Goal: Task Accomplishment & Management: Manage account settings

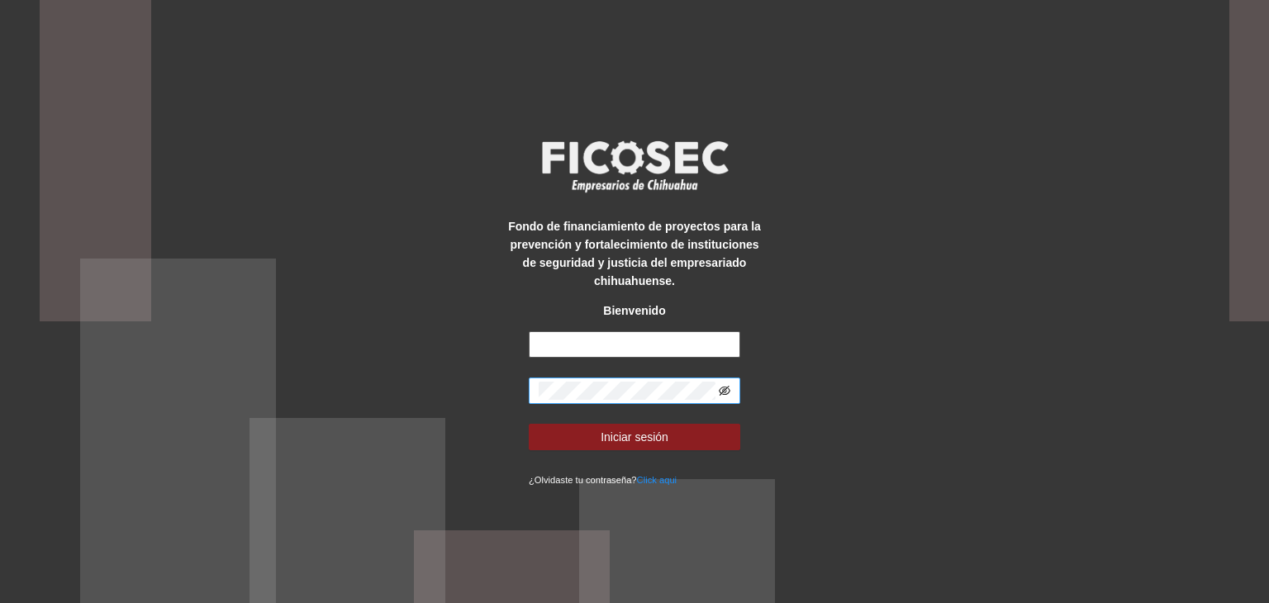
type input "**********"
click at [727, 393] on icon "eye-invisible" at bounding box center [725, 391] width 12 height 10
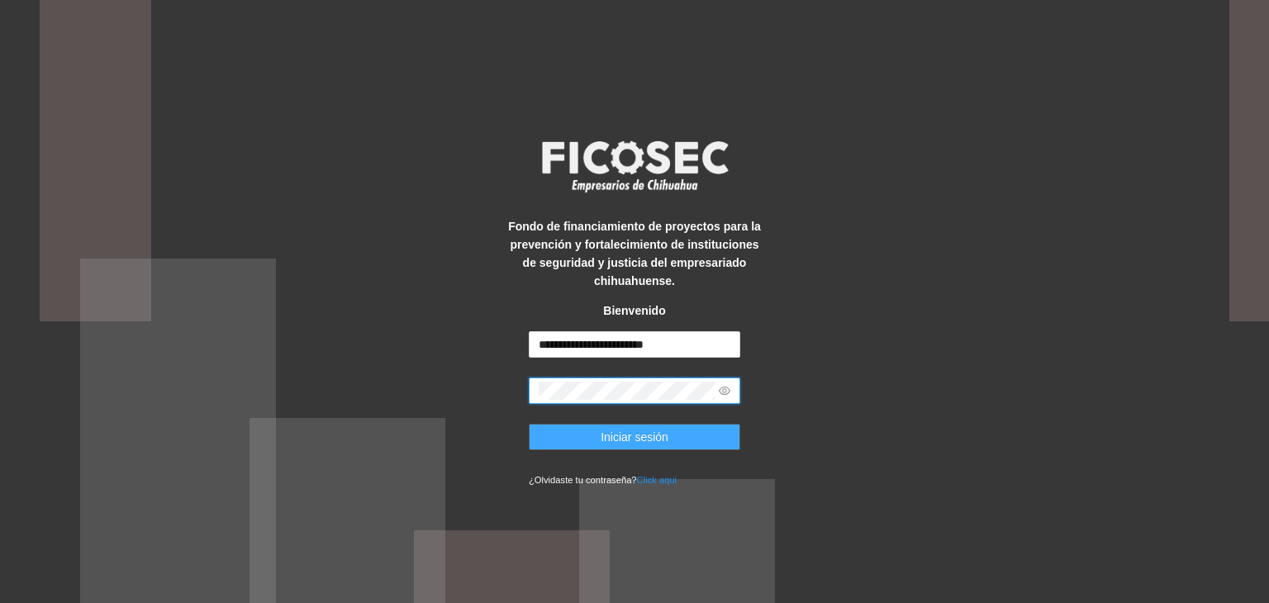
click at [622, 440] on span "Iniciar sesión" at bounding box center [635, 437] width 68 height 18
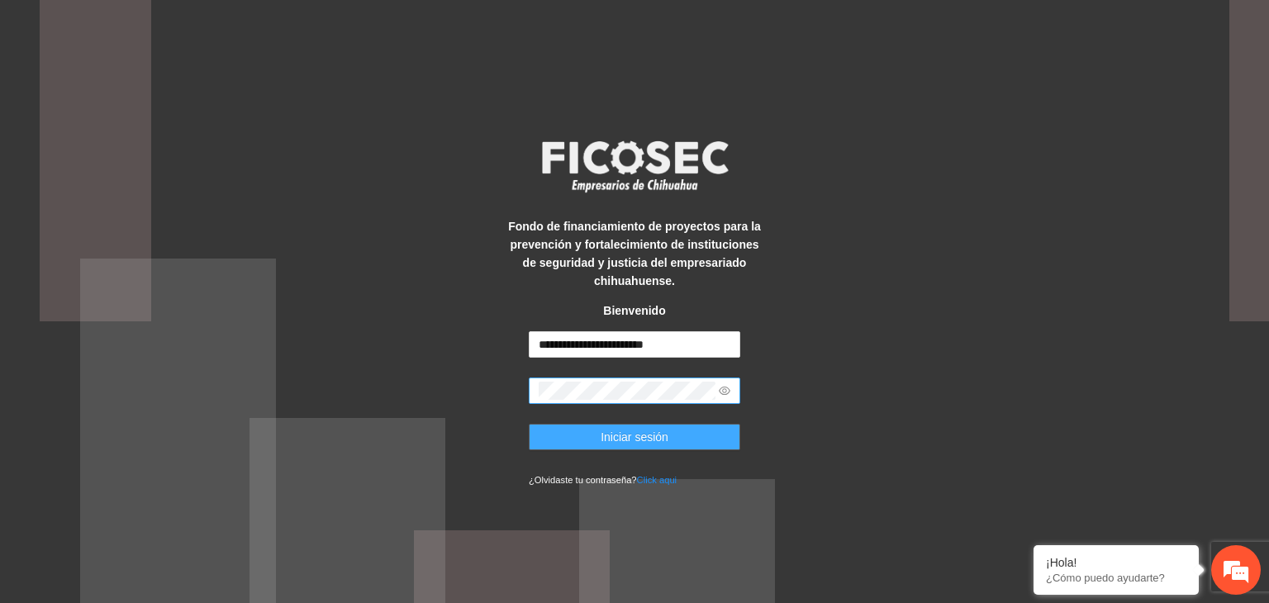
click at [628, 434] on span "Iniciar sesión" at bounding box center [635, 437] width 68 height 18
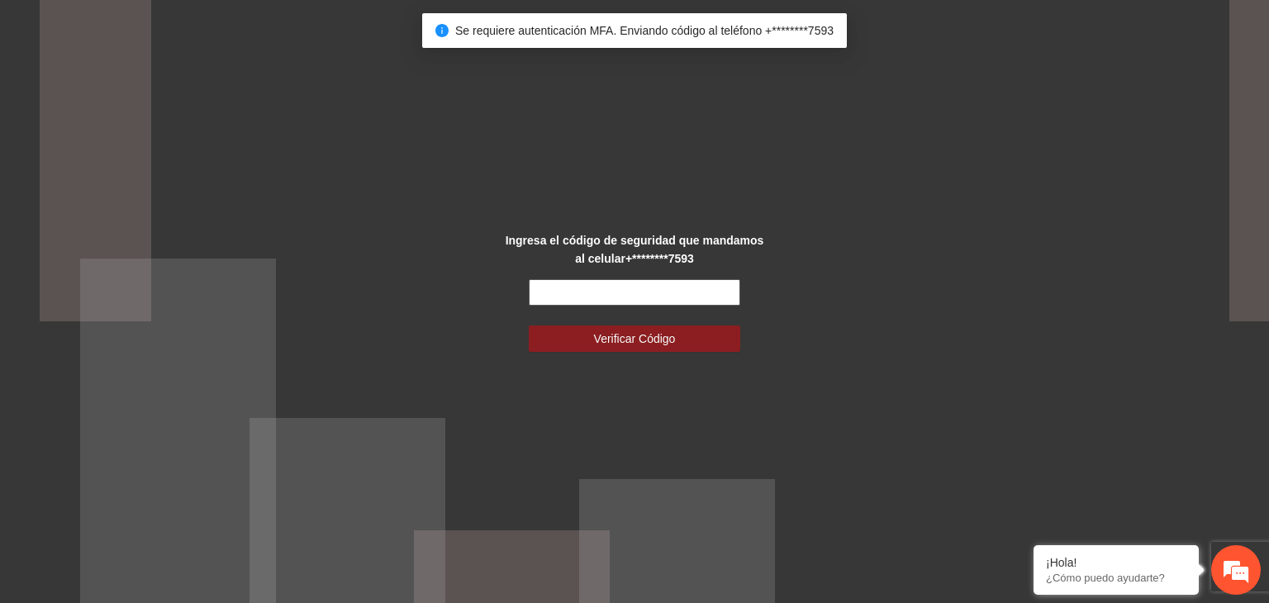
click at [654, 305] on input "text" at bounding box center [635, 292] width 212 height 26
drag, startPoint x: 654, startPoint y: 305, endPoint x: 740, endPoint y: 305, distance: 86.0
click at [740, 305] on form "Verificar Código" at bounding box center [635, 315] width 212 height 73
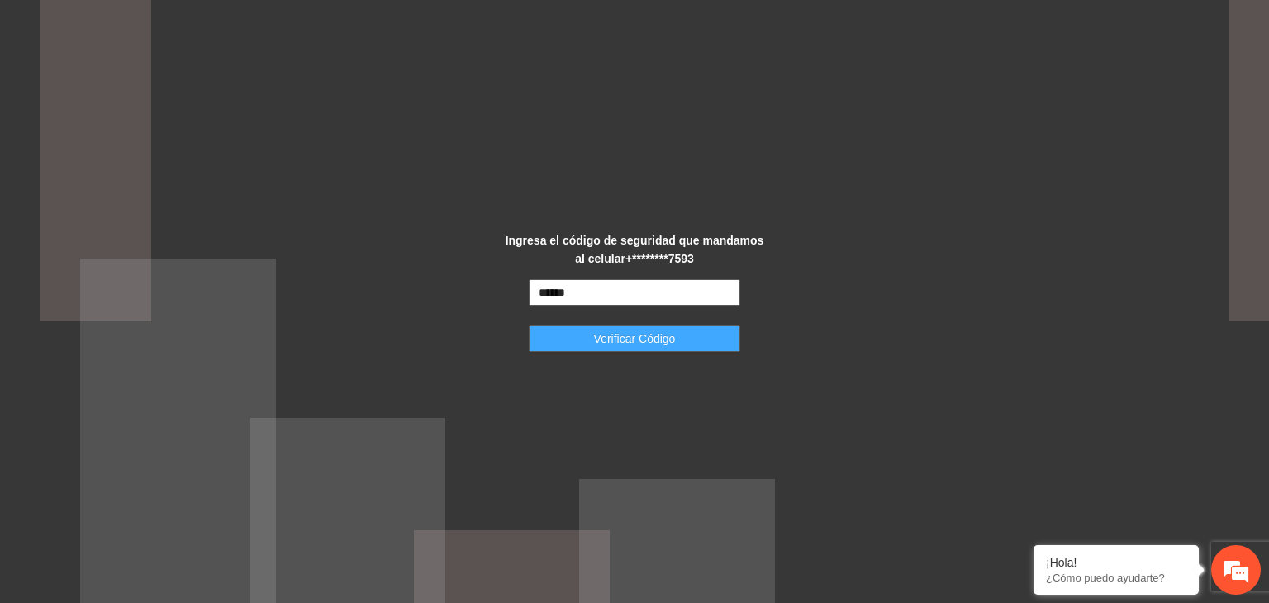
type input "******"
click at [694, 340] on button "Verificar Código" at bounding box center [635, 339] width 212 height 26
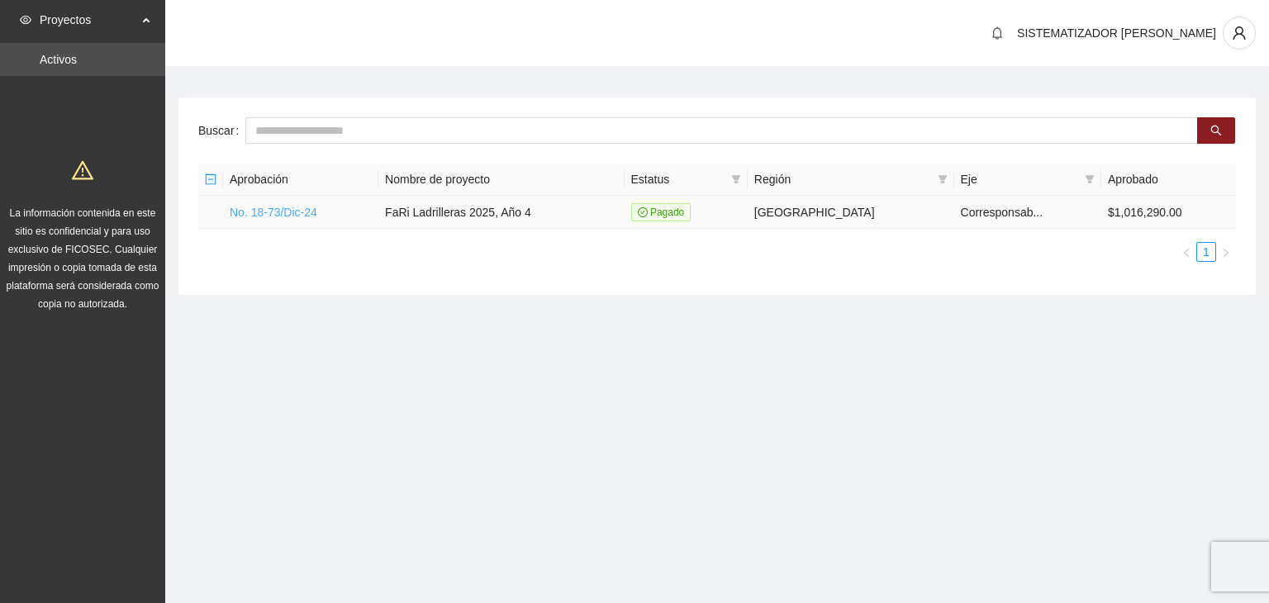
click at [260, 207] on link "No. 18-73/Dic-24" at bounding box center [274, 212] width 88 height 13
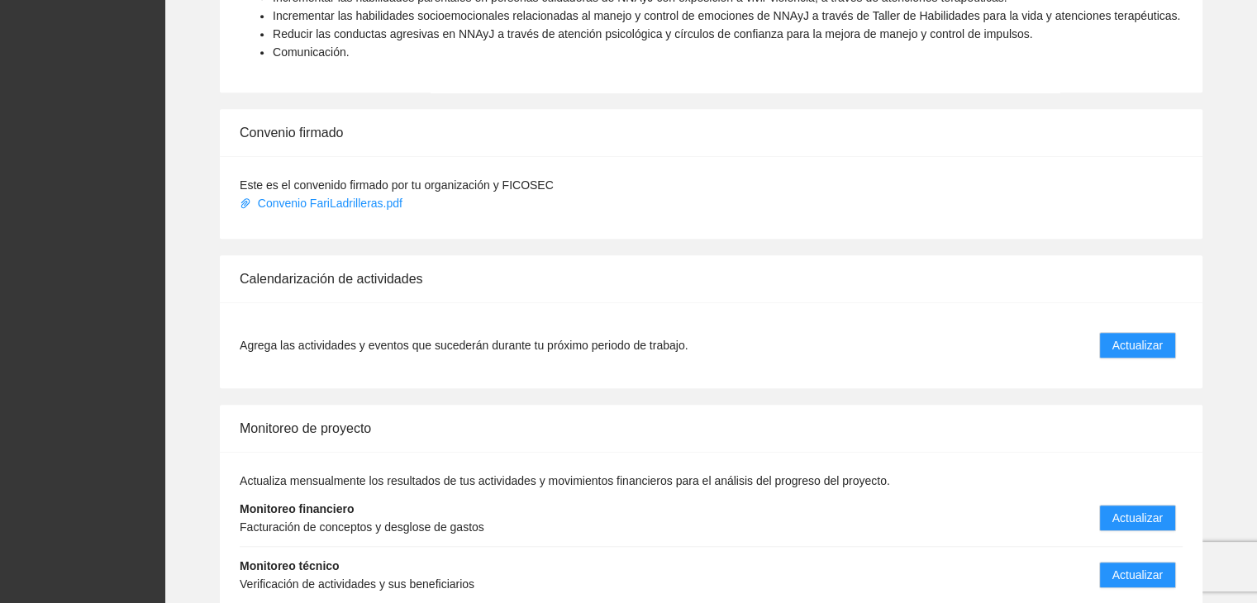
scroll to position [1195, 0]
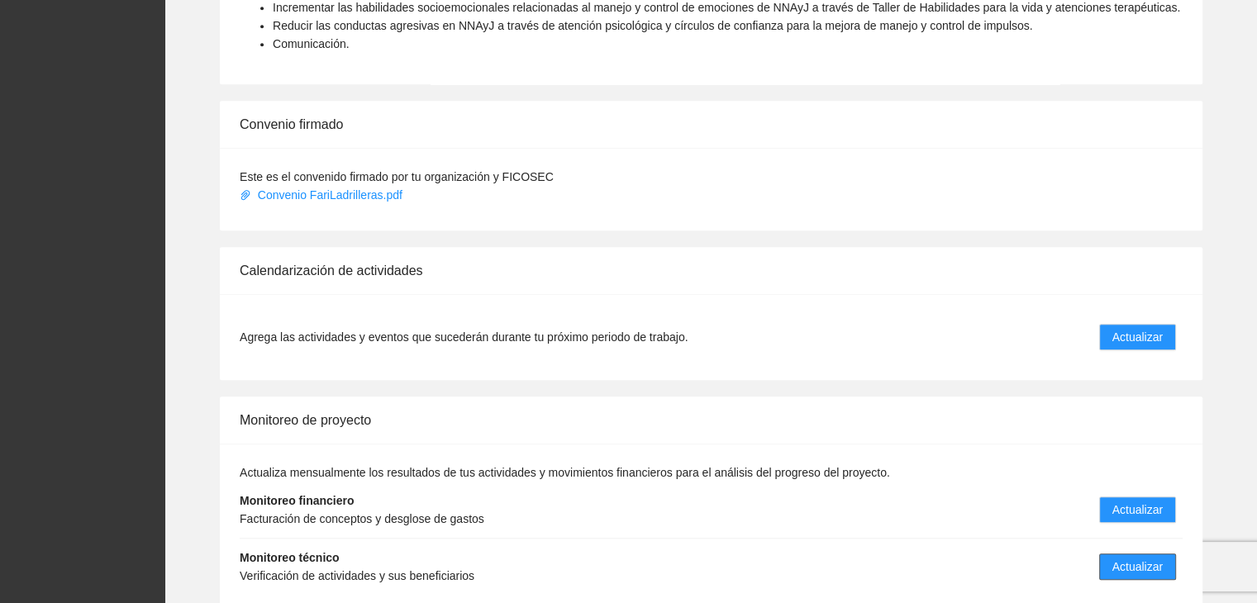
click at [1127, 556] on button "Actualizar" at bounding box center [1137, 567] width 77 height 26
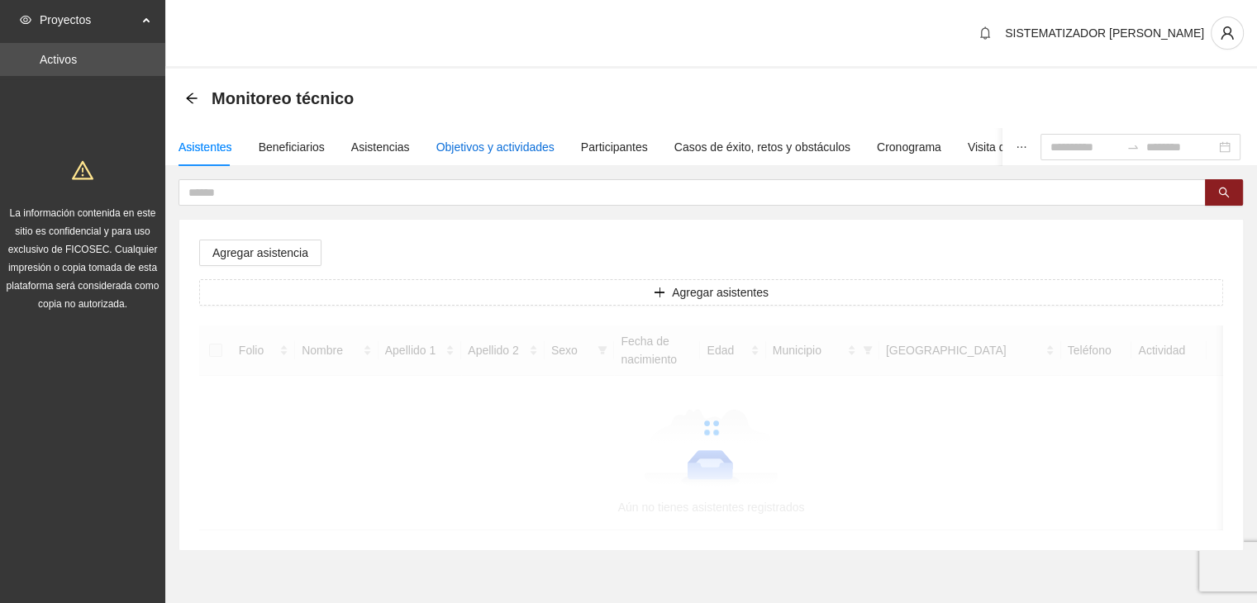
click at [498, 152] on div "Objetivos y actividades" at bounding box center [495, 147] width 118 height 18
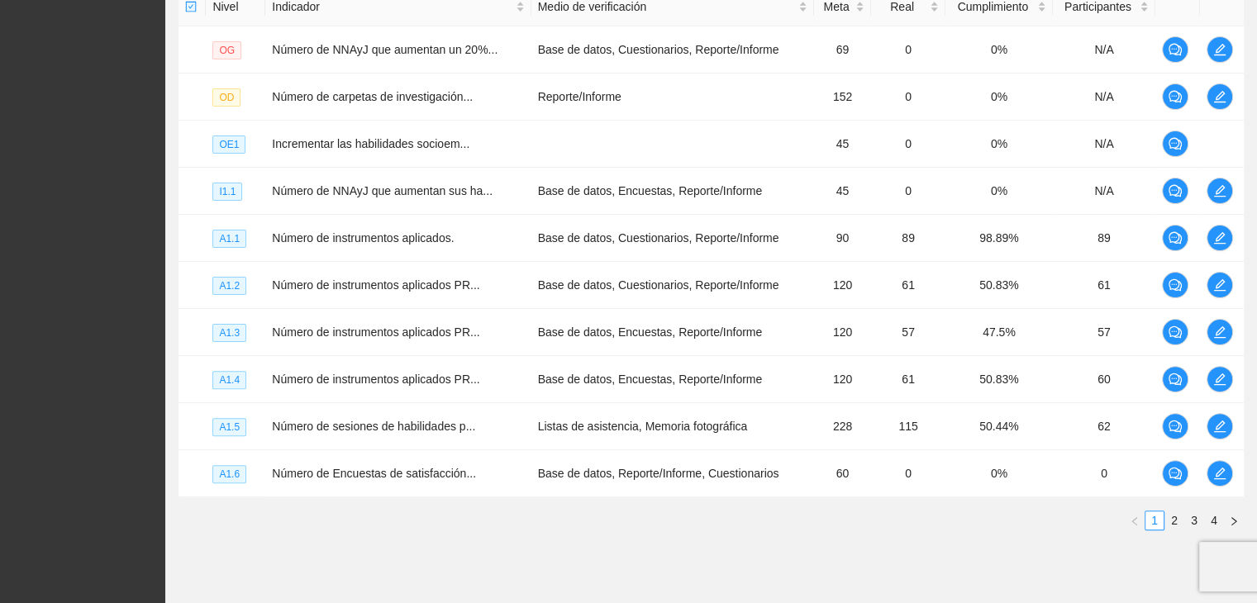
scroll to position [443, 0]
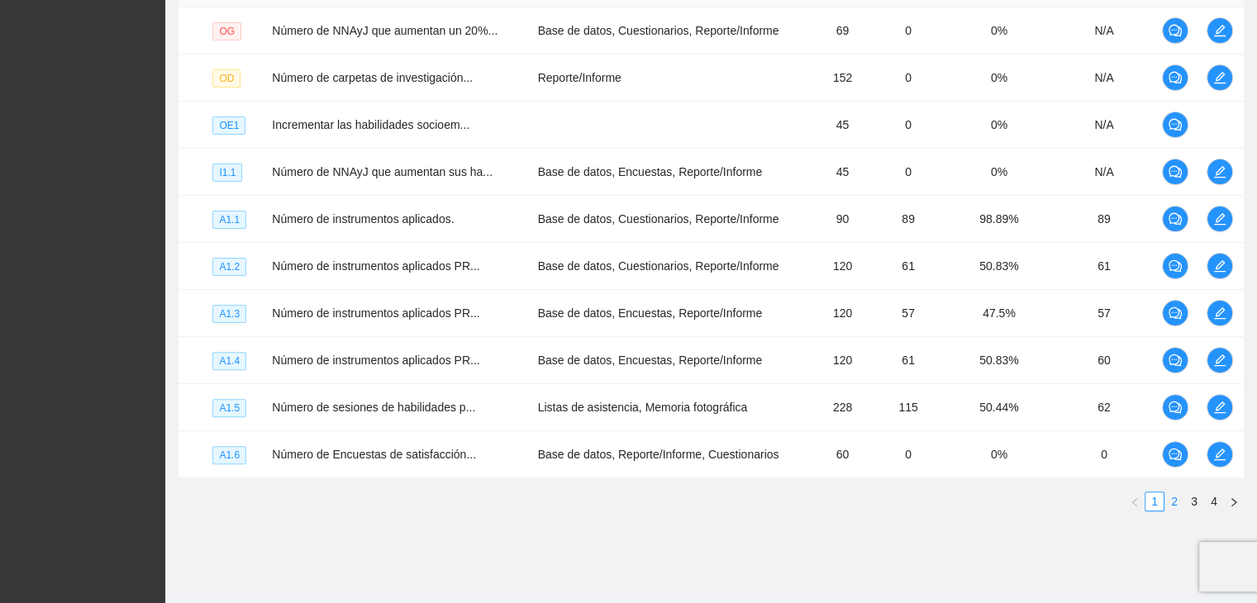
click at [1180, 502] on link "2" at bounding box center [1174, 502] width 18 height 18
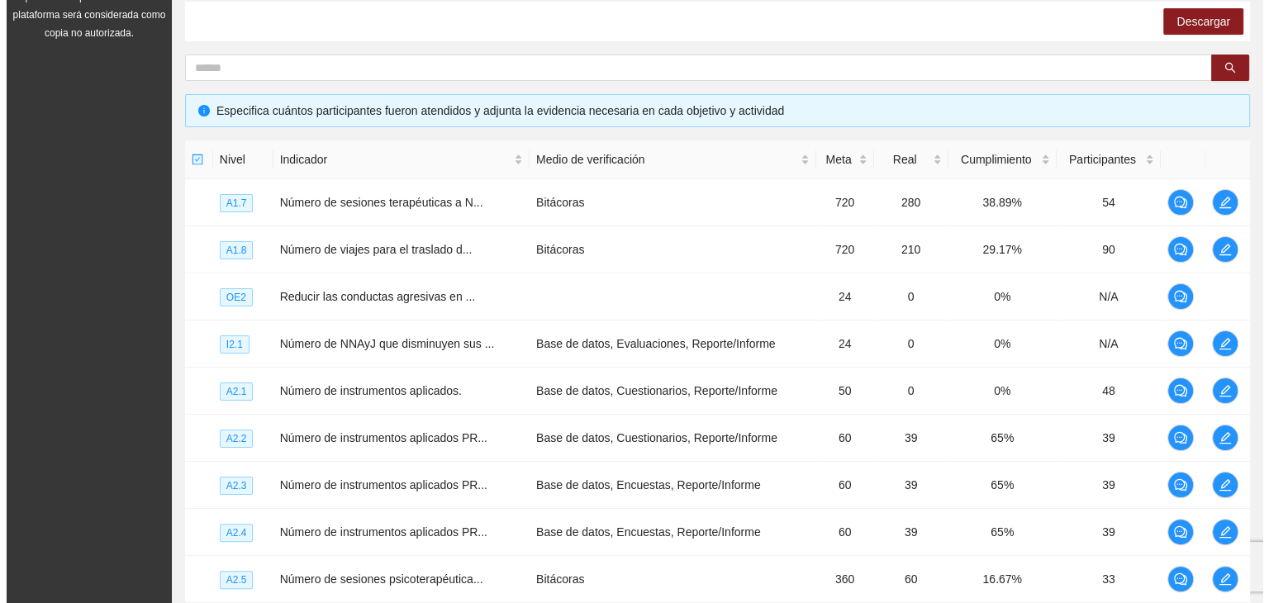
scroll to position [267, 0]
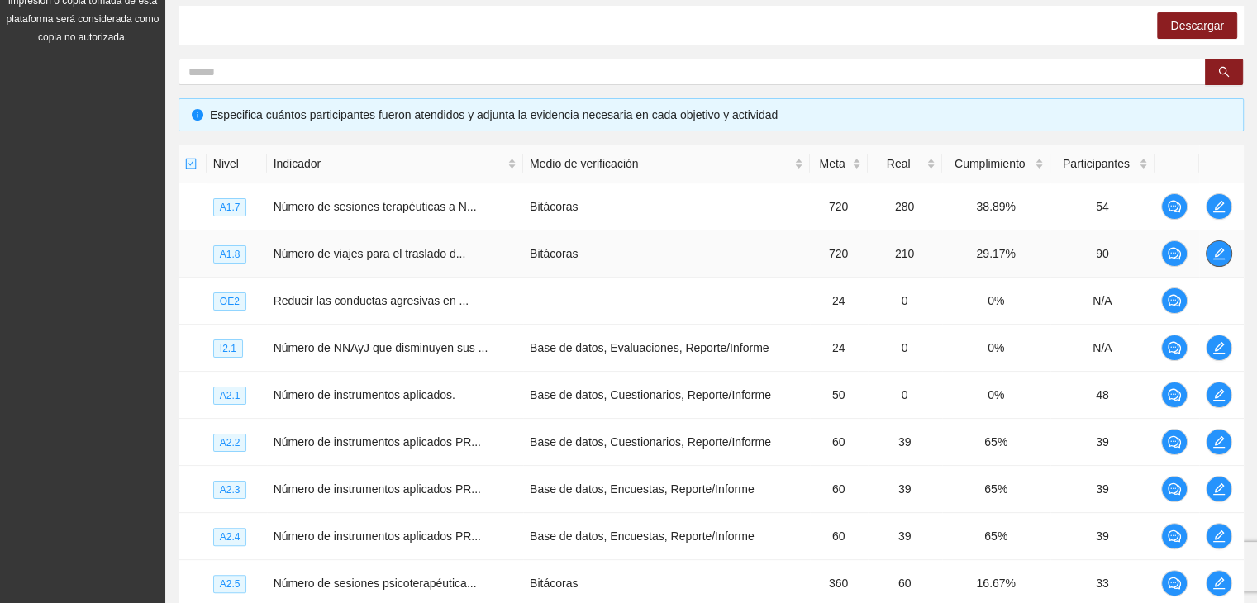
click at [1215, 255] on icon "edit" at bounding box center [1219, 254] width 12 height 12
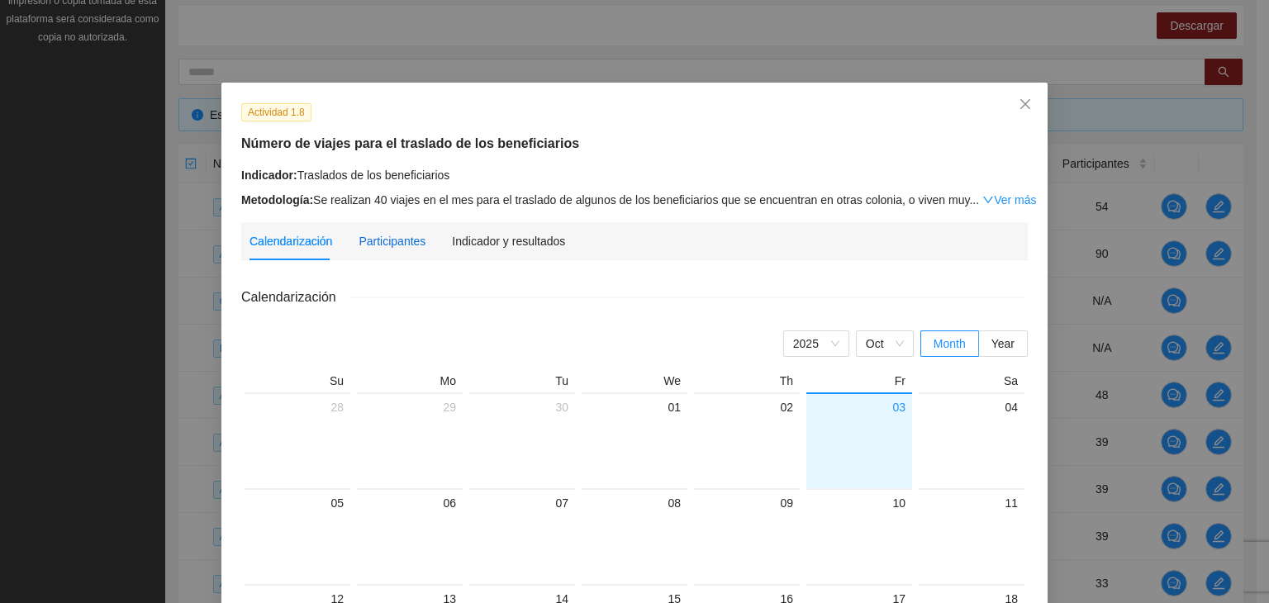
click at [408, 249] on div "Participantes" at bounding box center [392, 241] width 67 height 18
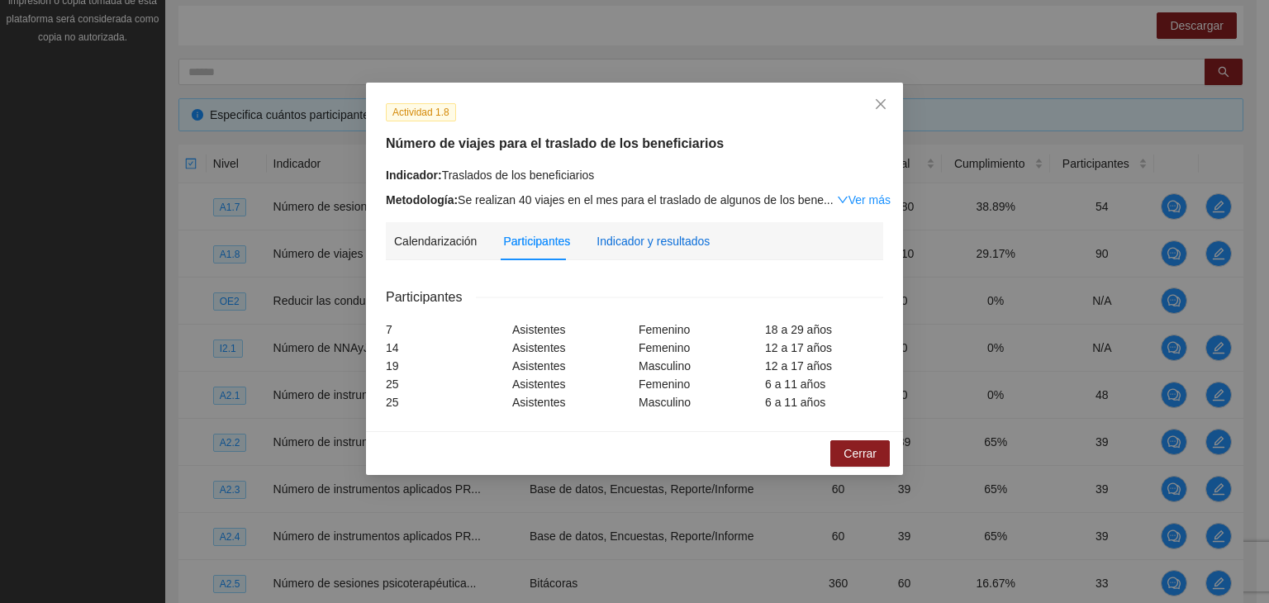
click at [610, 248] on div "Indicador y resultados" at bounding box center [653, 241] width 113 height 18
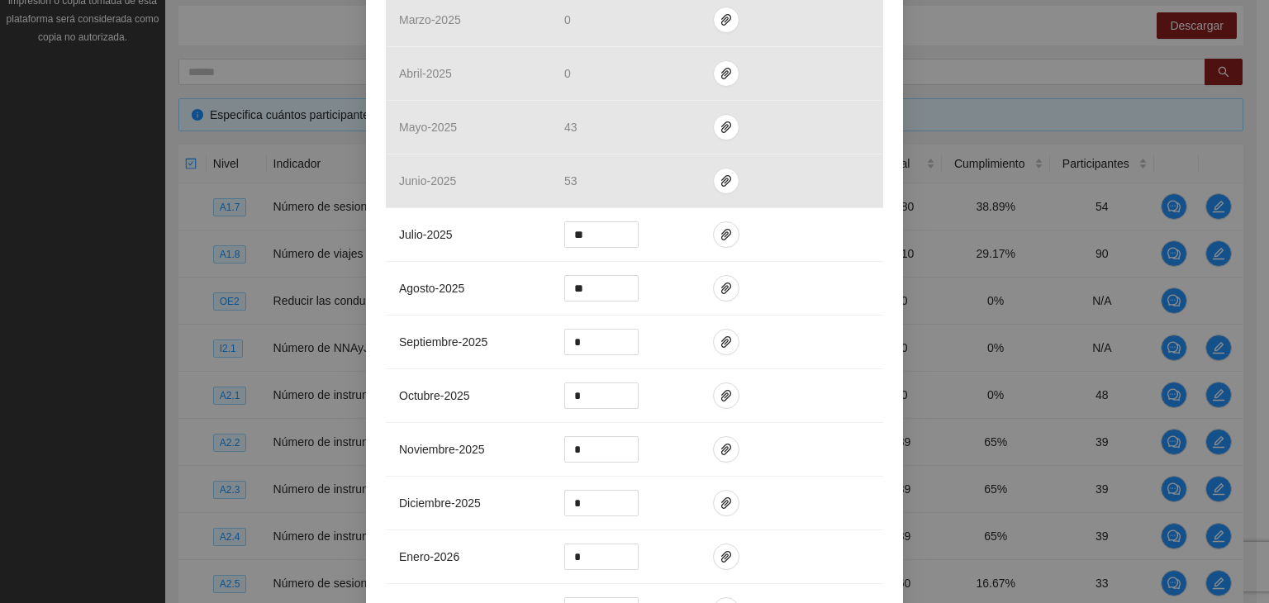
scroll to position [509, 0]
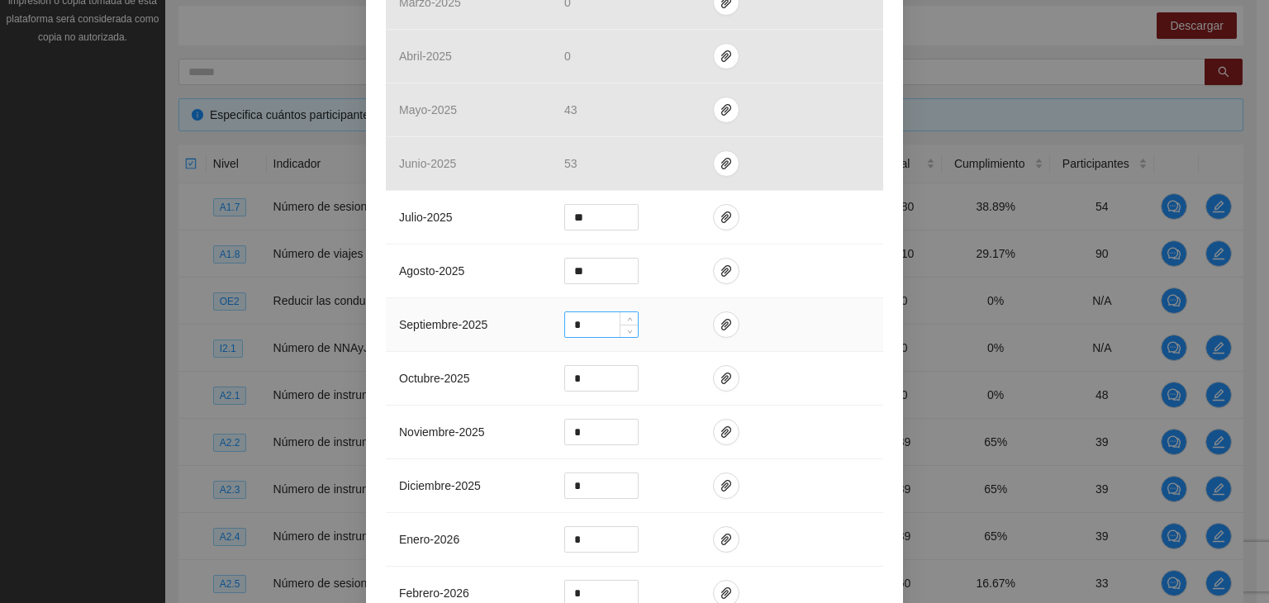
click at [589, 333] on input "*" at bounding box center [601, 324] width 73 height 25
type input "**"
click at [721, 322] on icon "paper-clip" at bounding box center [726, 325] width 10 height 12
click at [681, 274] on span "Adjuntar documento" at bounding box center [675, 272] width 103 height 18
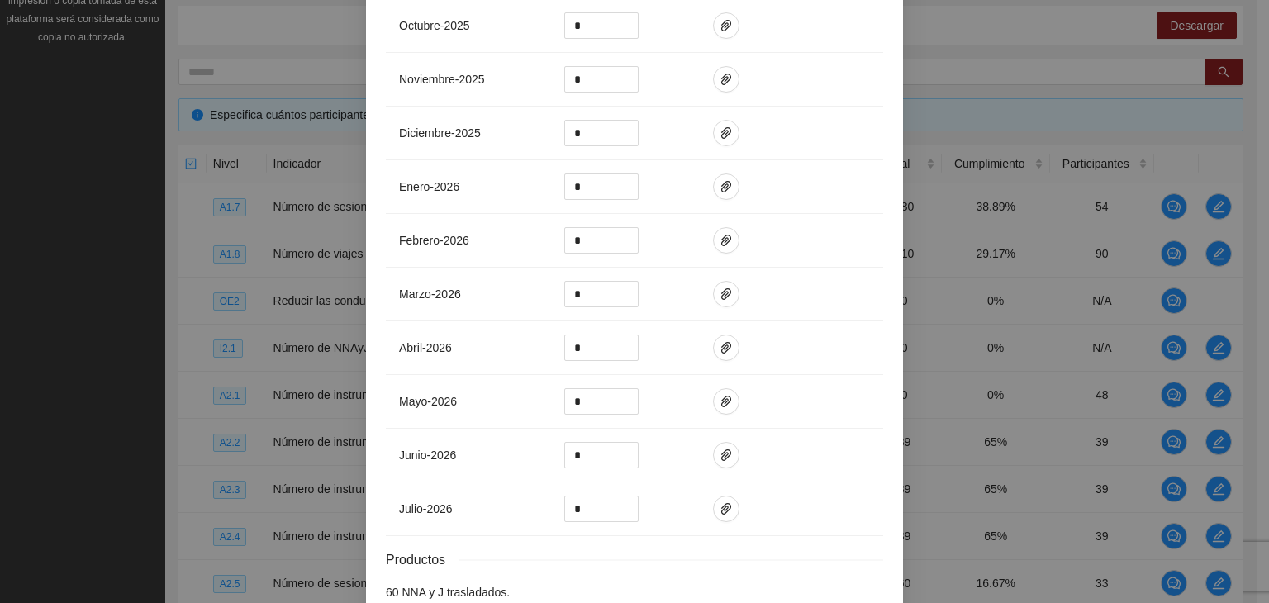
scroll to position [952, 0]
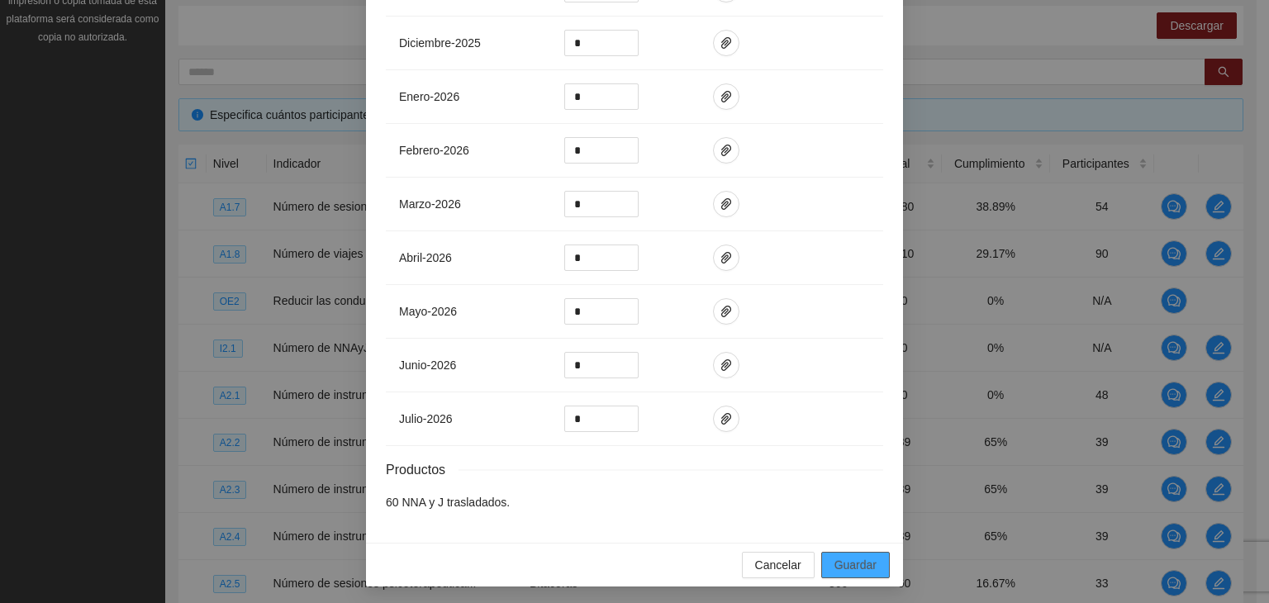
click at [853, 556] on span "Guardar" at bounding box center [856, 565] width 42 height 18
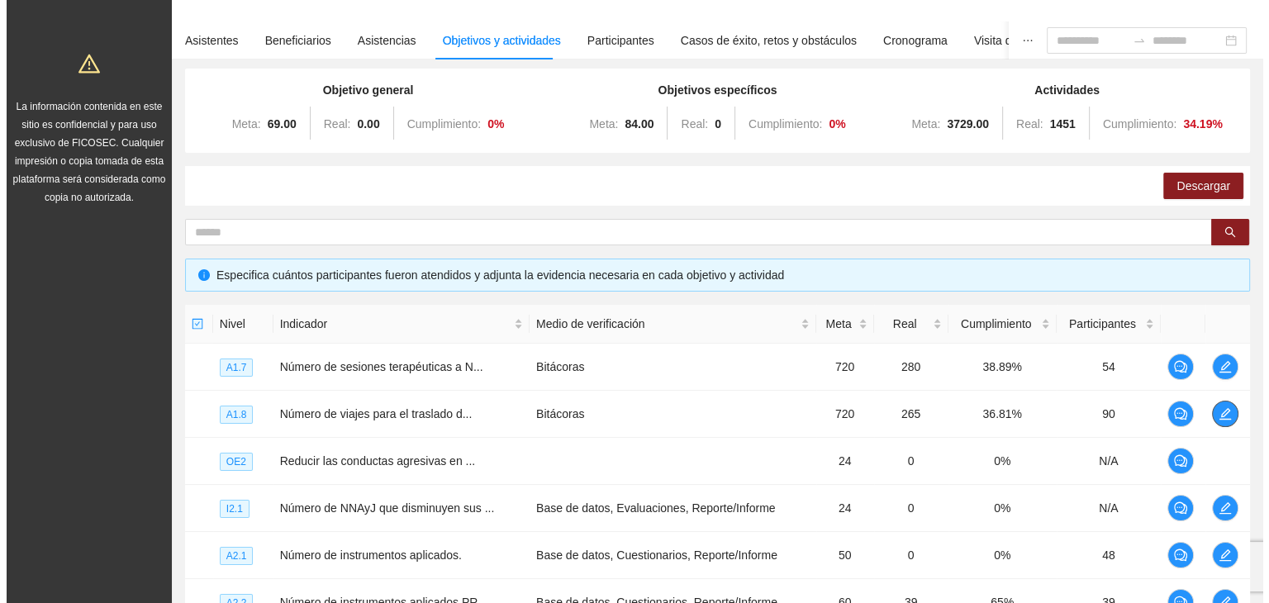
scroll to position [114, 0]
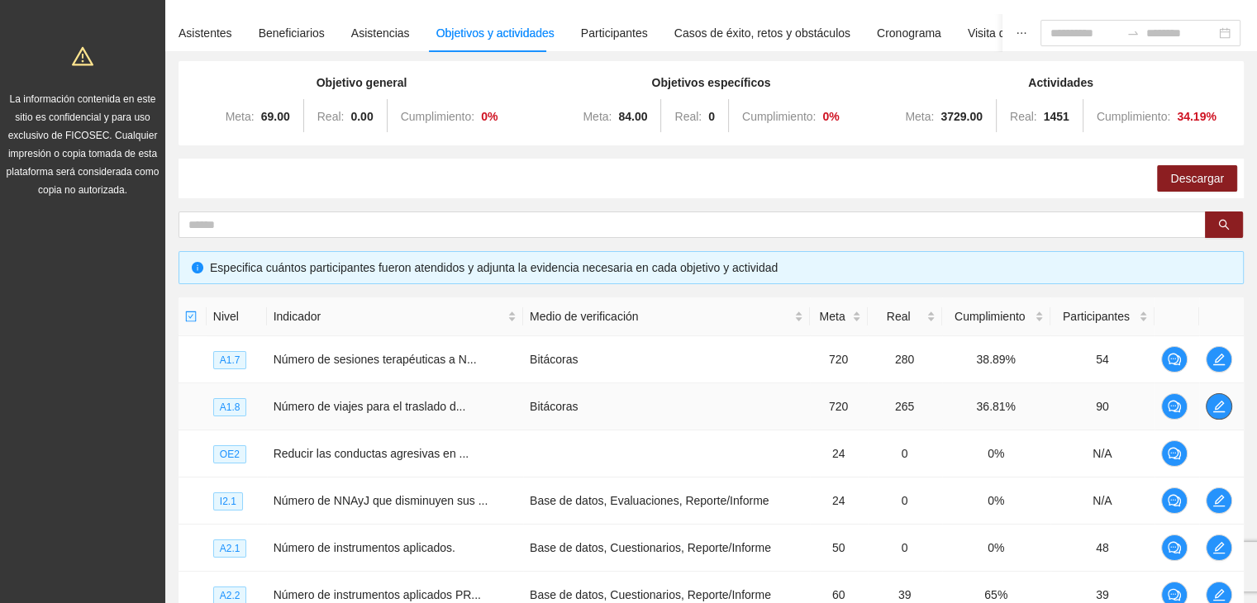
click at [1221, 405] on icon "edit" at bounding box center [1218, 406] width 13 height 13
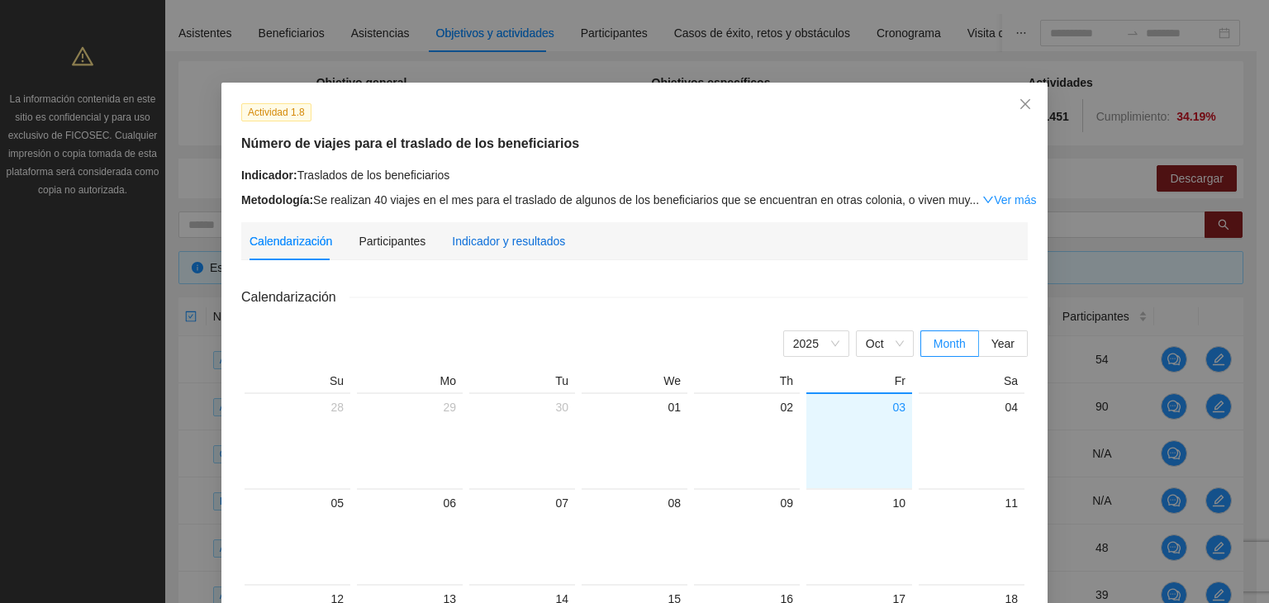
click at [479, 246] on div "Indicador y resultados" at bounding box center [508, 241] width 113 height 18
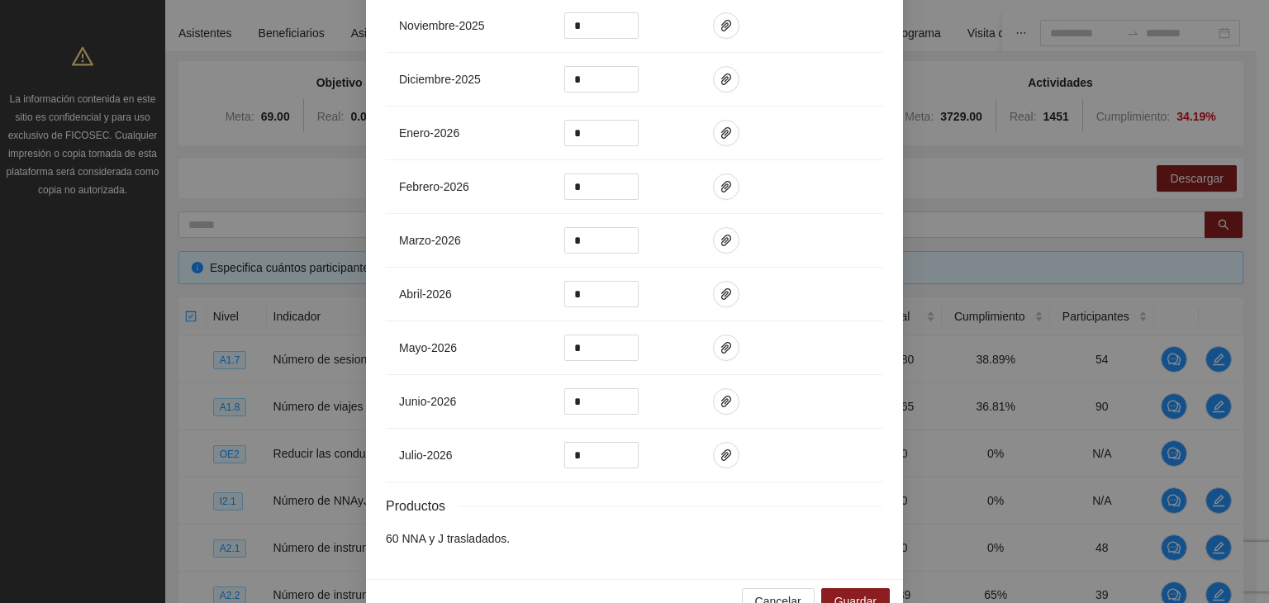
scroll to position [952, 0]
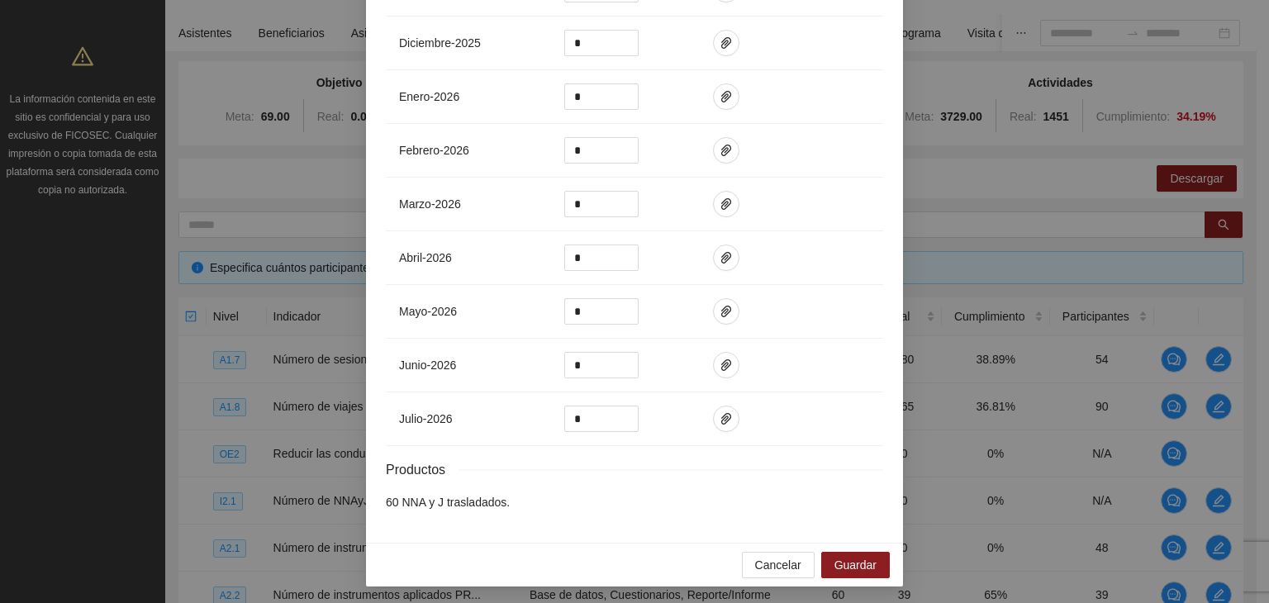
click at [788, 576] on div "Cancelar Guardar" at bounding box center [634, 565] width 537 height 44
click at [773, 560] on span "Cancelar" at bounding box center [778, 565] width 46 height 18
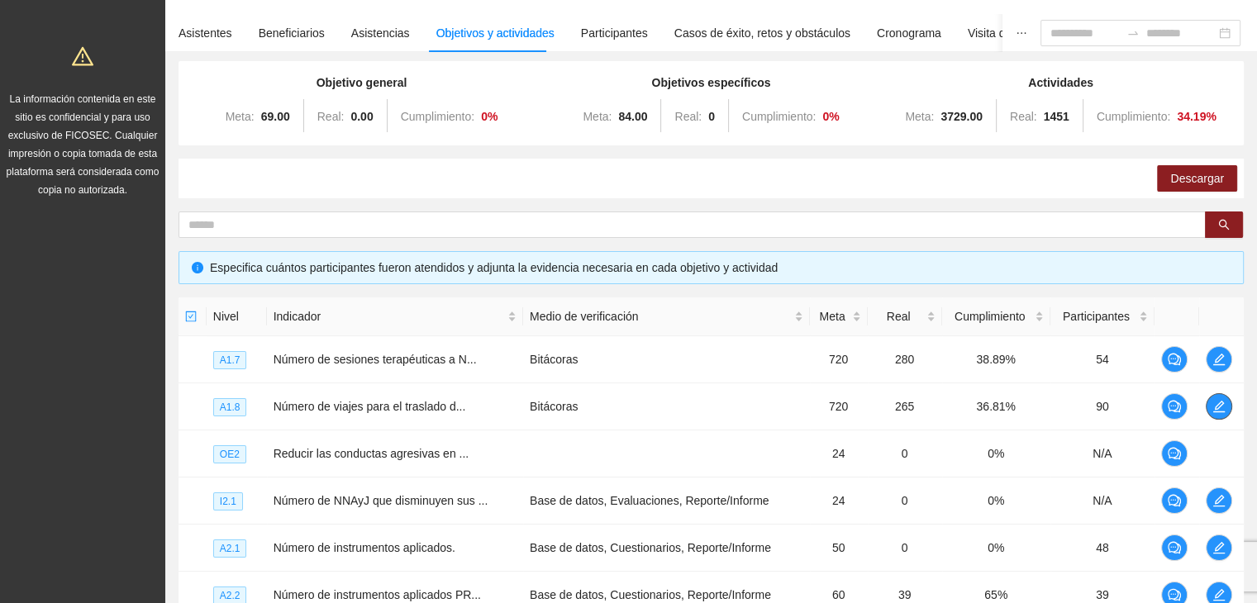
scroll to position [0, 0]
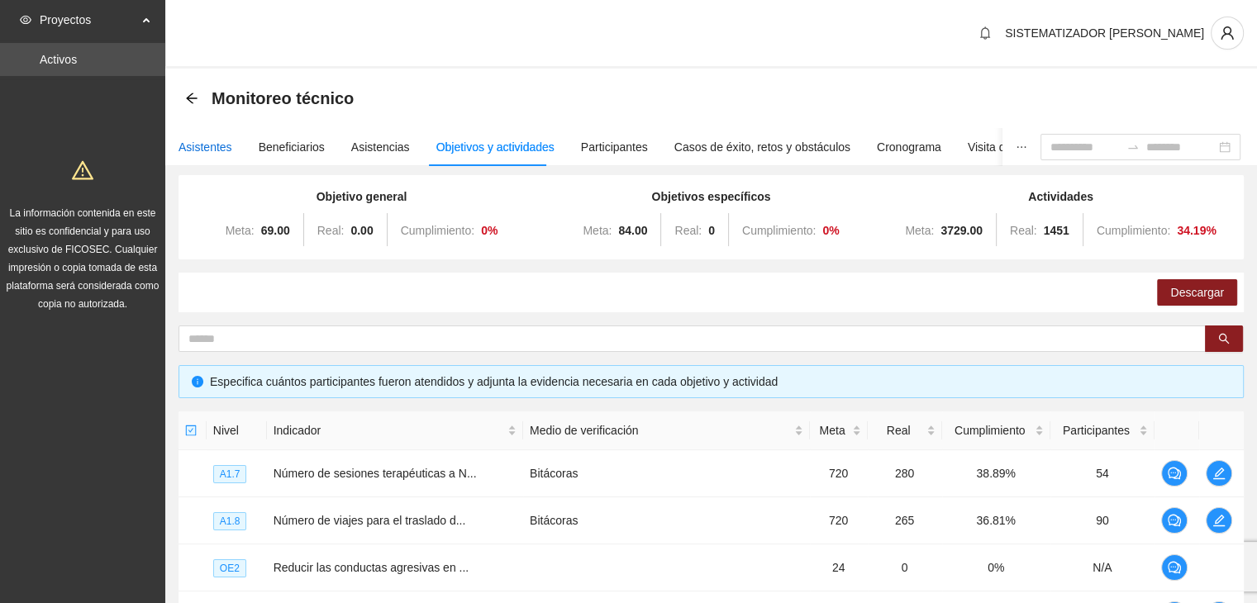
click at [208, 146] on div "Asistentes" at bounding box center [206, 147] width 54 height 18
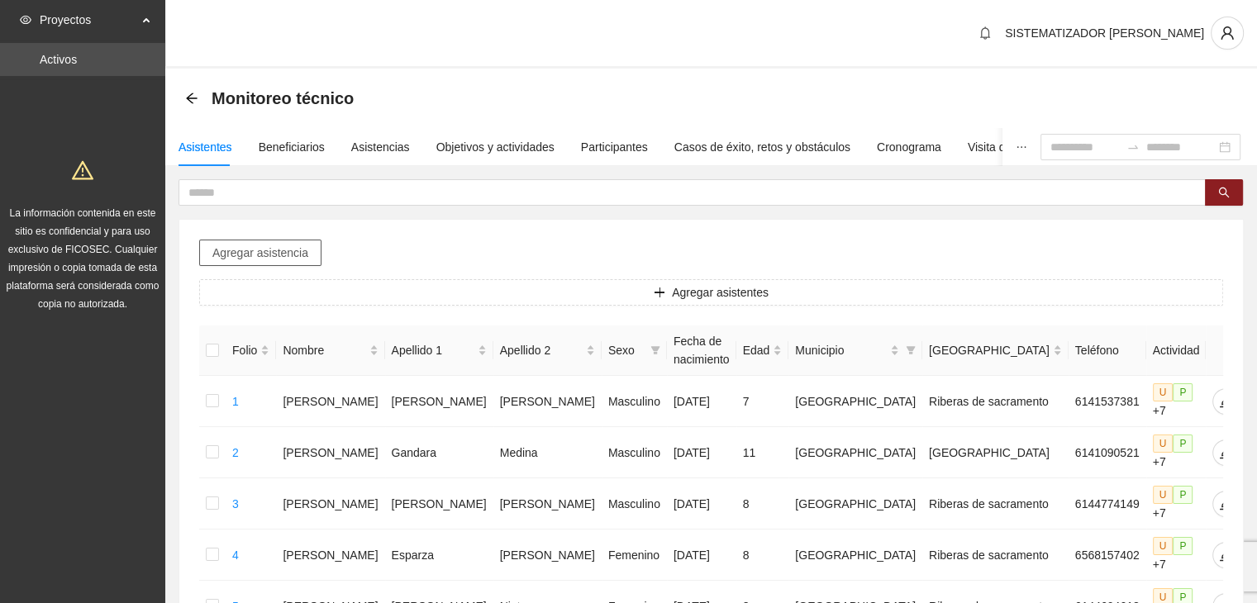
click at [291, 264] on button "Agregar asistencia" at bounding box center [260, 253] width 122 height 26
click at [188, 96] on icon "arrow-left" at bounding box center [191, 98] width 13 height 13
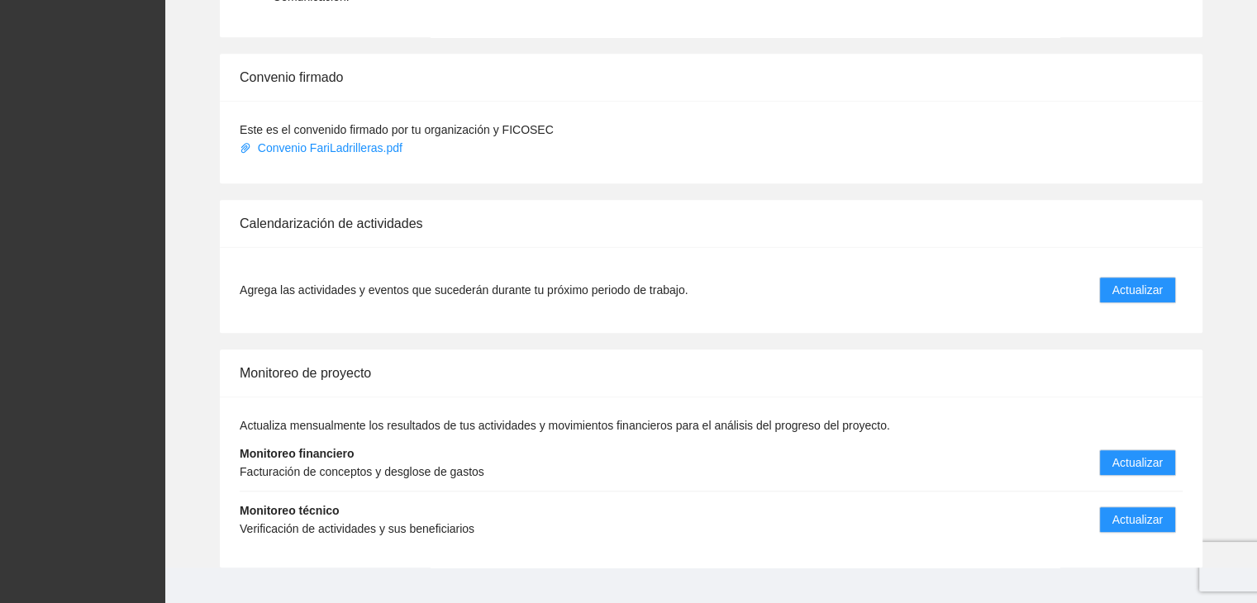
scroll to position [1250, 0]
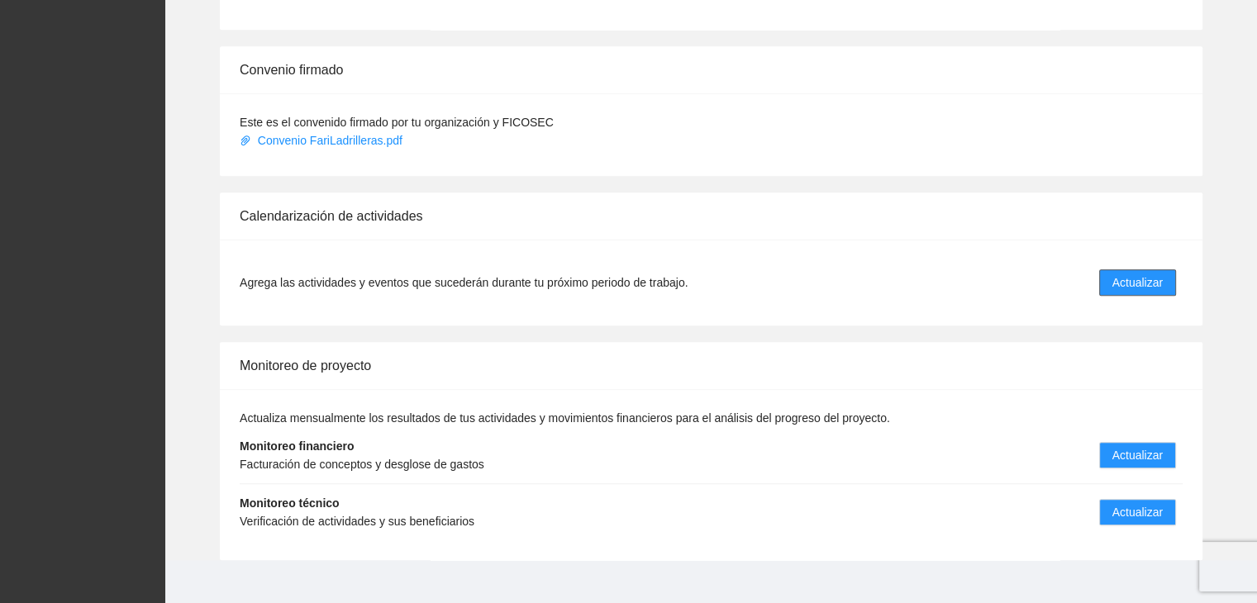
click at [1141, 274] on span "Actualizar" at bounding box center [1137, 283] width 50 height 18
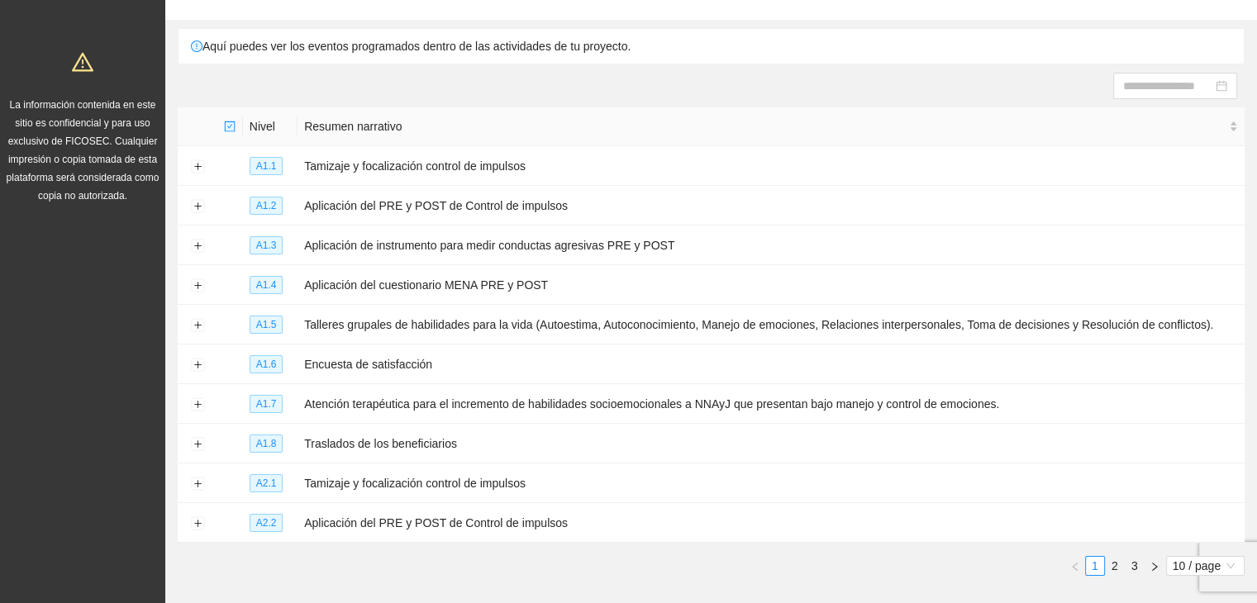
scroll to position [122, 0]
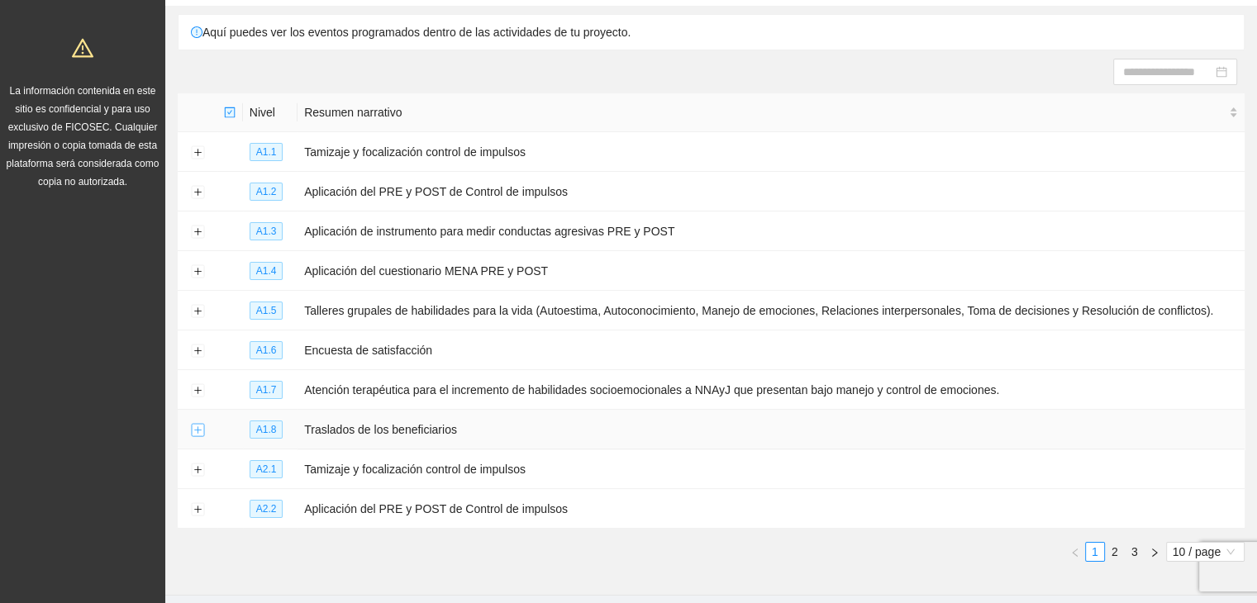
click at [200, 427] on button "Expand row" at bounding box center [197, 430] width 13 height 13
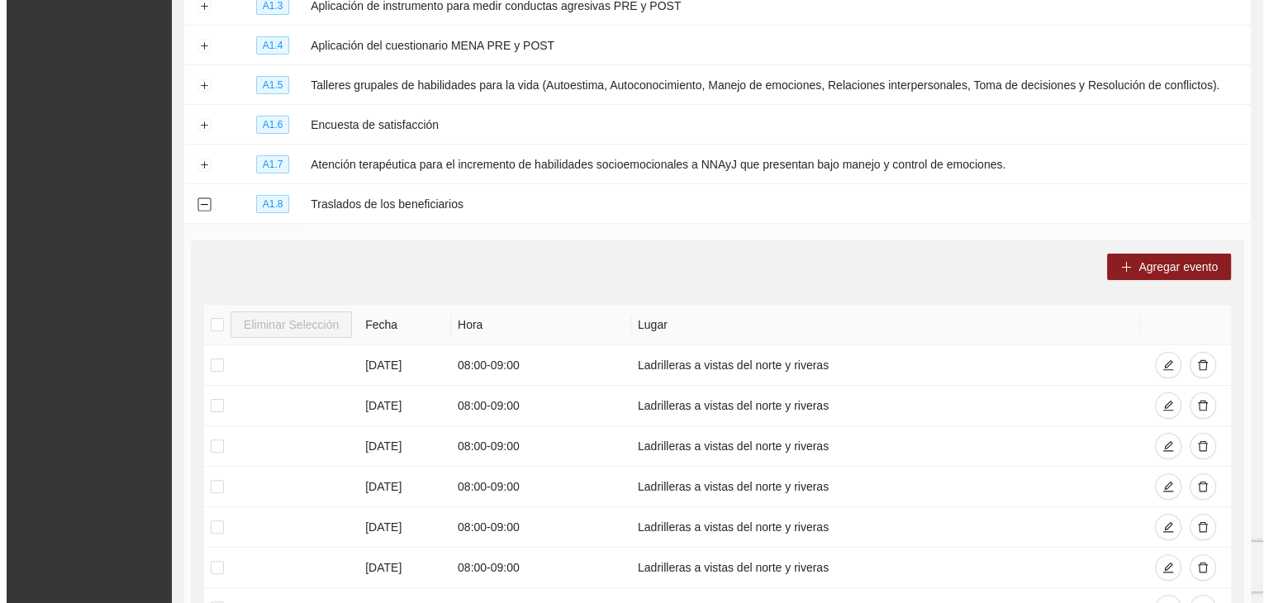
scroll to position [380, 0]
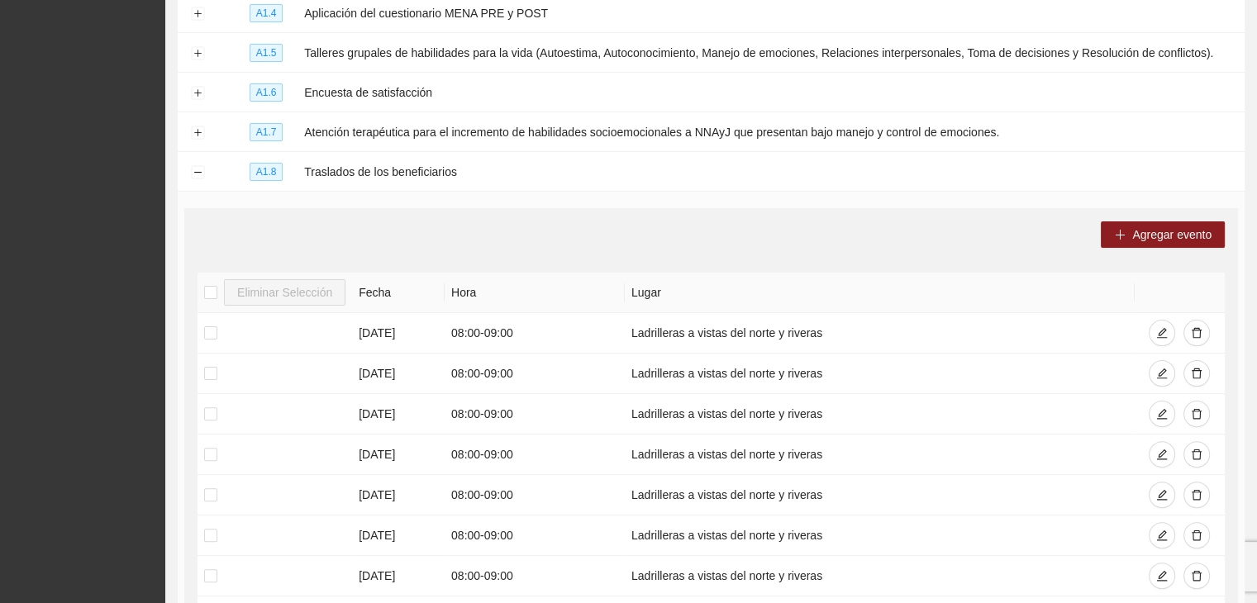
click at [1174, 246] on div "Agregar evento Eliminar Selección Fecha Hora Lugar [DATE] 08:00 - 09:00 Ladrill…" at bounding box center [711, 492] width 1054 height 569
click at [1166, 237] on span "Agregar evento" at bounding box center [1171, 235] width 79 height 18
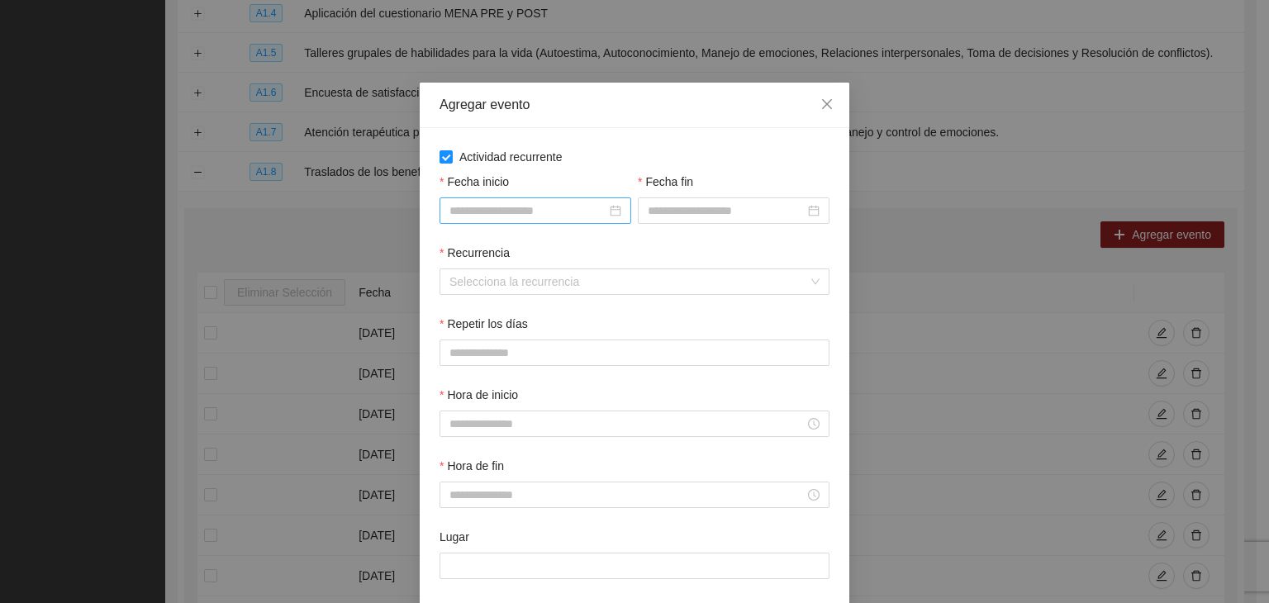
click at [602, 215] on div at bounding box center [536, 211] width 172 height 18
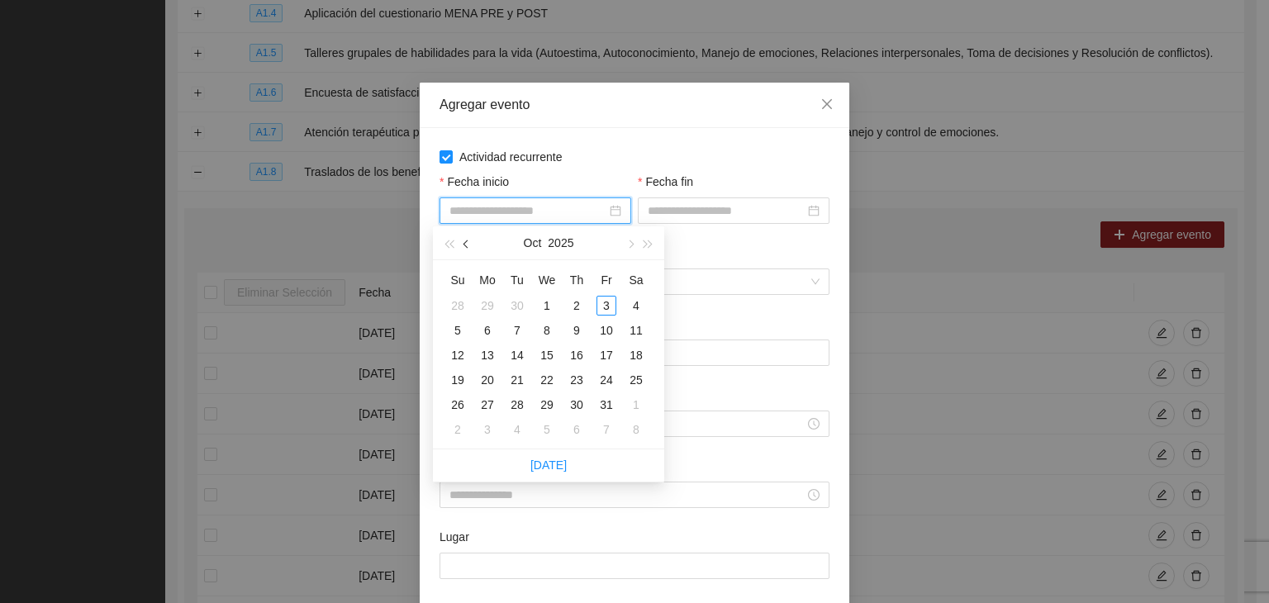
click at [462, 246] on button "button" at bounding box center [467, 242] width 18 height 33
type input "**********"
click at [493, 308] on div "1" at bounding box center [488, 306] width 20 height 20
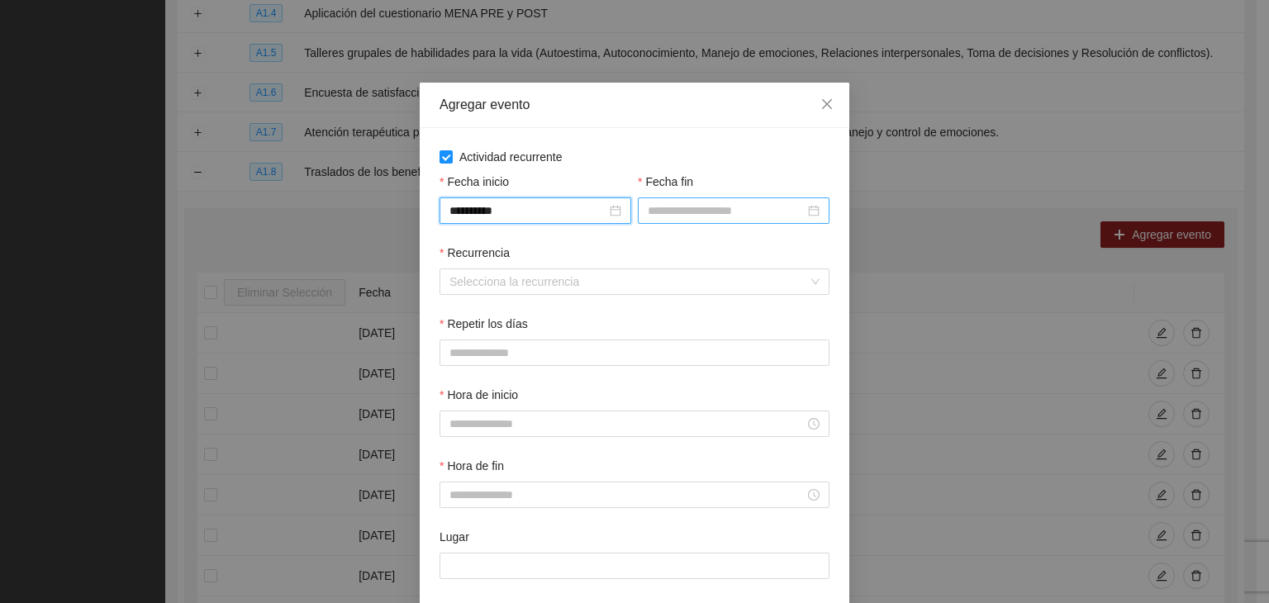
click at [813, 212] on div at bounding box center [734, 211] width 172 height 18
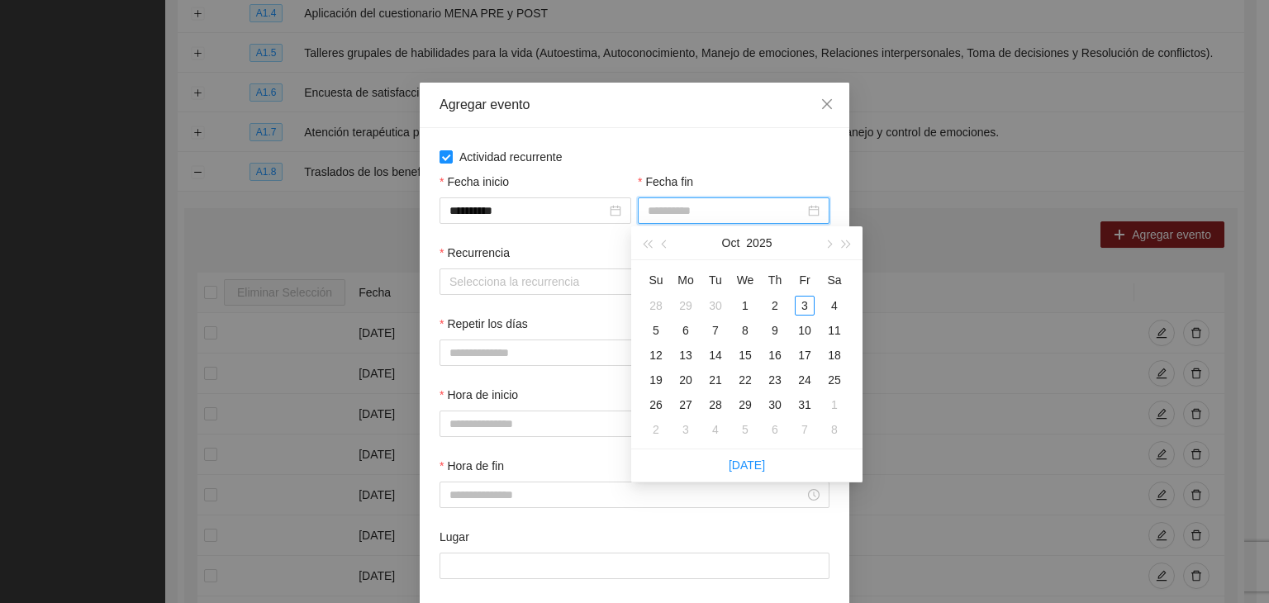
type input "**********"
click at [669, 240] on button "button" at bounding box center [665, 242] width 18 height 33
type input "**********"
click at [720, 407] on div "30" at bounding box center [716, 405] width 20 height 20
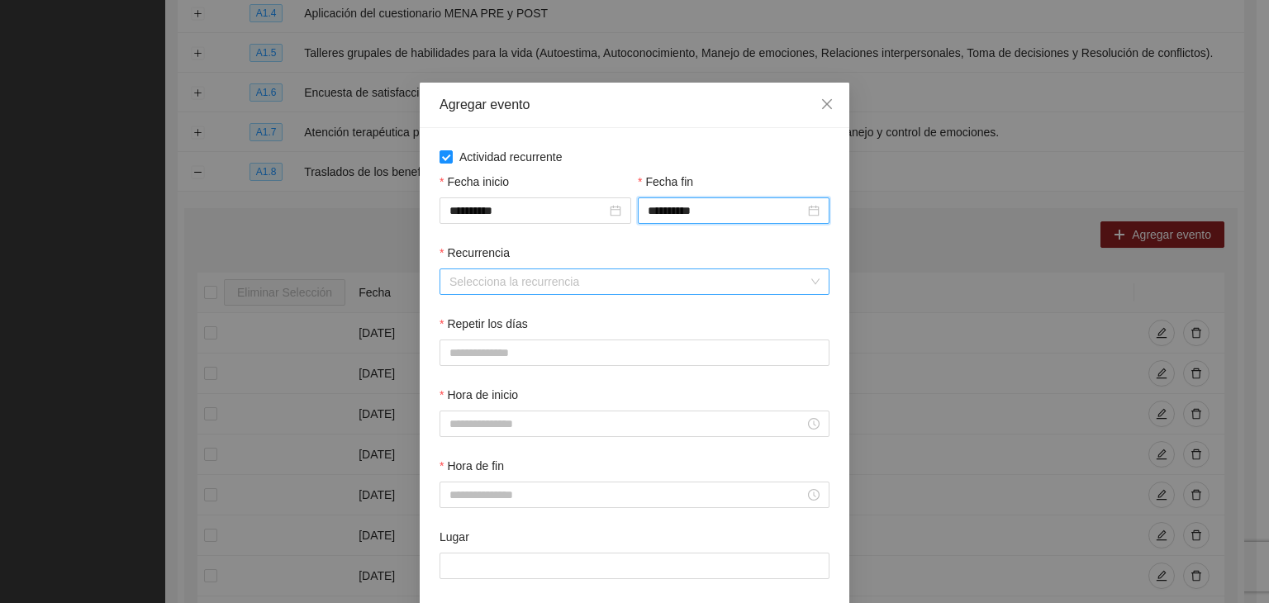
click at [478, 276] on input "Recurrencia" at bounding box center [629, 281] width 359 height 25
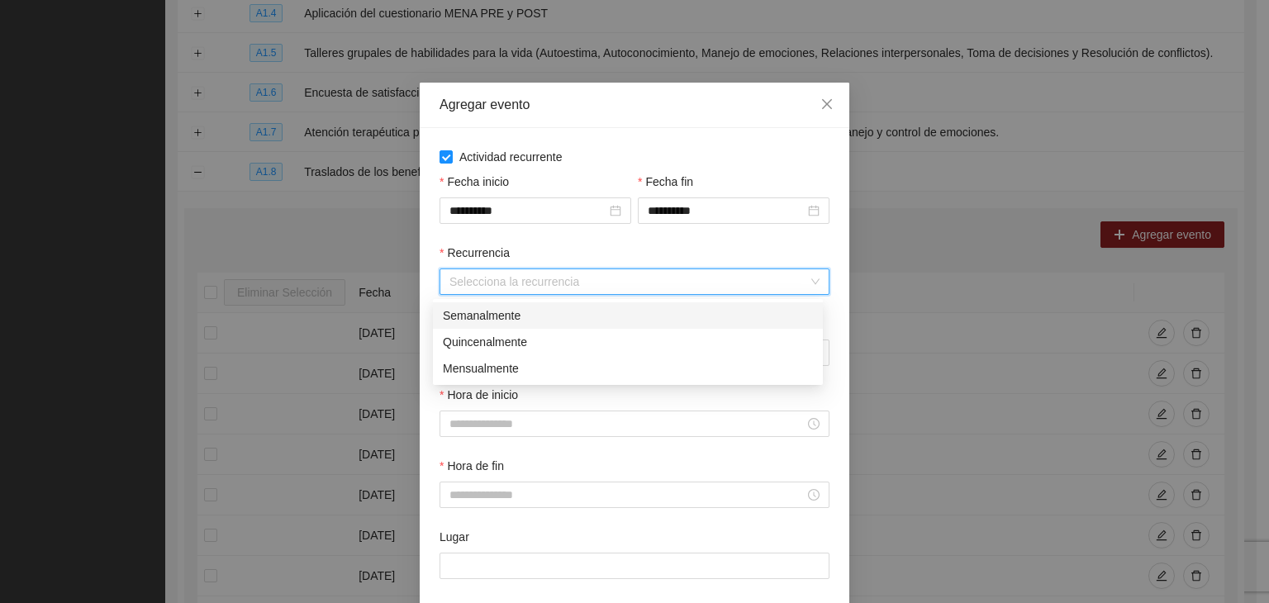
click at [478, 276] on input "Recurrencia" at bounding box center [629, 281] width 359 height 25
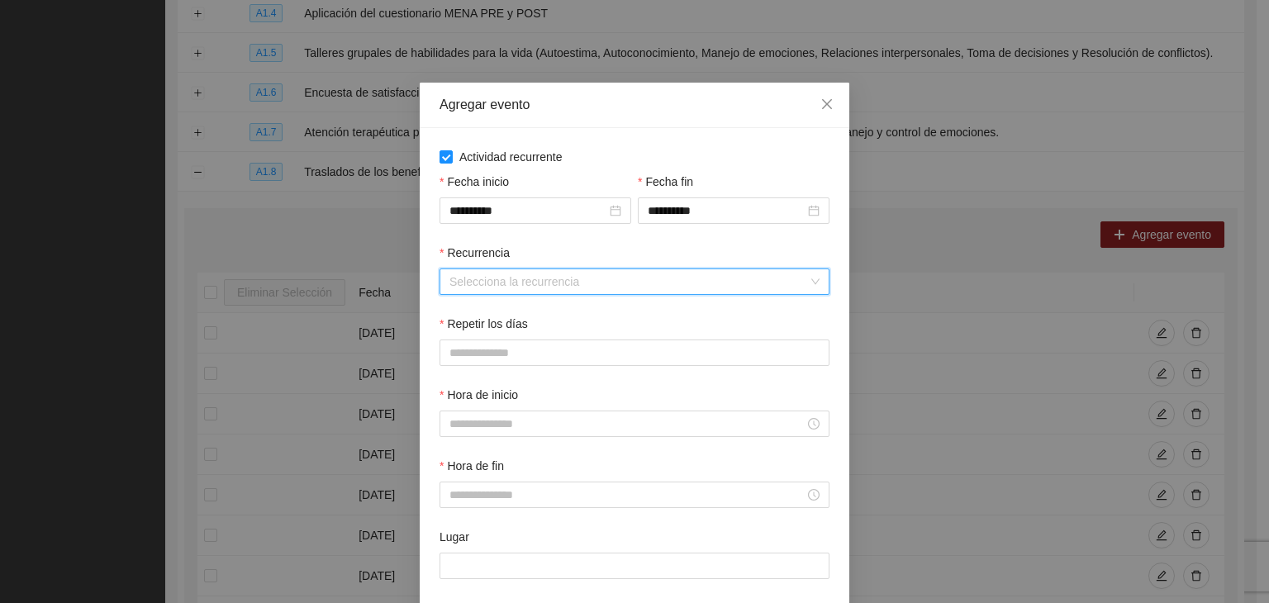
click at [476, 282] on input "Recurrencia" at bounding box center [629, 281] width 359 height 25
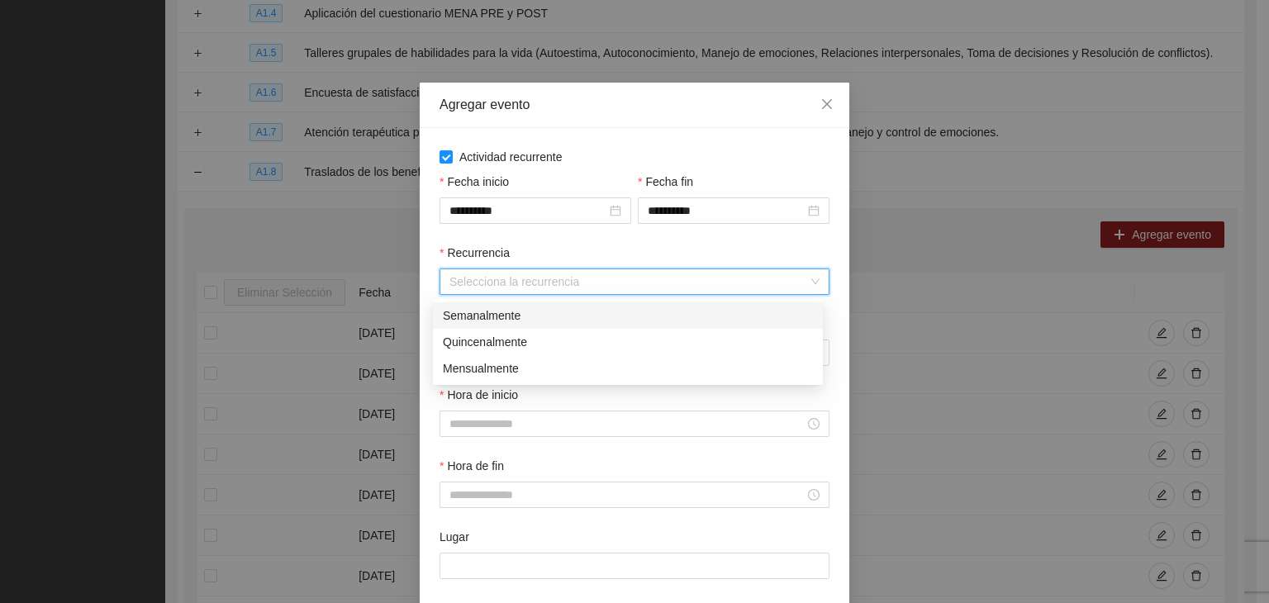
click at [486, 324] on div "Semanalmente" at bounding box center [628, 316] width 370 height 18
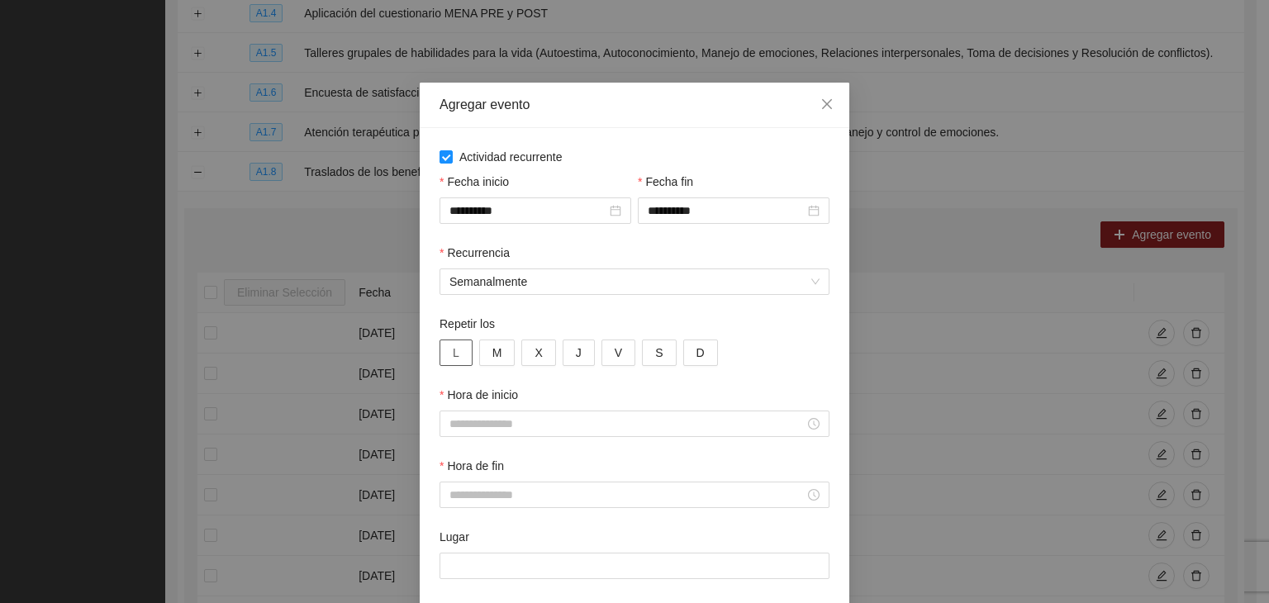
click at [453, 351] on button "L" at bounding box center [456, 353] width 33 height 26
click at [493, 358] on span "M" at bounding box center [498, 353] width 10 height 18
click at [535, 358] on span "X" at bounding box center [538, 353] width 7 height 18
click at [564, 358] on button "J" at bounding box center [579, 353] width 32 height 26
click at [602, 360] on button "V" at bounding box center [619, 353] width 34 height 26
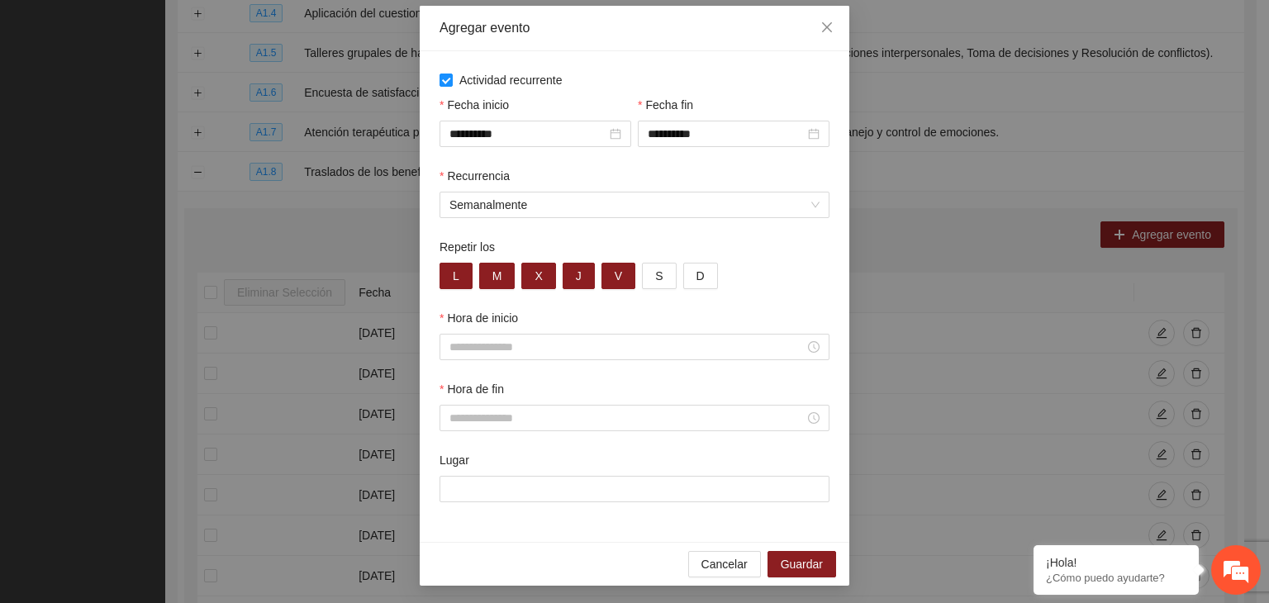
scroll to position [82, 0]
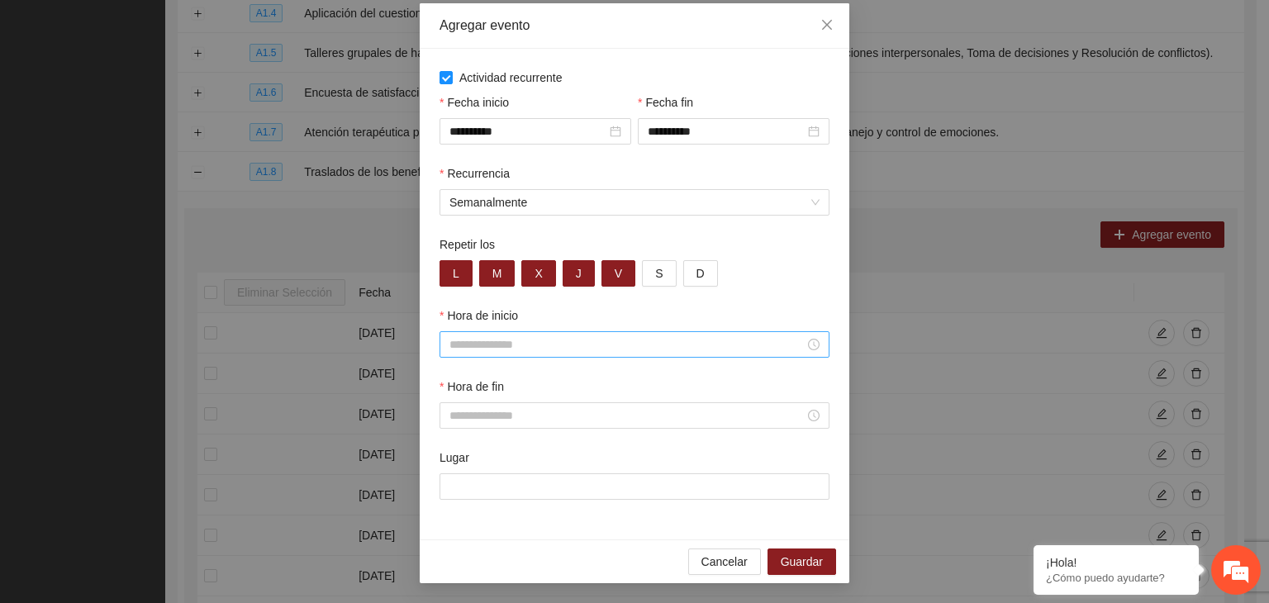
click at [598, 331] on div at bounding box center [635, 344] width 390 height 26
click at [451, 442] on div "08" at bounding box center [456, 447] width 46 height 23
type input "*****"
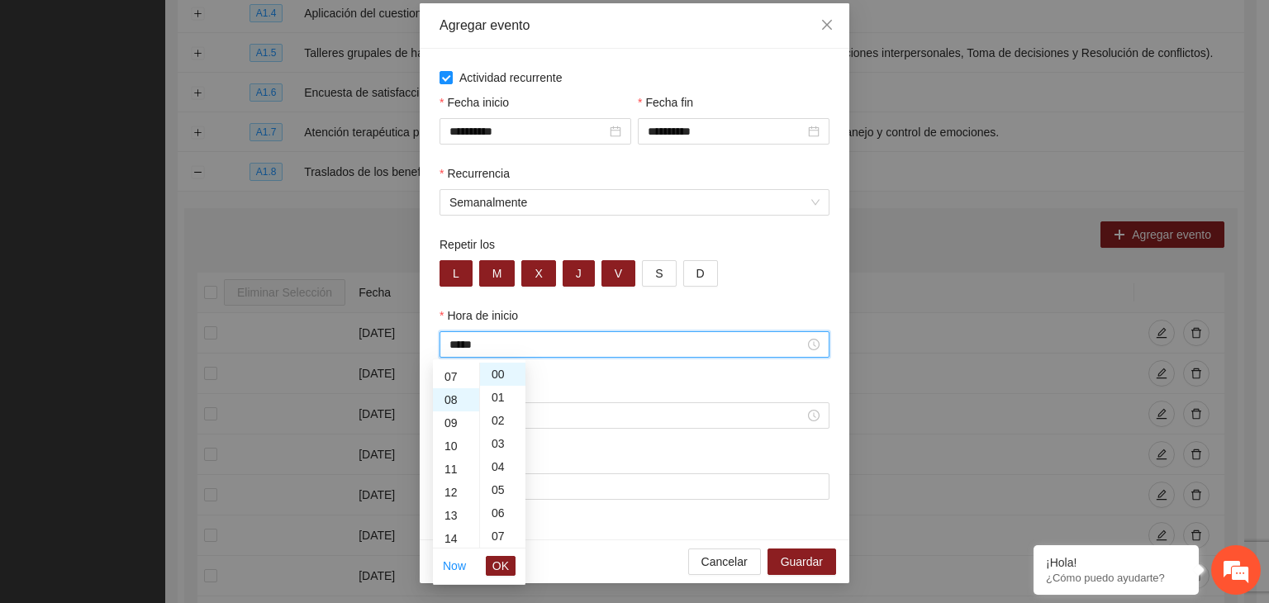
scroll to position [185, 0]
click at [495, 381] on div "00" at bounding box center [502, 374] width 45 height 23
click at [498, 561] on span "OK" at bounding box center [501, 566] width 17 height 18
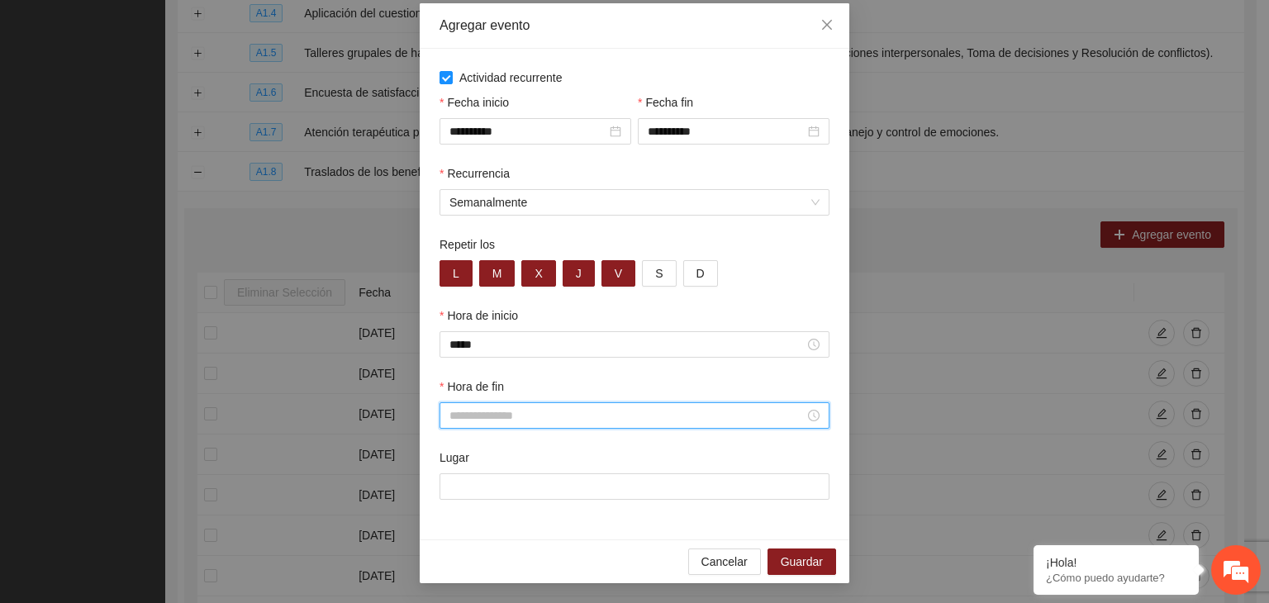
click at [459, 407] on input "Hora de fin" at bounding box center [627, 416] width 355 height 18
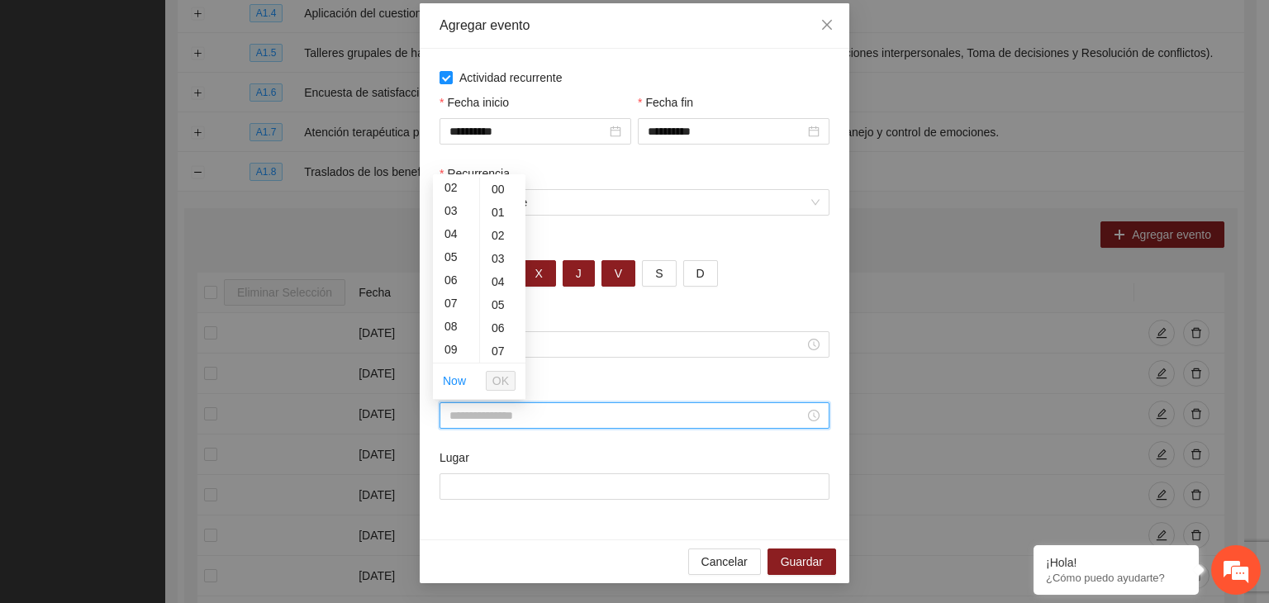
scroll to position [116, 0]
click at [451, 288] on div "09" at bounding box center [456, 281] width 46 height 23
type input "*****"
click at [494, 189] on div "00" at bounding box center [502, 189] width 45 height 23
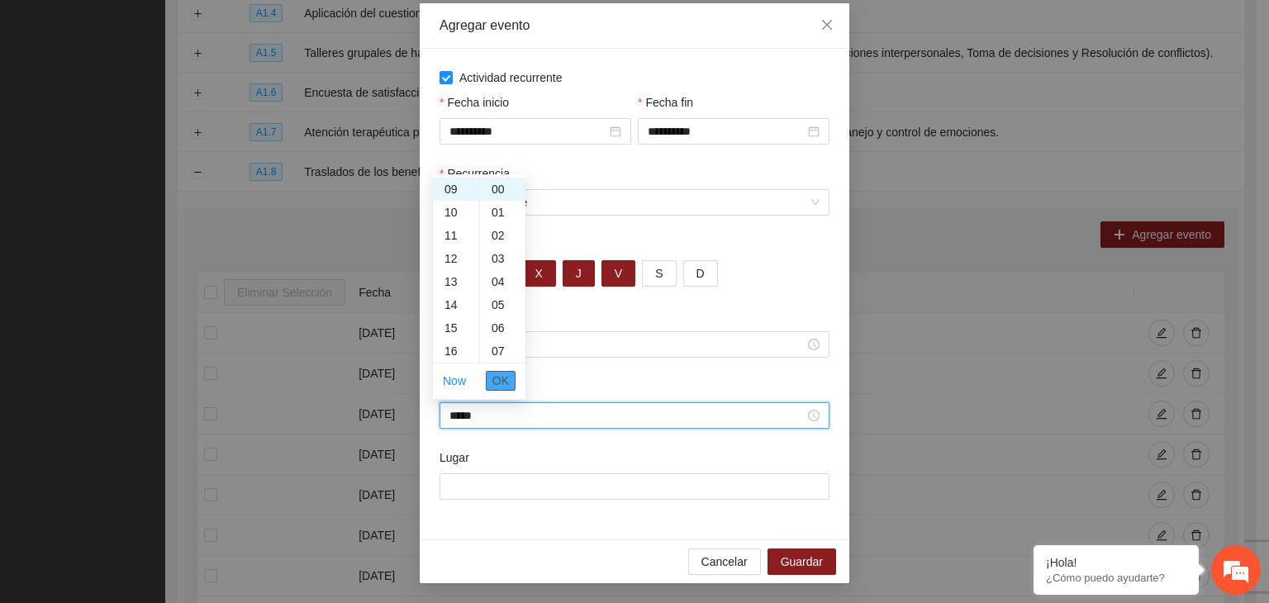
click at [506, 380] on span "OK" at bounding box center [501, 381] width 17 height 18
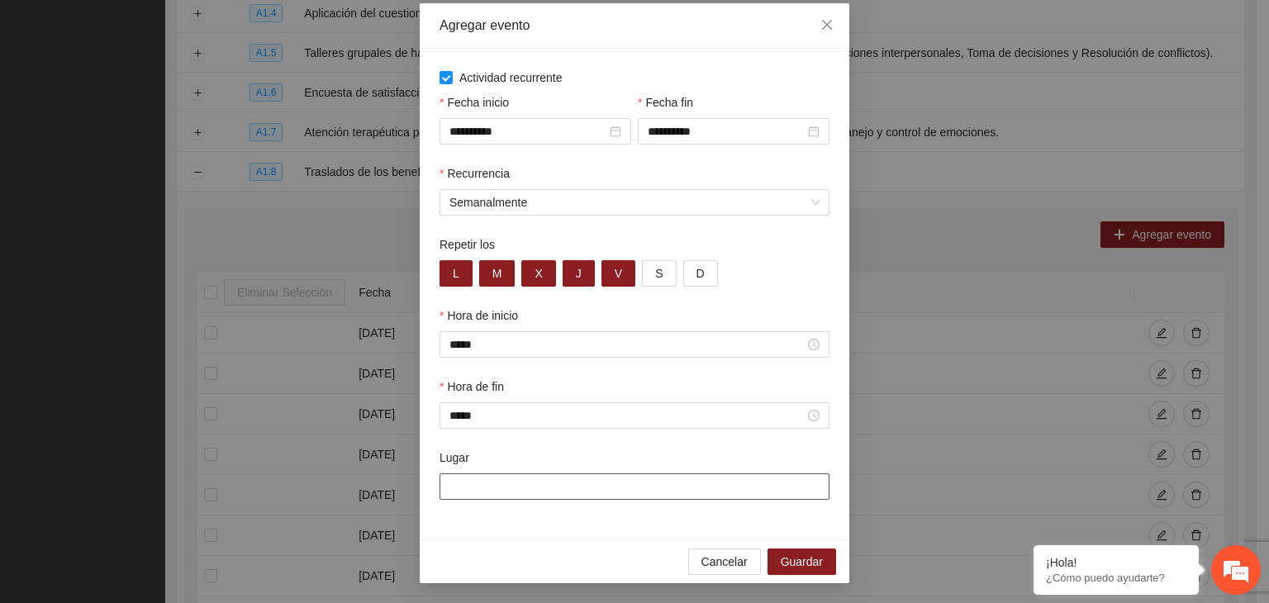
click at [497, 483] on input "Lugar" at bounding box center [635, 487] width 390 height 26
click at [647, 483] on input "Lugar" at bounding box center [635, 487] width 390 height 26
type input "**********"
click at [801, 562] on span "Guardar" at bounding box center [802, 562] width 42 height 18
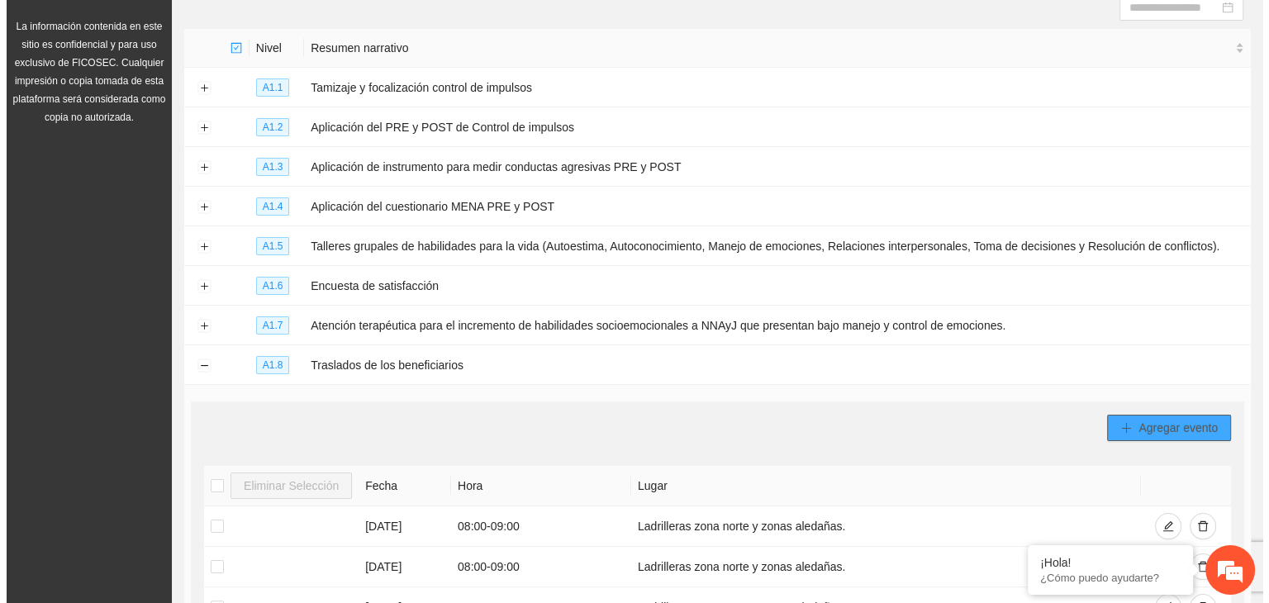
scroll to position [352, 0]
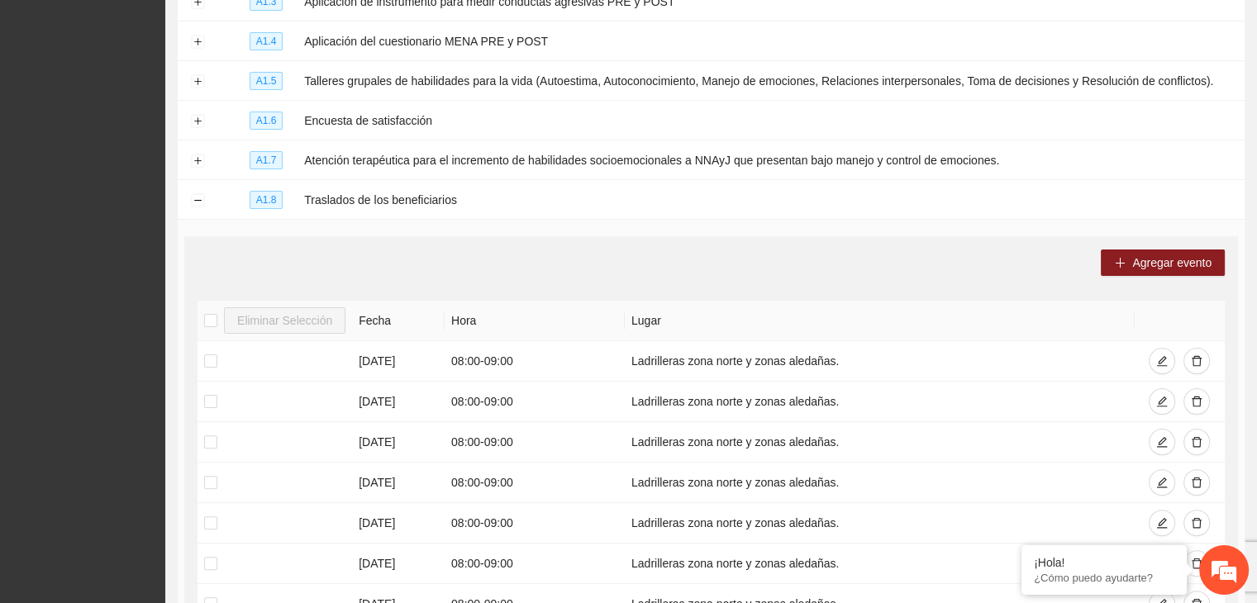
click at [926, 263] on div "Agregar evento" at bounding box center [711, 263] width 1027 height 26
click at [1129, 264] on button "Agregar evento" at bounding box center [1163, 263] width 124 height 26
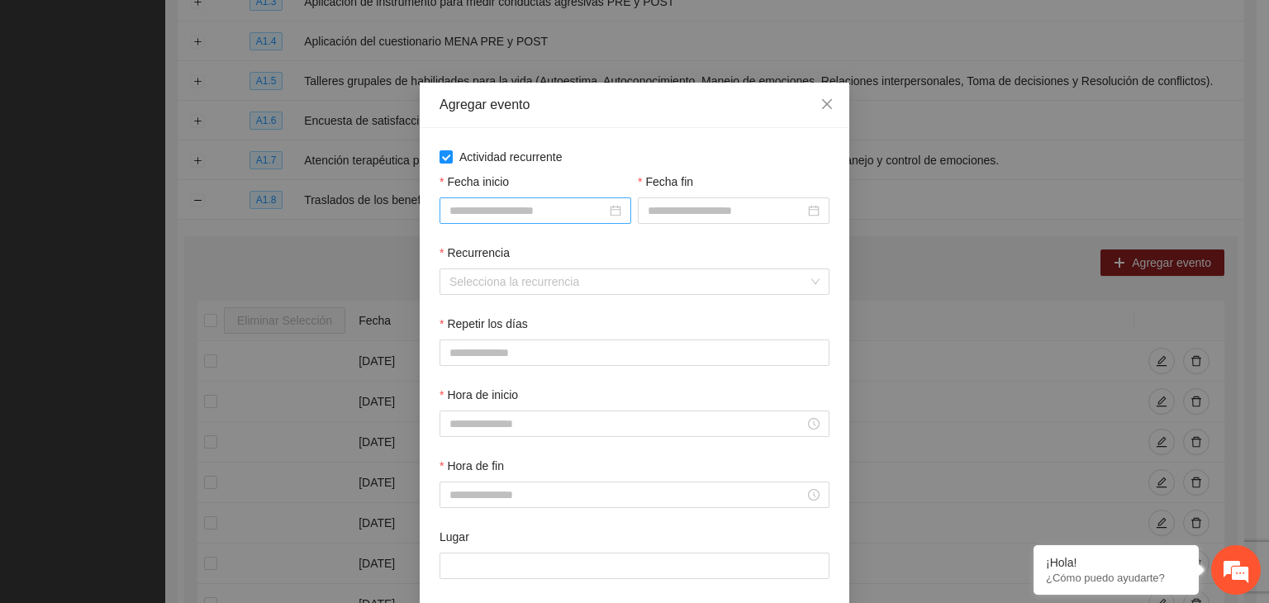
click at [612, 212] on div at bounding box center [536, 211] width 172 height 18
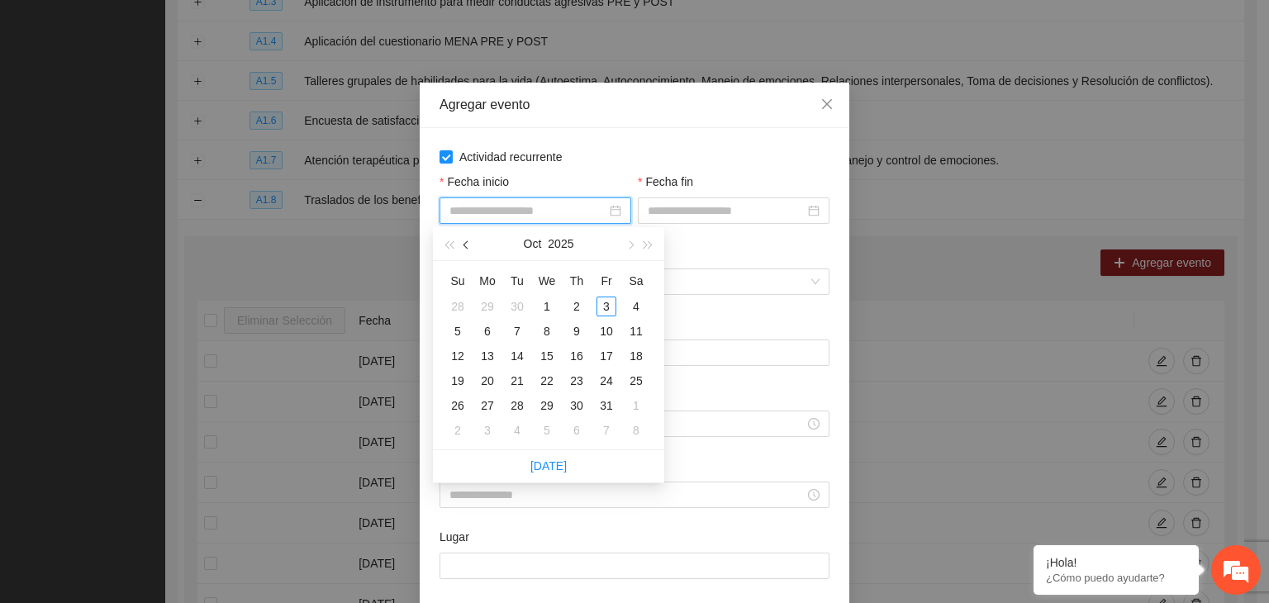
click at [468, 249] on button "button" at bounding box center [467, 243] width 18 height 33
type input "**********"
click at [486, 308] on div "1" at bounding box center [488, 307] width 20 height 20
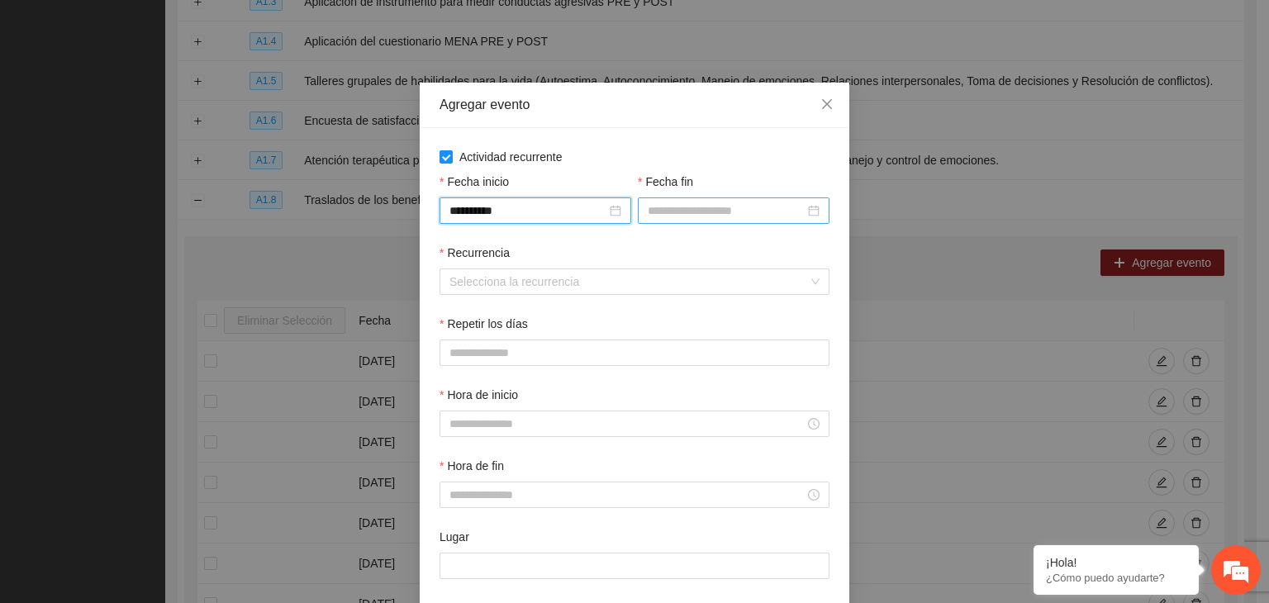
click at [699, 216] on input "Fecha fin" at bounding box center [726, 211] width 157 height 18
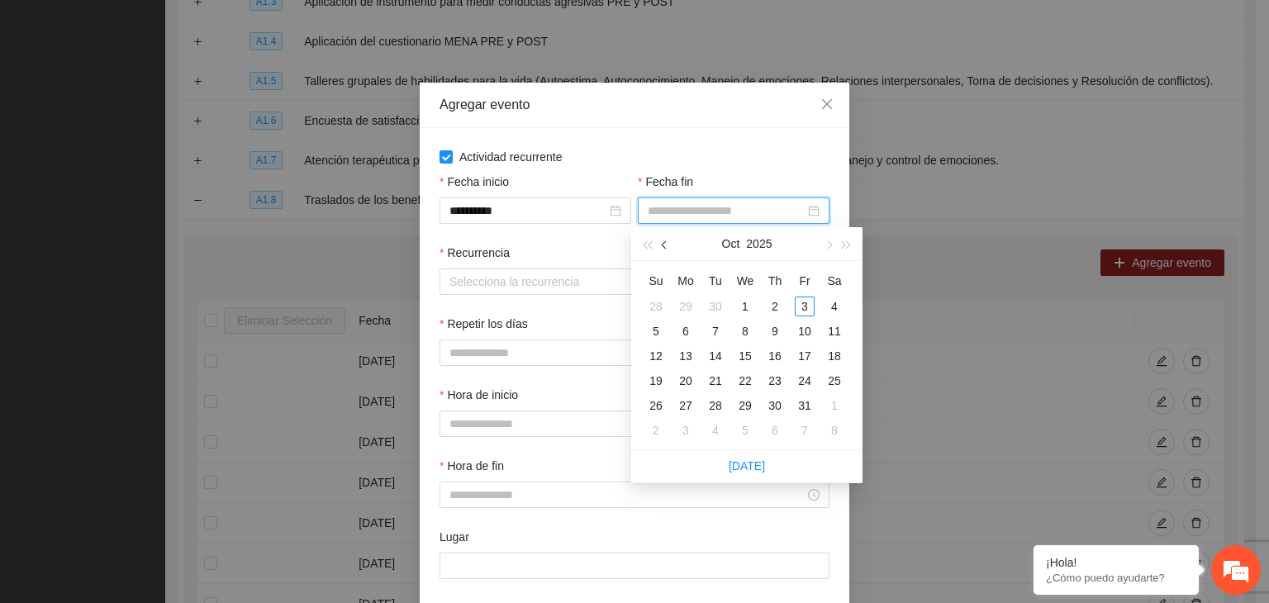
click at [669, 245] on span "button" at bounding box center [666, 244] width 8 height 8
type input "**********"
click at [714, 404] on div "30" at bounding box center [716, 406] width 20 height 20
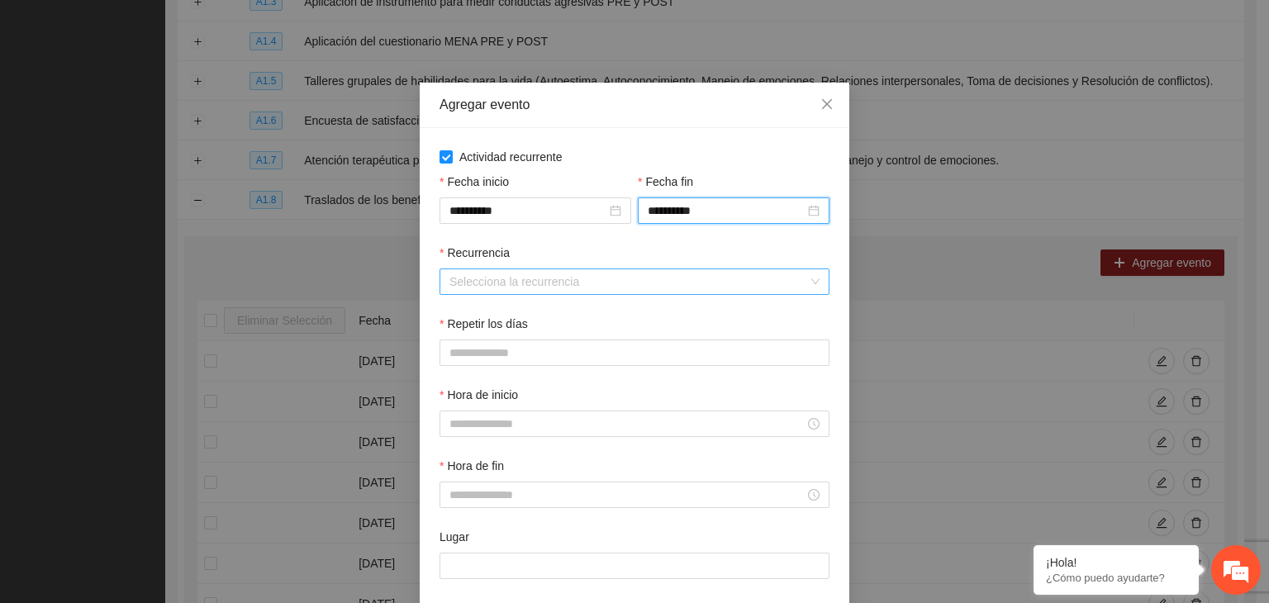
click at [500, 284] on input "Recurrencia" at bounding box center [629, 281] width 359 height 25
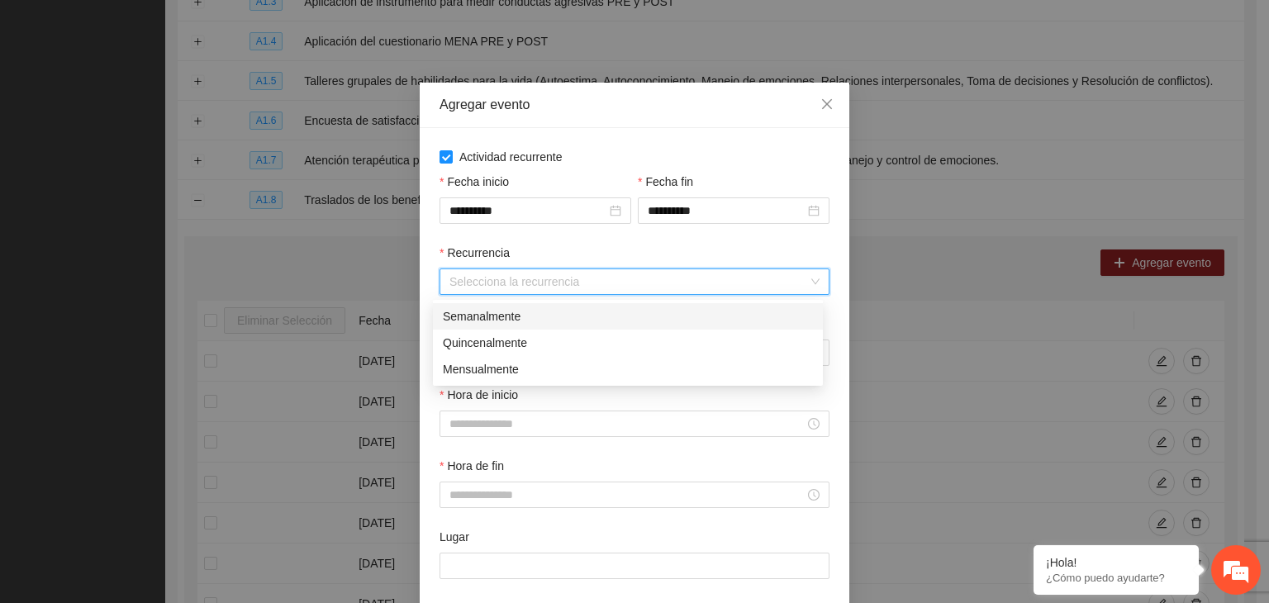
click at [493, 315] on div "Semanalmente" at bounding box center [628, 316] width 370 height 18
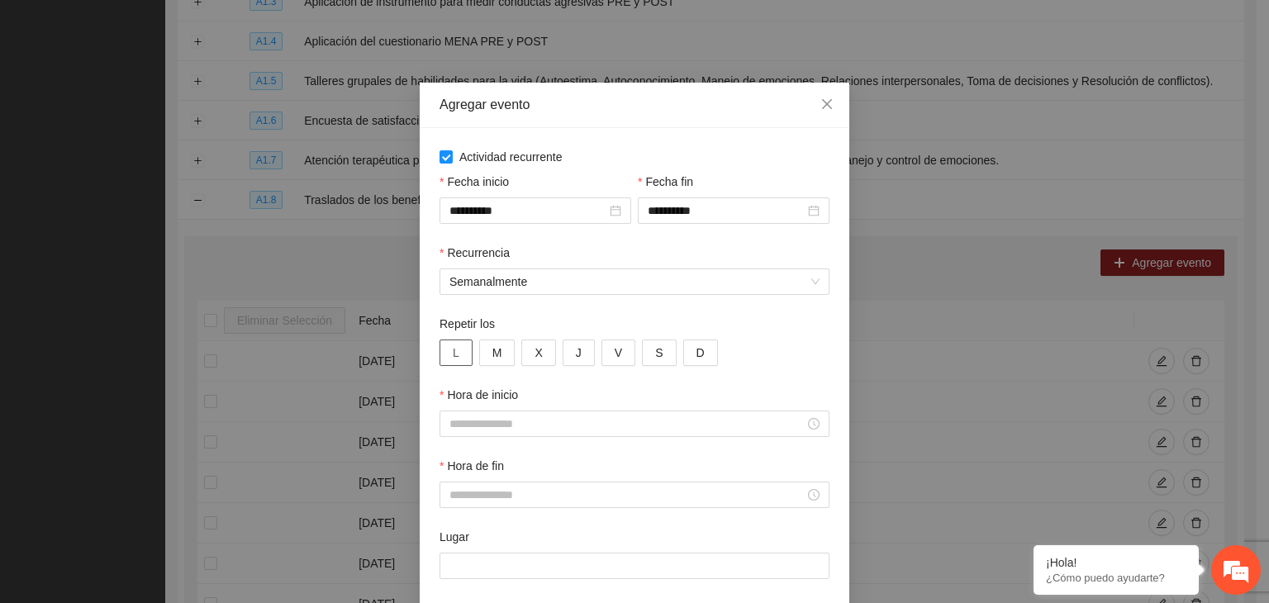
click at [453, 348] on button "L" at bounding box center [456, 353] width 33 height 26
click at [486, 364] on button "M" at bounding box center [497, 353] width 36 height 26
click at [531, 365] on button "X" at bounding box center [538, 353] width 34 height 26
click at [565, 358] on button "J" at bounding box center [579, 353] width 32 height 26
click at [602, 355] on button "V" at bounding box center [619, 353] width 34 height 26
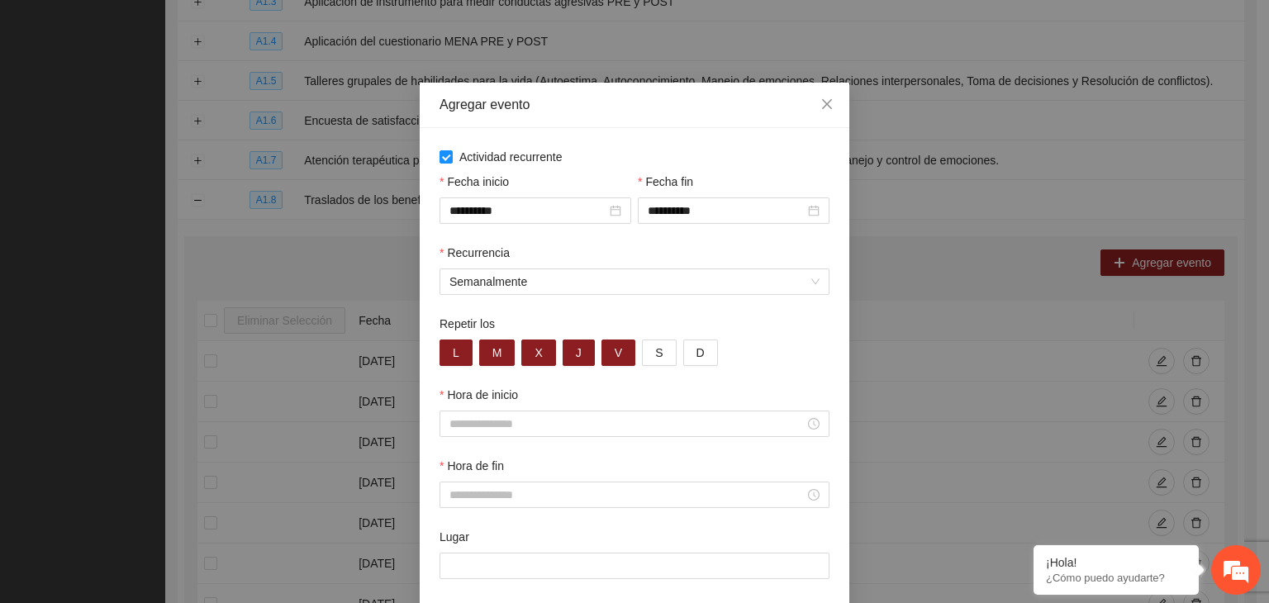
click at [507, 443] on div "Hora de inicio" at bounding box center [634, 421] width 397 height 71
click at [499, 429] on input "Hora de inicio" at bounding box center [627, 424] width 355 height 18
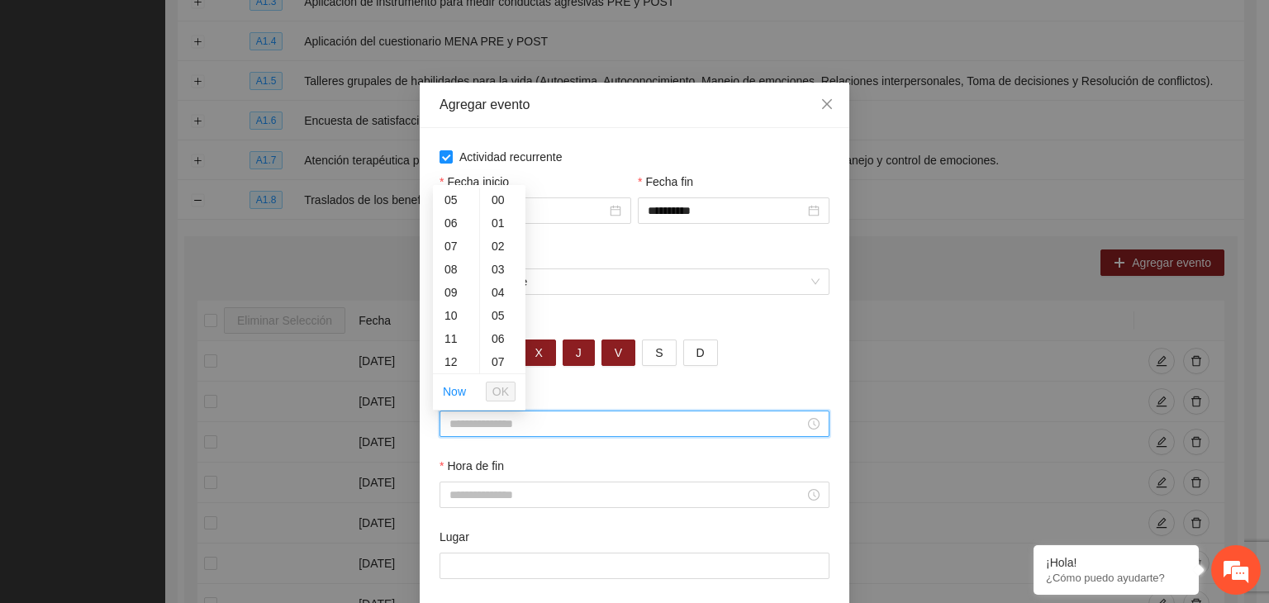
scroll to position [121, 0]
click at [453, 282] on div "09" at bounding box center [456, 286] width 46 height 23
type input "*****"
click at [491, 196] on div "00" at bounding box center [502, 199] width 45 height 23
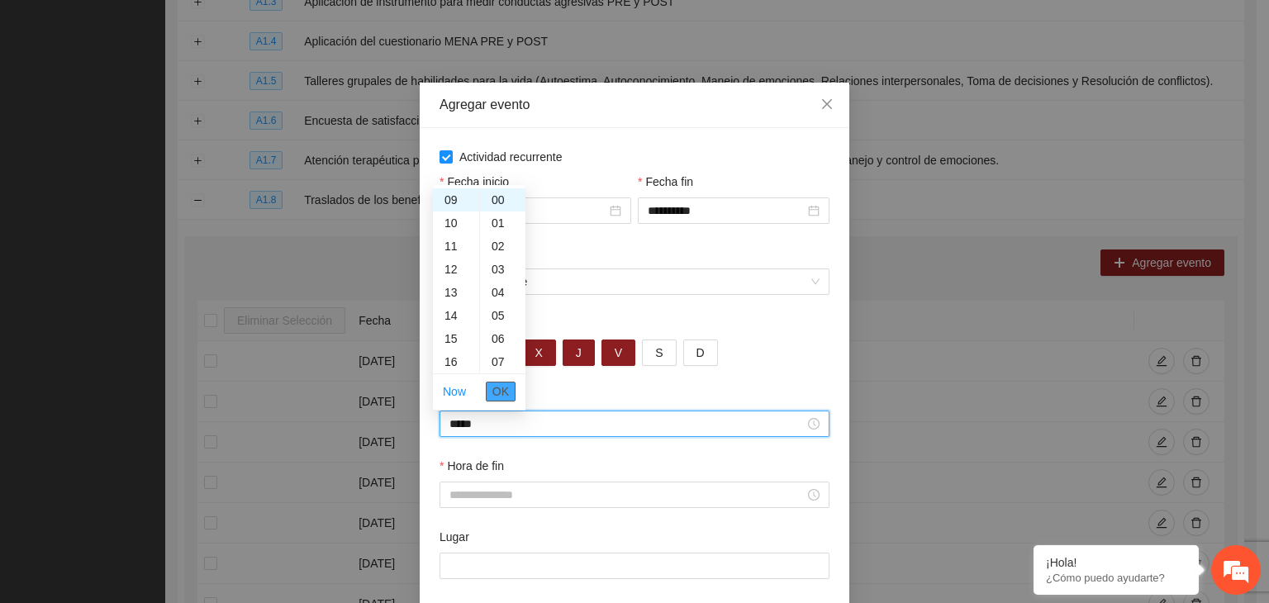
click at [505, 392] on span "OK" at bounding box center [501, 392] width 17 height 18
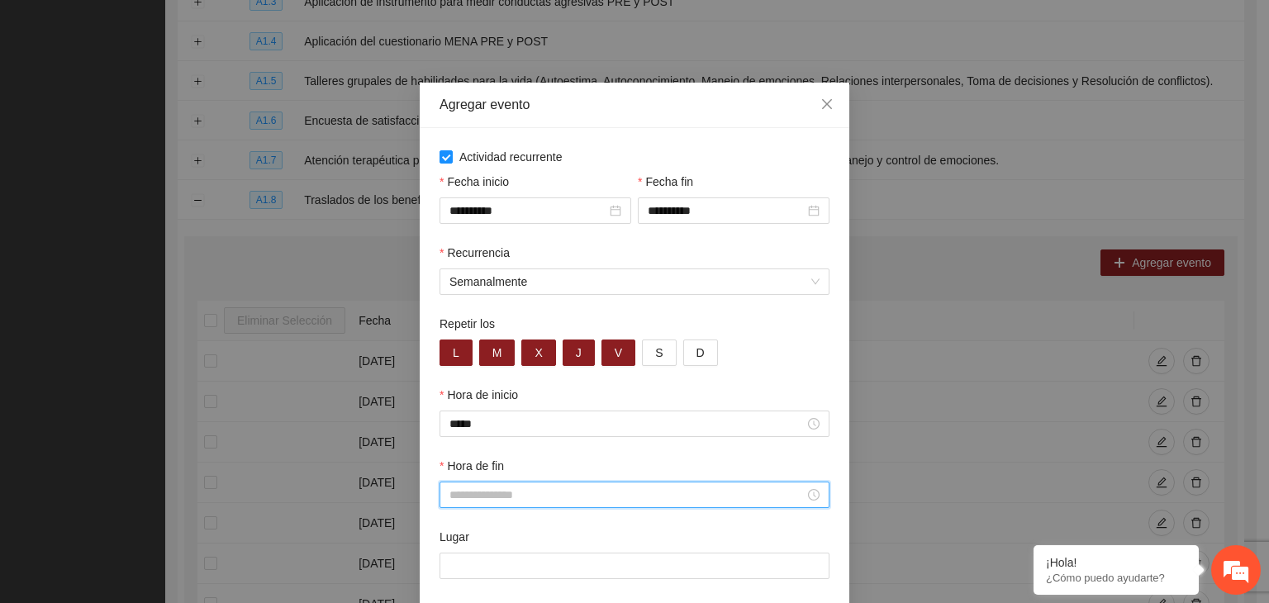
click at [494, 497] on input "Hora de fin" at bounding box center [627, 495] width 355 height 18
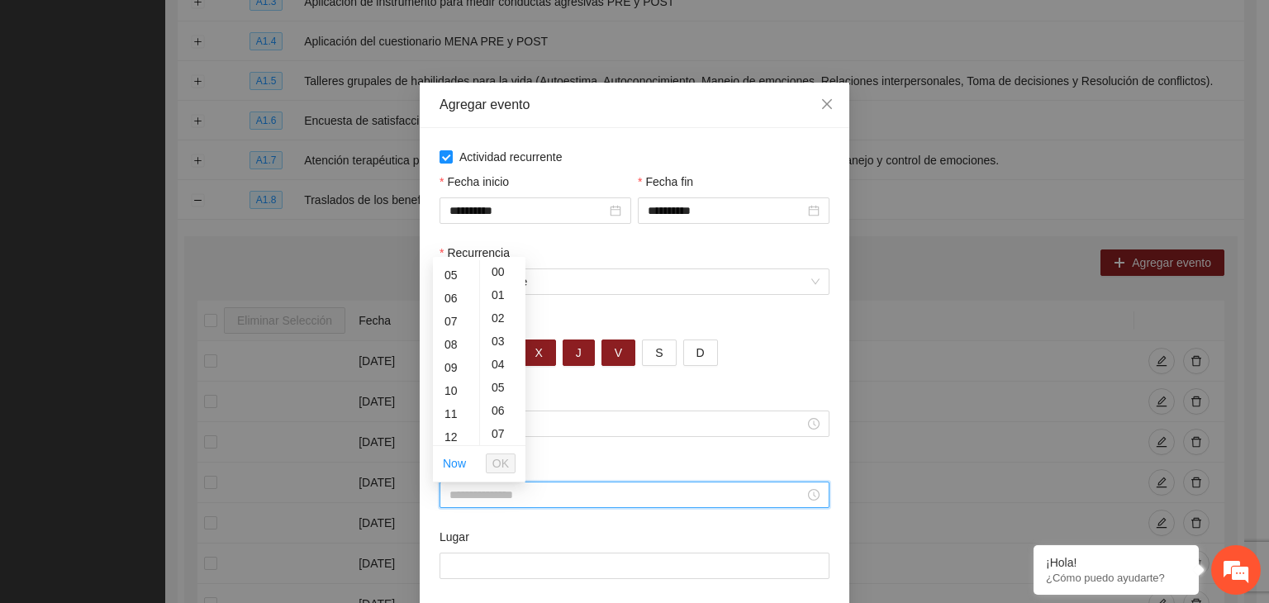
scroll to position [125, 0]
click at [452, 375] on div "10" at bounding box center [456, 378] width 46 height 23
type input "*****"
click at [495, 269] on div "00" at bounding box center [502, 271] width 45 height 23
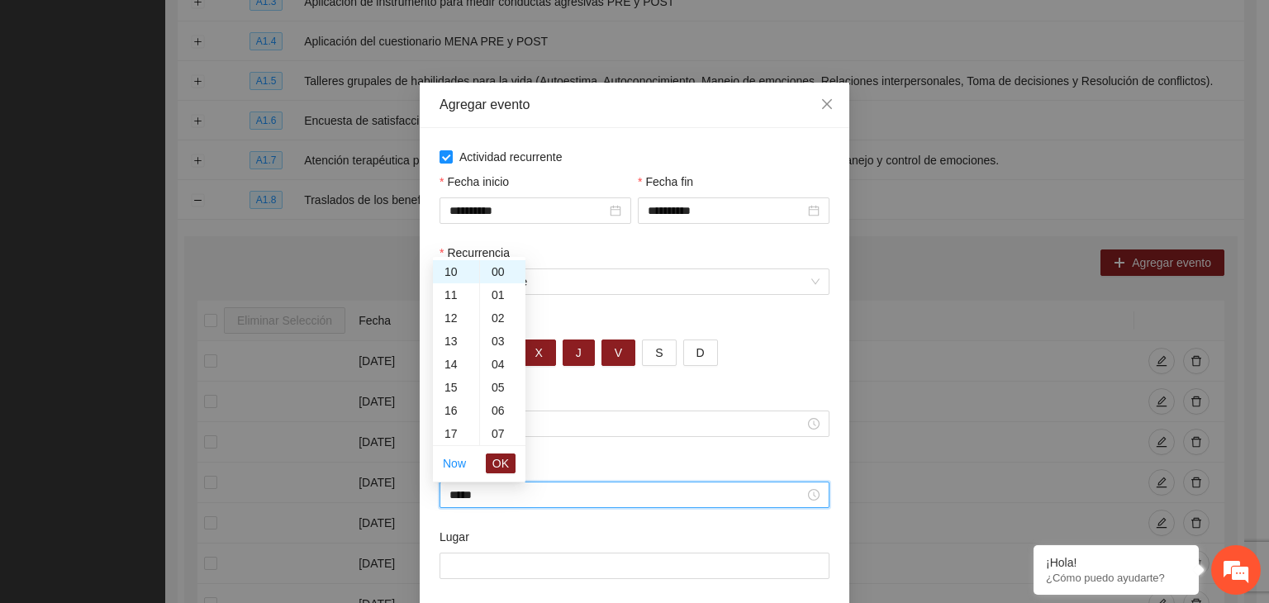
click at [502, 473] on li "OK" at bounding box center [501, 464] width 30 height 28
click at [498, 465] on span "OK" at bounding box center [501, 464] width 17 height 18
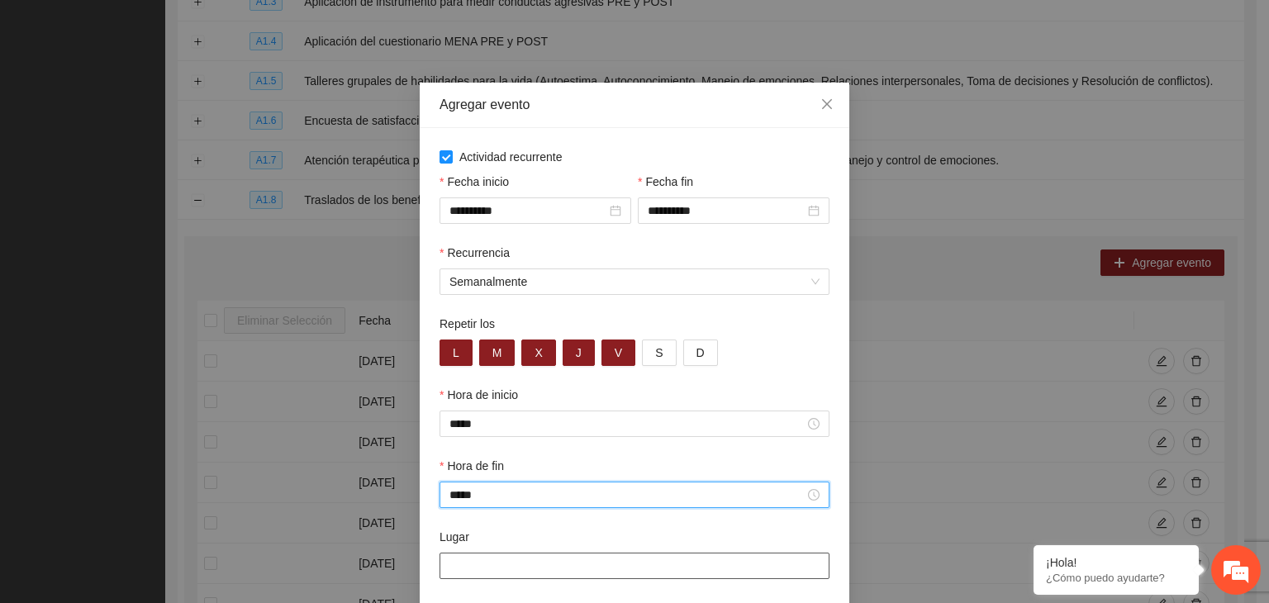
click at [460, 569] on input "Lugar" at bounding box center [635, 566] width 390 height 26
type input "**********"
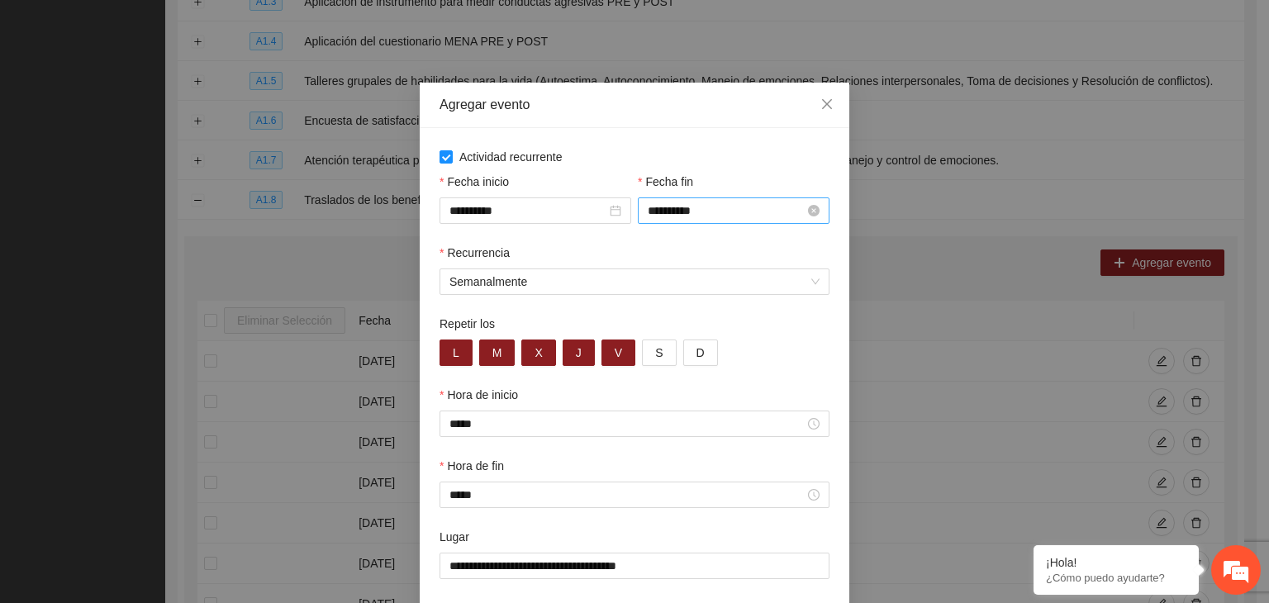
click at [764, 209] on input "**********" at bounding box center [726, 211] width 157 height 18
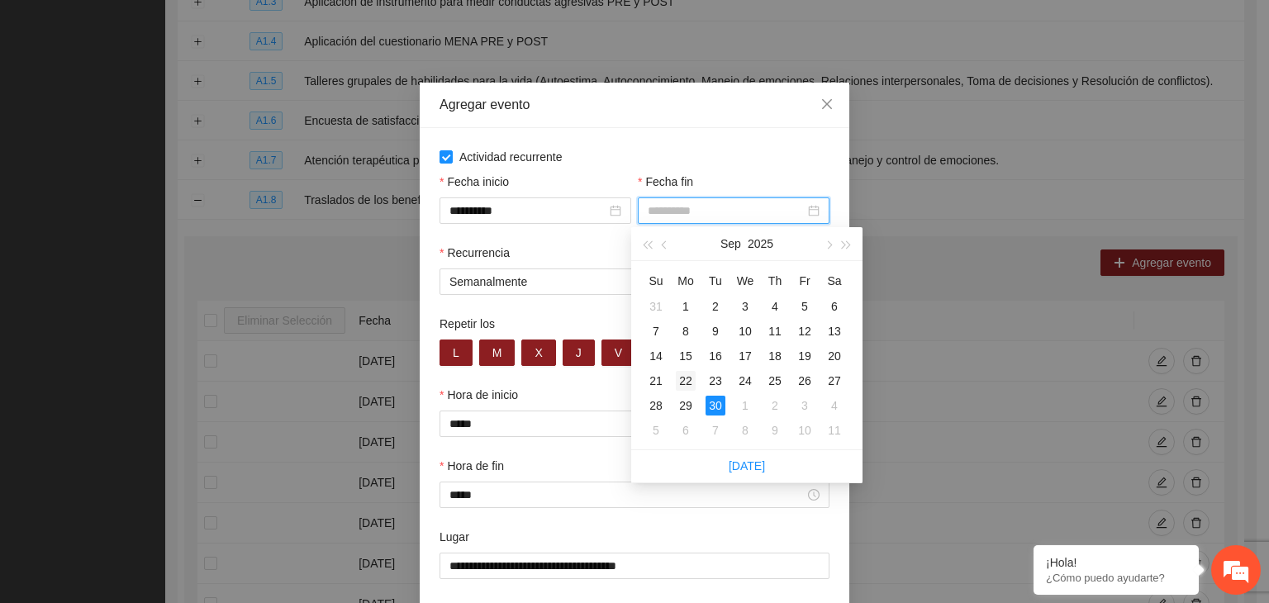
click at [691, 384] on div "22" at bounding box center [686, 381] width 20 height 20
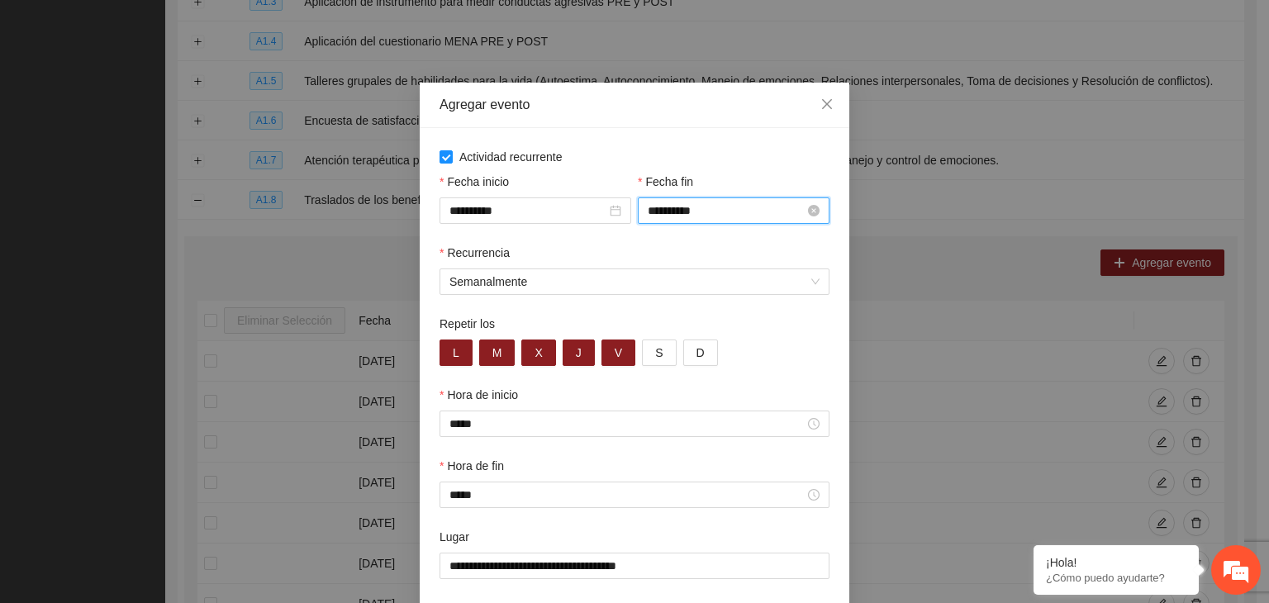
click at [761, 214] on input "**********" at bounding box center [726, 211] width 157 height 18
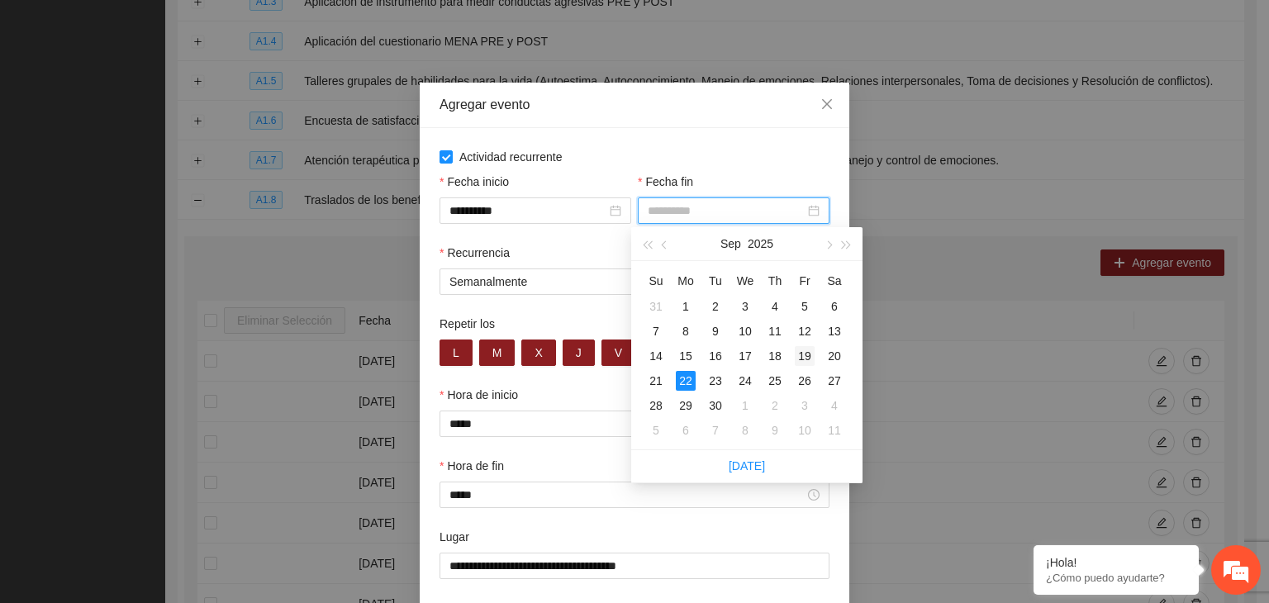
type input "**********"
click at [807, 354] on div "19" at bounding box center [805, 356] width 20 height 20
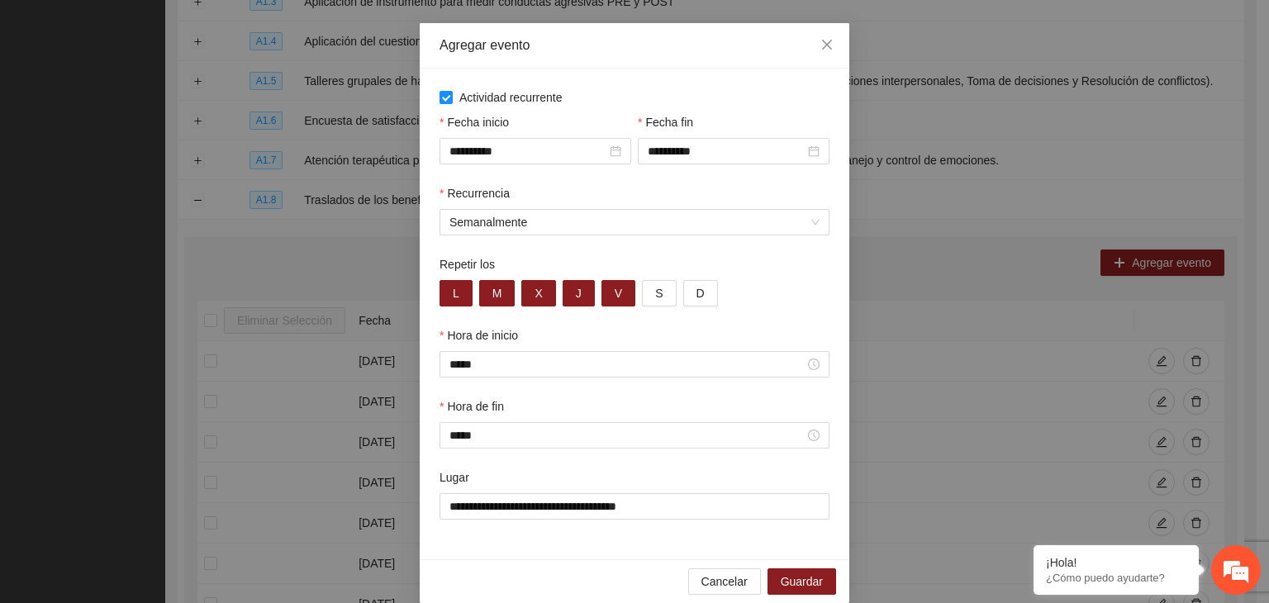
scroll to position [82, 0]
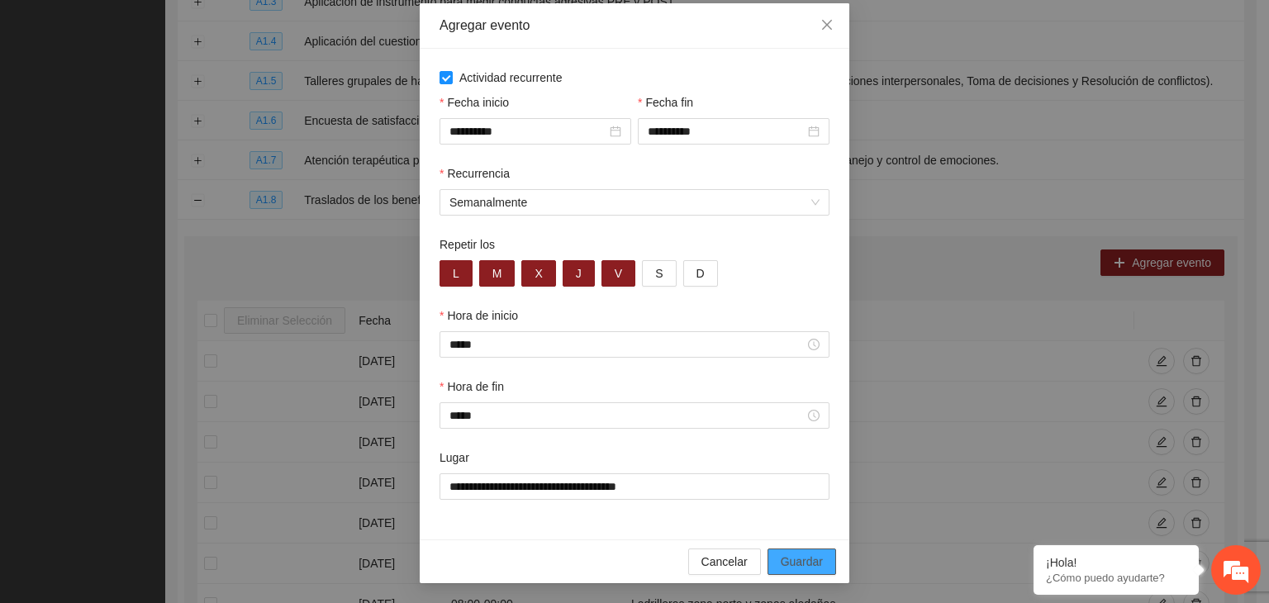
click at [787, 565] on span "Guardar" at bounding box center [802, 562] width 42 height 18
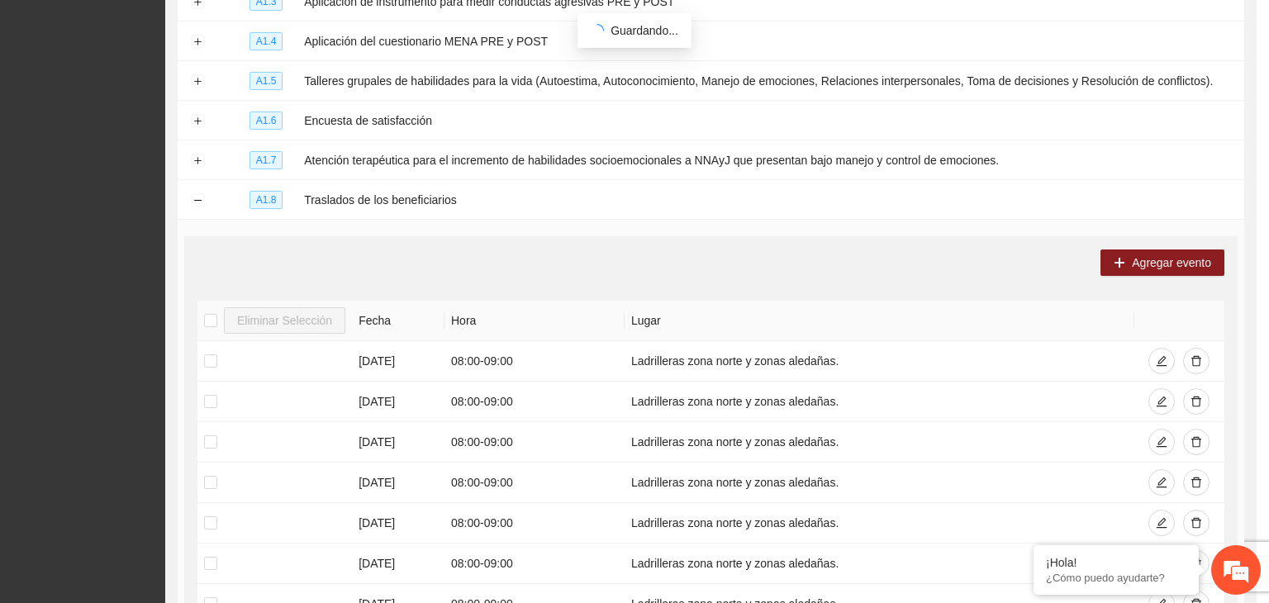
scroll to position [0, 0]
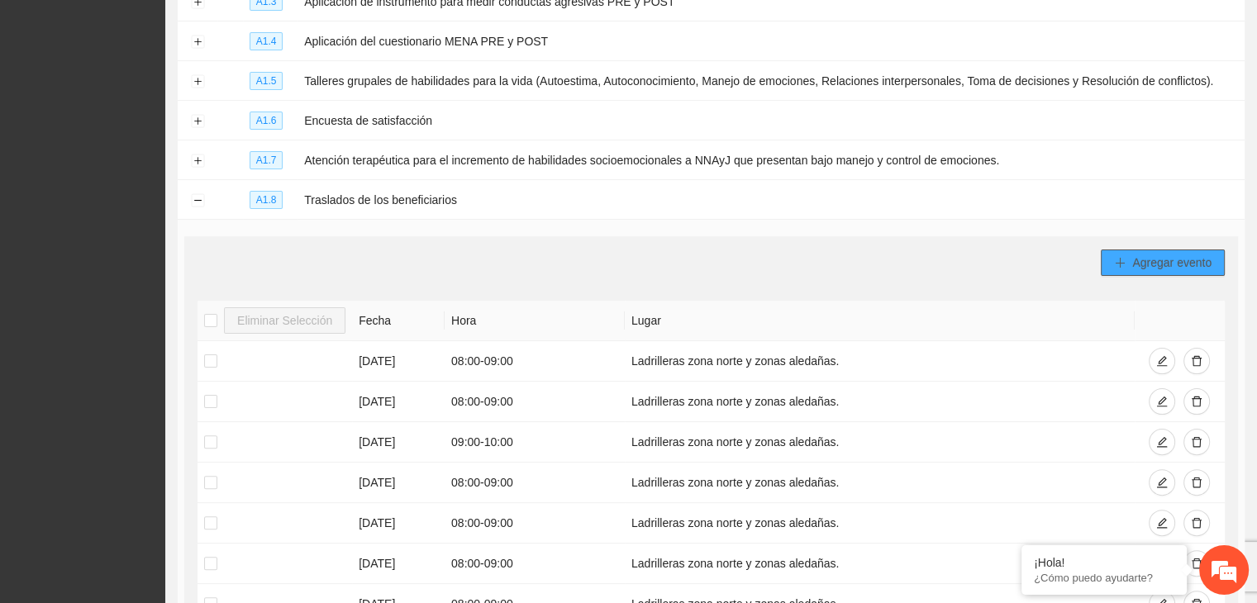
click at [1174, 259] on span "Agregar evento" at bounding box center [1171, 263] width 79 height 18
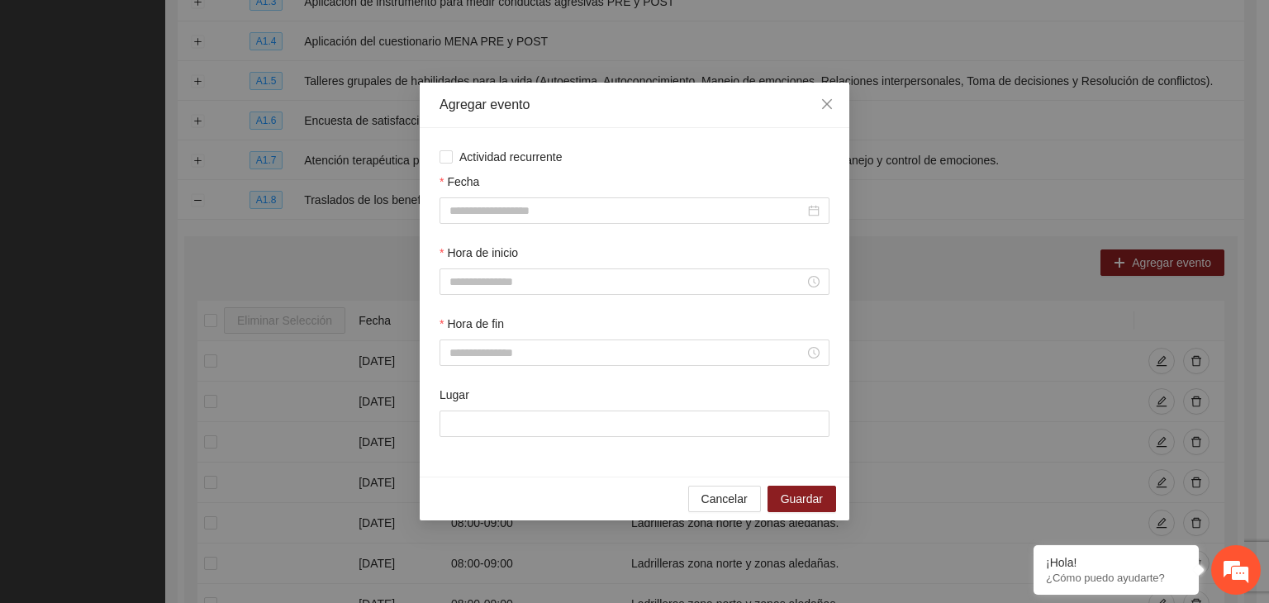
click at [439, 152] on div "Actividad recurrente Fecha Hora de inicio Hora de fin Lugar" at bounding box center [635, 302] width 430 height 349
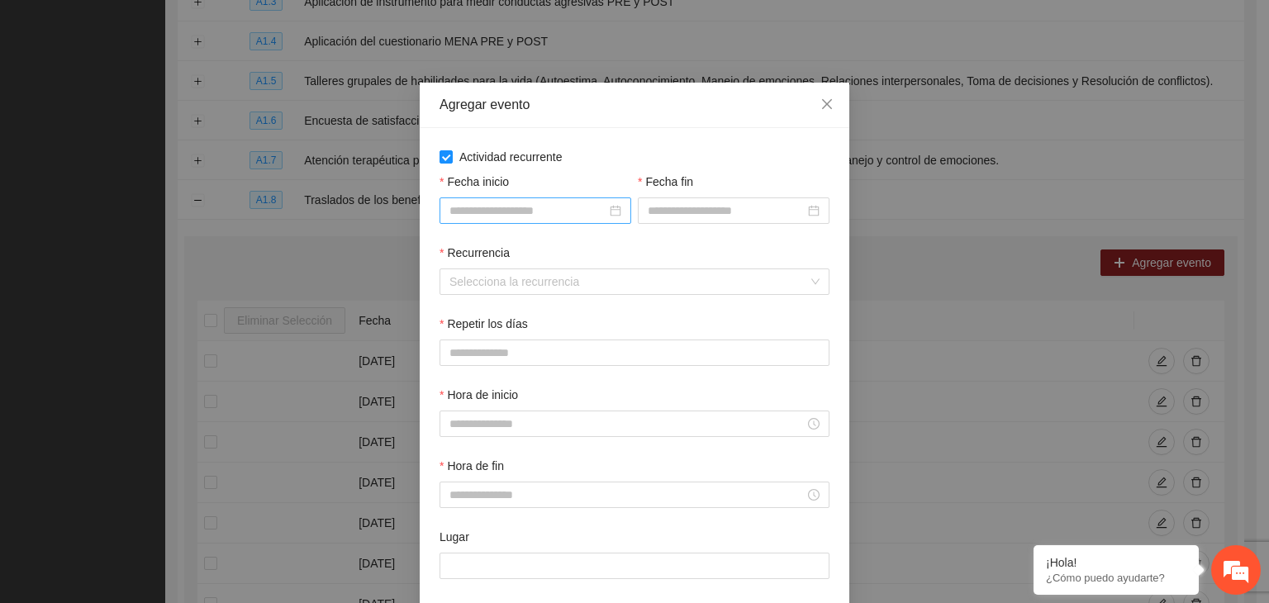
click at [474, 207] on input "Fecha inicio" at bounding box center [528, 211] width 157 height 18
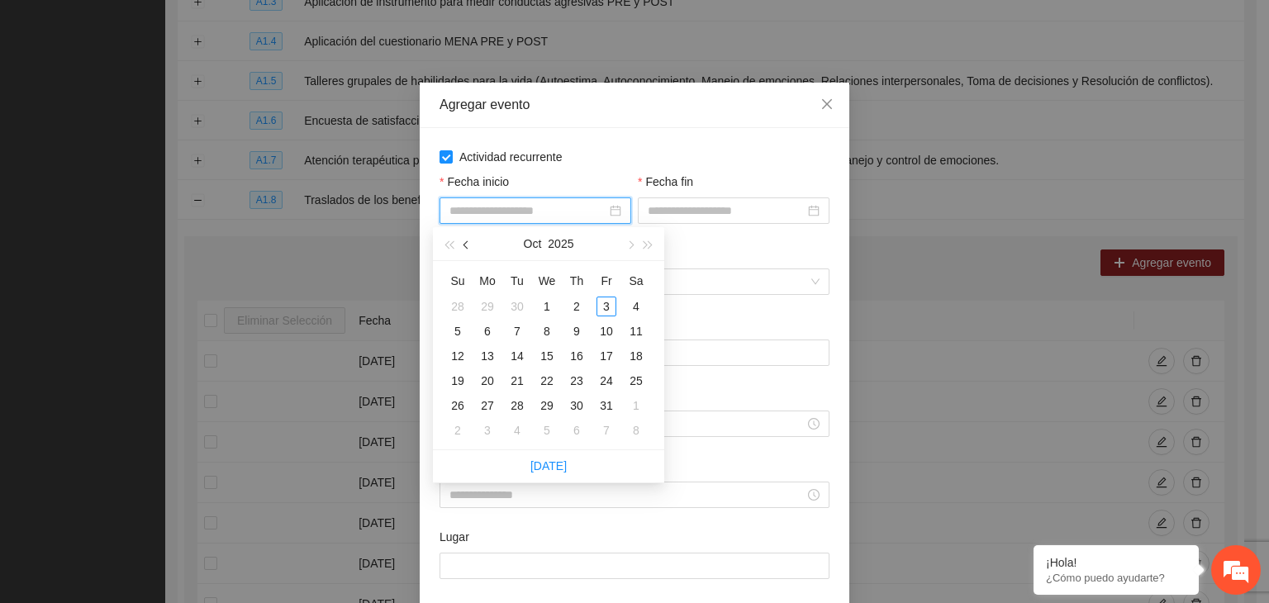
click at [464, 242] on button "button" at bounding box center [467, 243] width 18 height 33
type input "**********"
click at [488, 307] on div "1" at bounding box center [488, 307] width 20 height 20
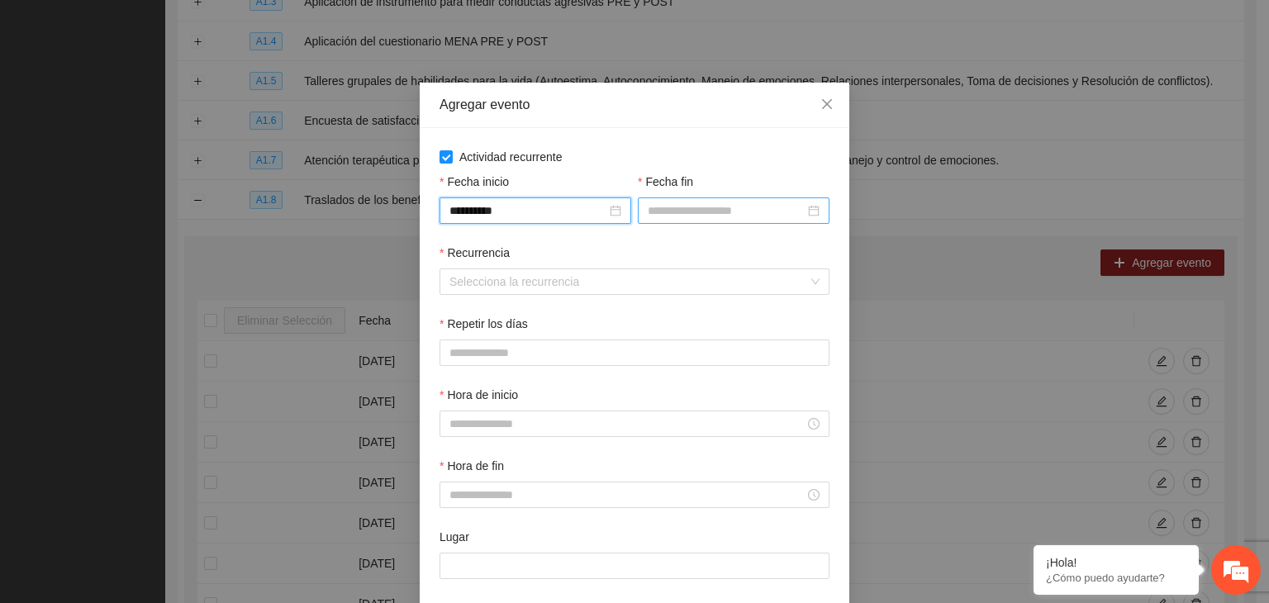
click at [684, 207] on input "Fecha fin" at bounding box center [726, 211] width 157 height 18
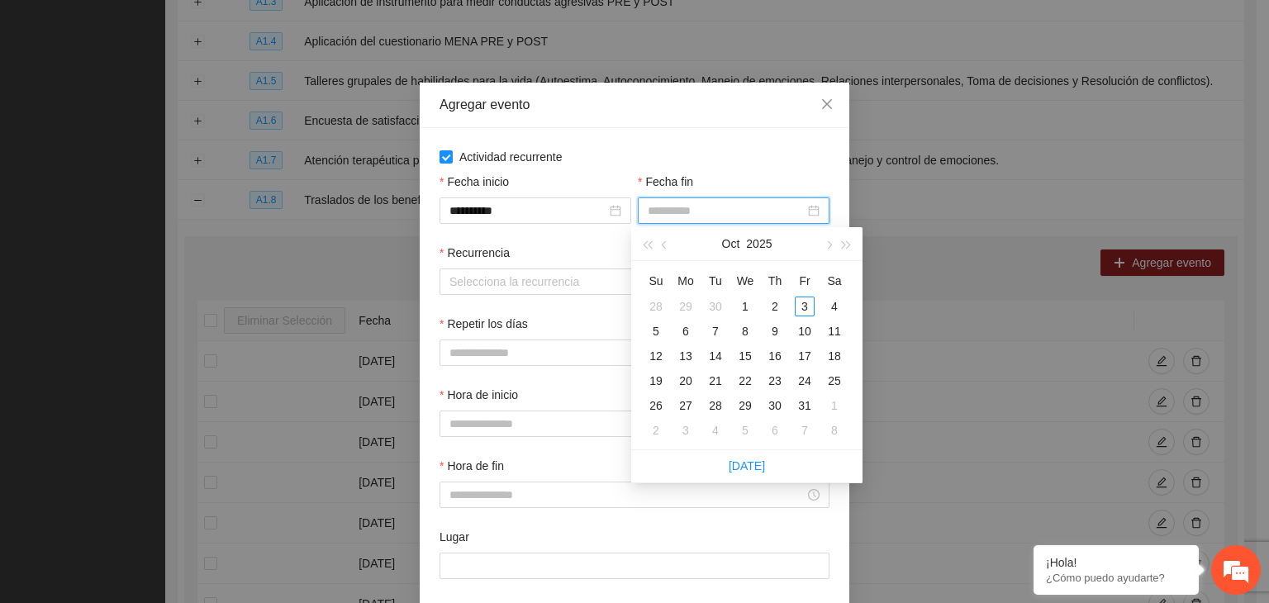
type input "**********"
click at [665, 248] on span "button" at bounding box center [666, 244] width 8 height 8
type input "**********"
click at [712, 402] on div "30" at bounding box center [716, 406] width 20 height 20
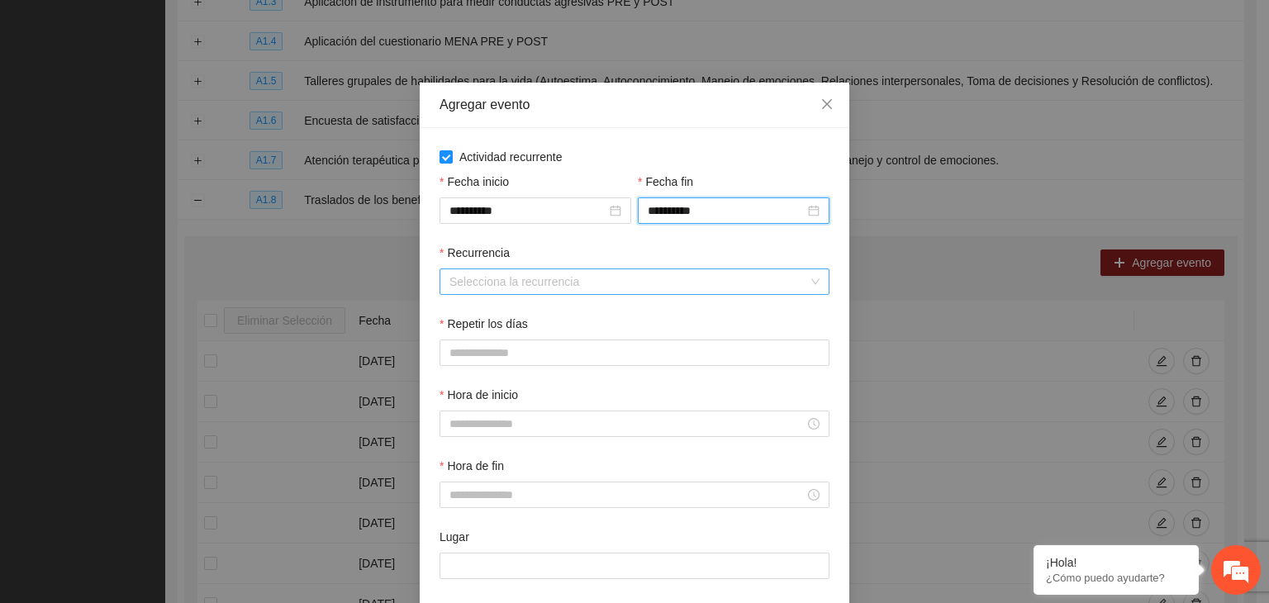
click at [549, 288] on input "Recurrencia" at bounding box center [629, 281] width 359 height 25
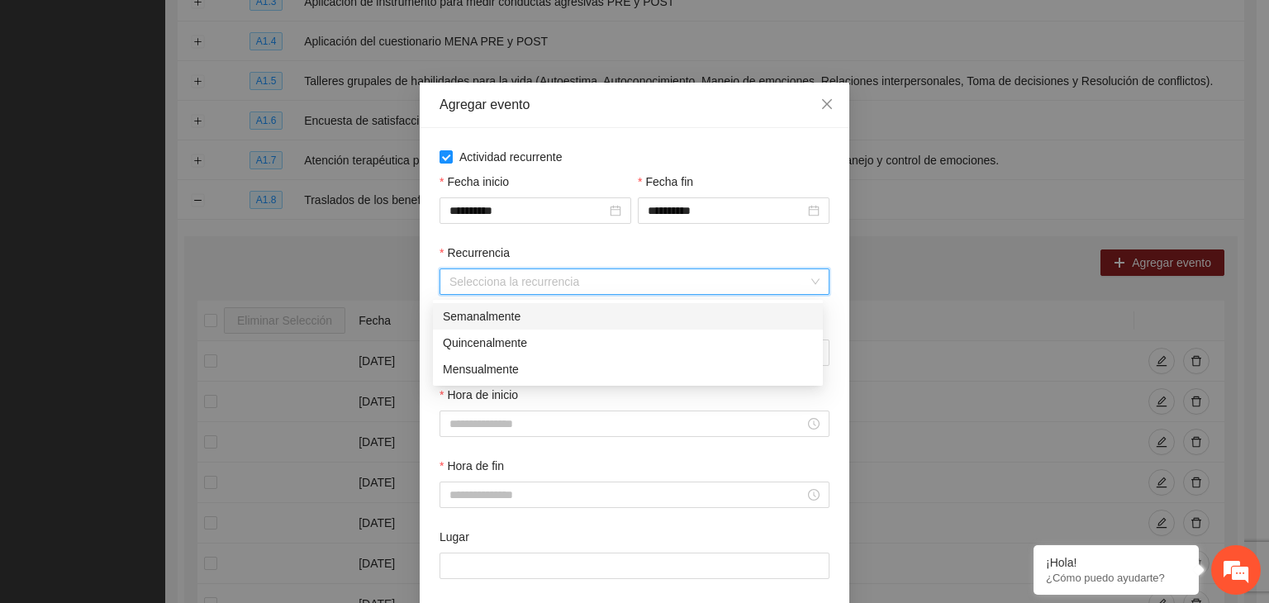
click at [504, 326] on div "Semanalmente" at bounding box center [628, 316] width 390 height 26
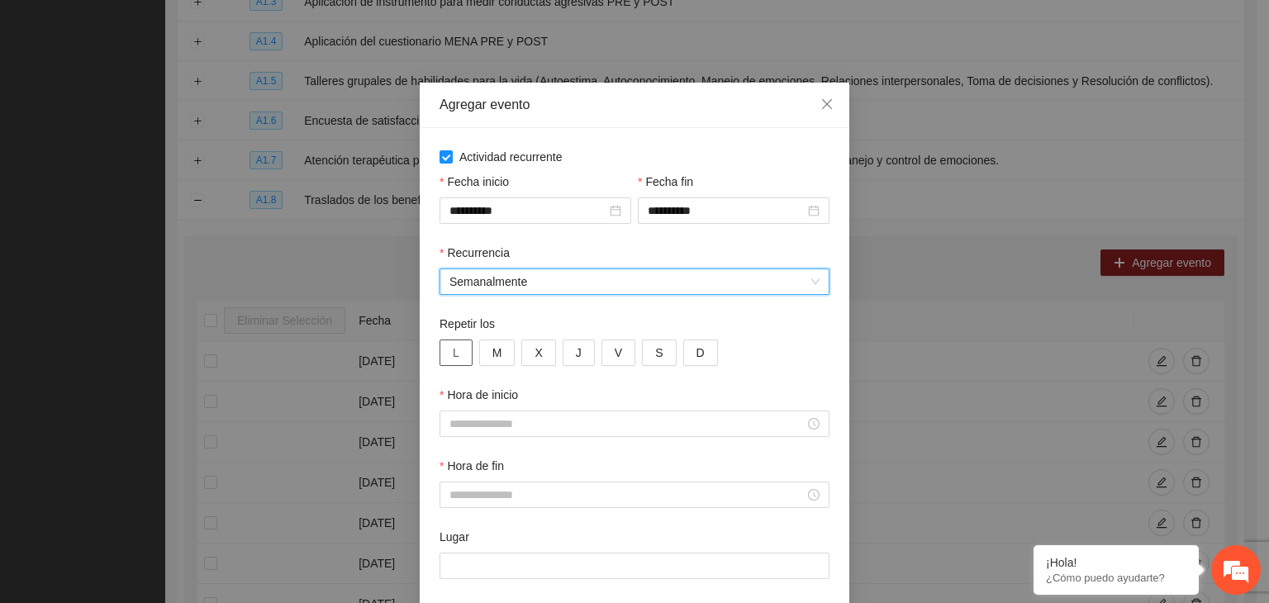
click at [453, 348] on span "L" at bounding box center [456, 353] width 7 height 18
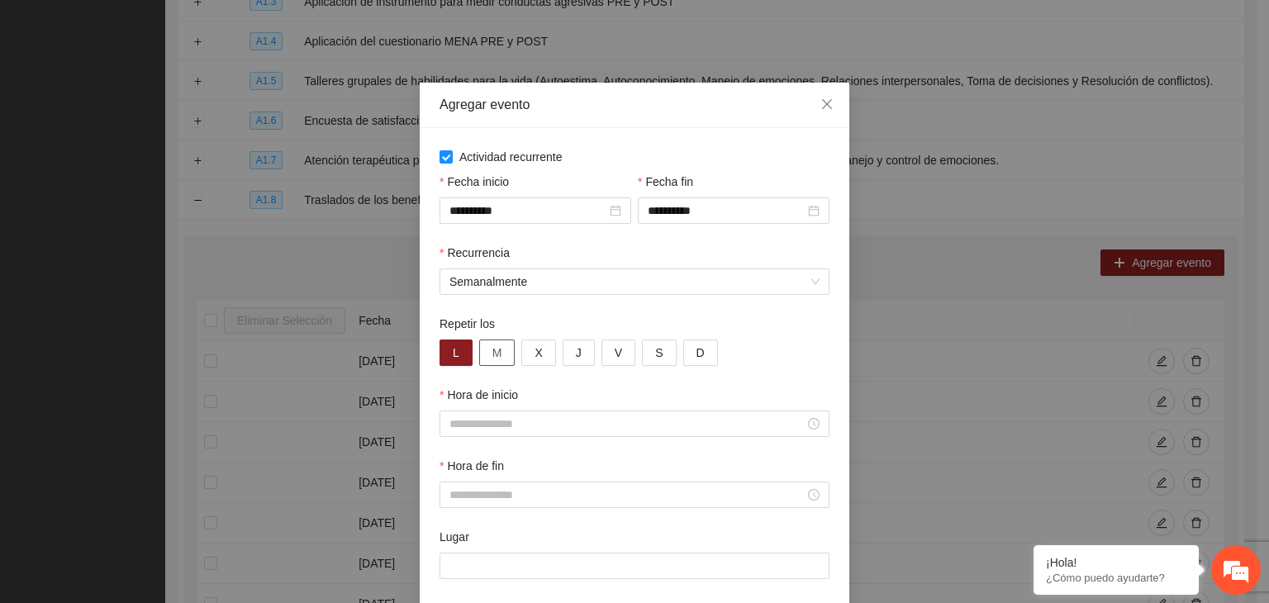
click at [493, 348] on span "M" at bounding box center [498, 353] width 10 height 18
click at [526, 350] on button "X" at bounding box center [538, 353] width 34 height 26
click at [576, 354] on span "J" at bounding box center [579, 353] width 6 height 18
click at [609, 363] on button "V" at bounding box center [619, 353] width 34 height 26
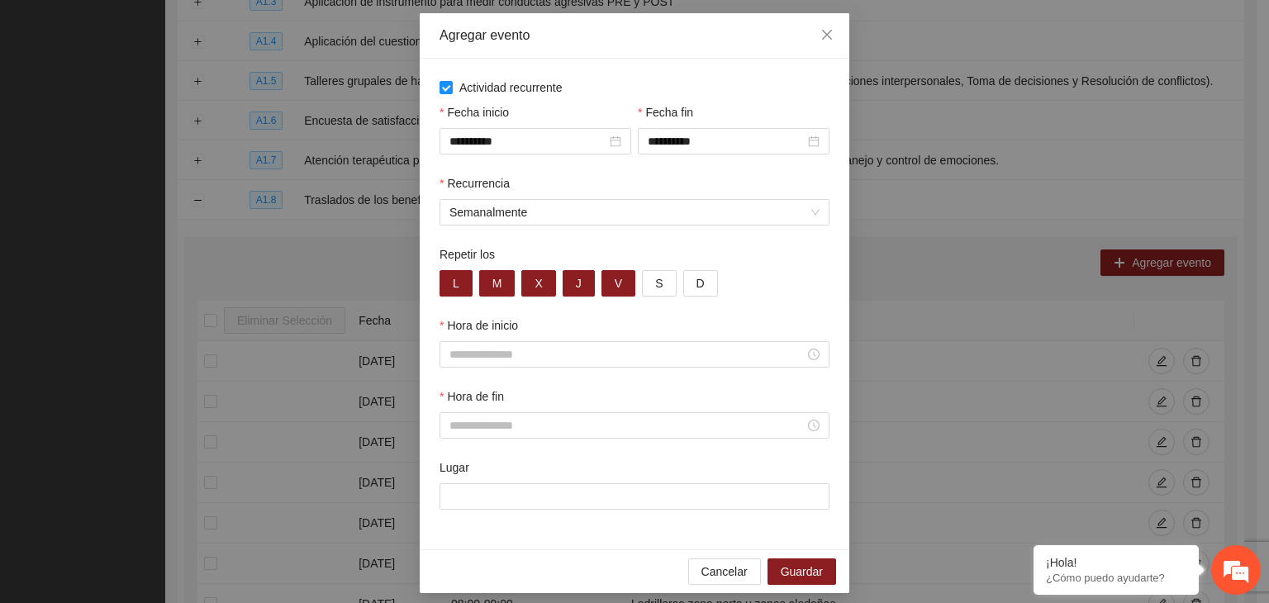
scroll to position [82, 0]
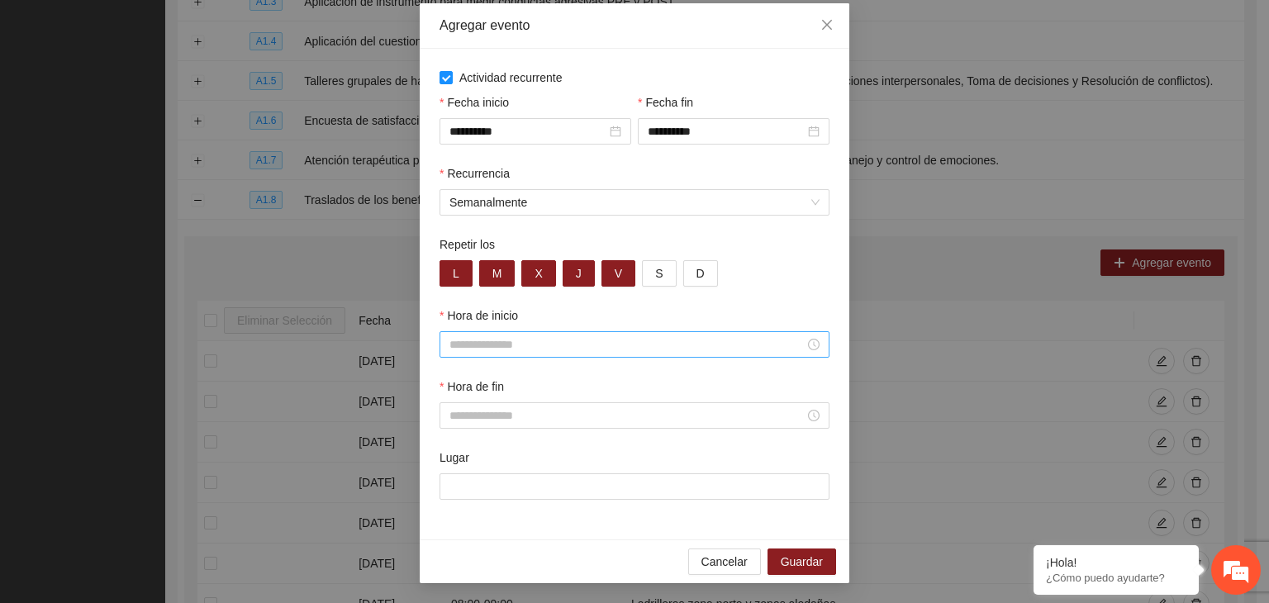
click at [529, 338] on input "Hora de inicio" at bounding box center [627, 345] width 355 height 18
click at [456, 467] on div "12" at bounding box center [456, 467] width 46 height 23
type input "*****"
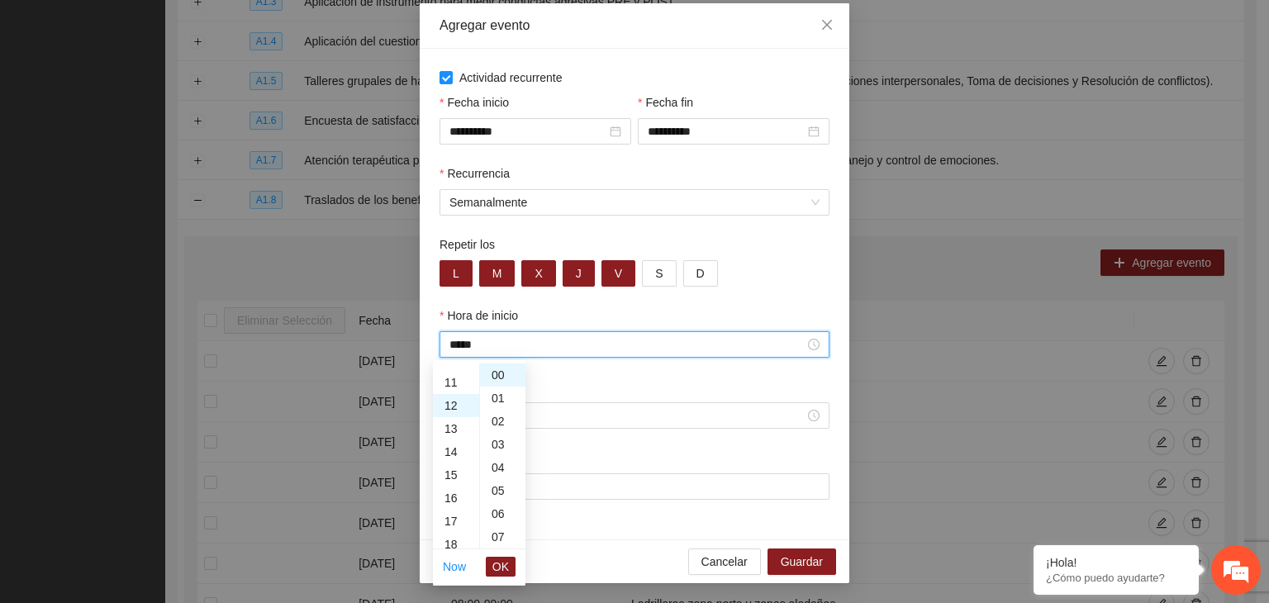
scroll to position [278, 0]
click at [487, 374] on div "00" at bounding box center [502, 375] width 45 height 23
click at [494, 562] on span "OK" at bounding box center [501, 567] width 17 height 18
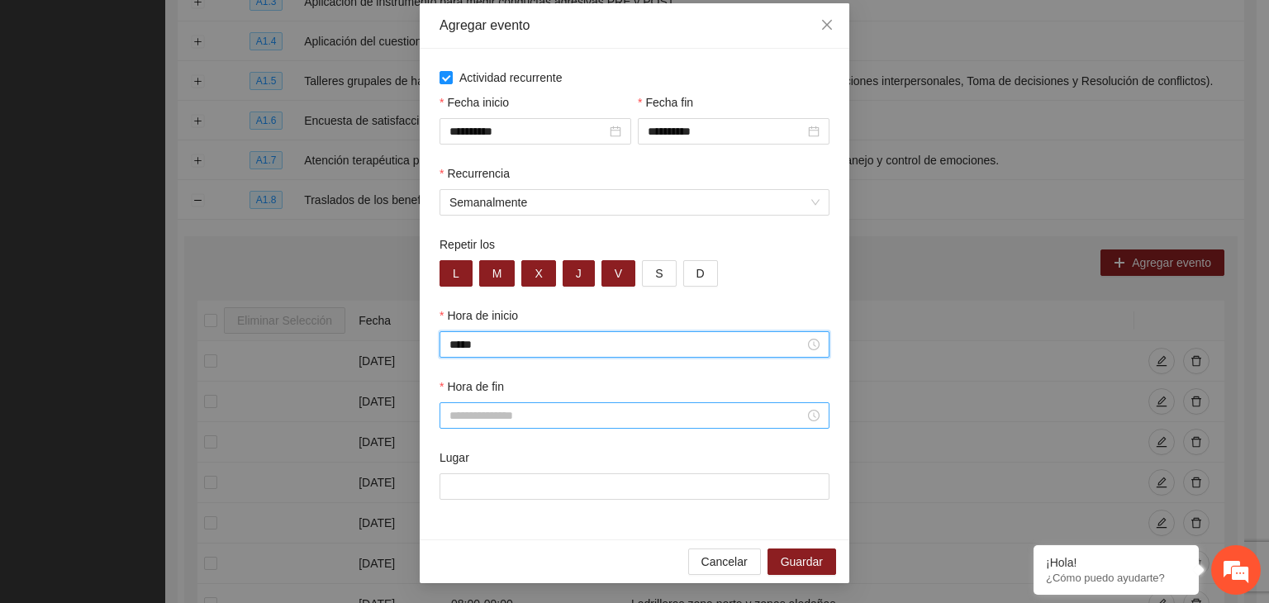
click at [462, 407] on input "Hora de fin" at bounding box center [627, 416] width 355 height 18
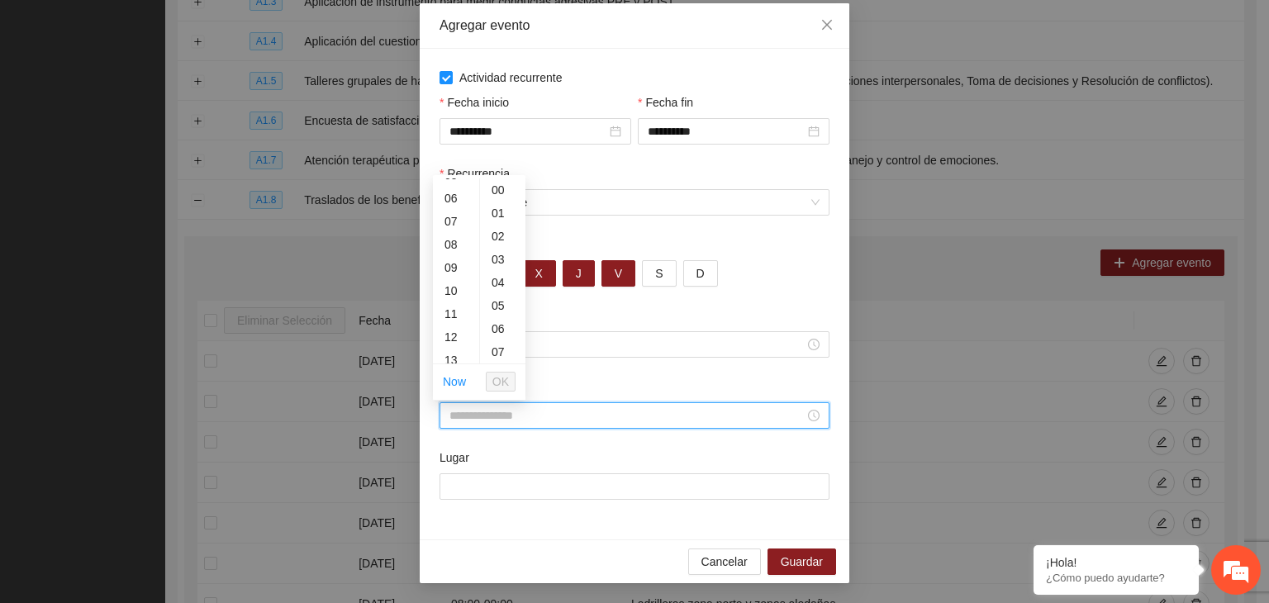
scroll to position [182, 0]
click at [455, 312] on div "13" at bounding box center [456, 309] width 46 height 23
type input "*****"
click at [484, 183] on div "00" at bounding box center [502, 190] width 45 height 23
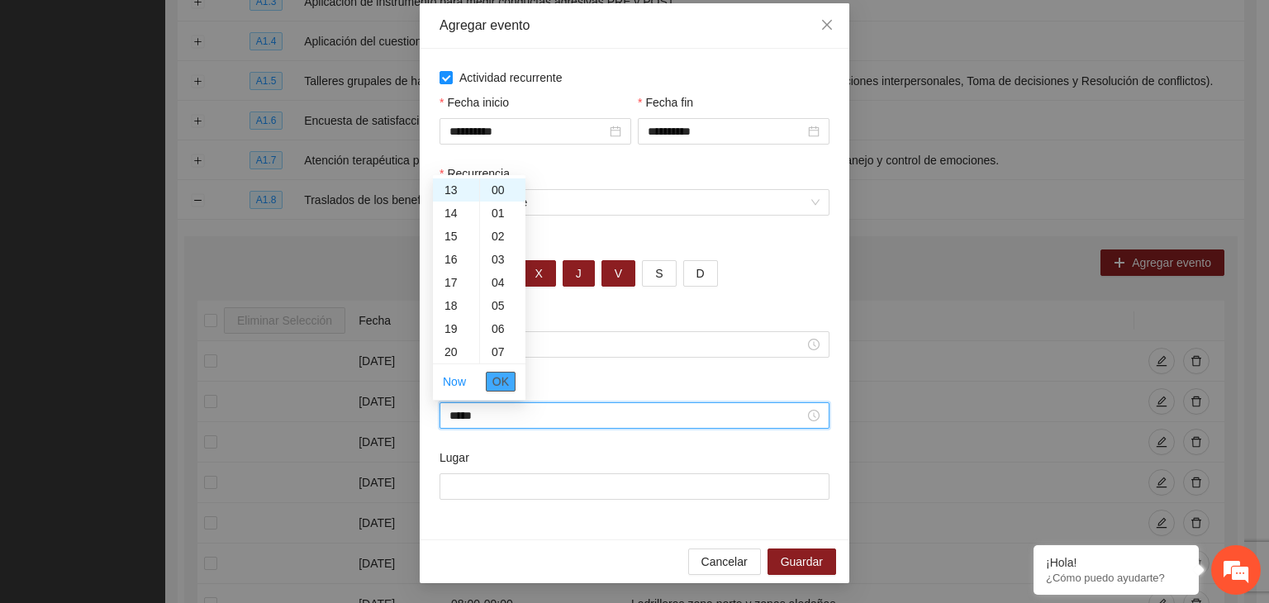
click at [493, 381] on span "OK" at bounding box center [501, 382] width 17 height 18
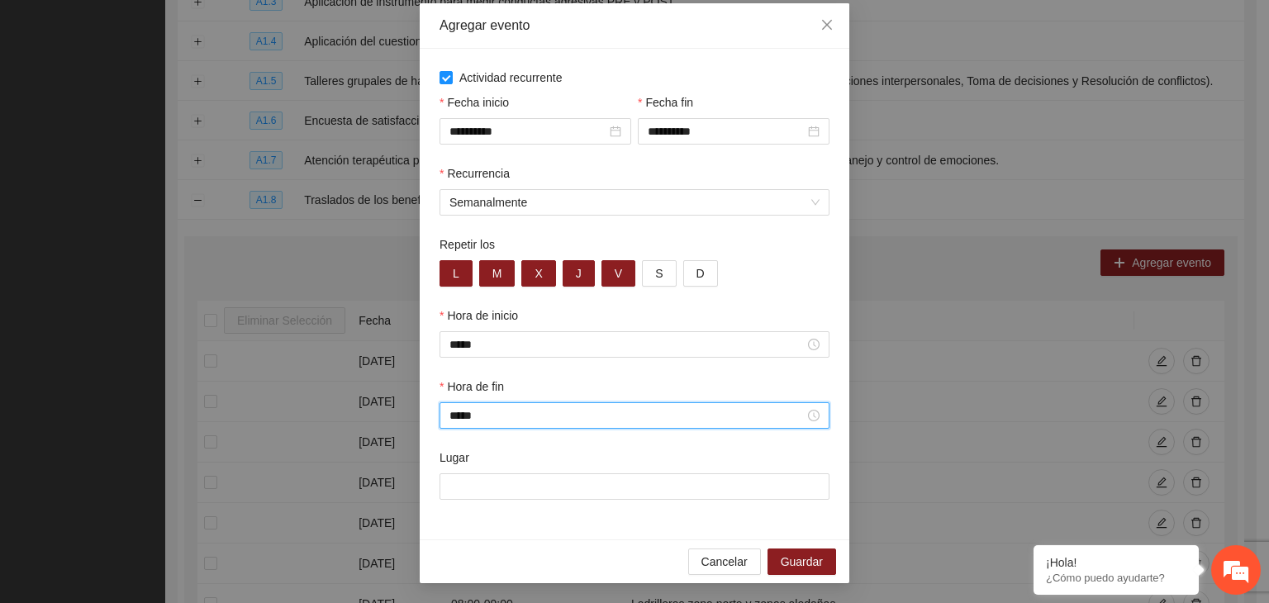
click at [464, 503] on div "Lugar" at bounding box center [634, 484] width 397 height 71
click at [451, 484] on input "Lugar" at bounding box center [635, 487] width 390 height 26
type input "**********"
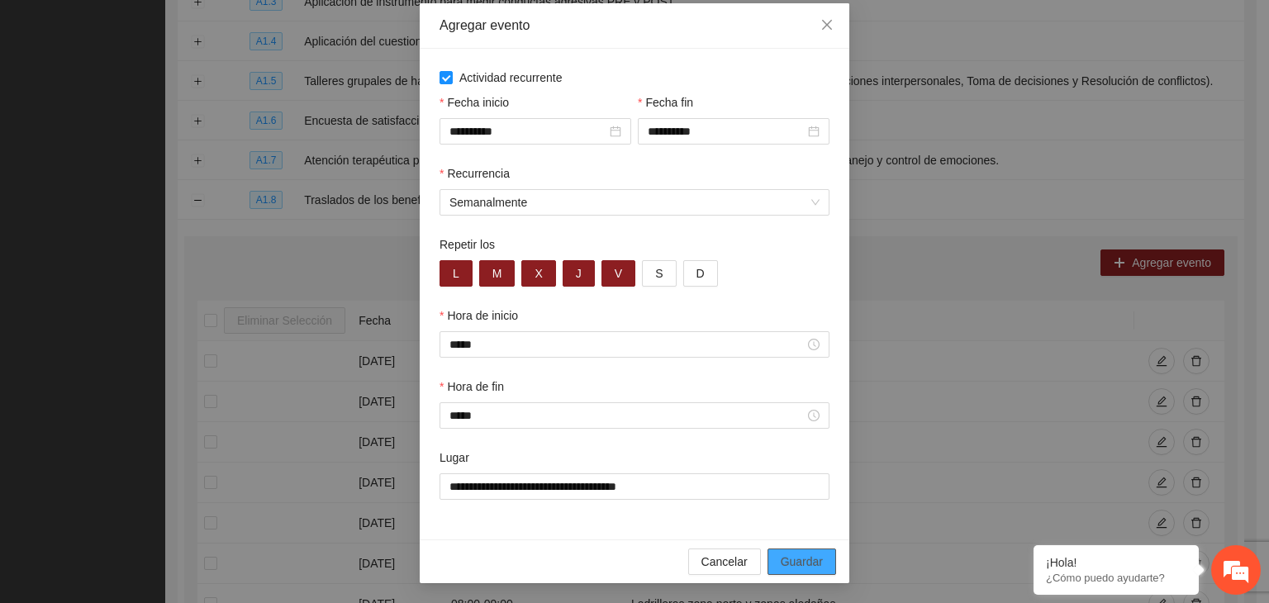
click at [783, 555] on span "Guardar" at bounding box center [802, 562] width 42 height 18
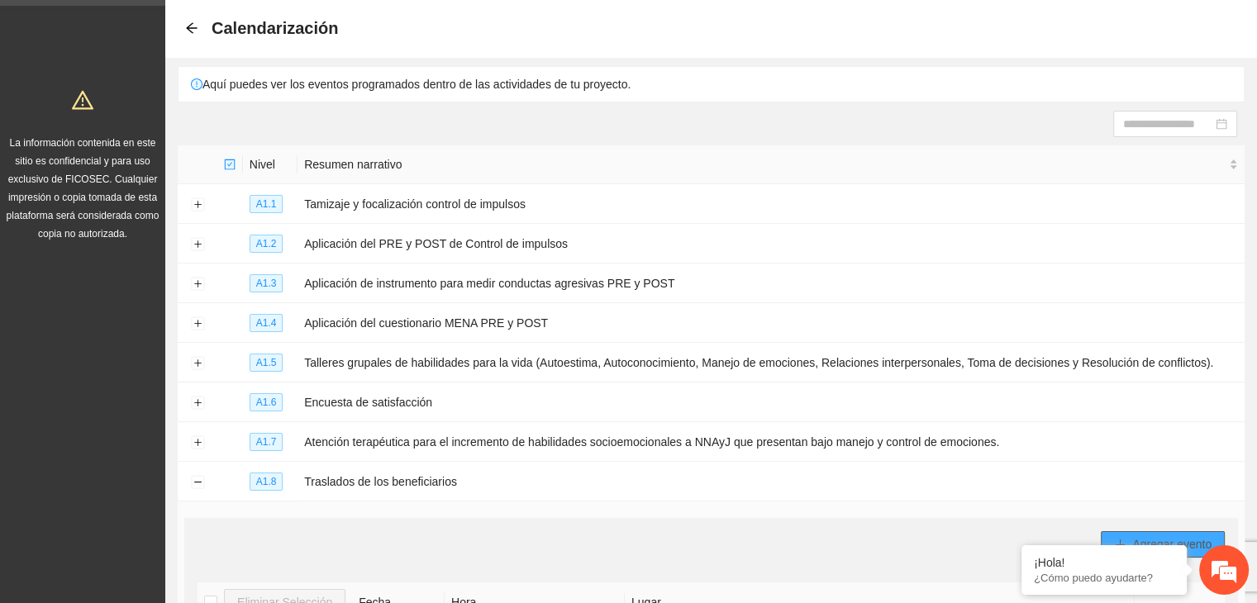
scroll to position [0, 0]
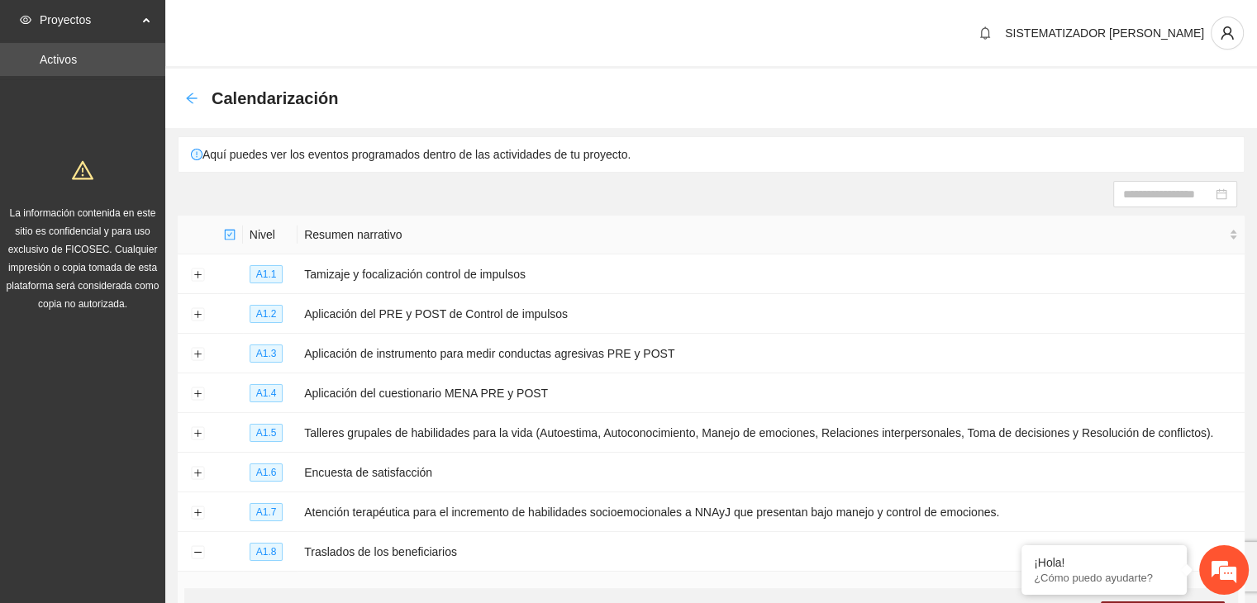
click at [185, 94] on icon "arrow-left" at bounding box center [191, 98] width 13 height 13
click at [182, 96] on div "Calendarización" at bounding box center [711, 99] width 1092 height 60
click at [191, 96] on icon "arrow-left" at bounding box center [191, 98] width 13 height 13
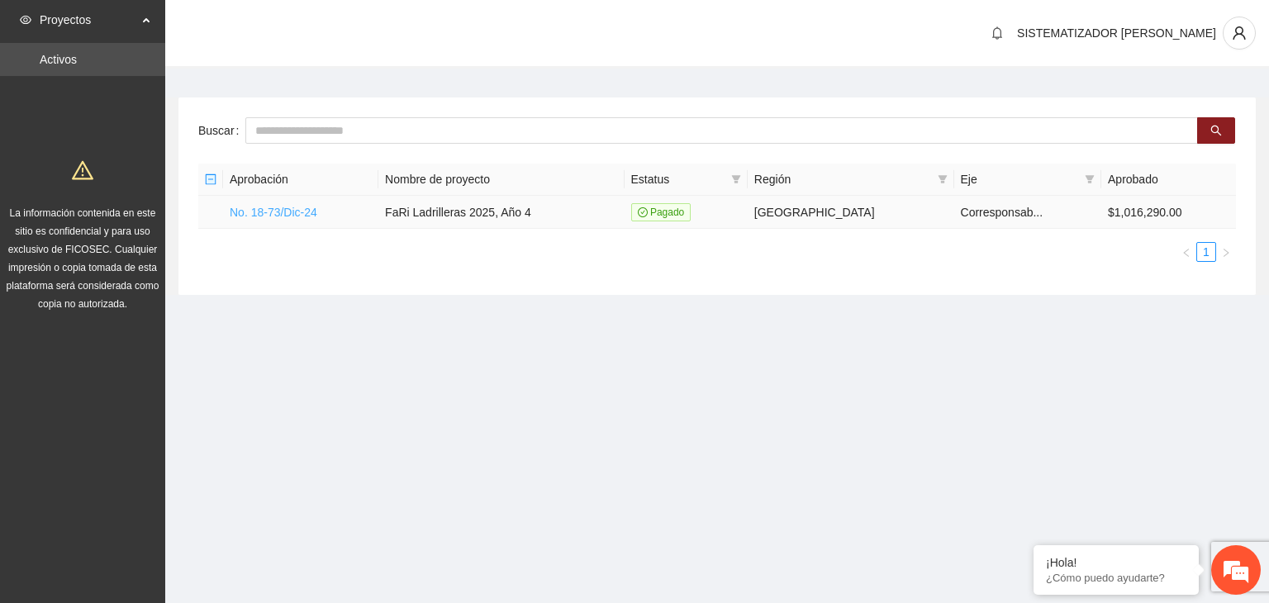
click at [293, 209] on link "No. 18-73/Dic-24" at bounding box center [274, 212] width 88 height 13
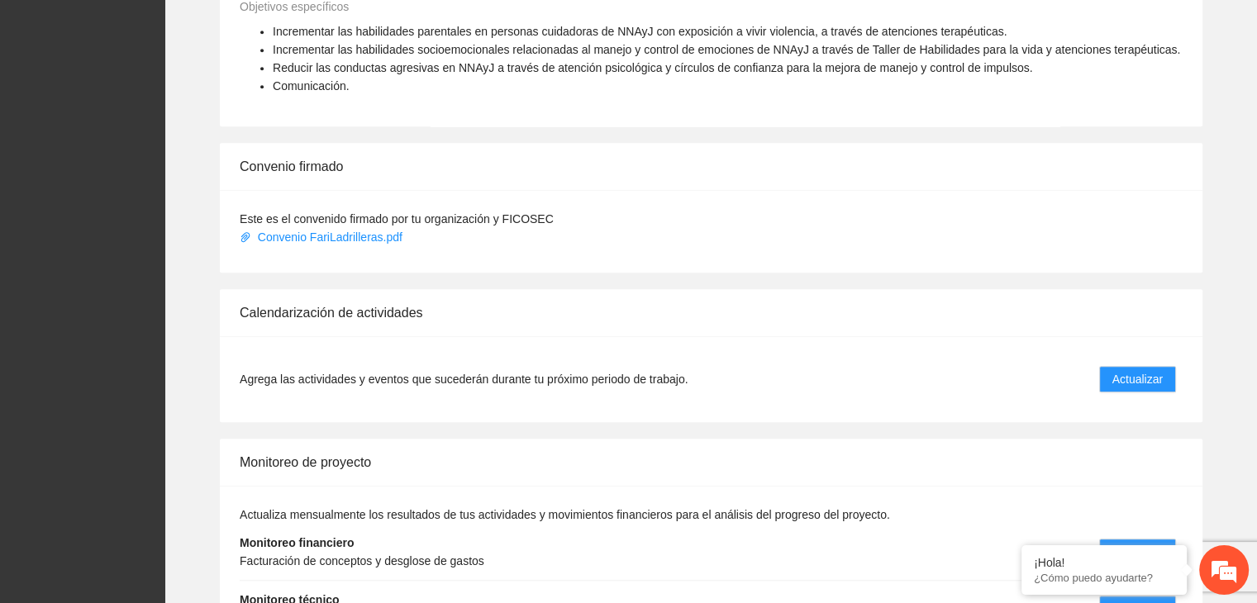
scroll to position [1212, 0]
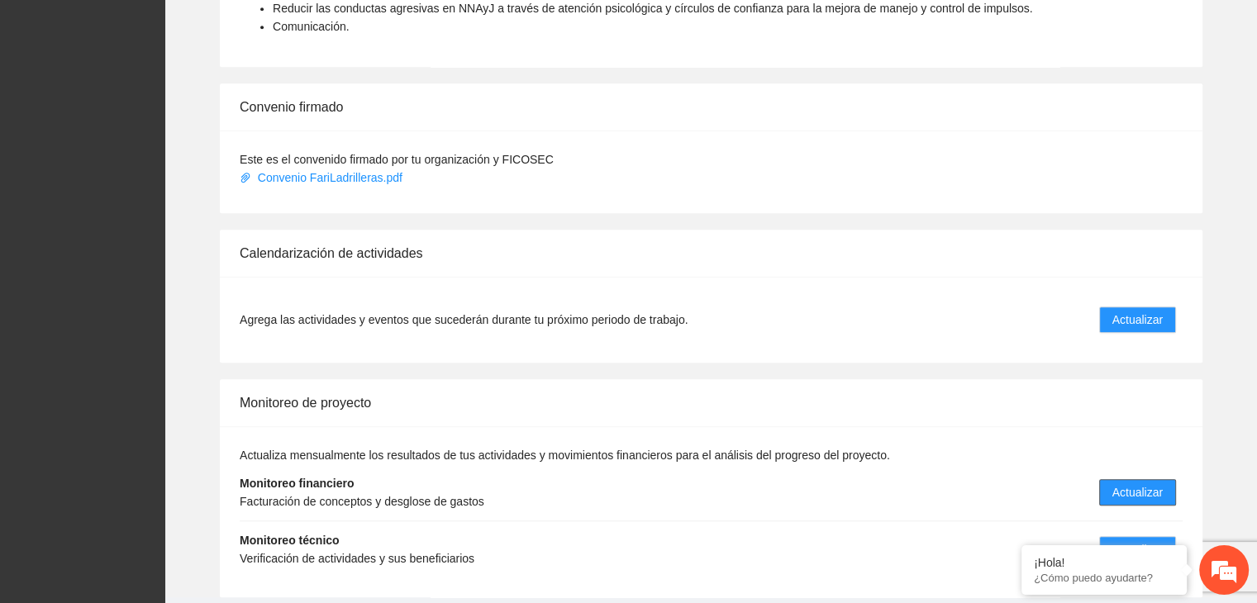
click at [1126, 483] on span "Actualizar" at bounding box center [1137, 492] width 50 height 18
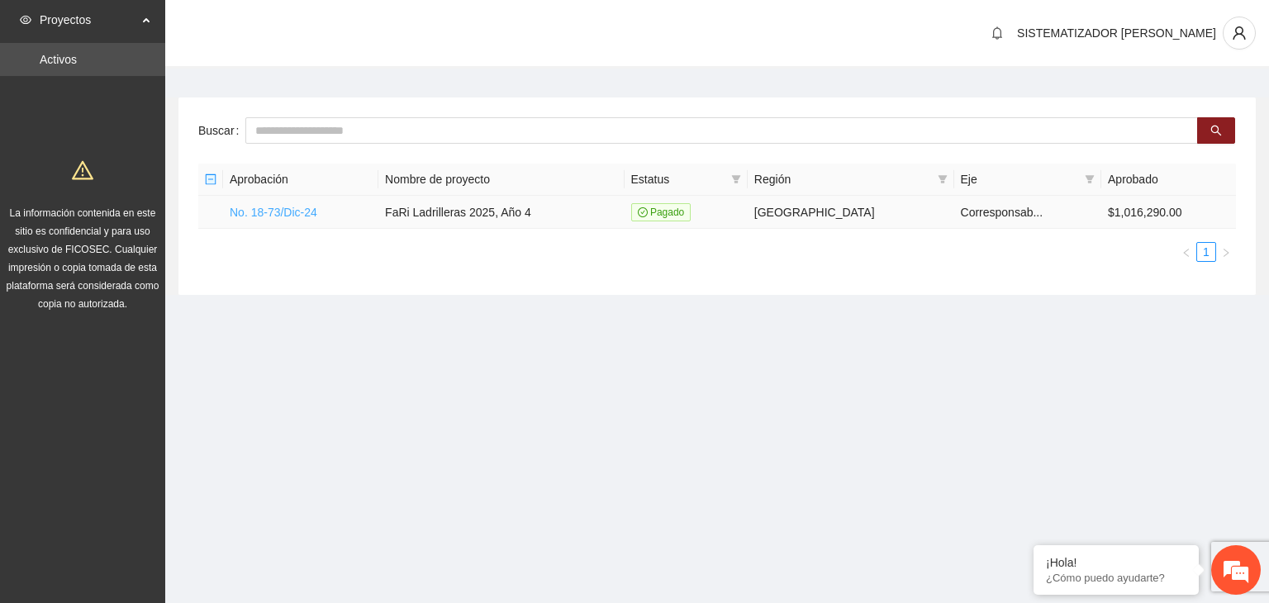
click at [306, 218] on link "No. 18-73/Dic-24" at bounding box center [274, 212] width 88 height 13
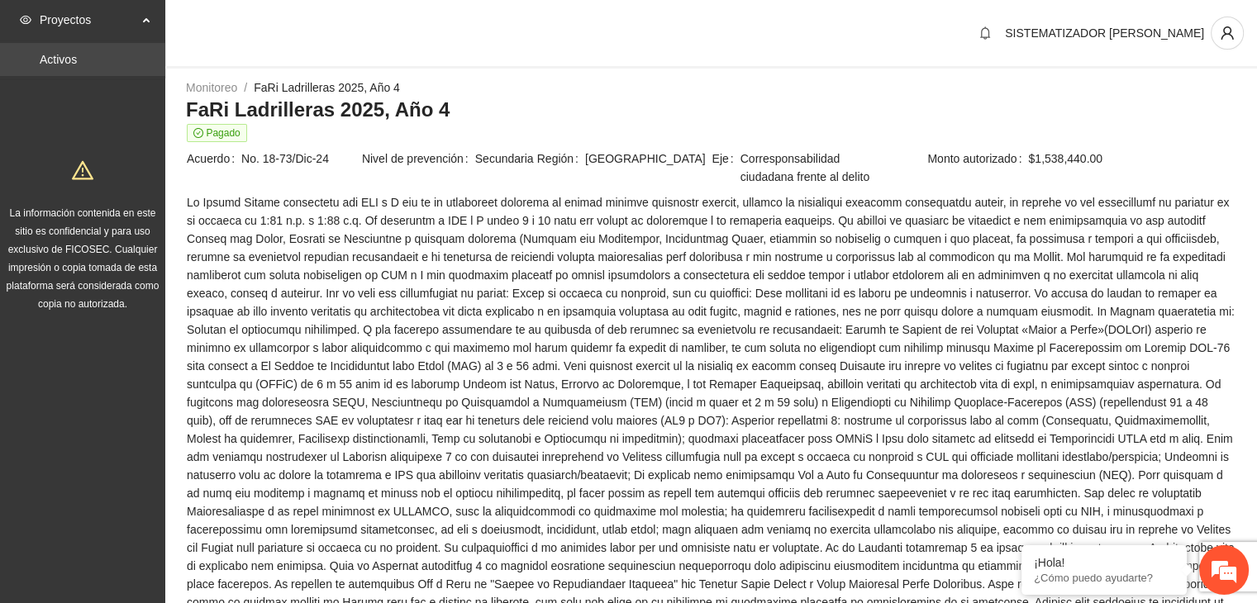
click at [77, 65] on link "Activos" at bounding box center [58, 59] width 37 height 13
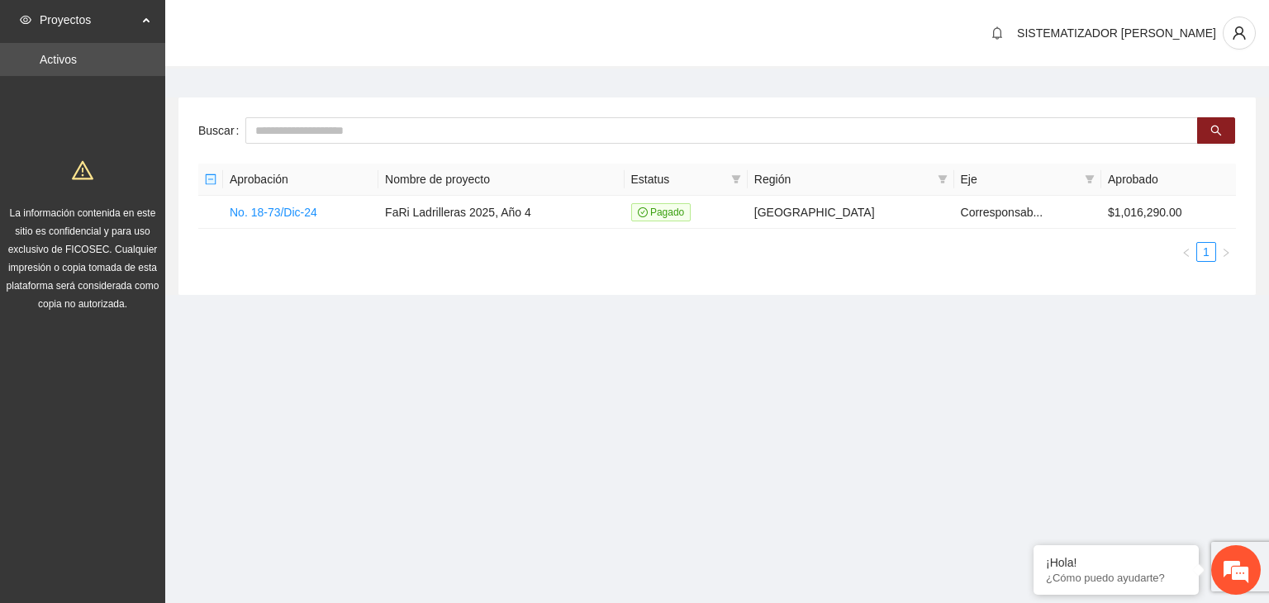
click at [77, 65] on link "Activos" at bounding box center [58, 59] width 37 height 13
click at [288, 219] on td "No. 18-73/Dic-24" at bounding box center [300, 212] width 155 height 33
click at [279, 212] on link "No. 18-73/Dic-24" at bounding box center [274, 212] width 88 height 13
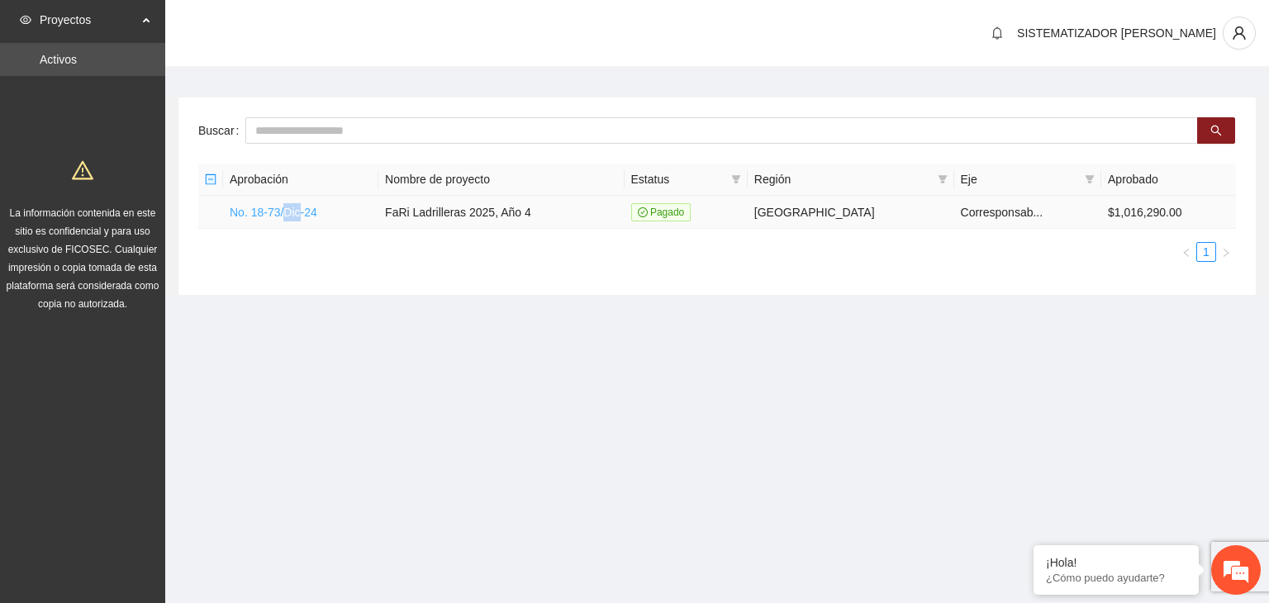
click at [279, 212] on link "No. 18-73/Dic-24" at bounding box center [274, 212] width 88 height 13
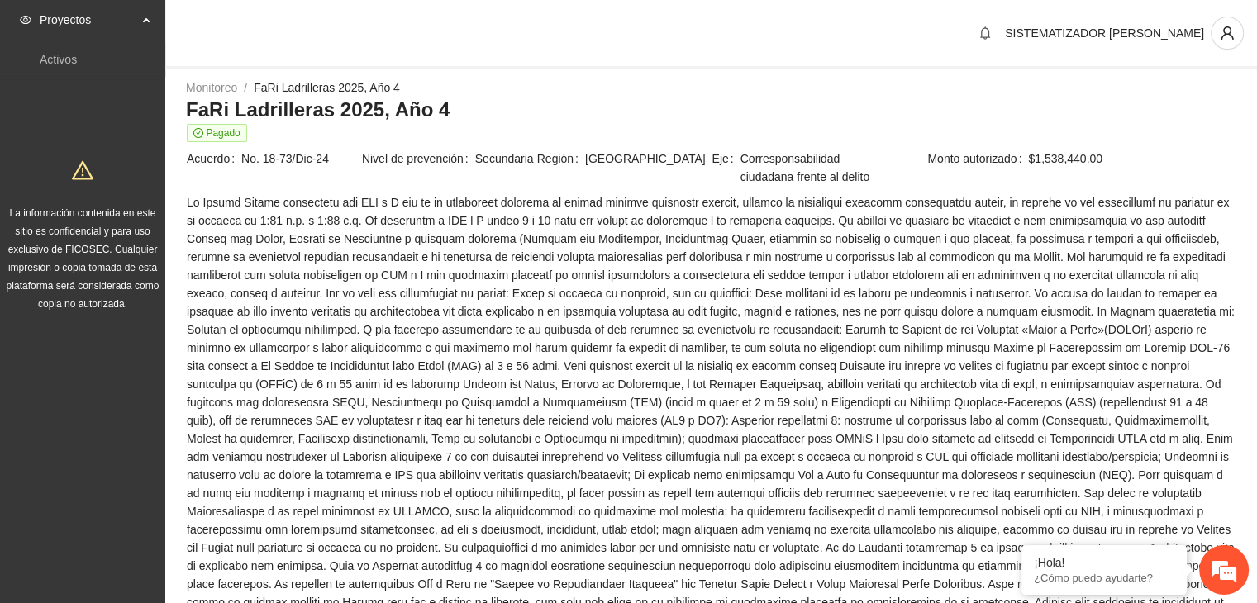
click at [262, 215] on span at bounding box center [711, 429] width 1049 height 473
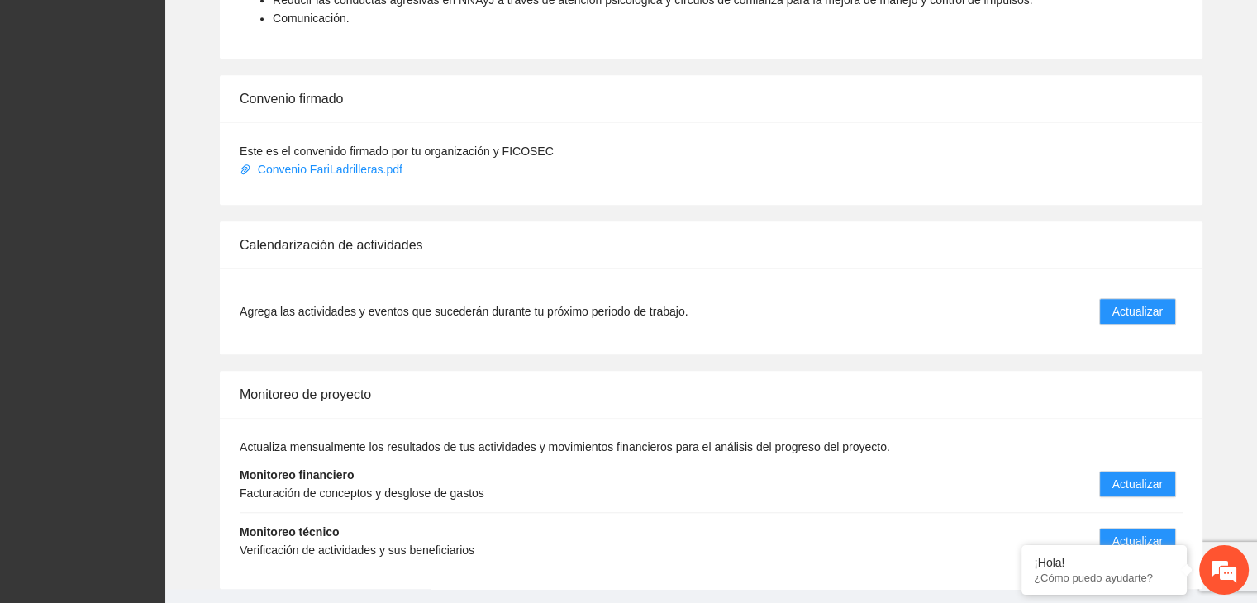
scroll to position [1250, 0]
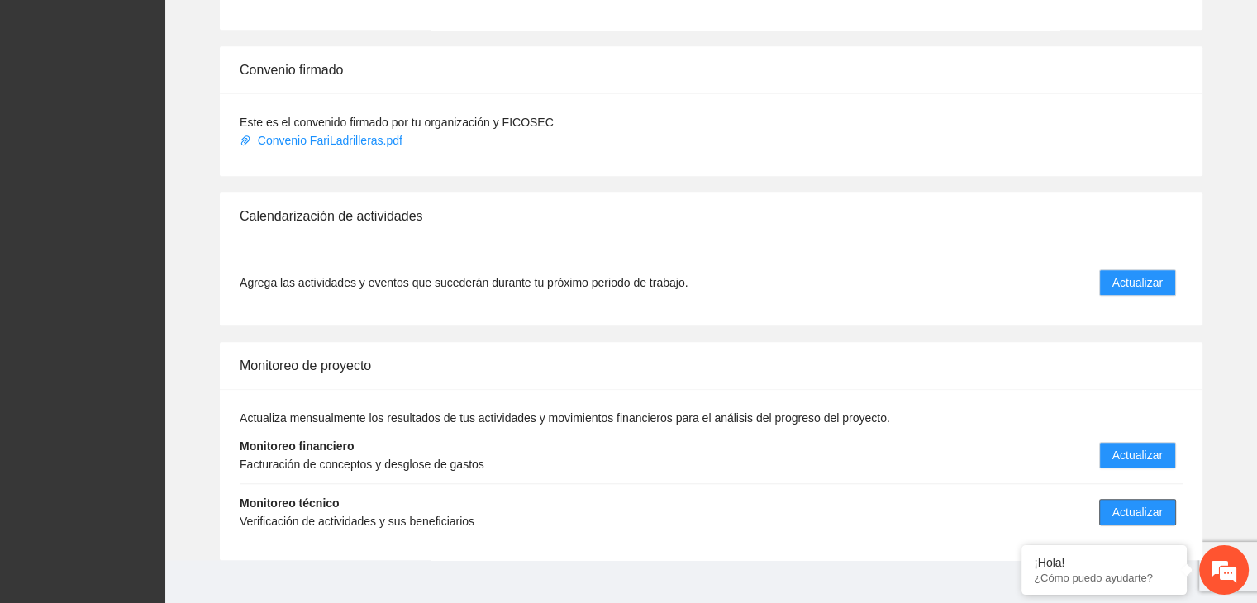
click at [1145, 503] on span "Actualizar" at bounding box center [1137, 512] width 50 height 18
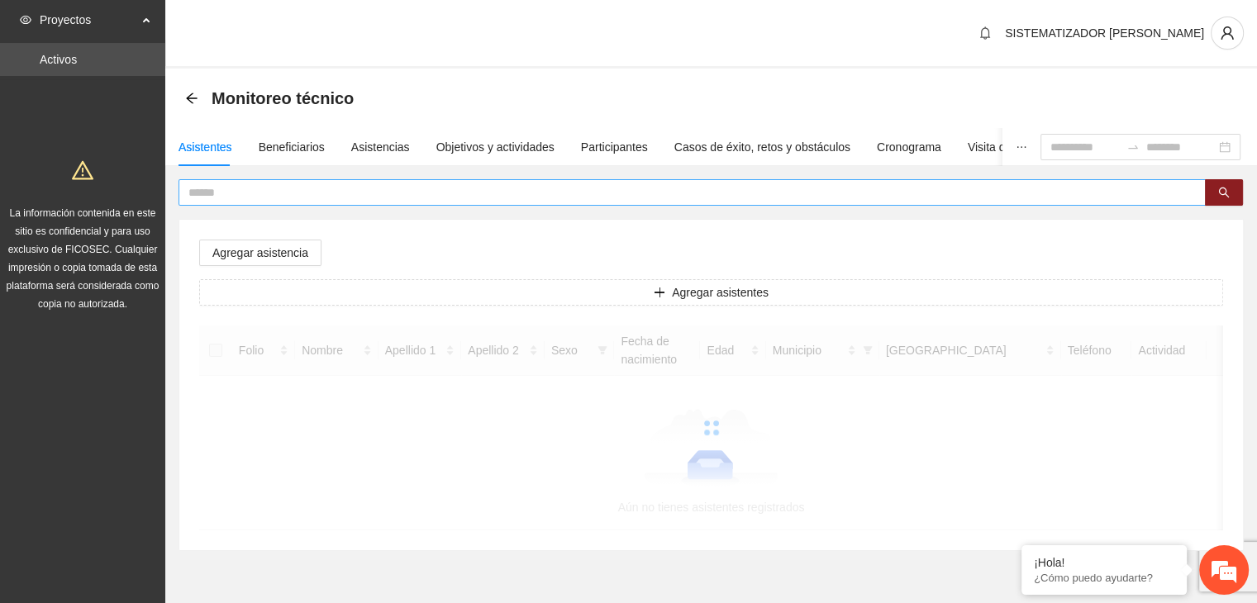
click at [336, 186] on input "text" at bounding box center [685, 192] width 994 height 18
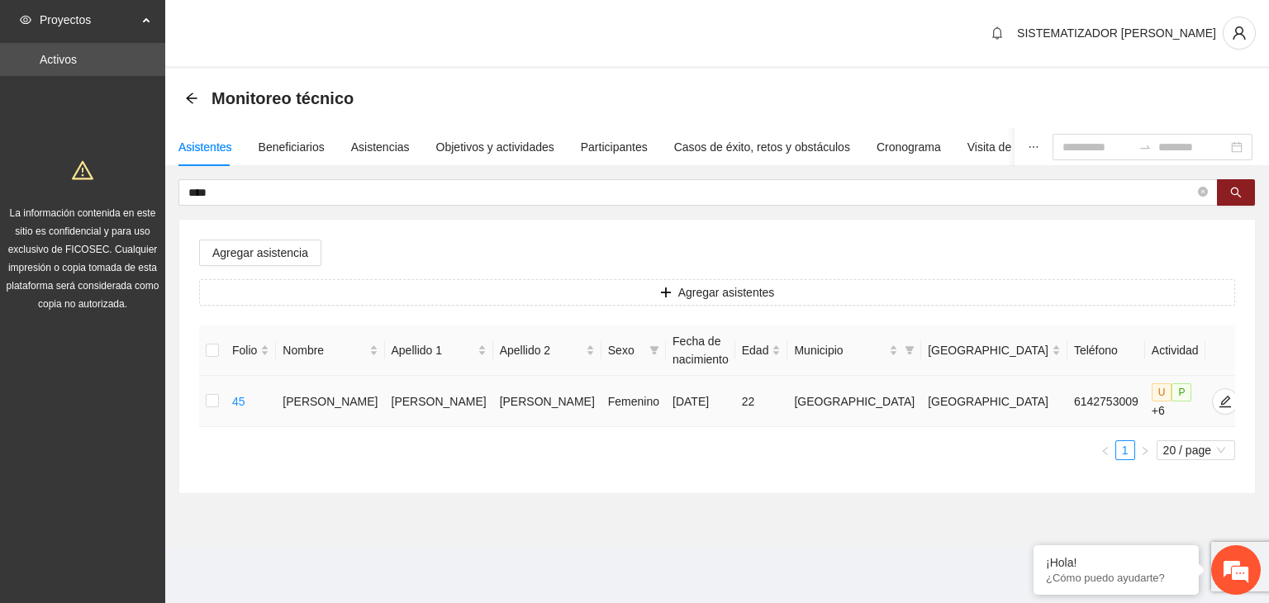
click at [223, 402] on td at bounding box center [212, 401] width 26 height 51
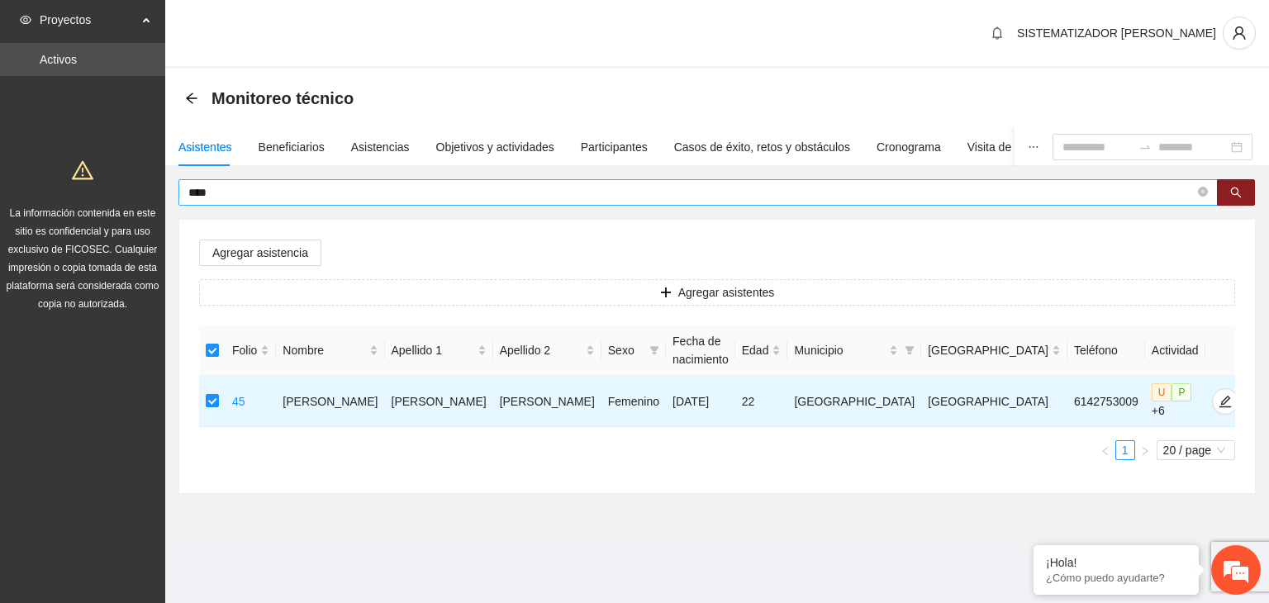
click at [258, 202] on span "****" at bounding box center [699, 192] width 1040 height 26
type input "*"
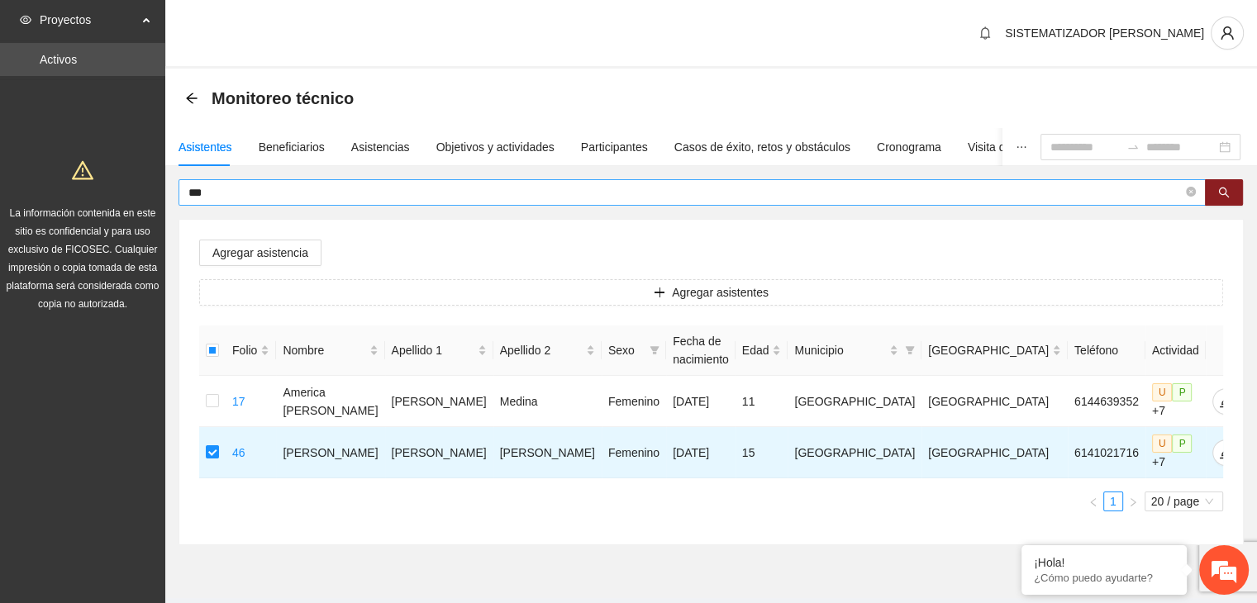
click at [242, 193] on input "***" at bounding box center [685, 192] width 994 height 18
type input "*"
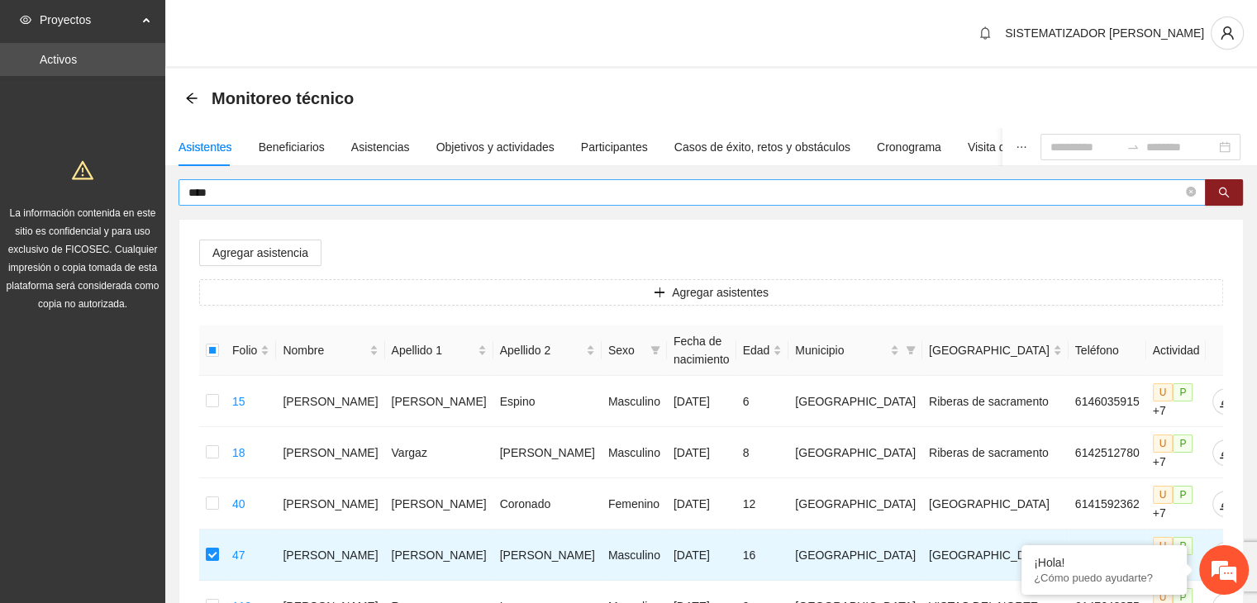
click at [250, 201] on span "****" at bounding box center [692, 192] width 1027 height 26
type input "*"
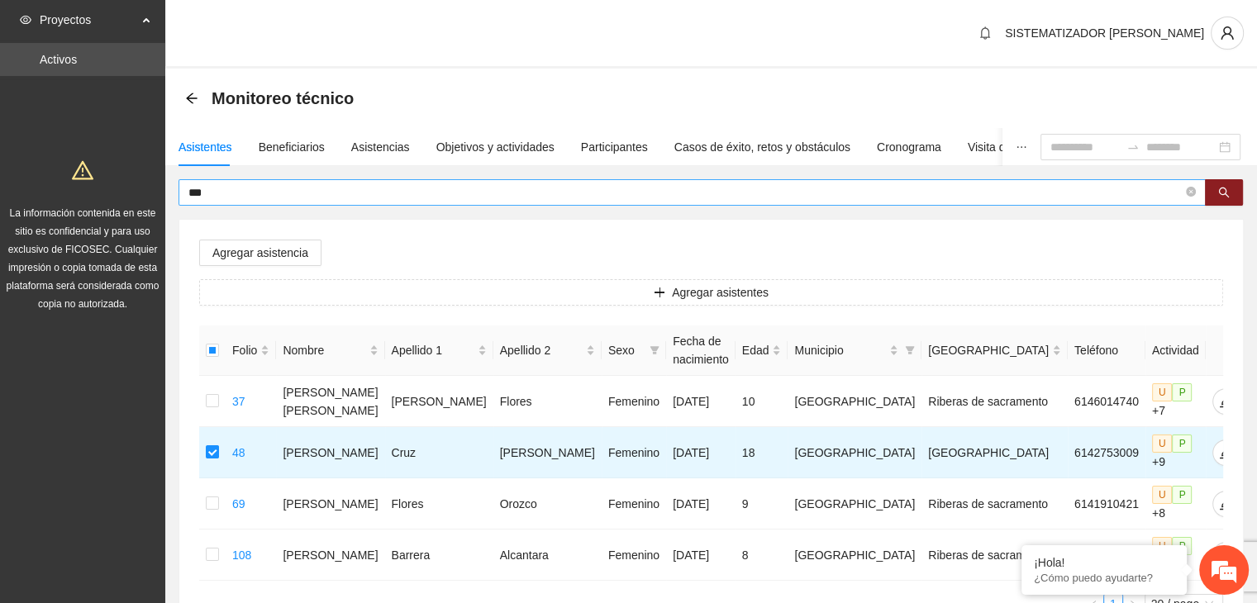
click at [205, 195] on input "***" at bounding box center [685, 192] width 994 height 18
type input "*"
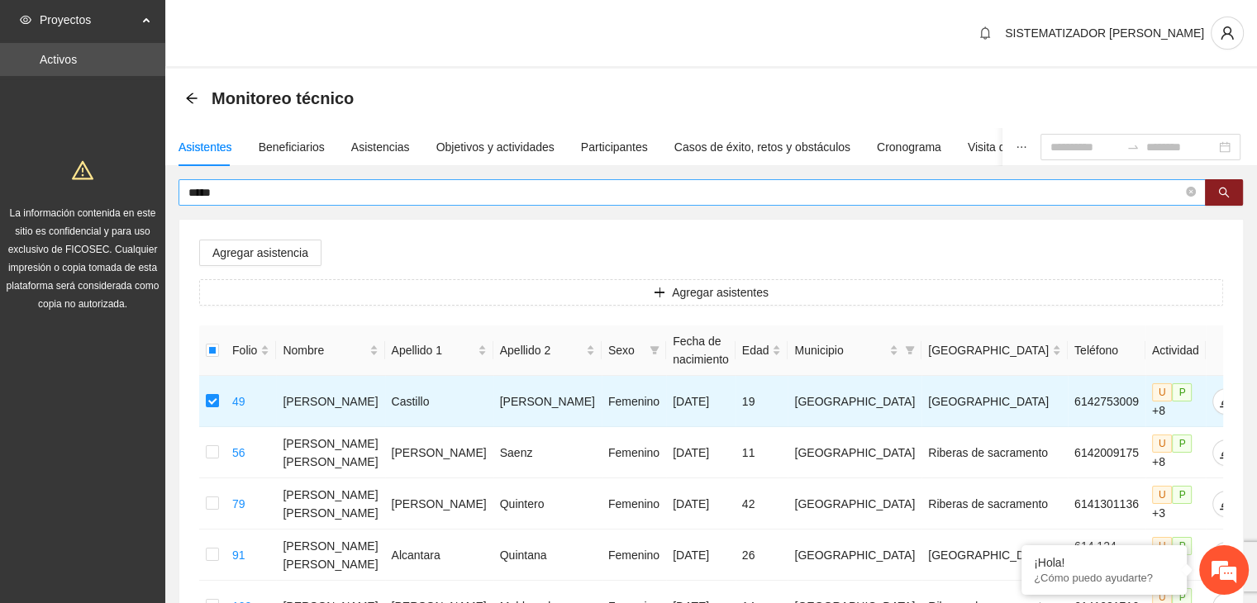
click at [255, 193] on input "*****" at bounding box center [685, 192] width 994 height 18
type input "*"
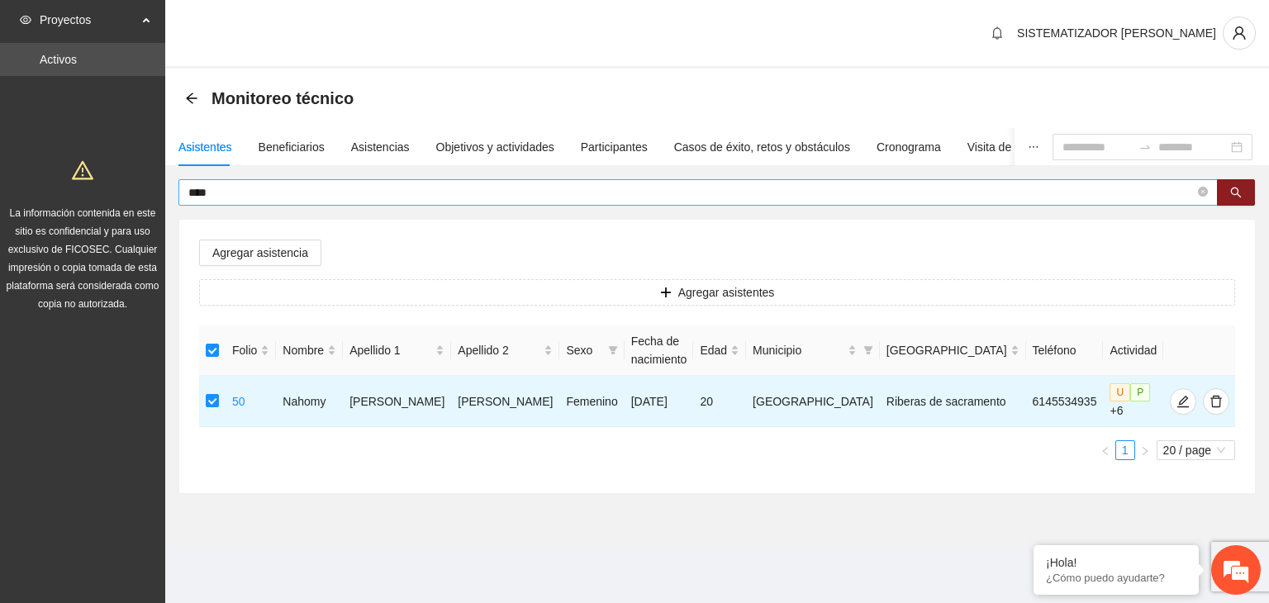
click at [231, 197] on input "****" at bounding box center [691, 192] width 1007 height 18
type input "*"
click at [231, 202] on span "****" at bounding box center [699, 192] width 1040 height 26
type input "*"
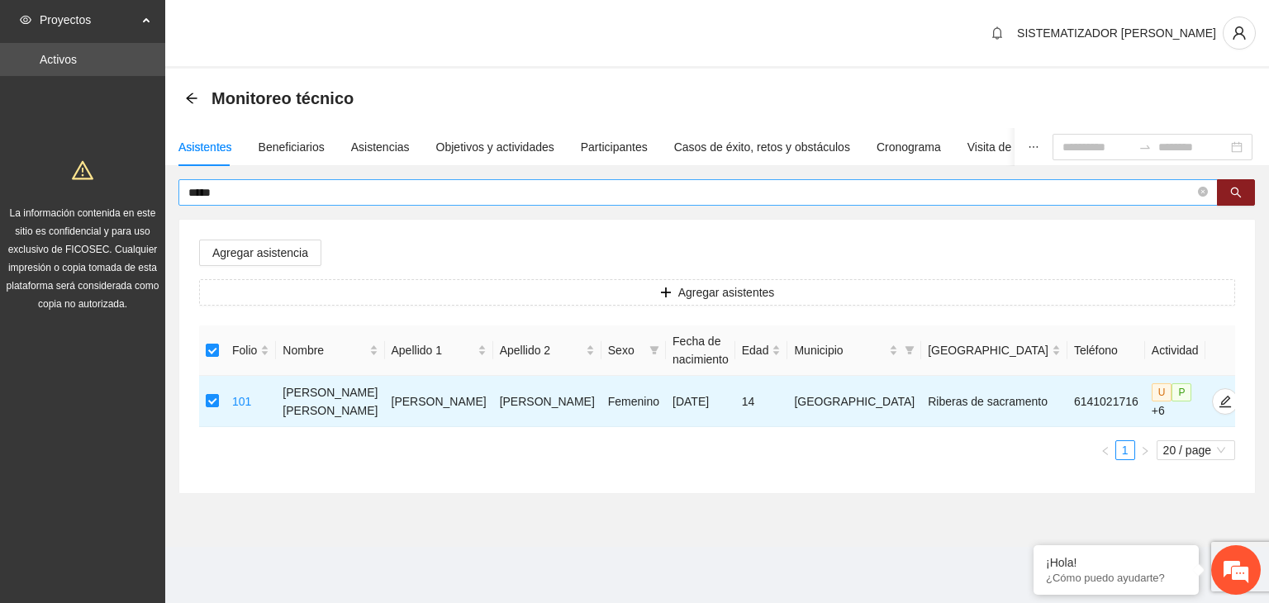
click at [244, 198] on input "*****" at bounding box center [691, 192] width 1007 height 18
type input "*"
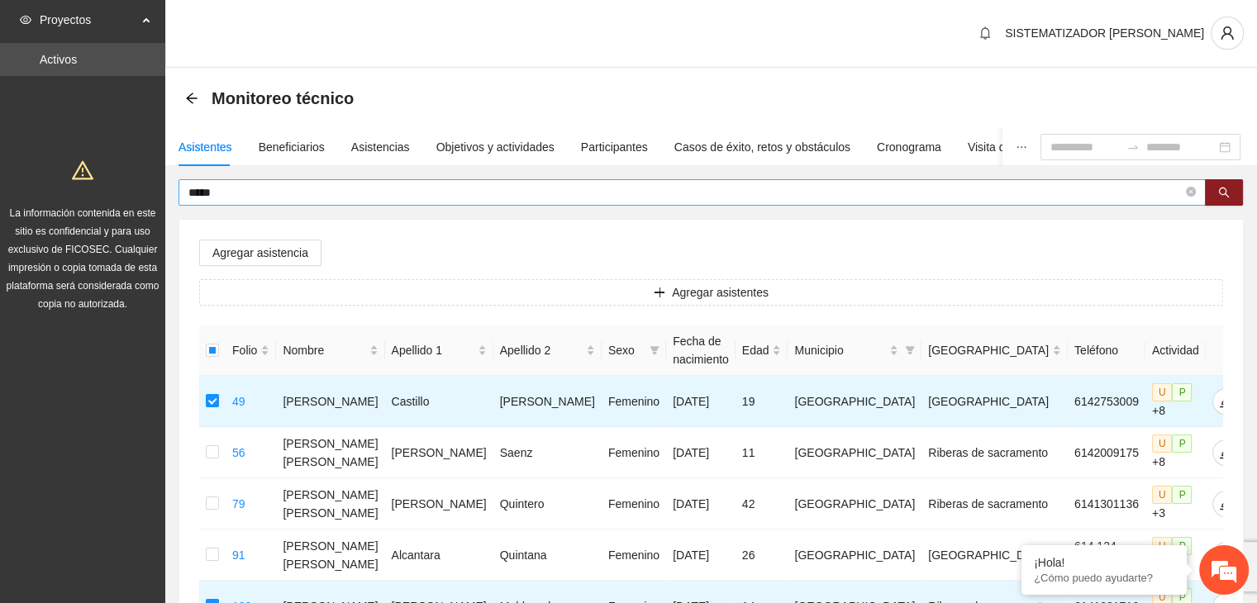
click at [257, 183] on input "*****" at bounding box center [685, 192] width 994 height 18
type input "*"
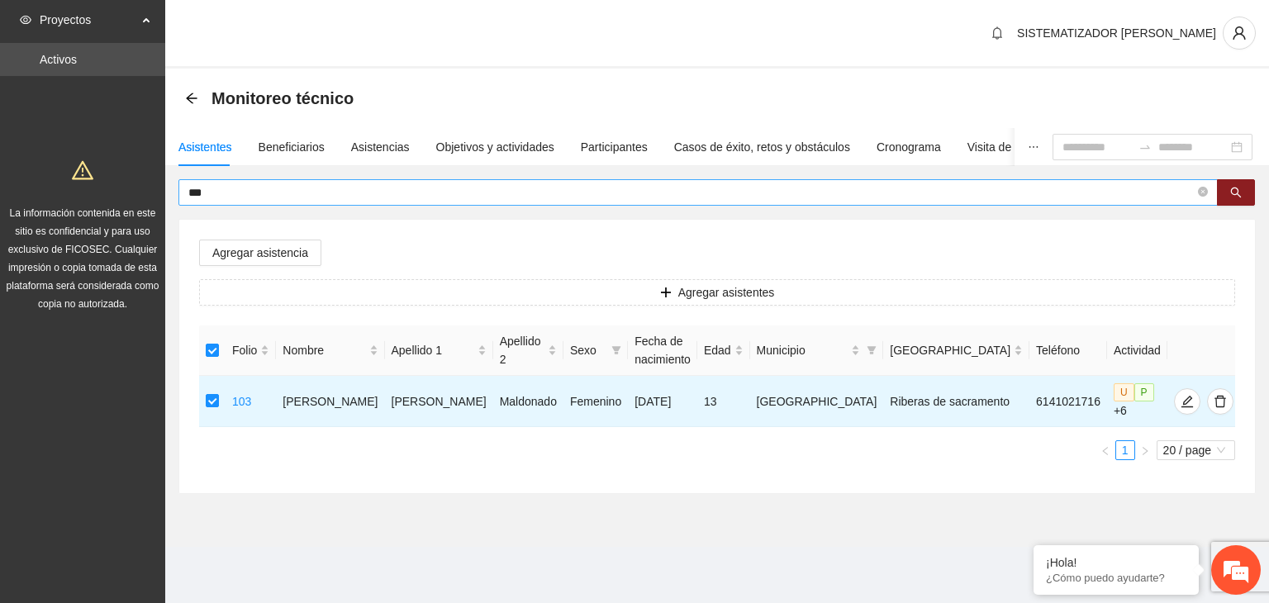
click at [240, 196] on input "***" at bounding box center [691, 192] width 1007 height 18
type input "*"
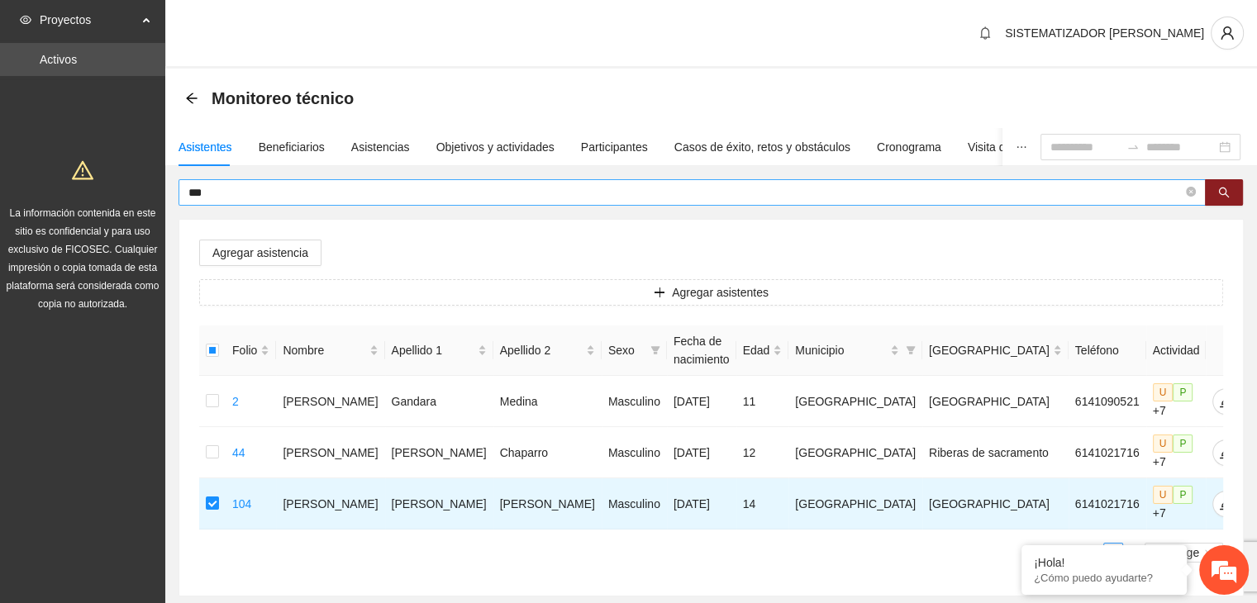
click at [220, 193] on input "***" at bounding box center [685, 192] width 994 height 18
type input "*"
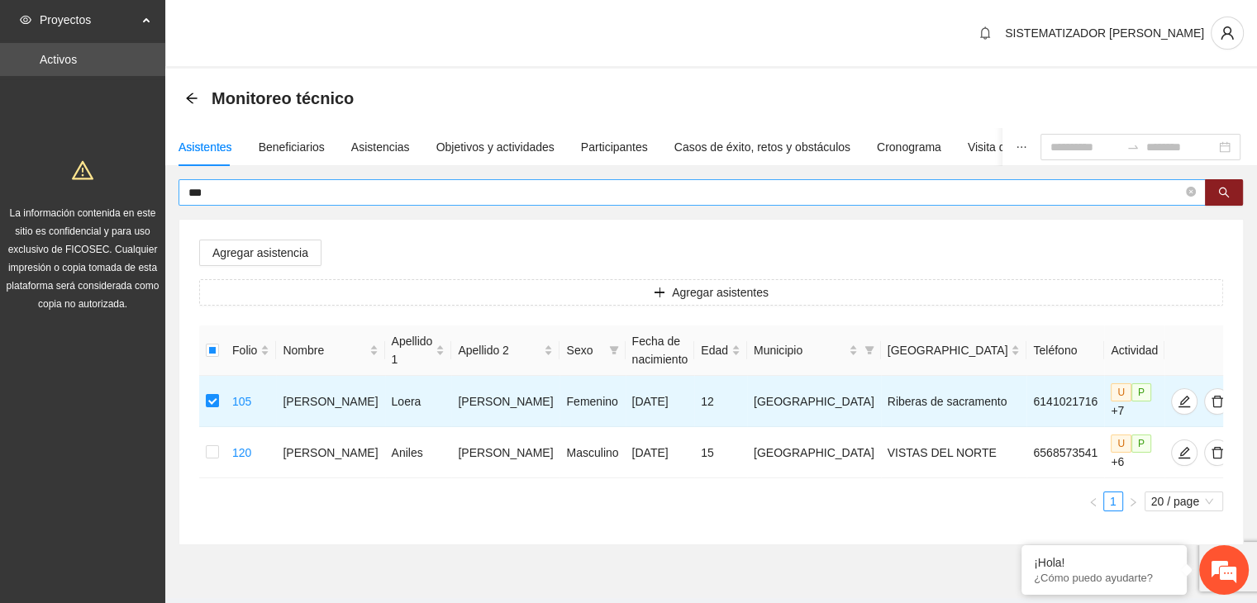
click at [260, 191] on input "***" at bounding box center [685, 192] width 994 height 18
type input "*"
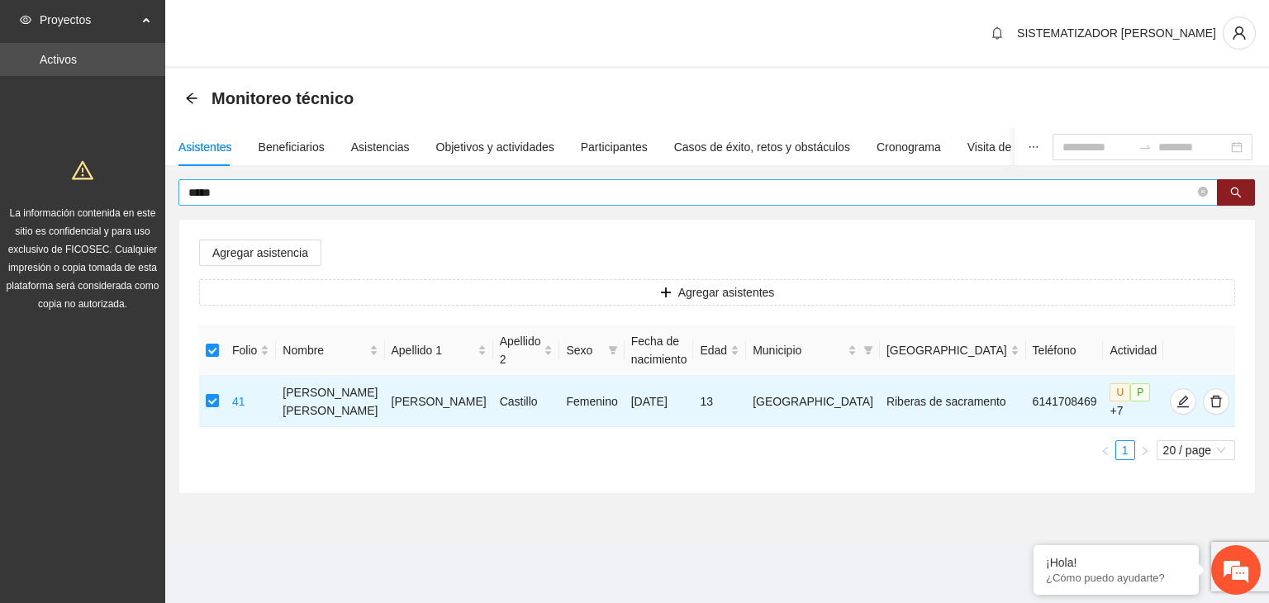
click at [234, 194] on input "*****" at bounding box center [691, 192] width 1007 height 18
type input "*"
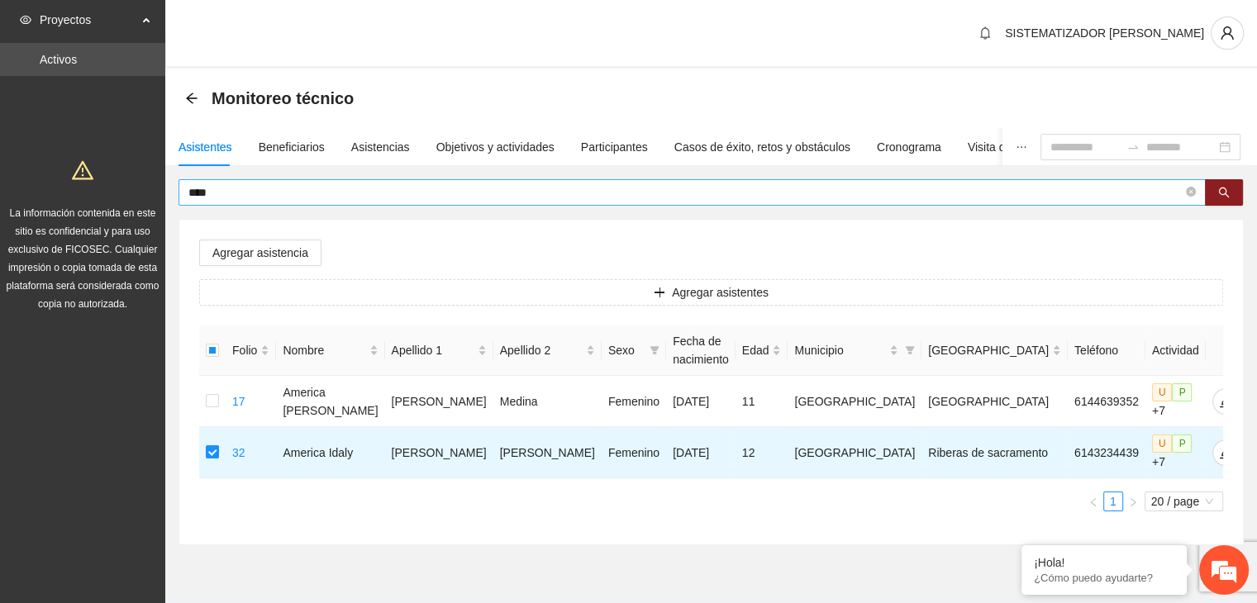
click at [240, 199] on input "****" at bounding box center [685, 192] width 994 height 18
type input "*"
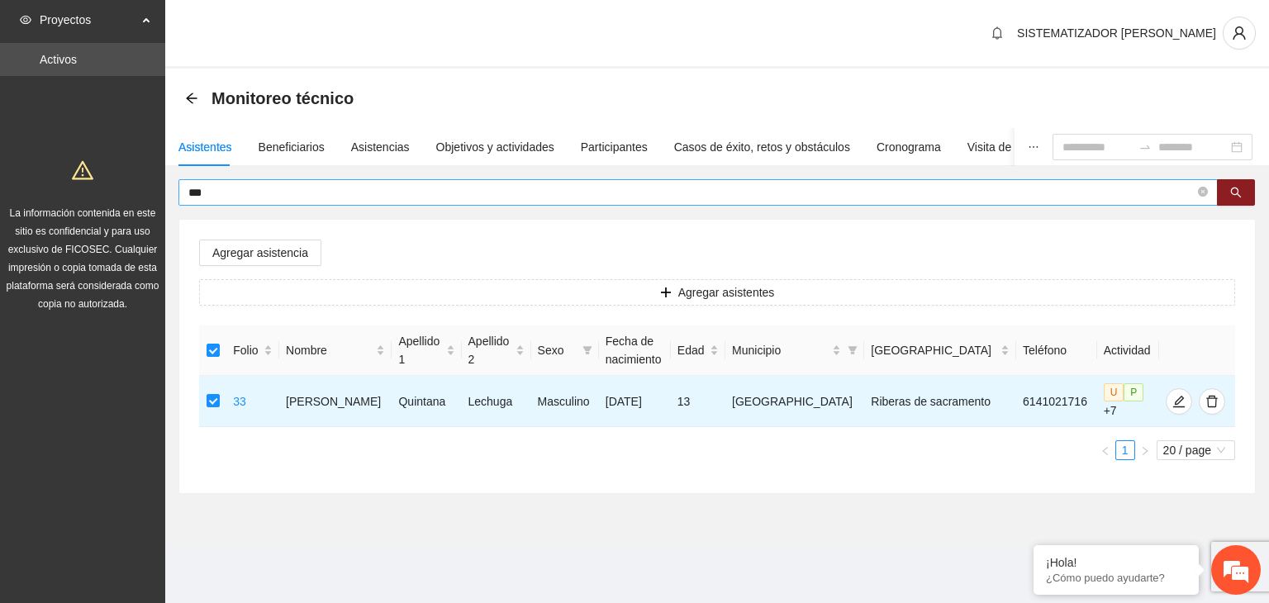
click at [236, 199] on input "***" at bounding box center [691, 192] width 1007 height 18
type input "*"
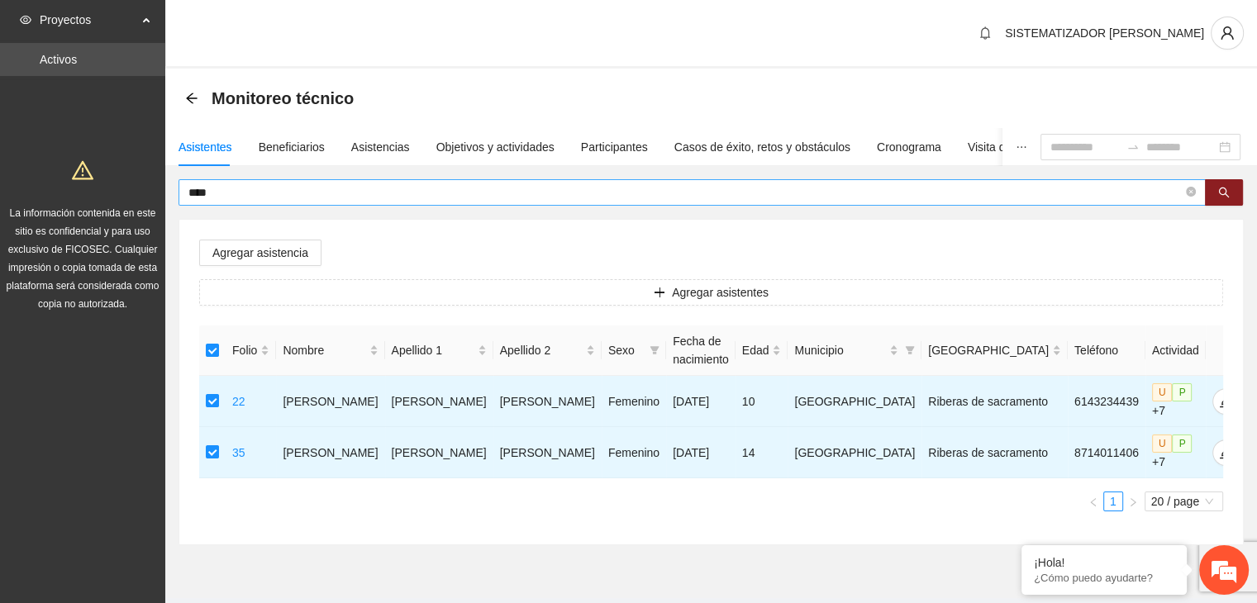
click at [243, 193] on input "****" at bounding box center [685, 192] width 994 height 18
type input "*"
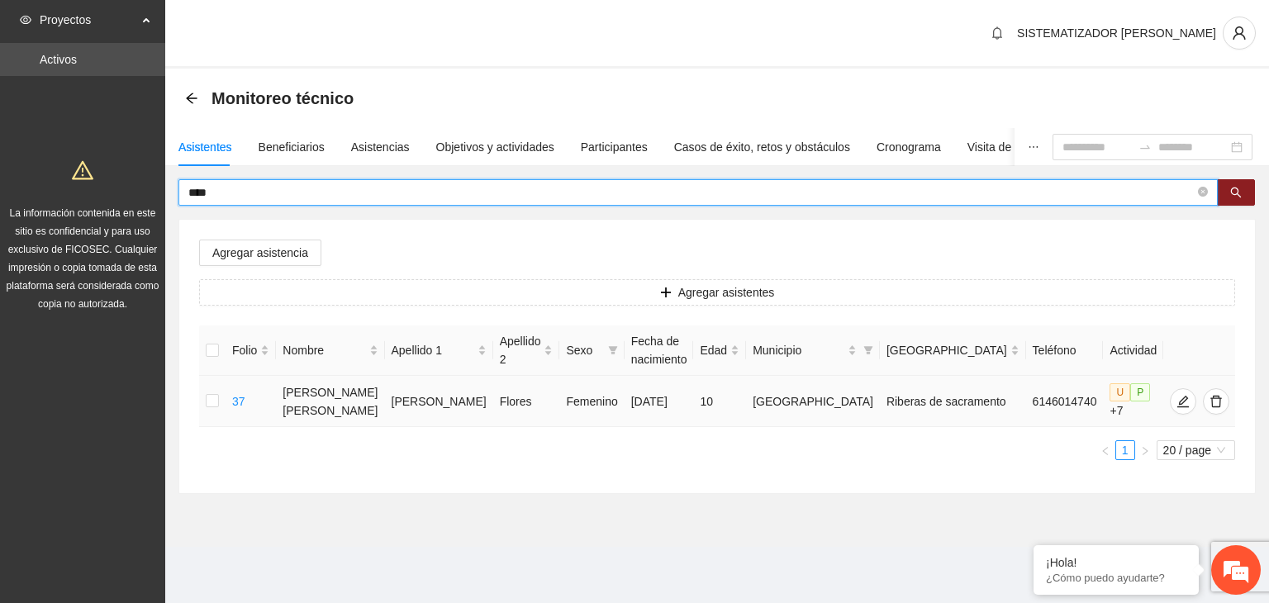
click at [221, 409] on td at bounding box center [212, 401] width 26 height 51
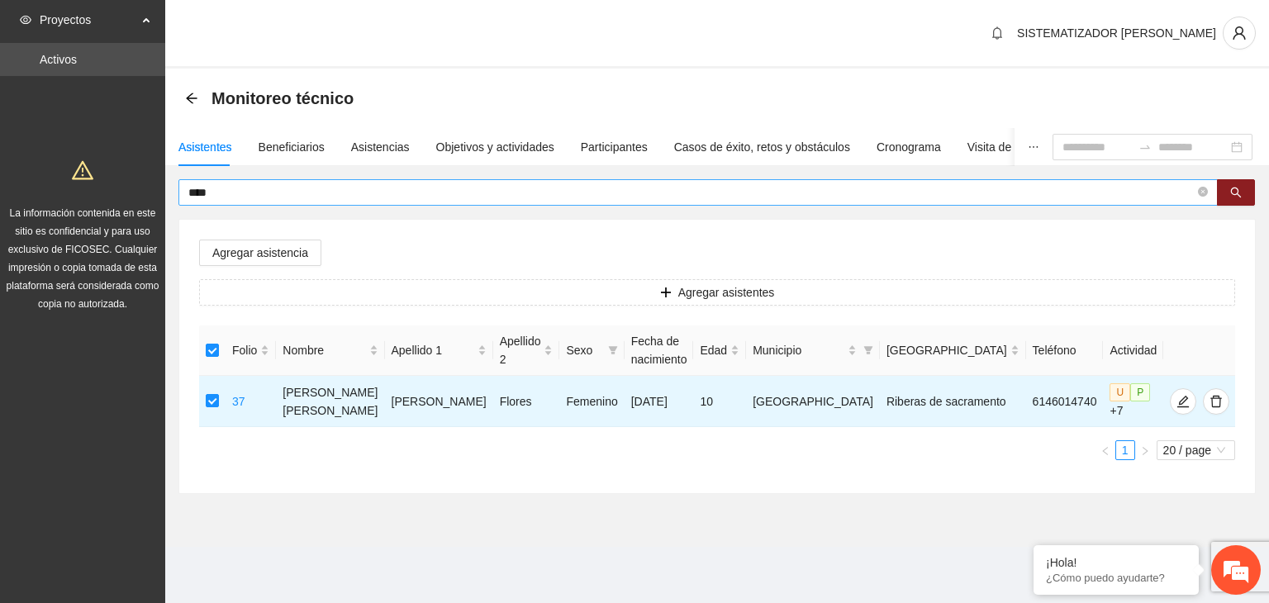
click at [259, 186] on input "****" at bounding box center [691, 192] width 1007 height 18
type input "*"
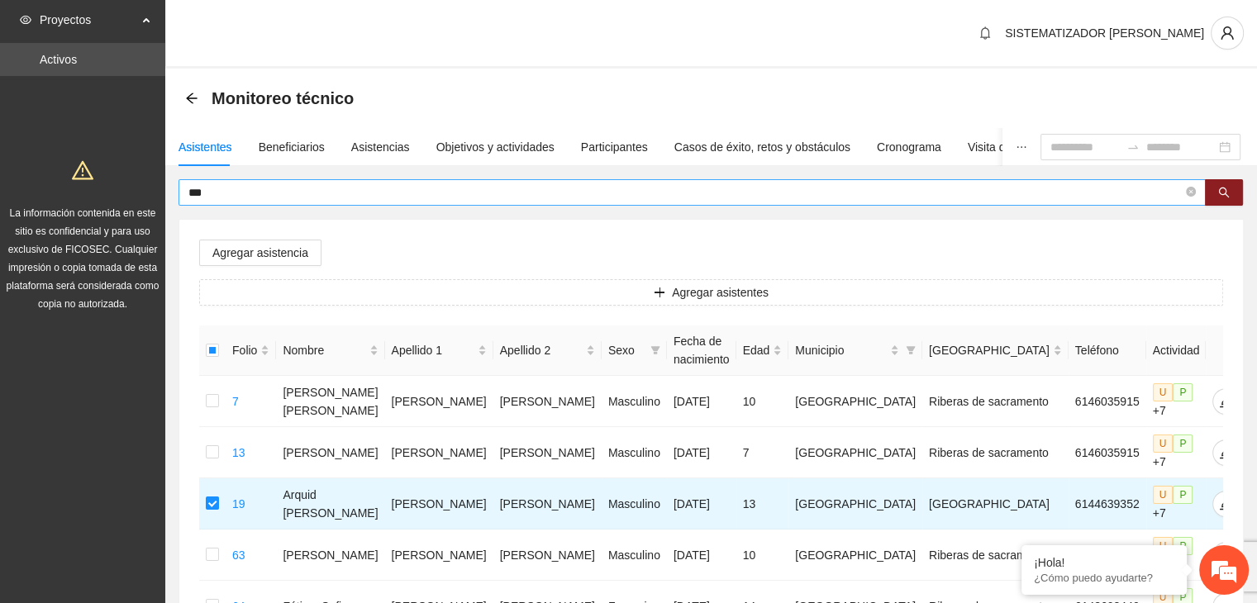
click at [260, 193] on input "***" at bounding box center [685, 192] width 994 height 18
type input "*"
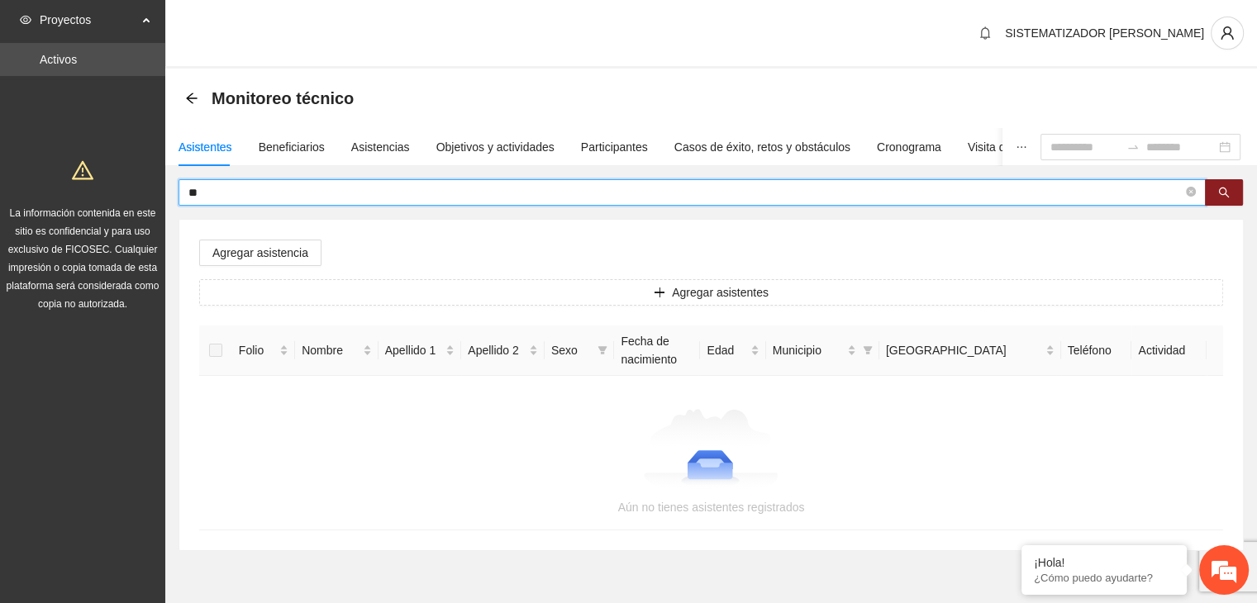
type input "*"
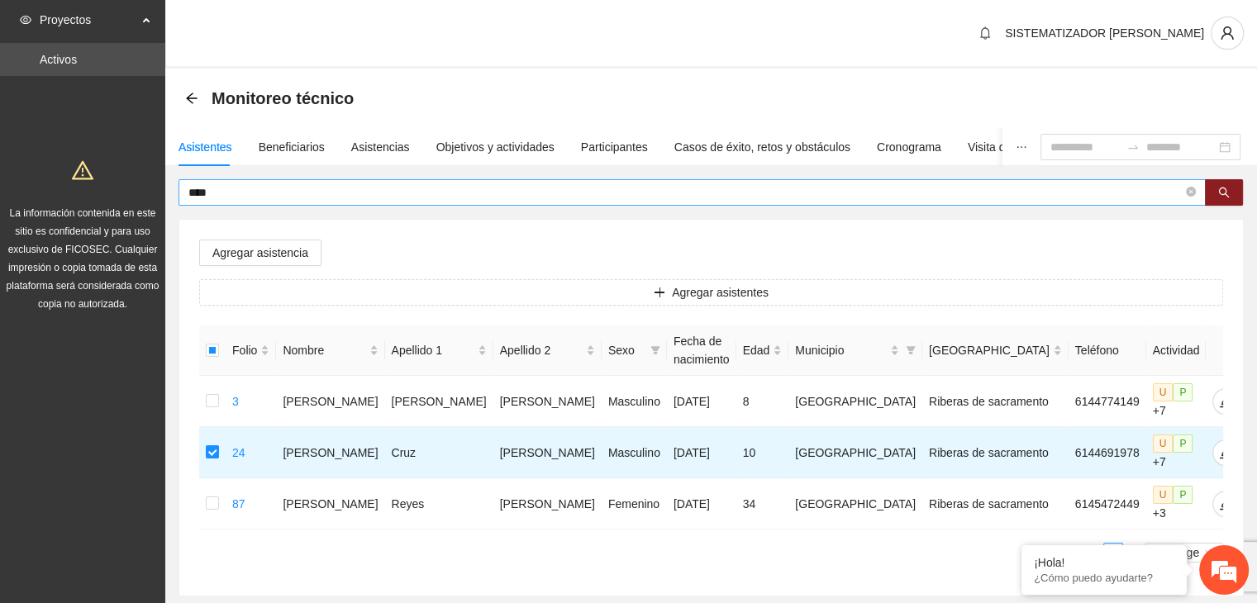
click at [225, 190] on input "****" at bounding box center [685, 192] width 994 height 18
type input "*"
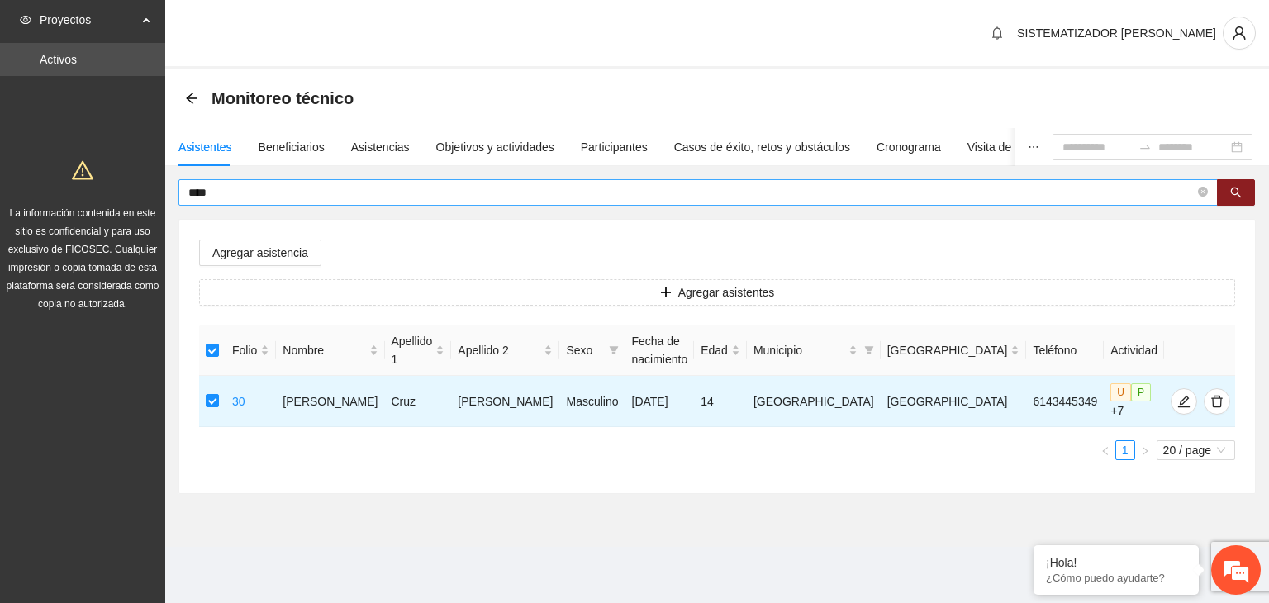
click at [238, 201] on span "****" at bounding box center [699, 192] width 1040 height 26
type input "*"
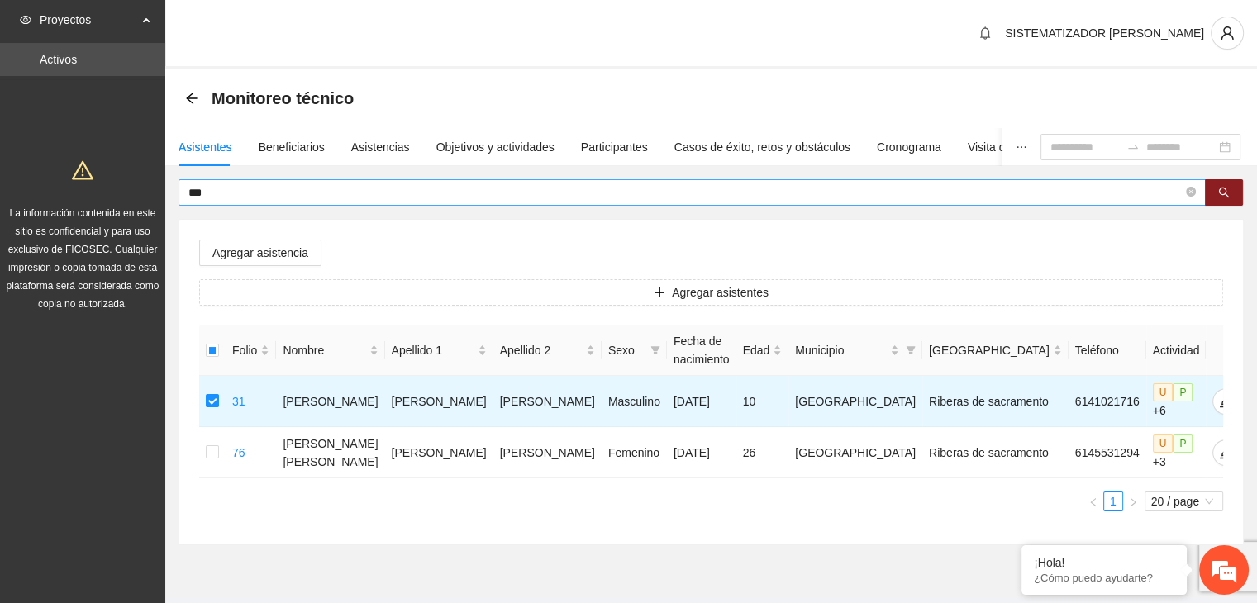
click at [226, 200] on input "***" at bounding box center [685, 192] width 994 height 18
type input "*"
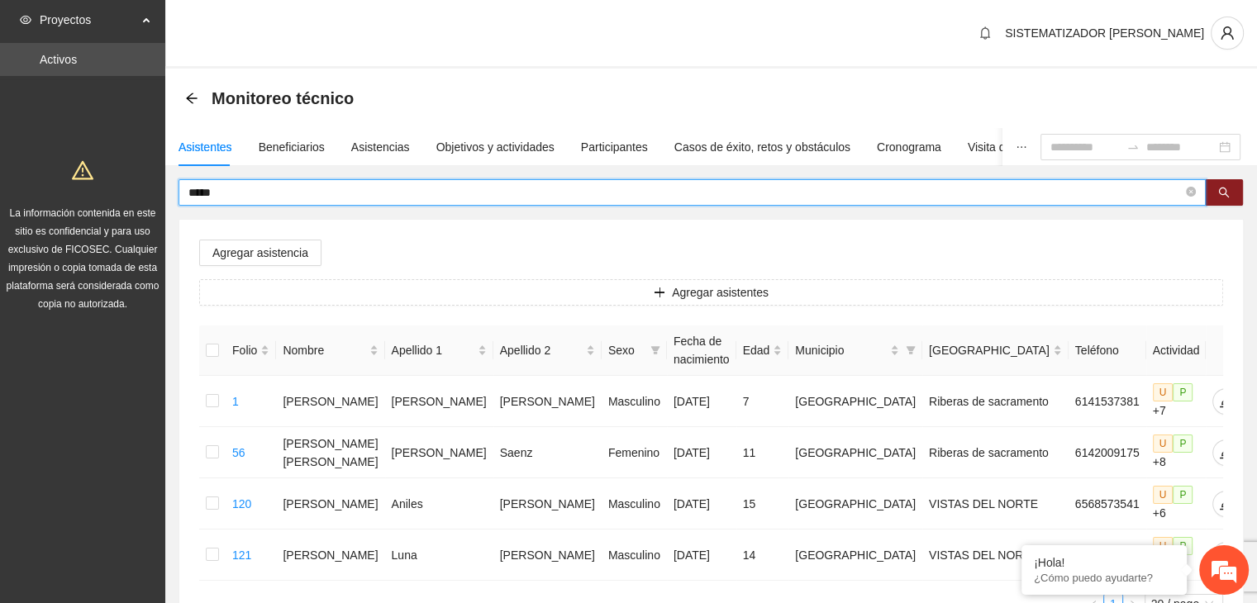
type input "*****"
click at [259, 252] on span "Agregar asistencia" at bounding box center [260, 253] width 96 height 18
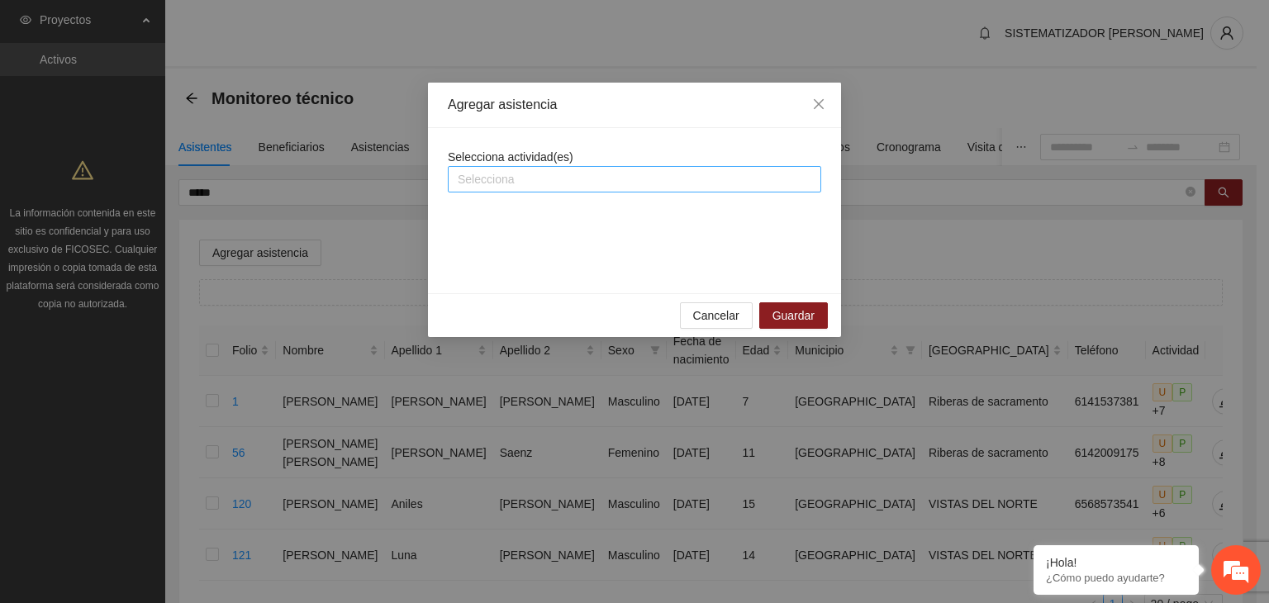
click at [657, 183] on div at bounding box center [634, 179] width 365 height 20
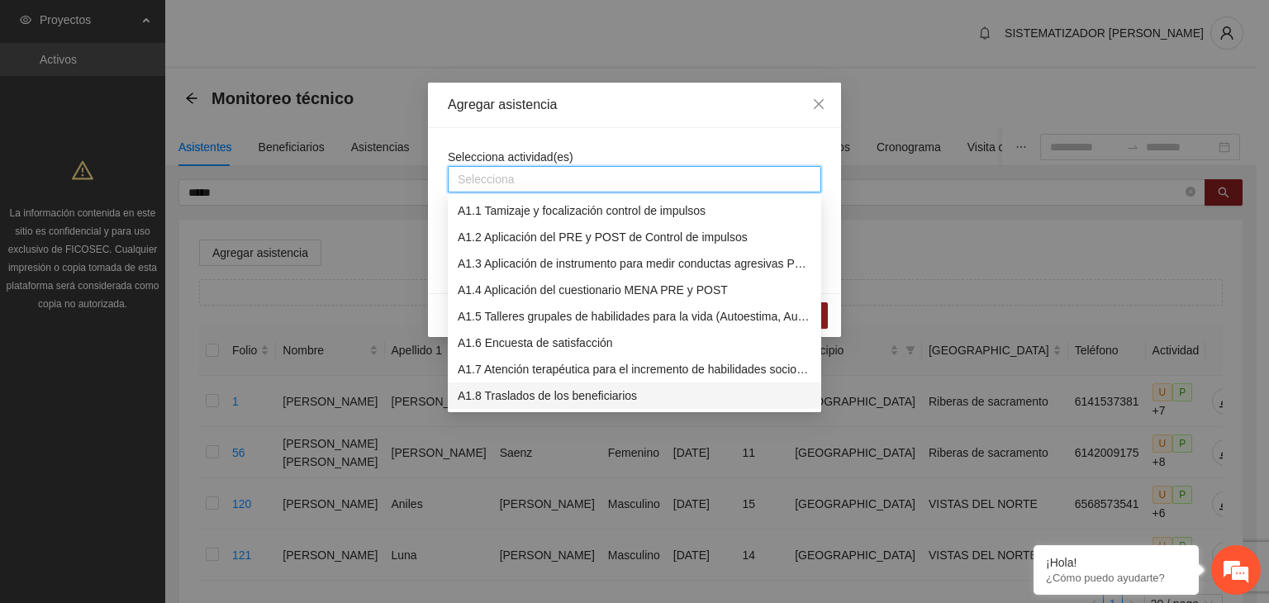
click at [623, 396] on div "A1.8 Traslados de los beneficiarios" at bounding box center [635, 396] width 354 height 18
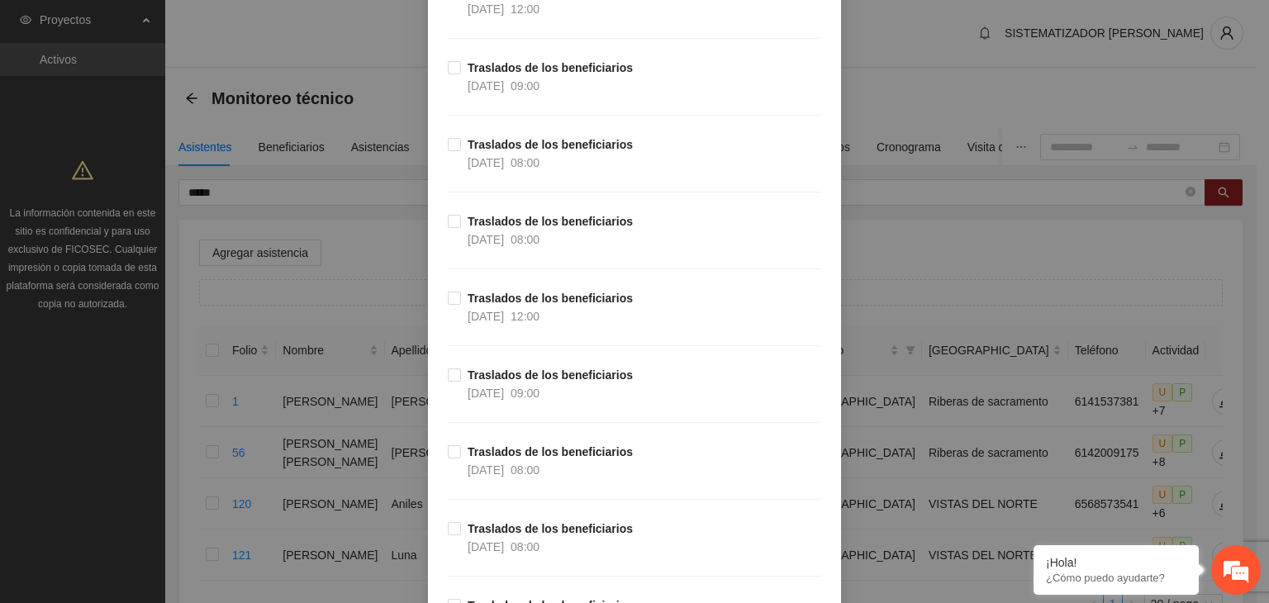
scroll to position [4302, 0]
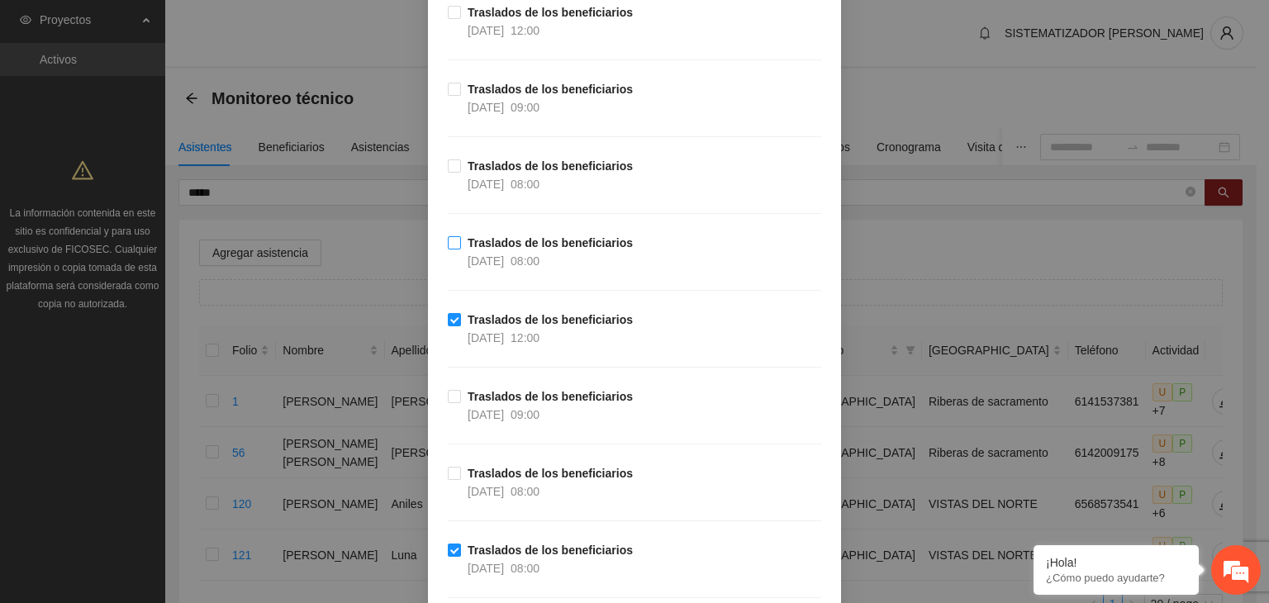
click at [448, 234] on label "Traslados de los beneficiarios [DATE] 08:00" at bounding box center [544, 252] width 192 height 36
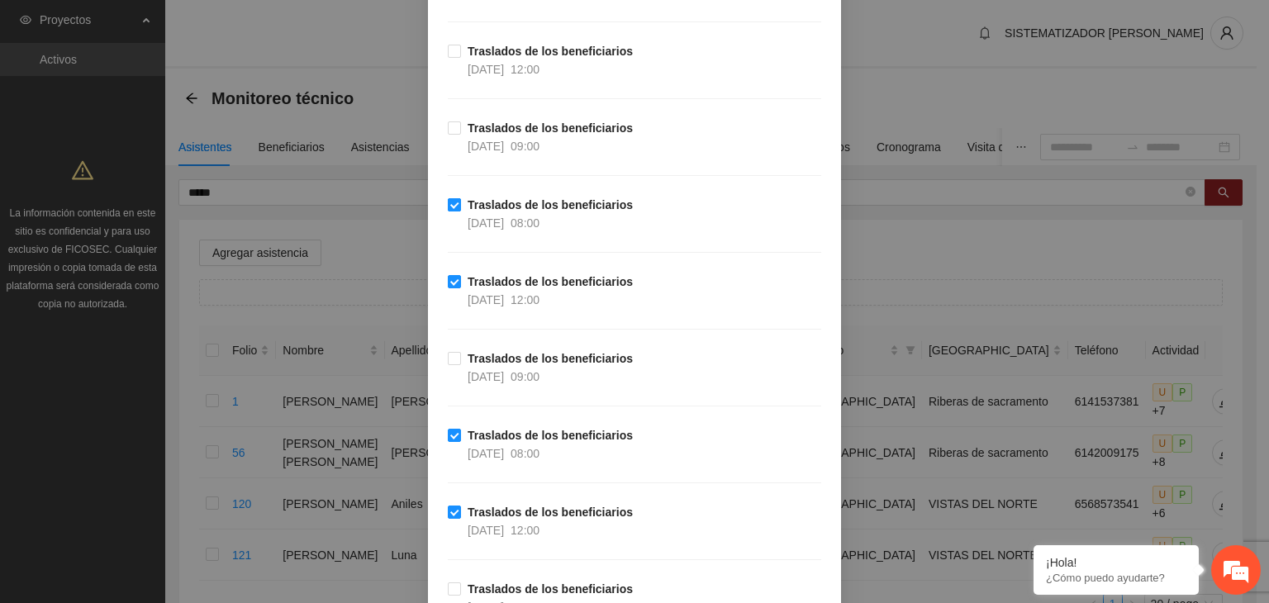
scroll to position [3575, 0]
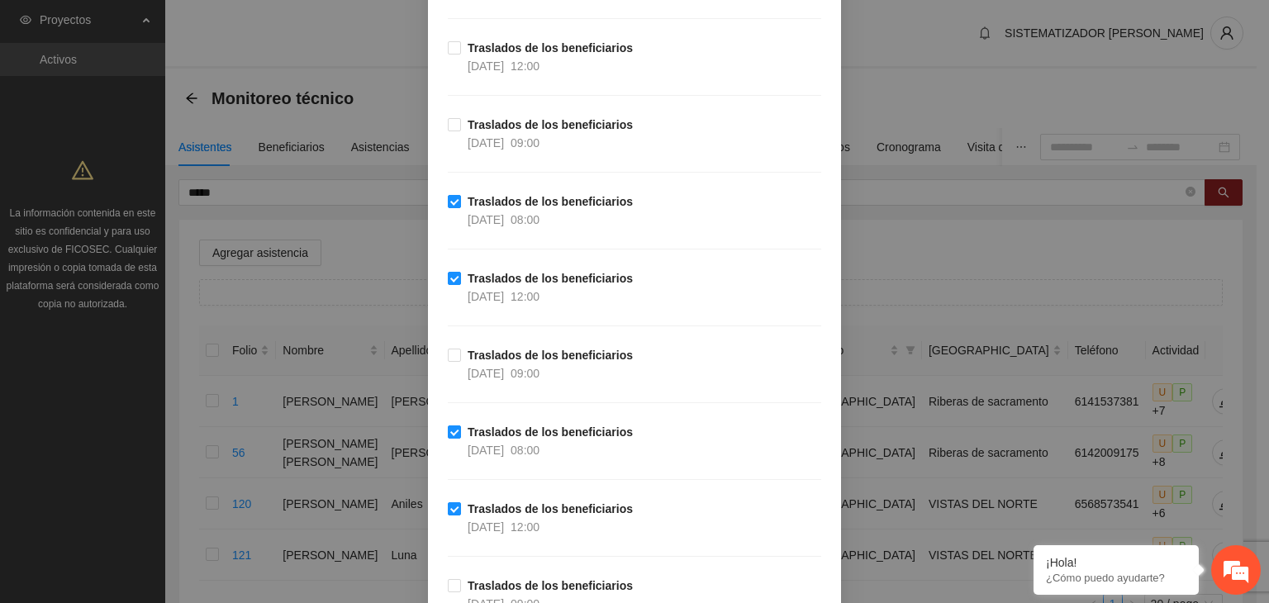
click at [450, 27] on div "Traslados de los beneficiarios [DATE] 08:00" at bounding box center [635, 0] width 374 height 77
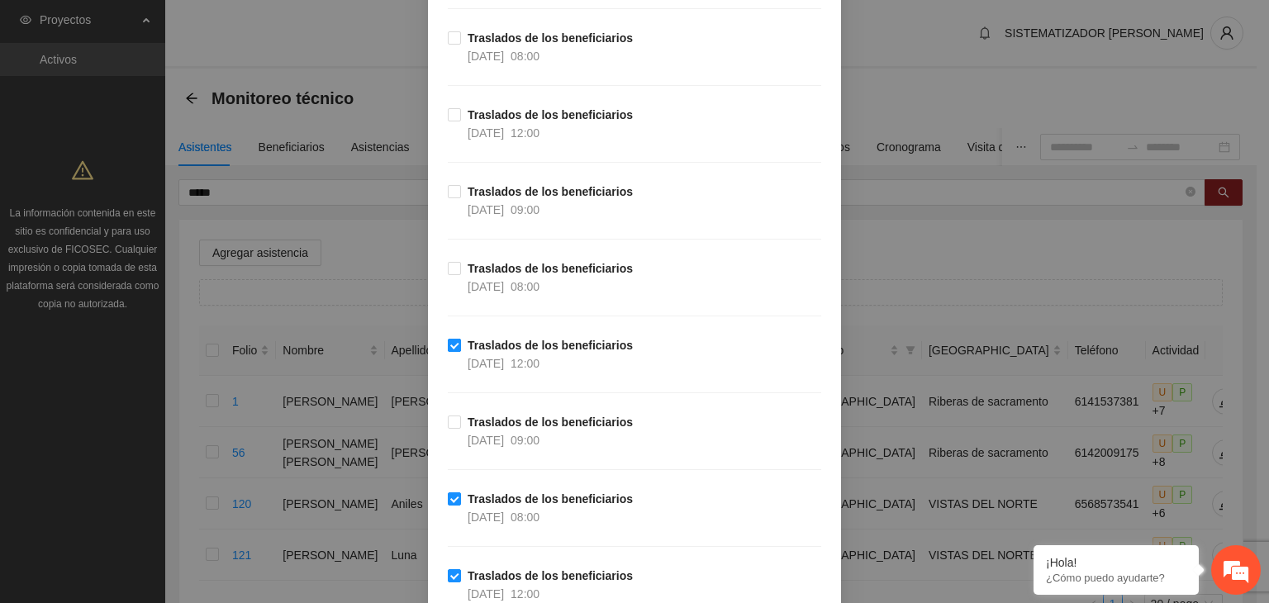
scroll to position [2815, 0]
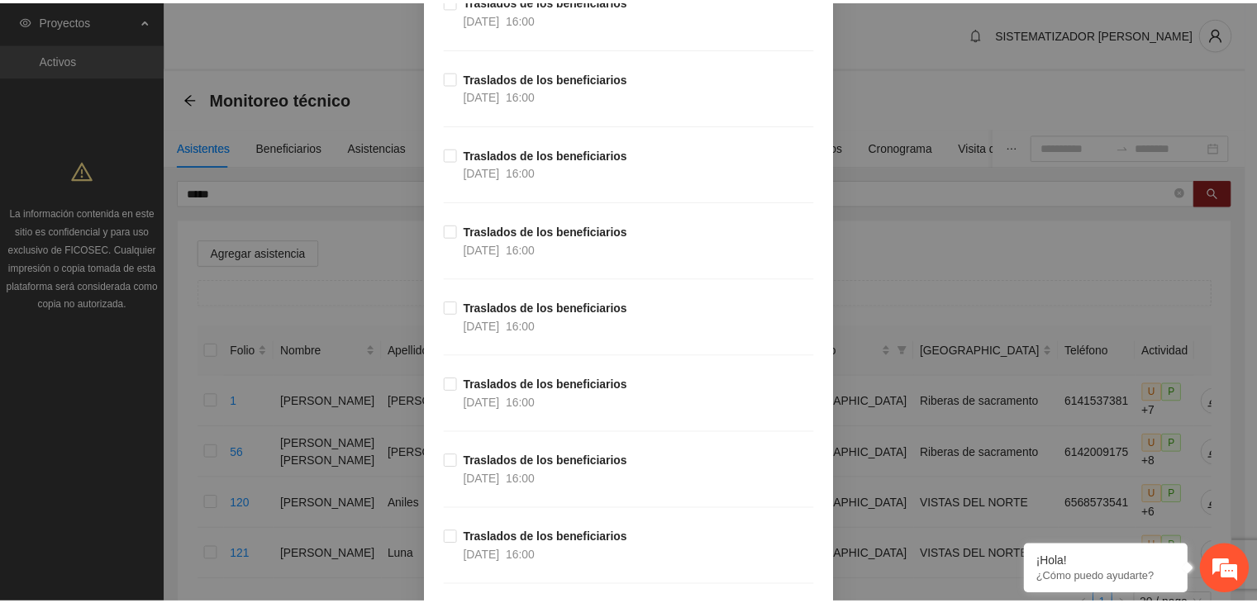
scroll to position [30046, 0]
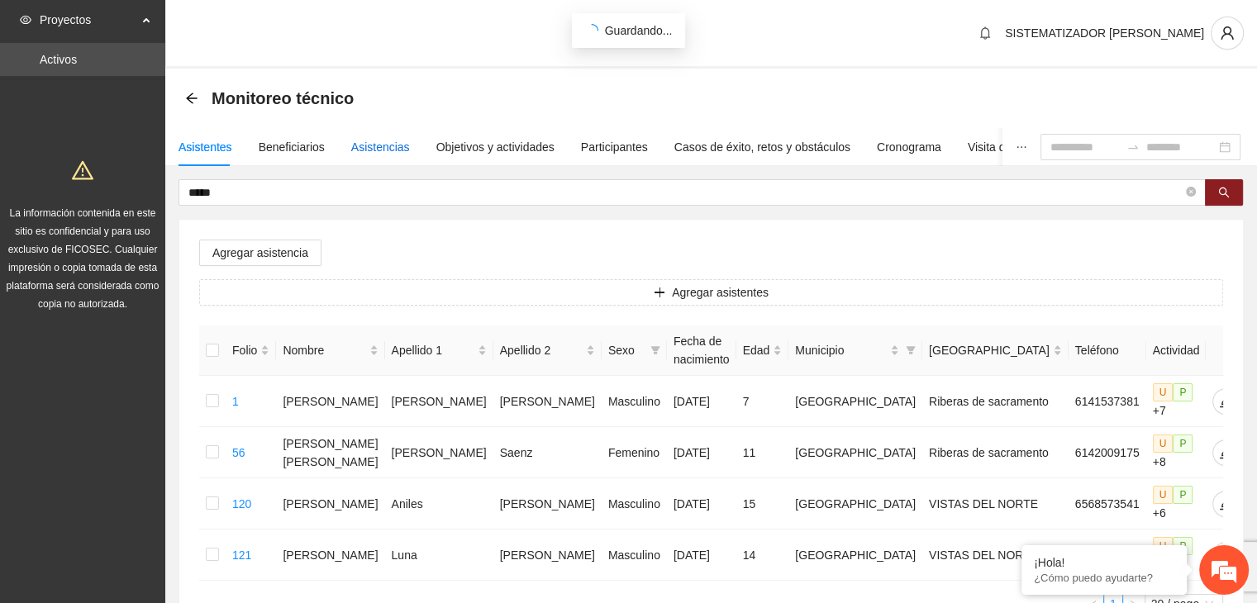
click at [388, 146] on div "Asistencias" at bounding box center [380, 147] width 59 height 18
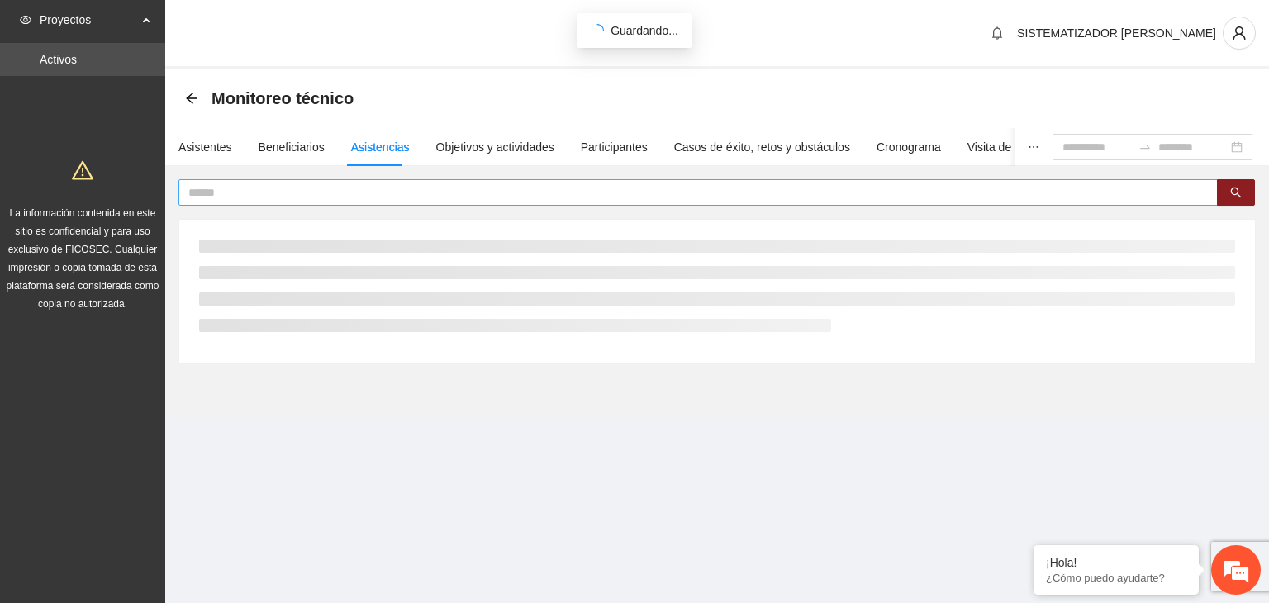
click at [390, 202] on span at bounding box center [699, 192] width 1040 height 26
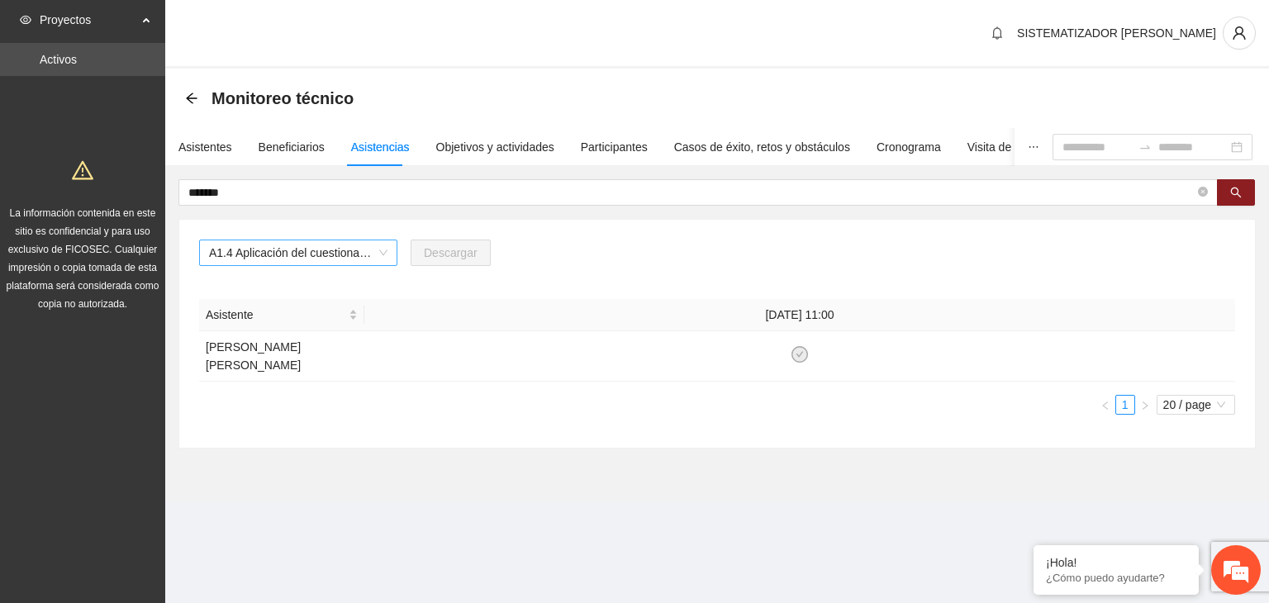
click at [388, 258] on div "A1.4 Aplicación del cuestionario MENA PRE y POST" at bounding box center [298, 253] width 198 height 26
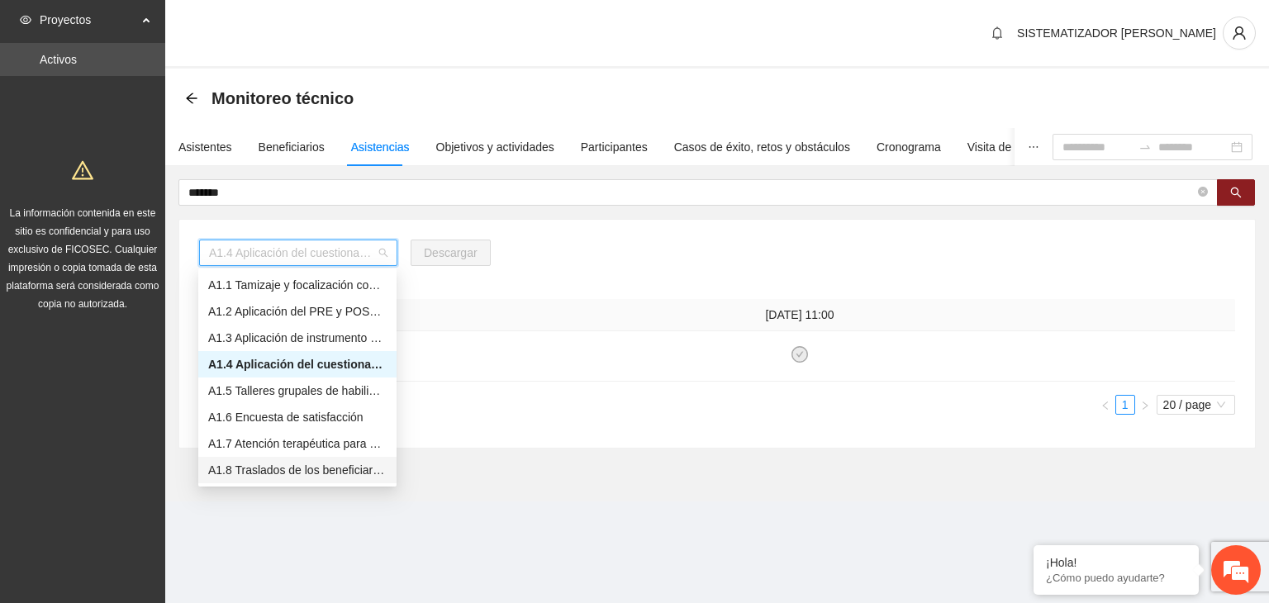
click at [277, 469] on div "A1.8 Traslados de los beneficiarios" at bounding box center [297, 470] width 179 height 18
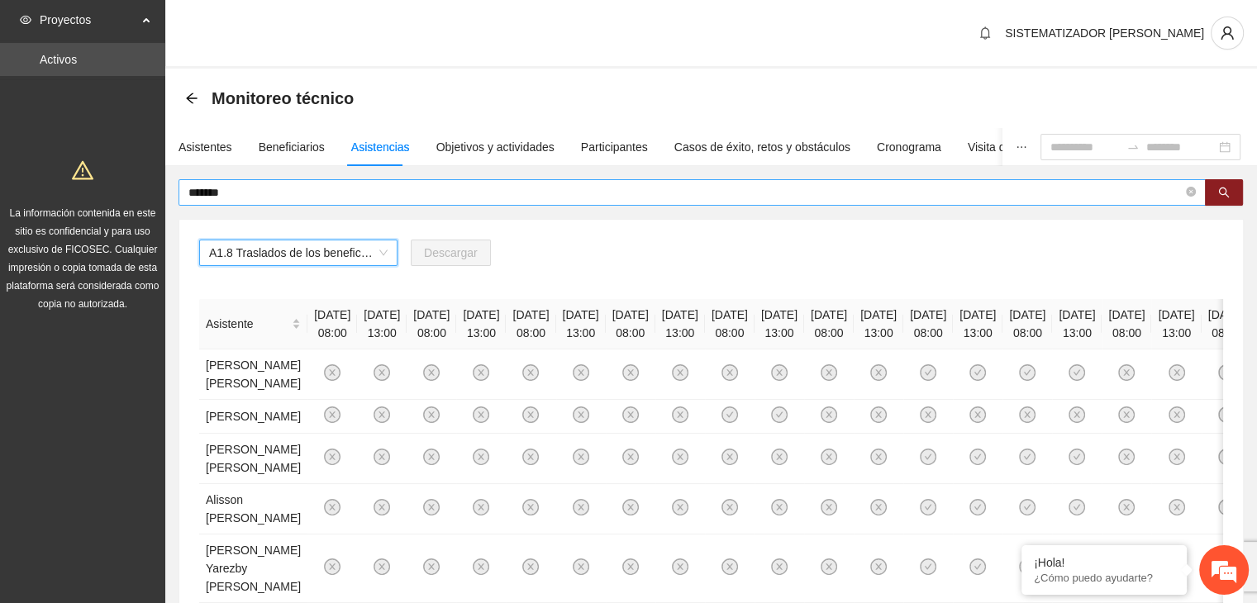
click at [441, 194] on input "*******" at bounding box center [685, 192] width 994 height 18
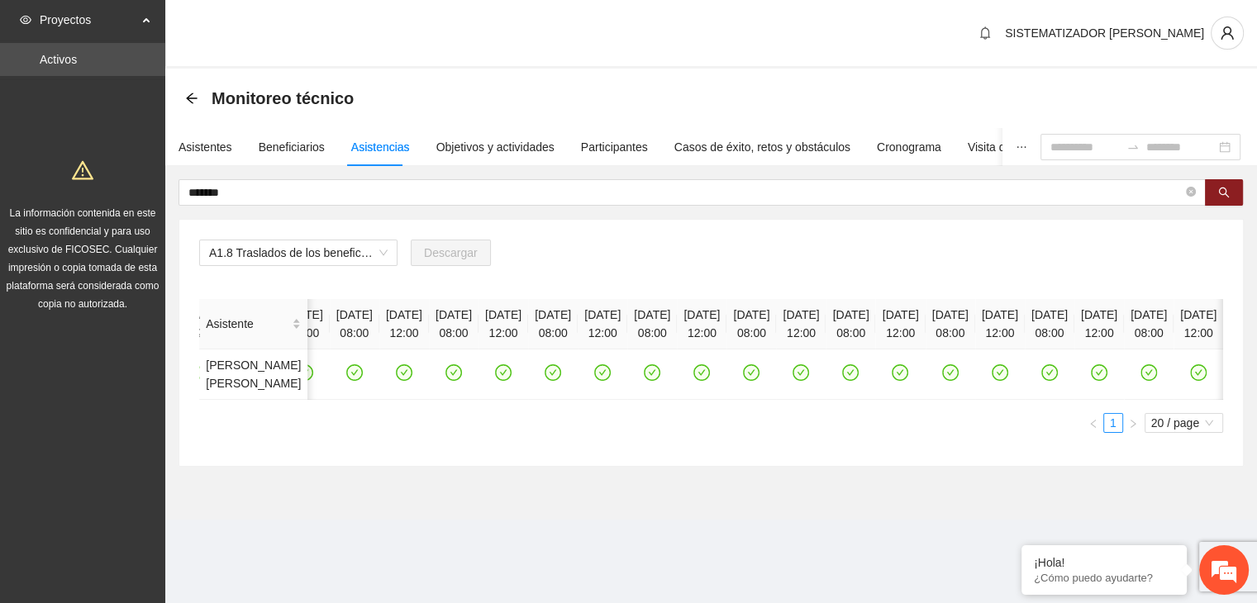
scroll to position [0, 2122]
click at [557, 376] on icon "check-circle" at bounding box center [553, 373] width 7 height 6
click at [610, 380] on icon "check-circle" at bounding box center [603, 373] width 14 height 14
click at [943, 380] on icon "check-circle" at bounding box center [950, 373] width 14 height 14
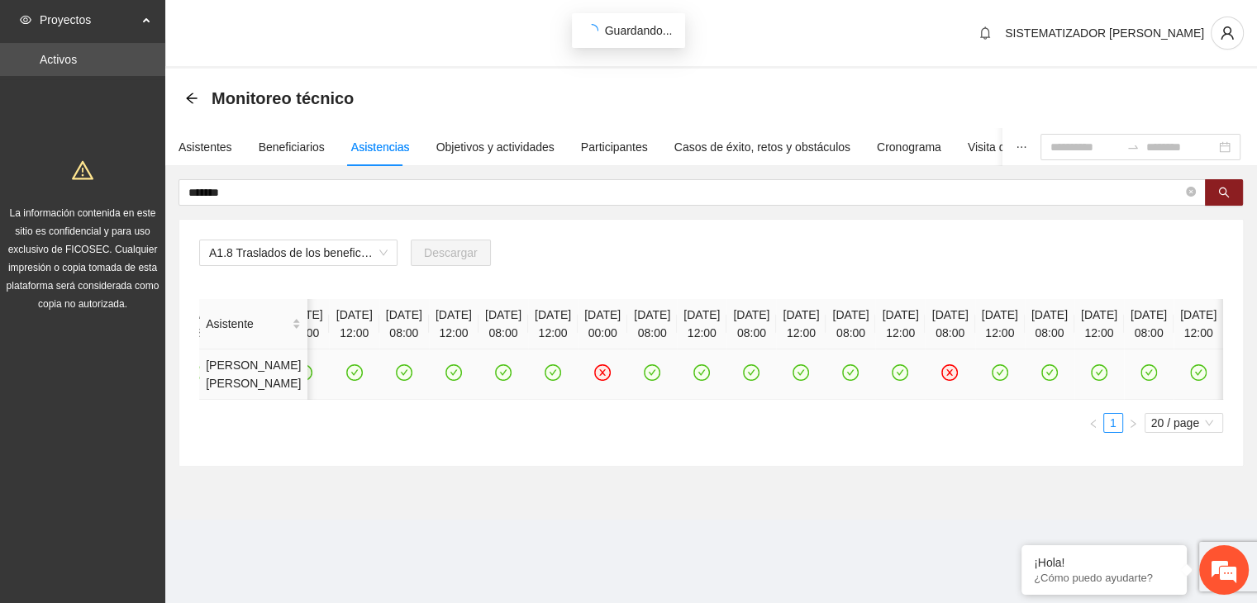
click at [993, 380] on icon "check-circle" at bounding box center [1000, 373] width 14 height 14
click at [1042, 380] on icon "check-circle" at bounding box center [1049, 373] width 14 height 14
click at [1091, 381] on icon "check-circle" at bounding box center [1099, 372] width 17 height 17
click at [1091, 381] on icon "close-circle" at bounding box center [1099, 372] width 17 height 17
click at [1091, 381] on icon "check-circle" at bounding box center [1099, 372] width 17 height 17
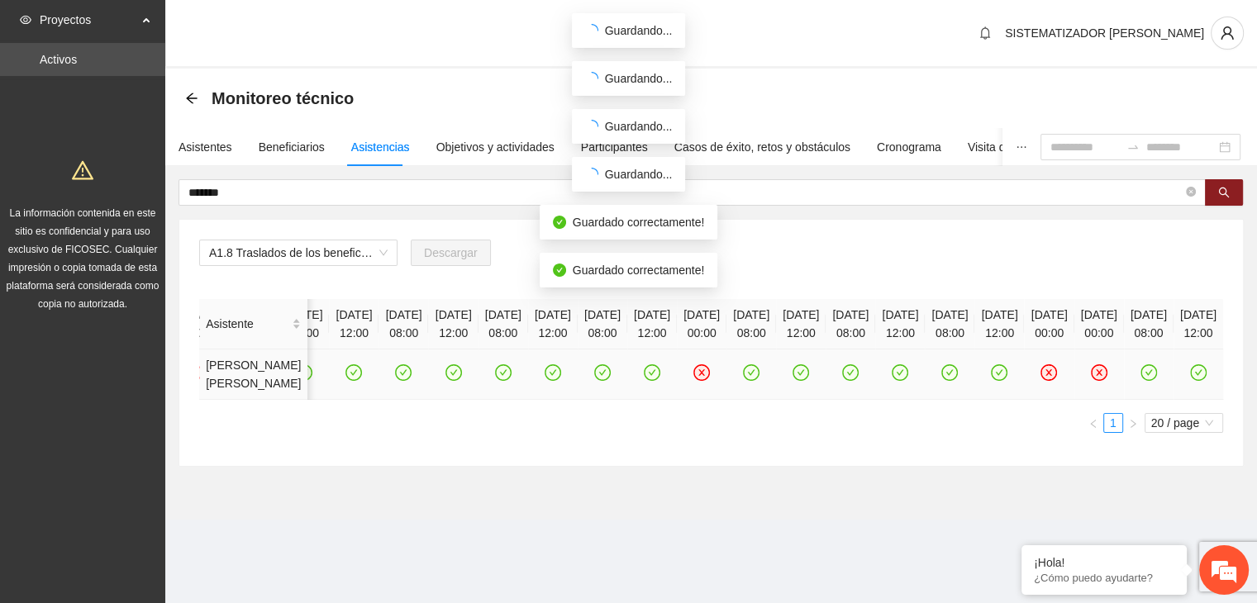
scroll to position [0, 2458]
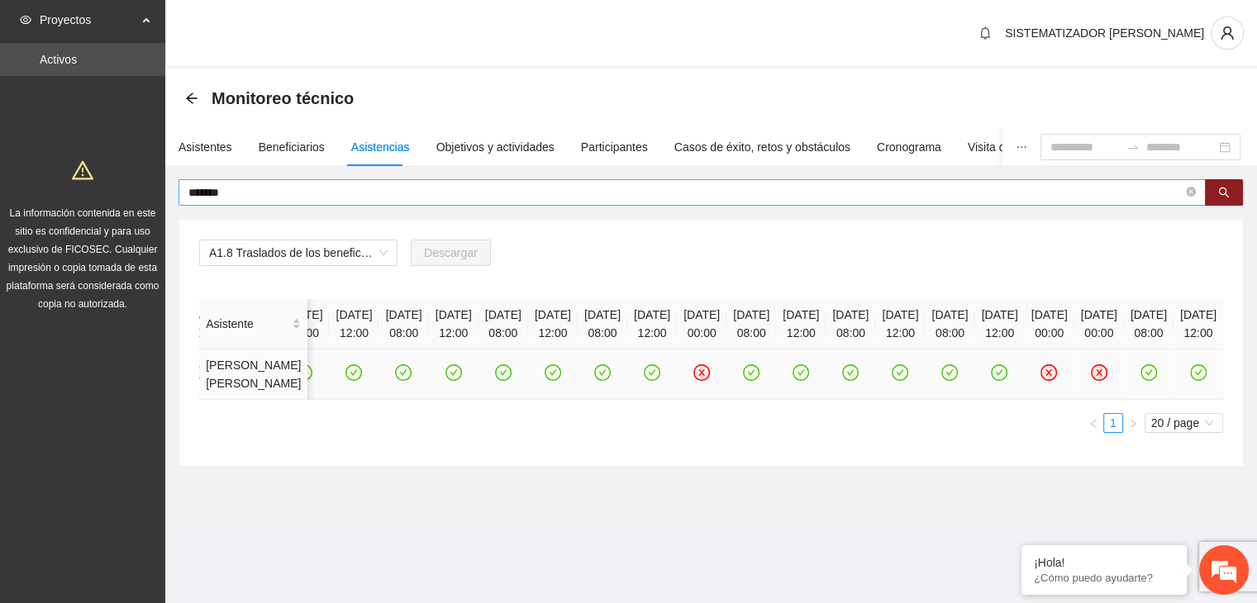
click at [330, 186] on input "*******" at bounding box center [685, 192] width 994 height 18
type input "*"
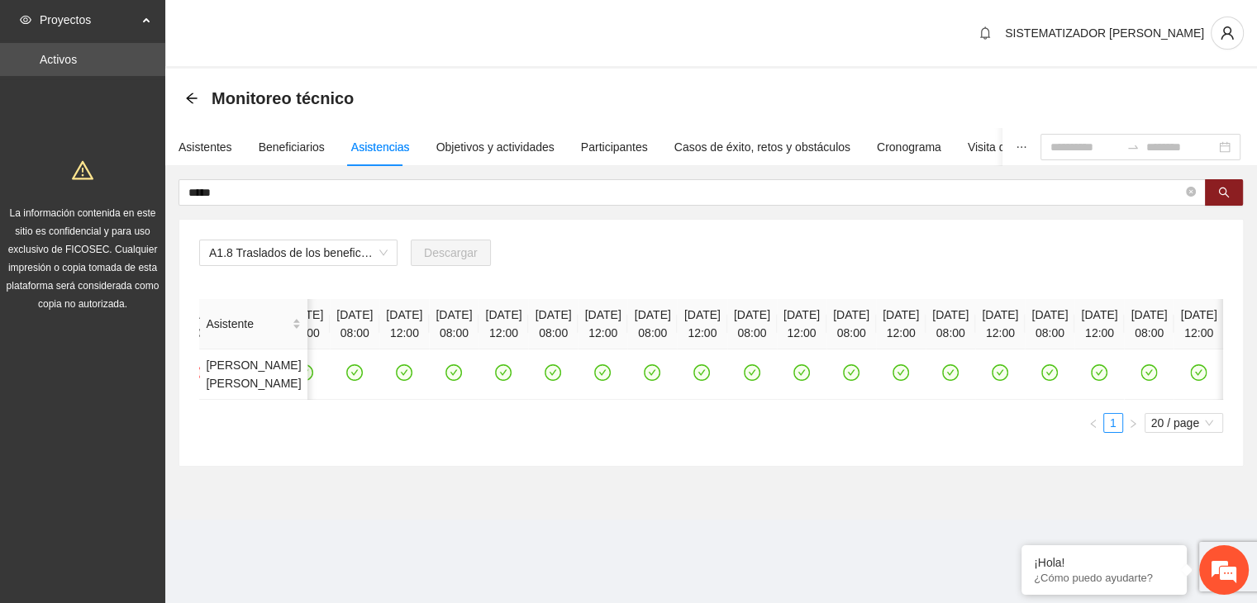
scroll to position [0, 3467]
click at [362, 380] on icon "check-circle" at bounding box center [355, 373] width 14 height 14
click at [412, 380] on icon "check-circle" at bounding box center [405, 373] width 14 height 14
click at [844, 380] on icon "check-circle" at bounding box center [851, 373] width 14 height 14
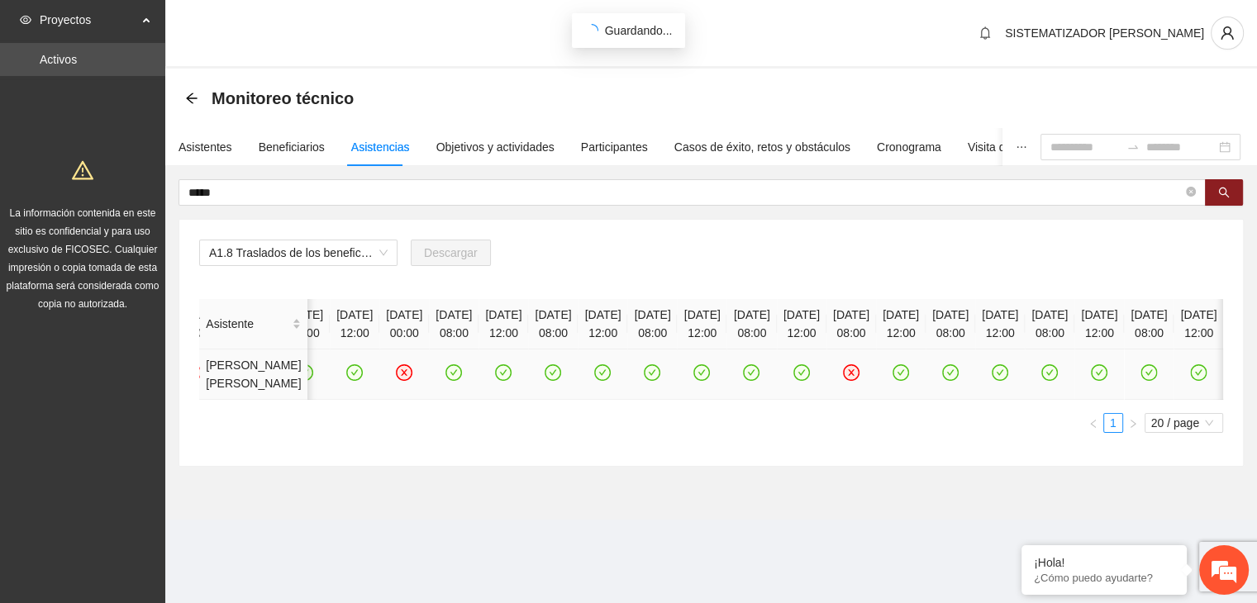
click at [907, 380] on icon "check-circle" at bounding box center [900, 373] width 14 height 14
click at [1043, 380] on icon "check-circle" at bounding box center [1050, 373] width 14 height 14
click at [1093, 380] on icon "check-circle" at bounding box center [1100, 373] width 14 height 14
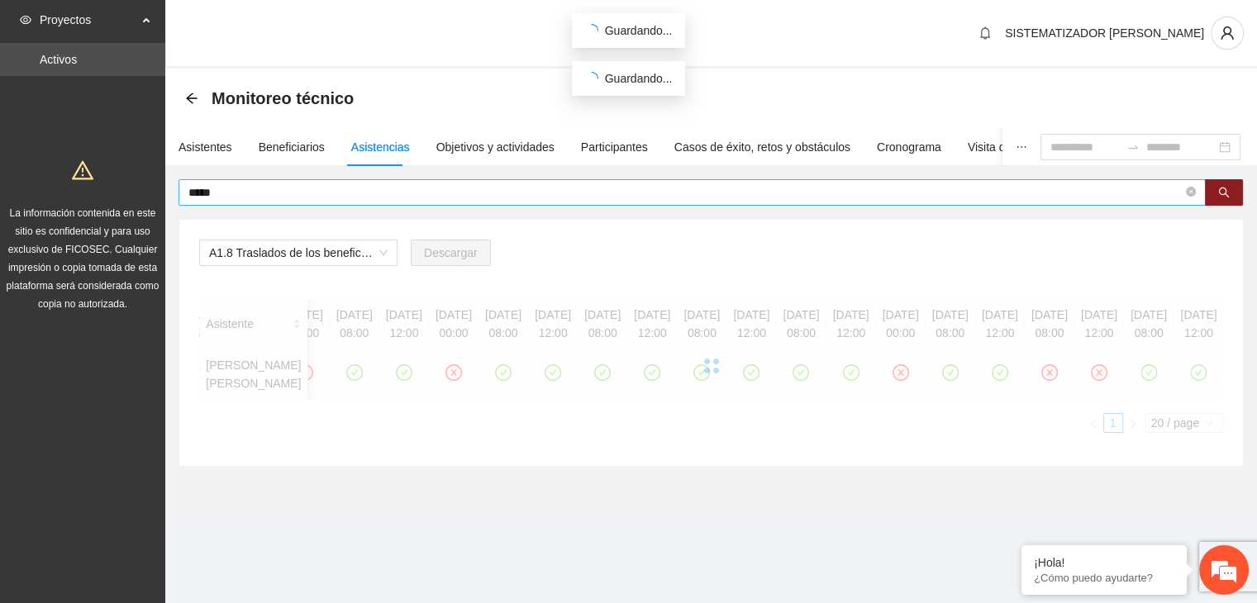
click at [264, 187] on input "*****" at bounding box center [685, 192] width 994 height 18
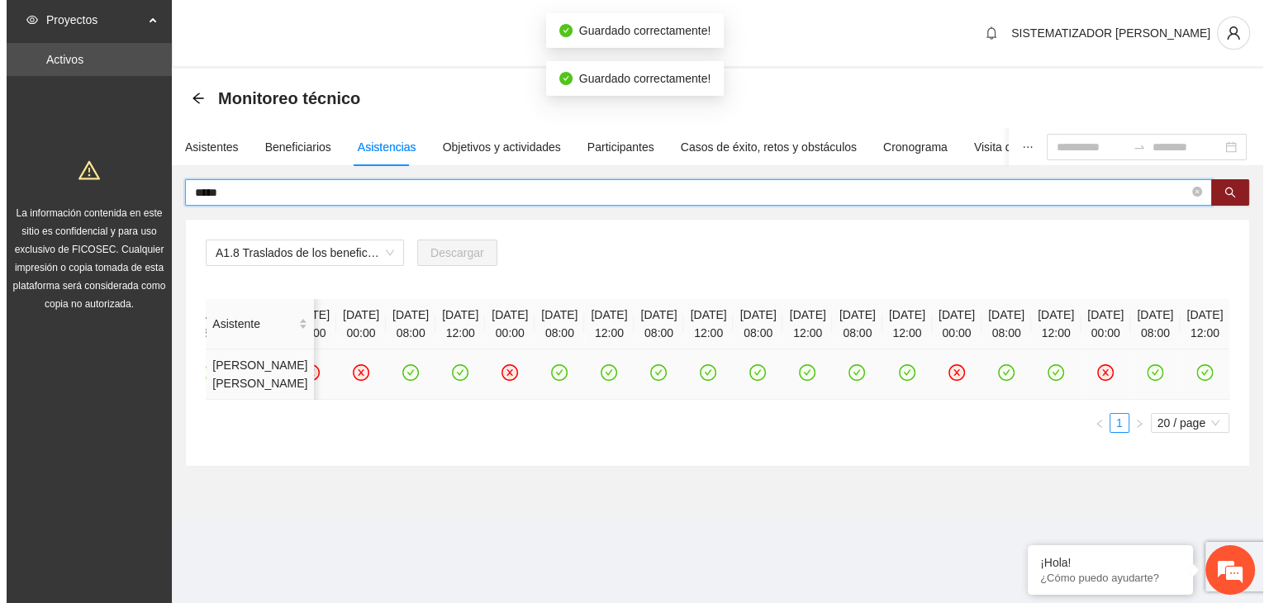
scroll to position [0, 3717]
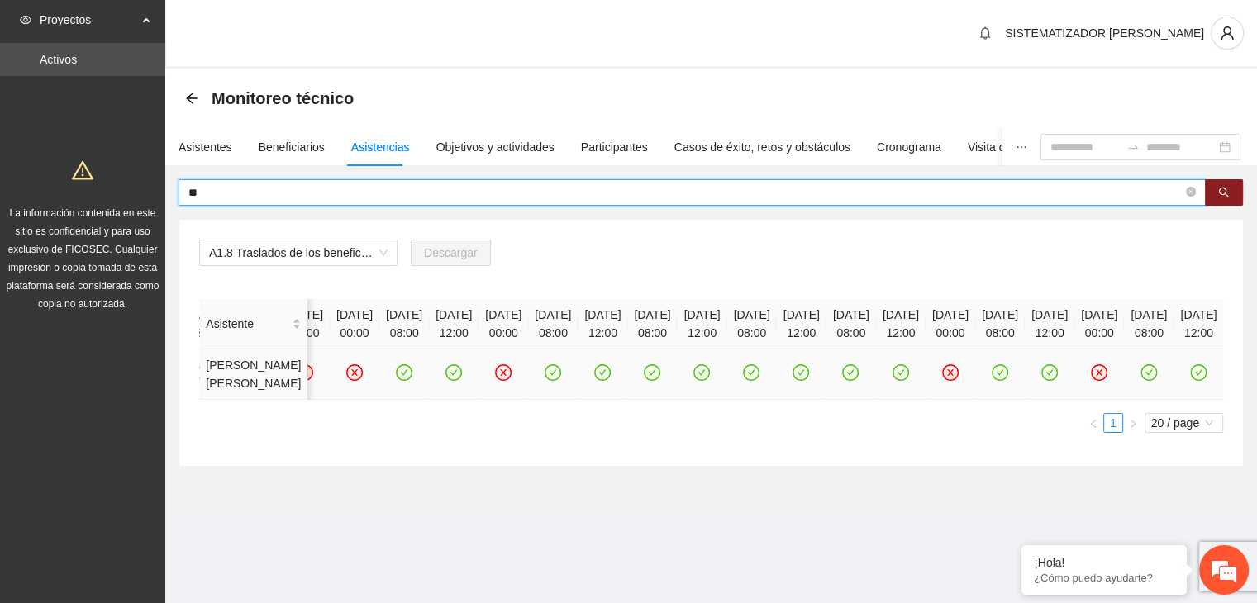
type input "*"
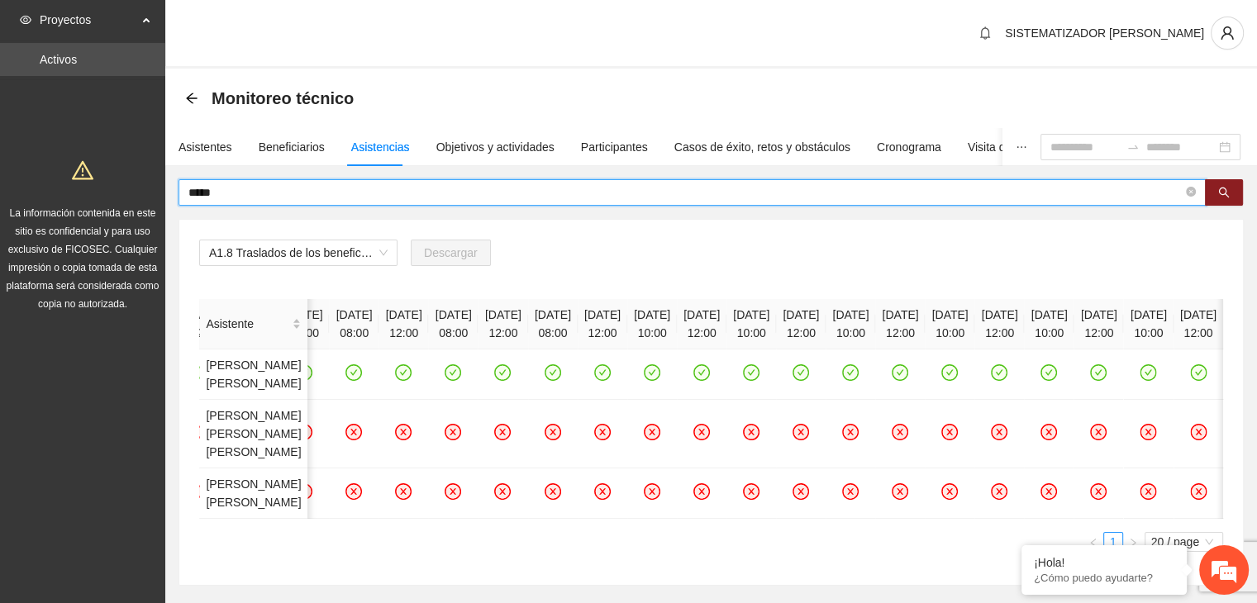
type input "*****"
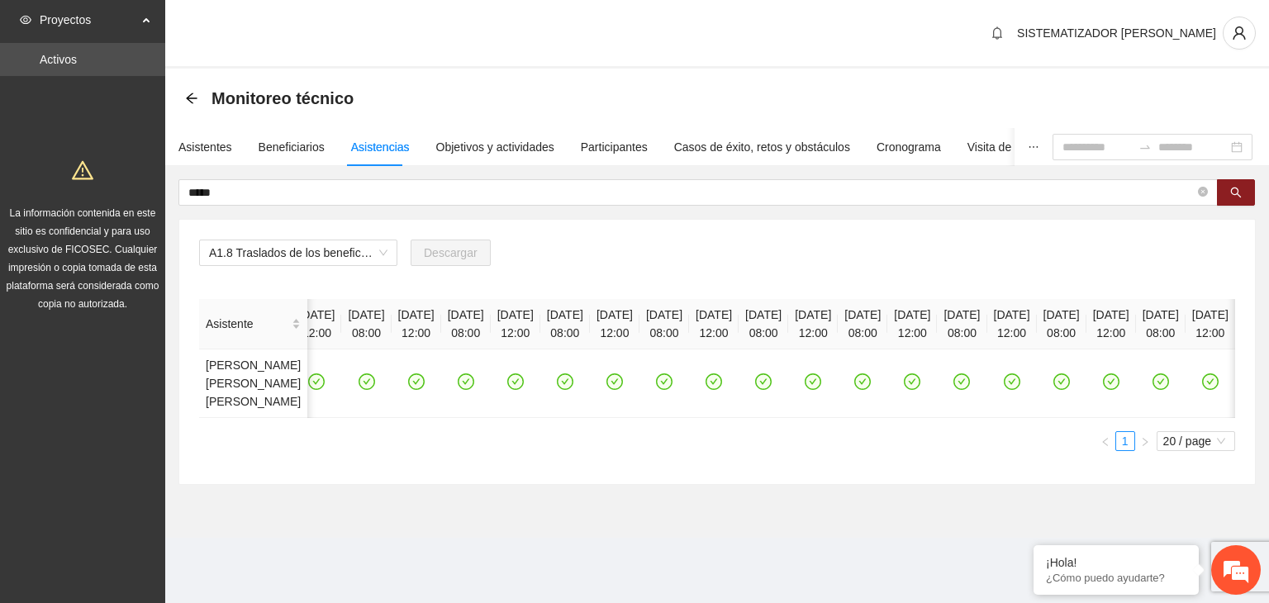
scroll to position [0, 2153]
click at [374, 383] on icon "check-circle" at bounding box center [367, 382] width 14 height 14
click at [420, 380] on icon "check-circle" at bounding box center [415, 382] width 7 height 6
click at [969, 376] on icon "check-circle" at bounding box center [962, 382] width 14 height 14
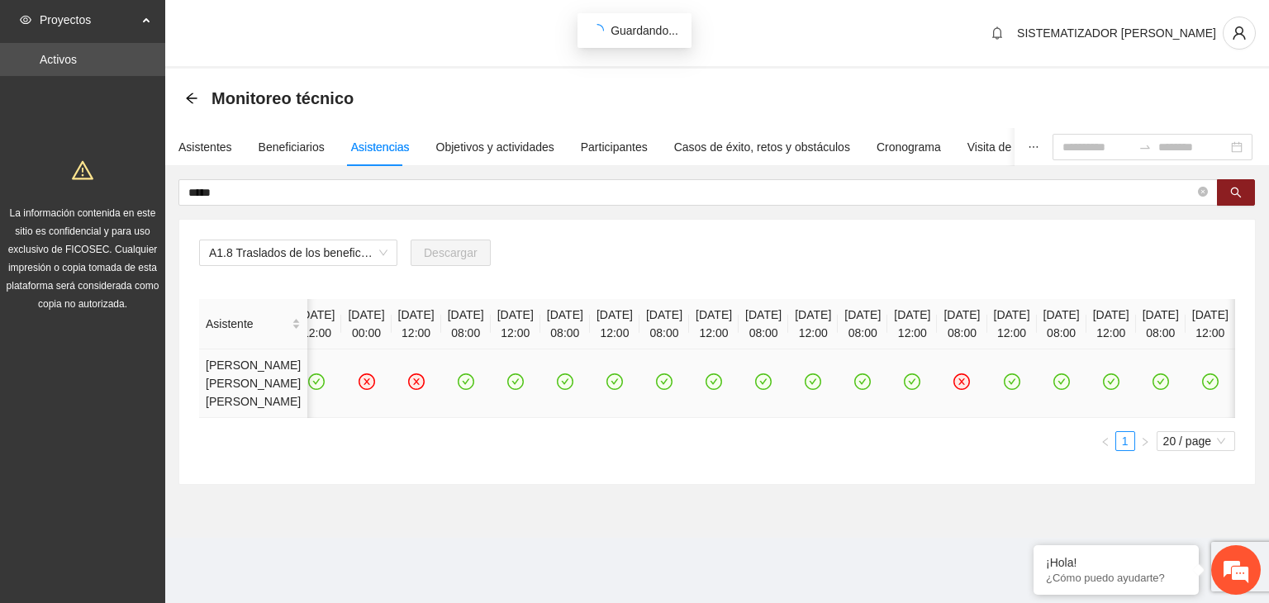
click at [1016, 381] on icon "check-circle" at bounding box center [1011, 382] width 7 height 6
click at [1154, 380] on icon "check-circle" at bounding box center [1161, 382] width 14 height 14
click at [1203, 381] on icon "check-circle" at bounding box center [1210, 382] width 14 height 14
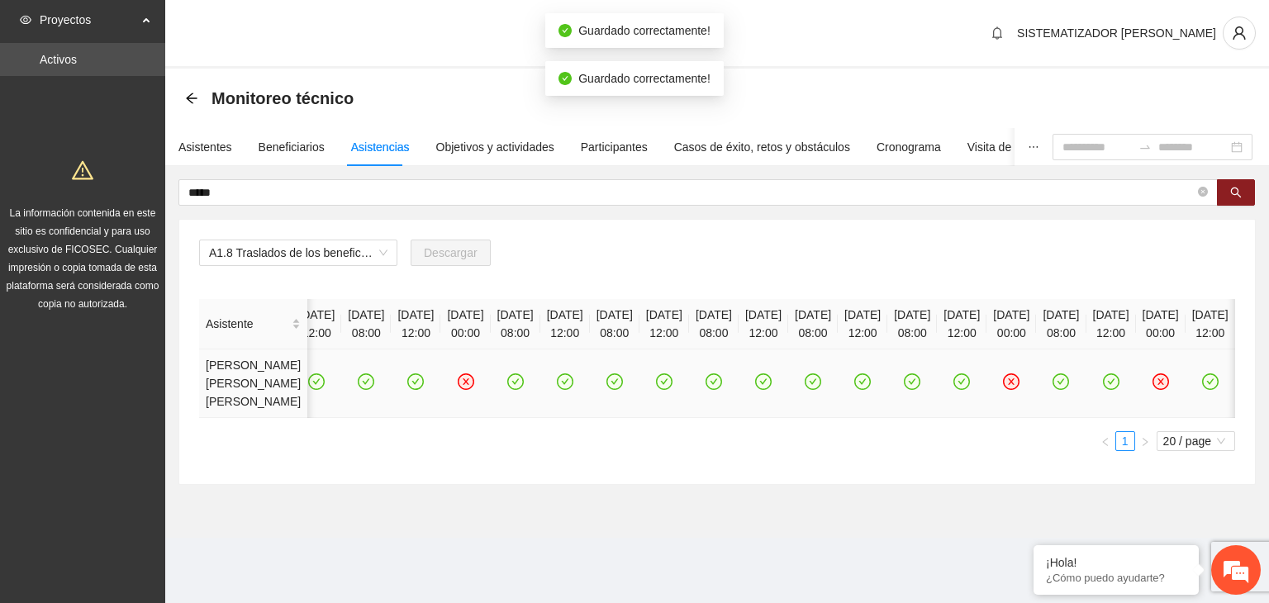
scroll to position [0, 2446]
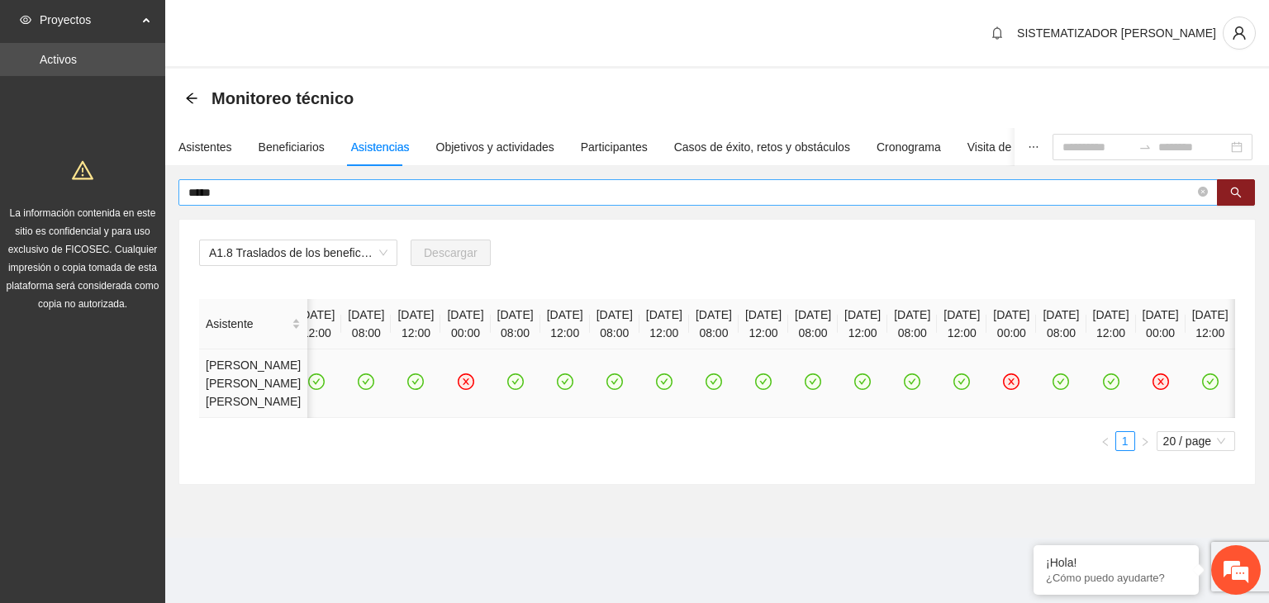
click at [255, 193] on input "*****" at bounding box center [691, 192] width 1007 height 18
click at [221, 146] on div "Asistentes" at bounding box center [206, 147] width 54 height 18
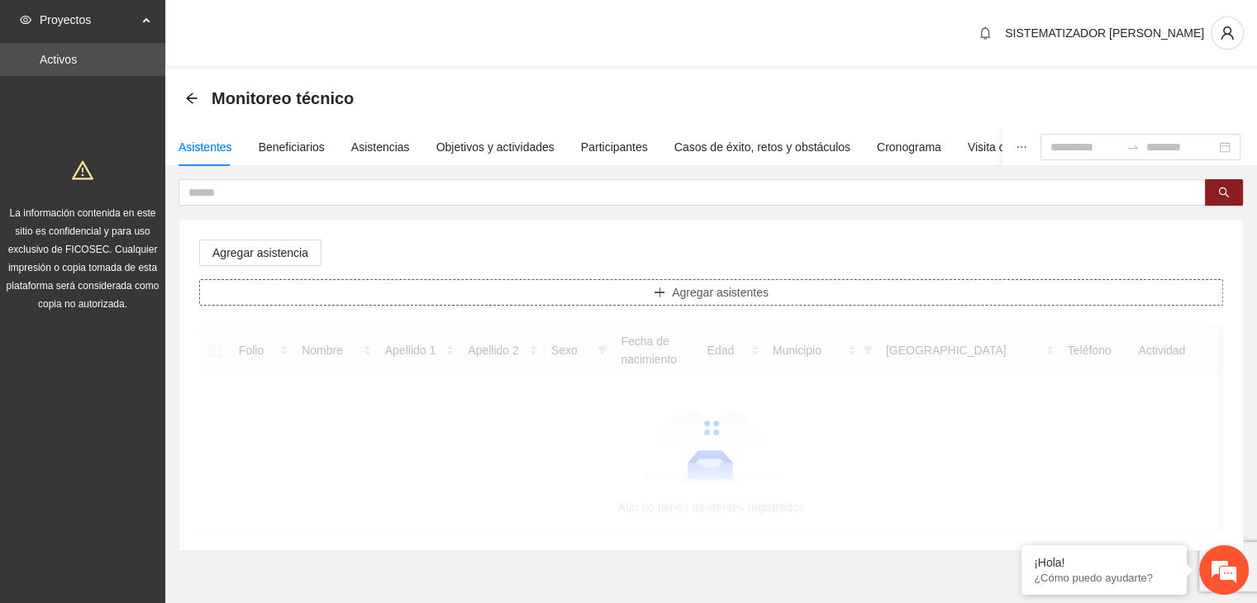
click at [269, 293] on button "Agregar asistentes" at bounding box center [711, 292] width 1024 height 26
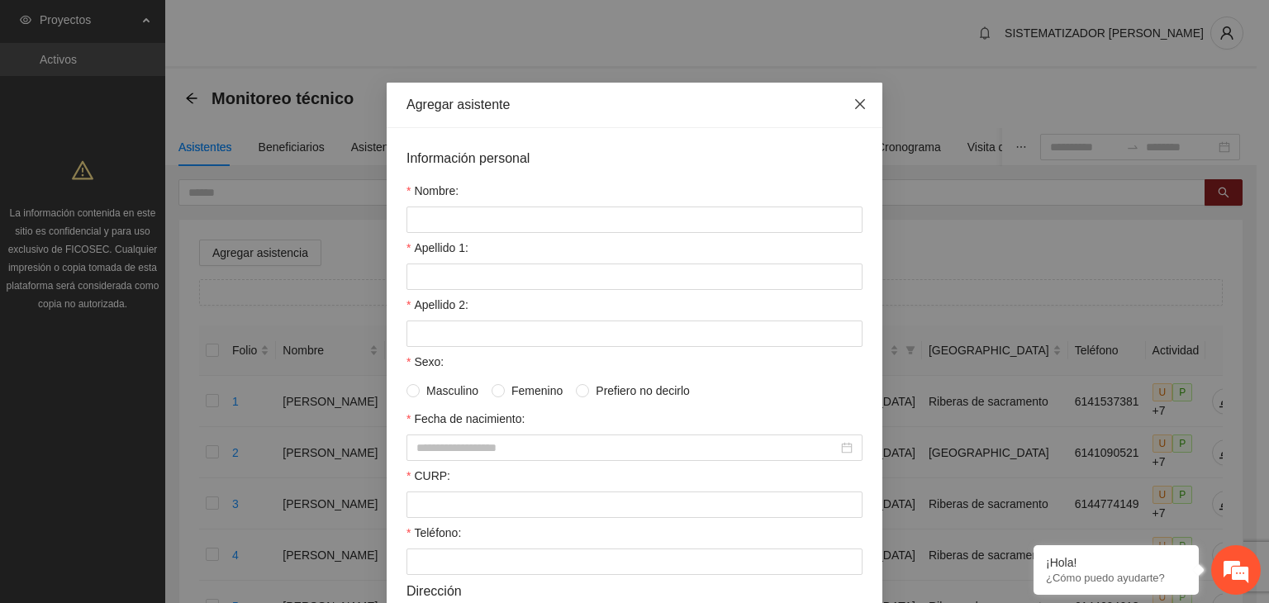
click at [855, 109] on icon "close" at bounding box center [860, 104] width 10 height 10
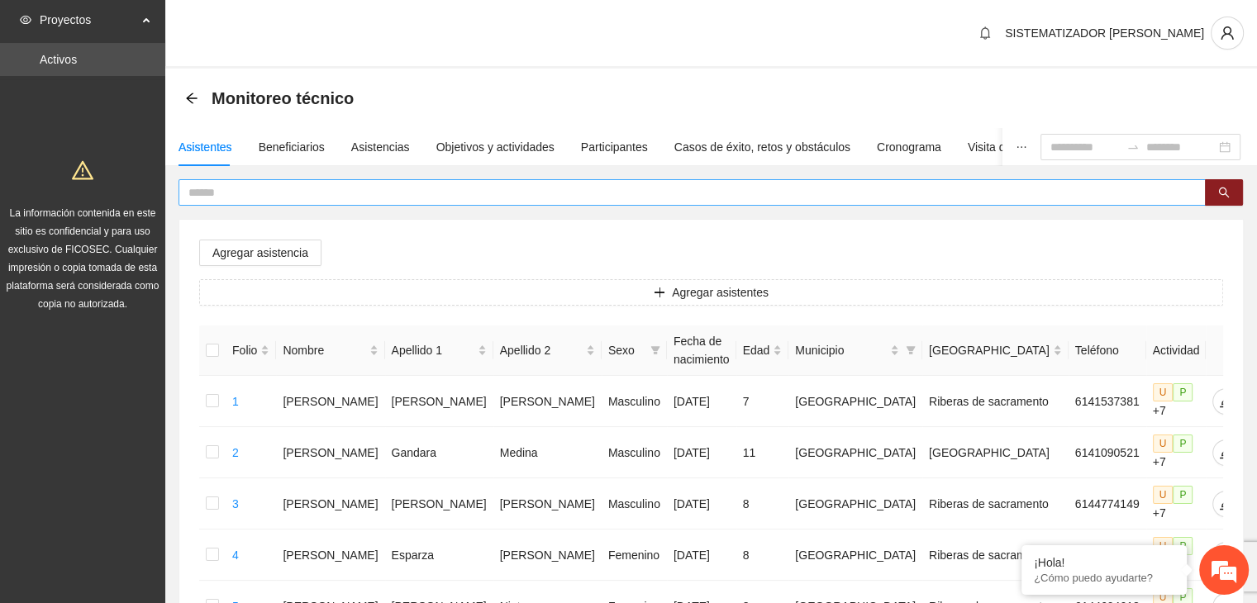
click at [293, 198] on input "text" at bounding box center [685, 192] width 994 height 18
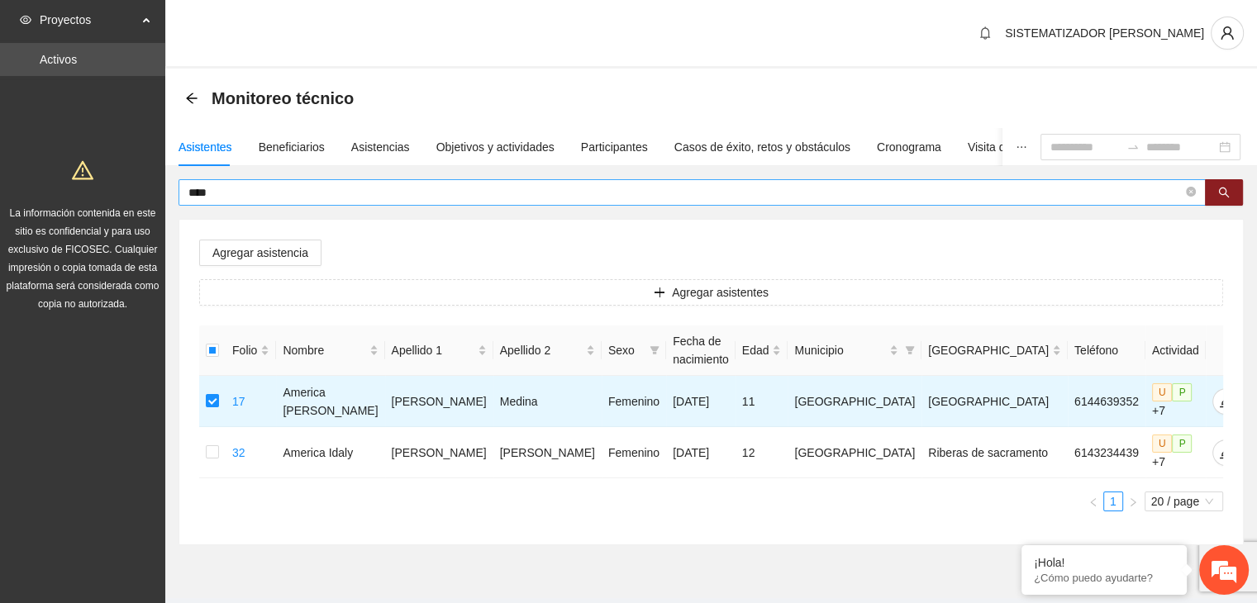
click at [258, 198] on input "****" at bounding box center [685, 192] width 994 height 18
type input "*"
click at [236, 193] on input "*****" at bounding box center [685, 192] width 994 height 18
type input "*"
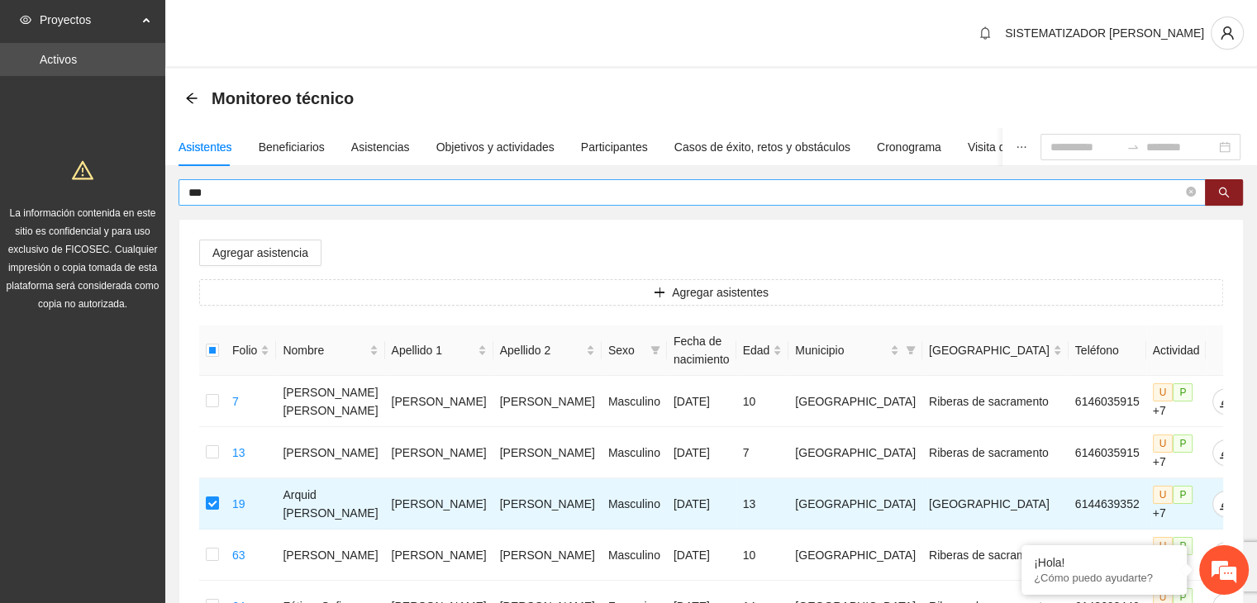
click at [268, 189] on input "***" at bounding box center [685, 192] width 994 height 18
type input "*"
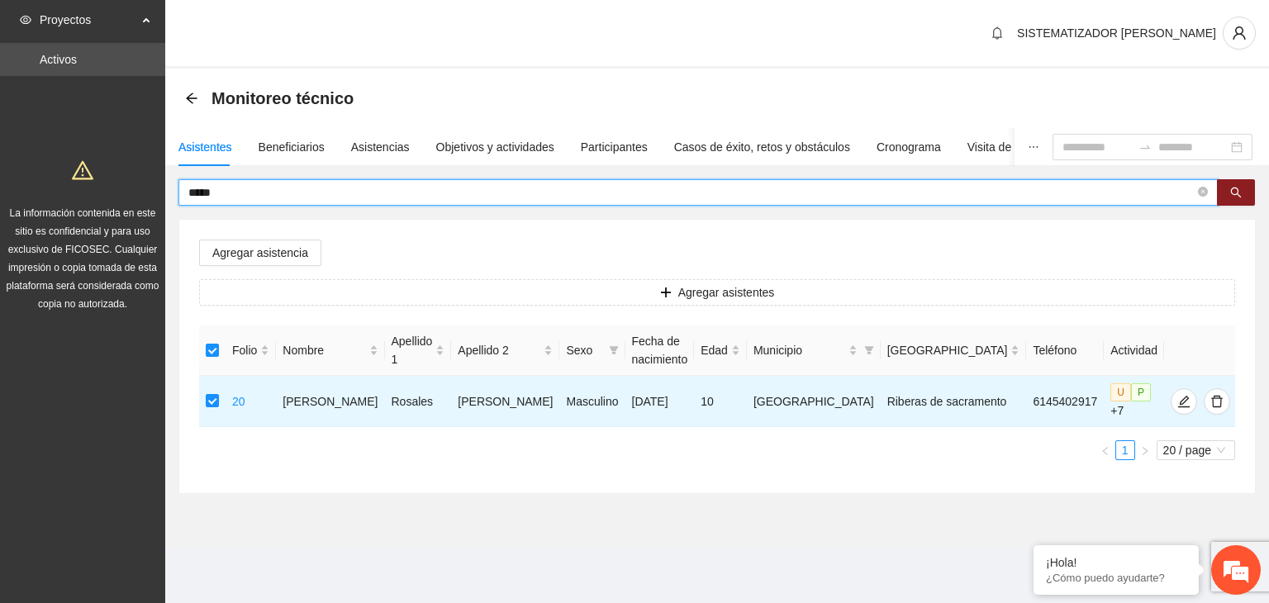
click at [240, 196] on input "*****" at bounding box center [691, 192] width 1007 height 18
type input "*"
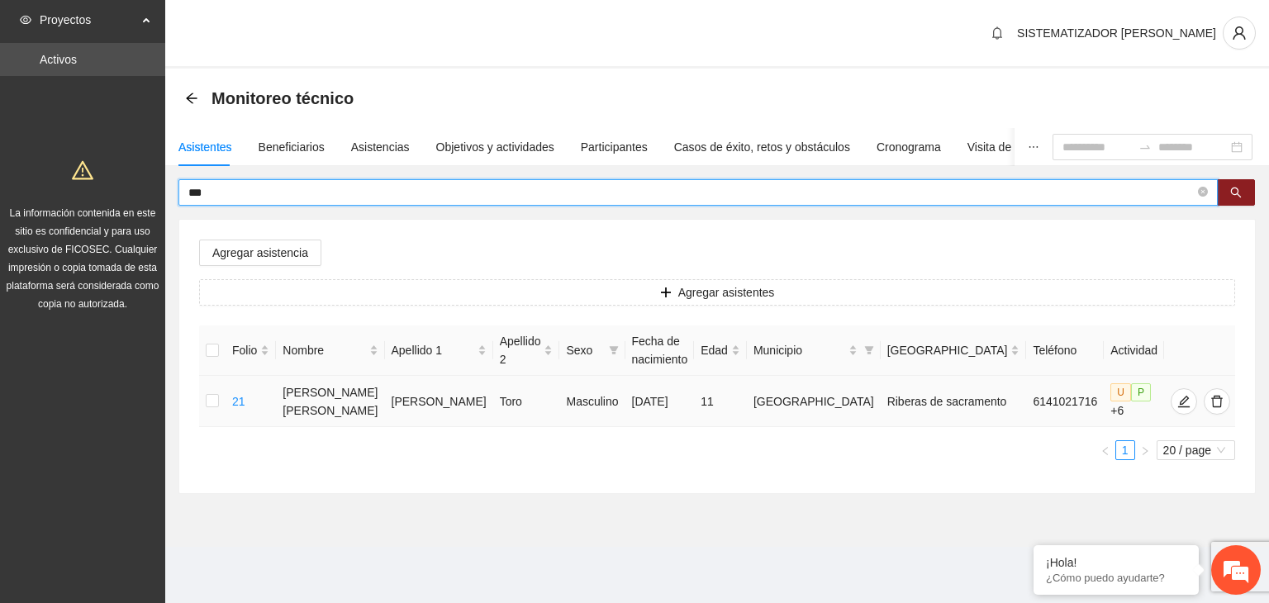
click at [207, 404] on td at bounding box center [212, 401] width 26 height 51
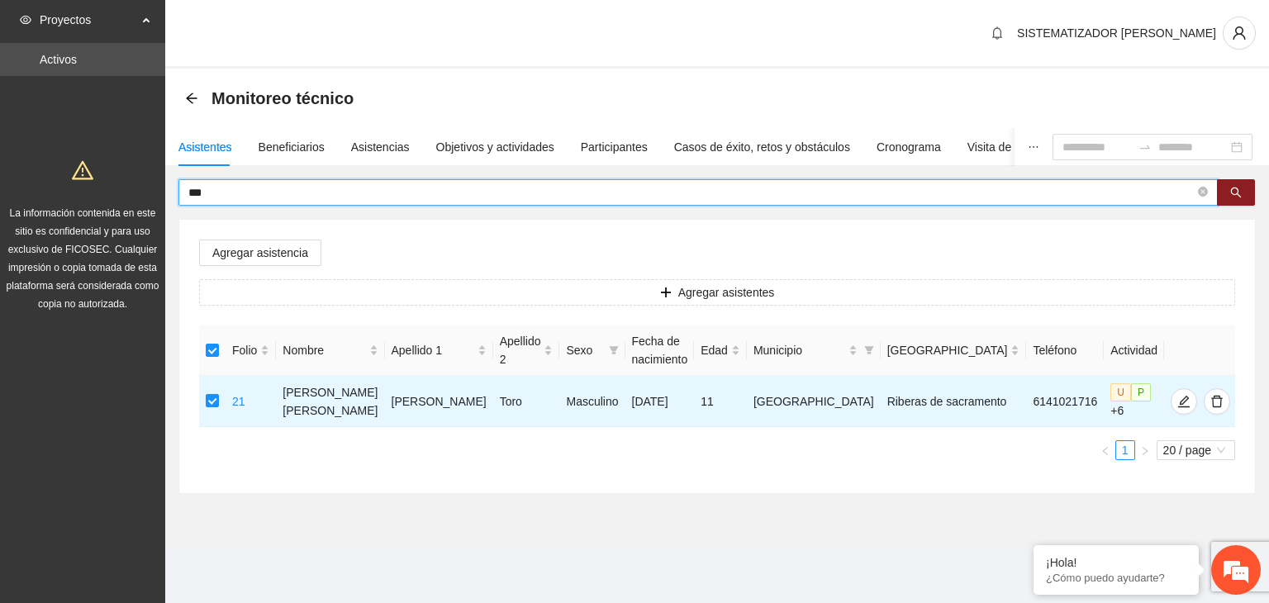
click at [253, 185] on input "***" at bounding box center [691, 192] width 1007 height 18
type input "*"
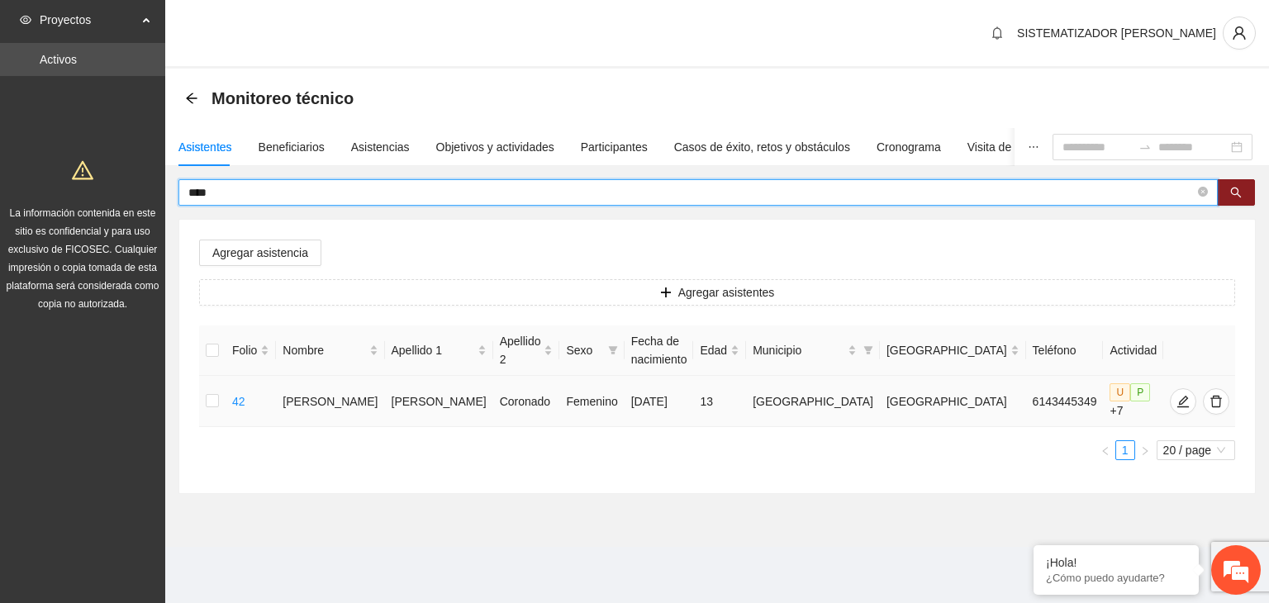
click at [205, 398] on td at bounding box center [212, 401] width 26 height 51
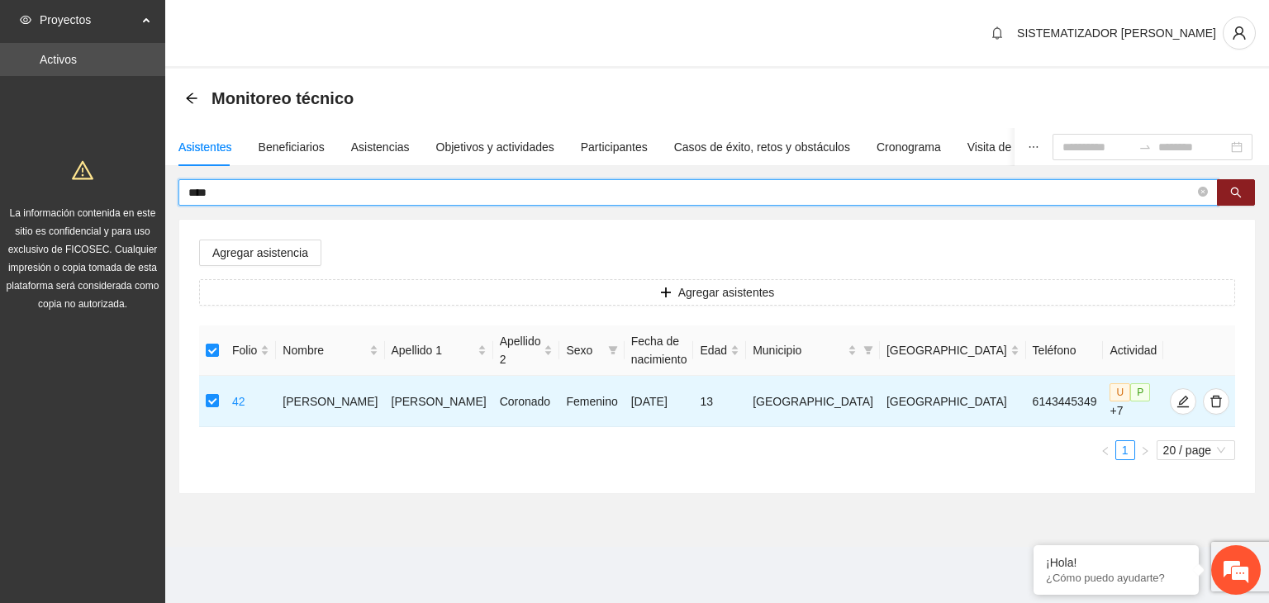
click at [245, 200] on input "****" at bounding box center [691, 192] width 1007 height 18
type input "*"
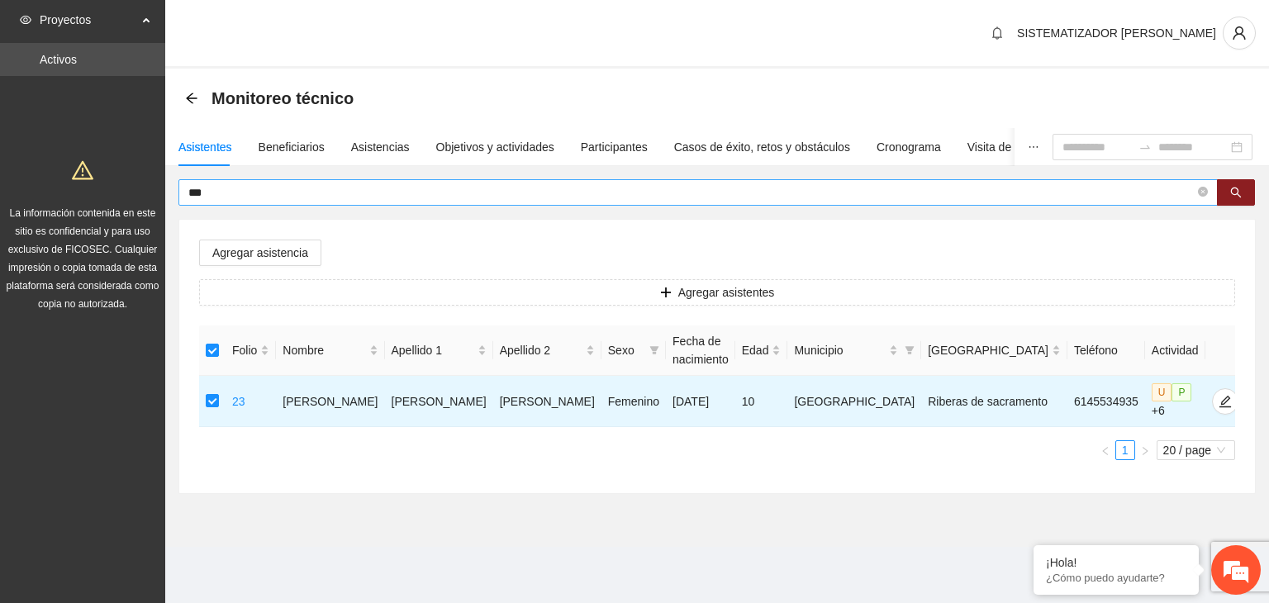
click at [231, 188] on input "***" at bounding box center [691, 192] width 1007 height 18
type input "*"
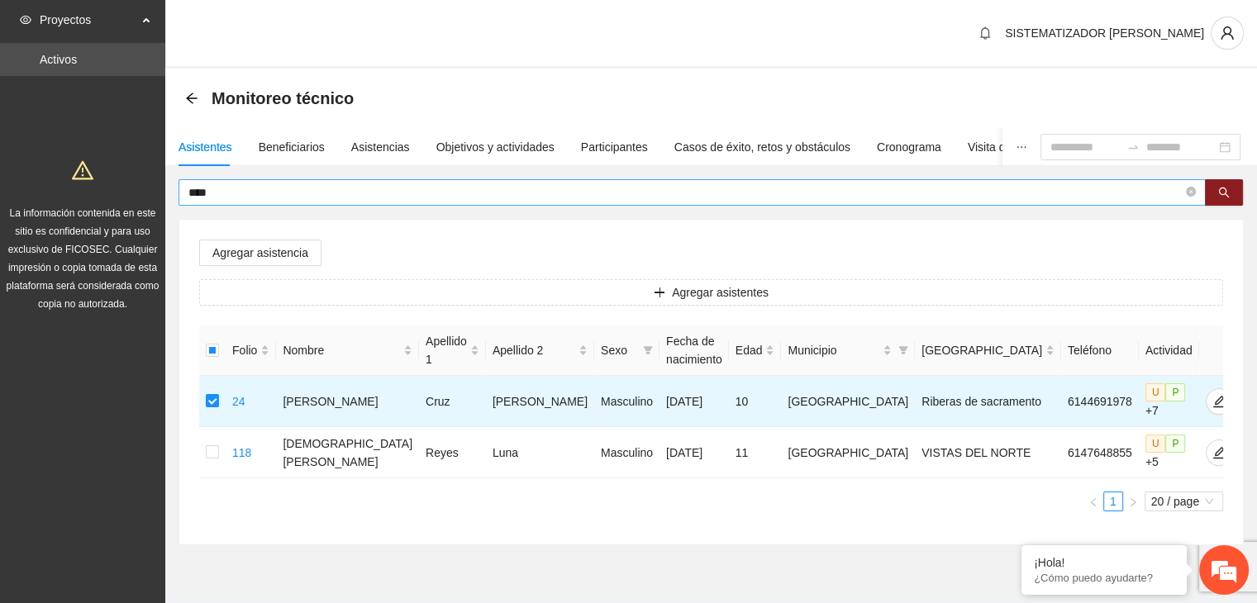
click at [248, 192] on input "****" at bounding box center [685, 192] width 994 height 18
type input "*"
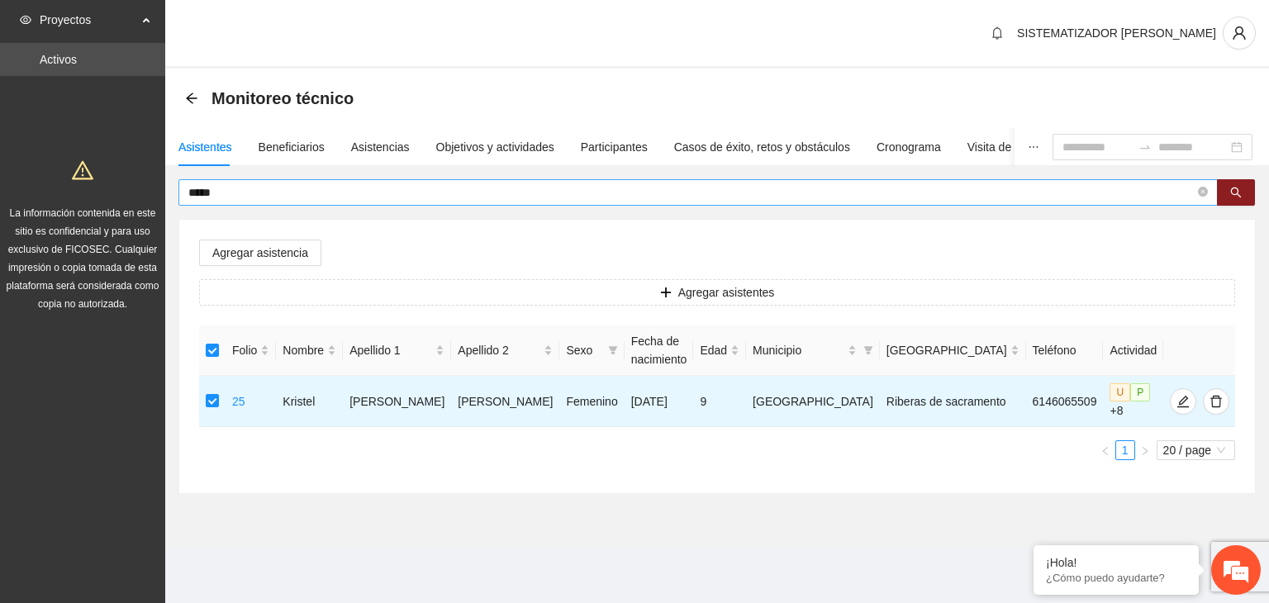
click at [287, 183] on input "*****" at bounding box center [691, 192] width 1007 height 18
type input "*"
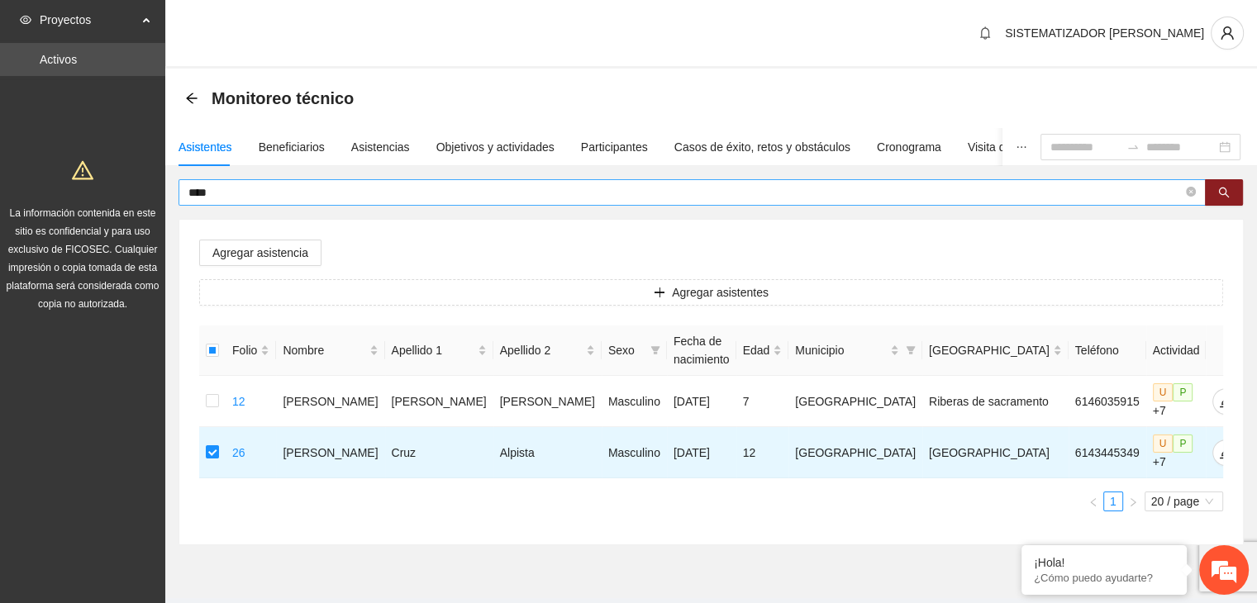
click at [245, 193] on input "****" at bounding box center [685, 192] width 994 height 18
type input "*"
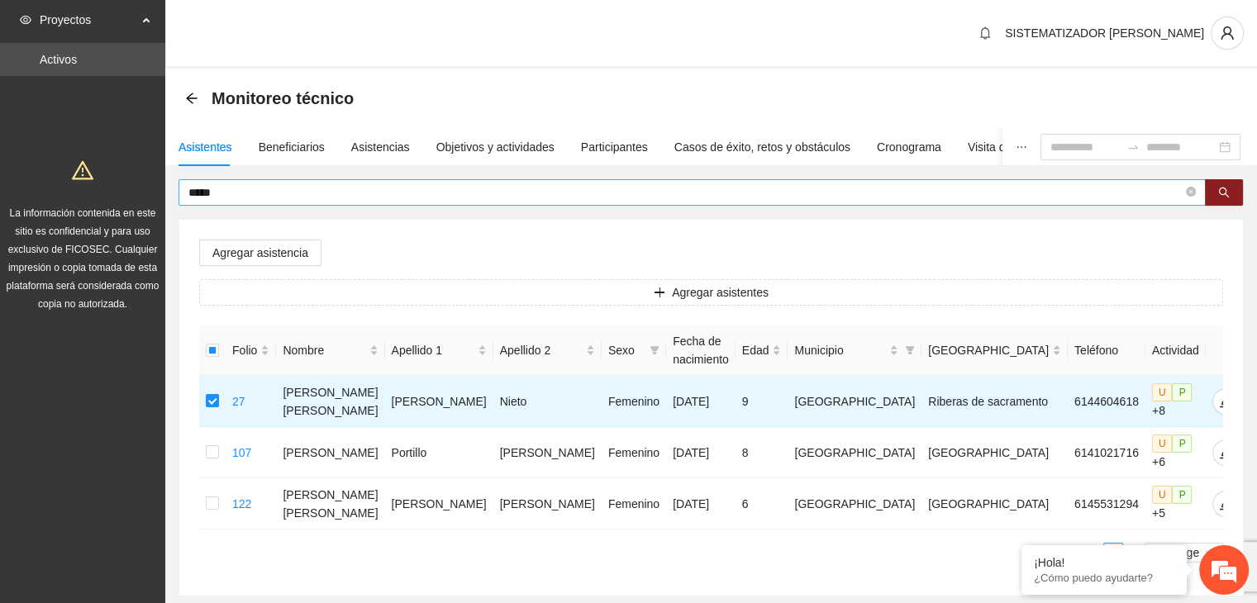
click at [228, 197] on input "*****" at bounding box center [685, 192] width 994 height 18
type input "*"
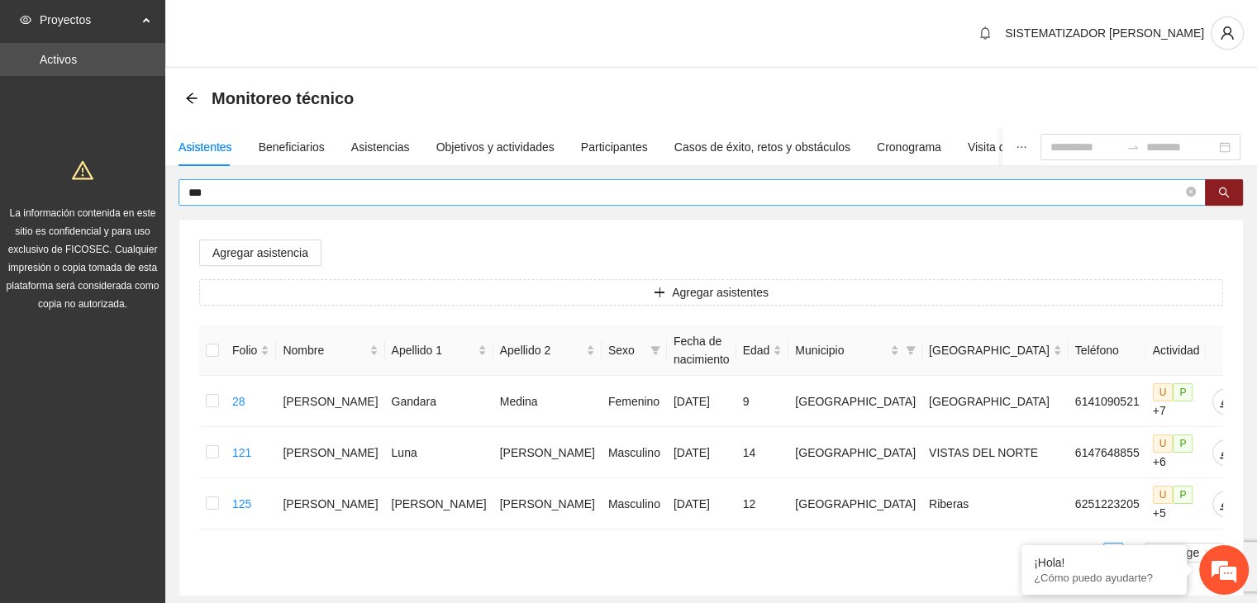
click at [232, 189] on input "***" at bounding box center [685, 192] width 994 height 18
type input "*"
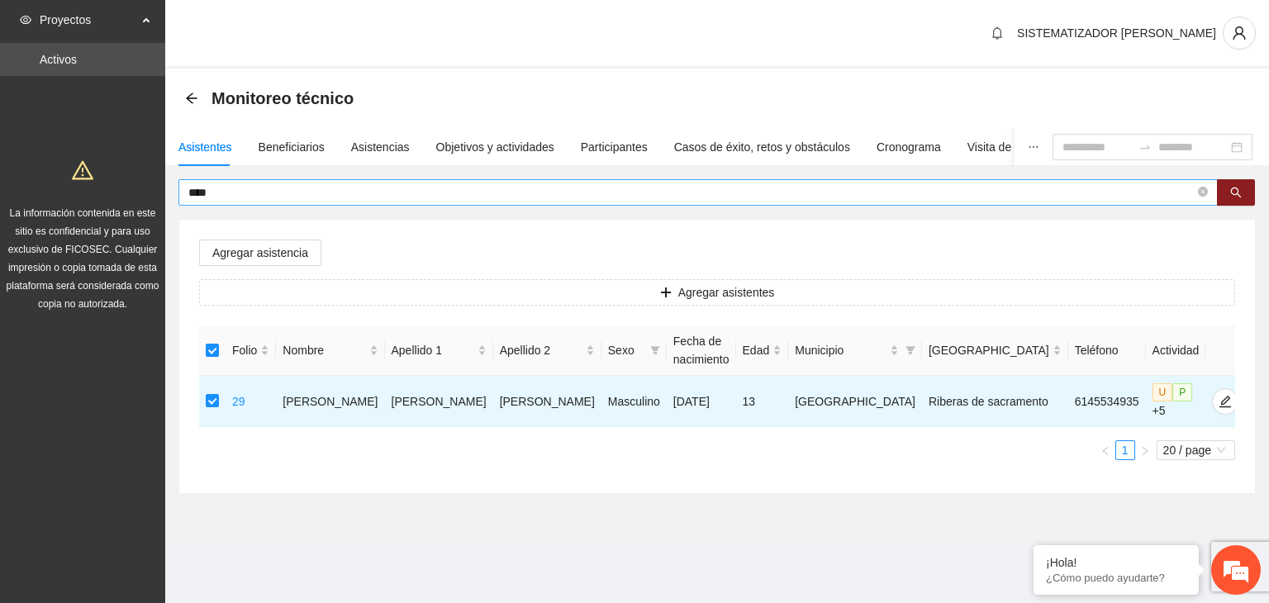
click at [240, 198] on input "****" at bounding box center [691, 192] width 1007 height 18
type input "*"
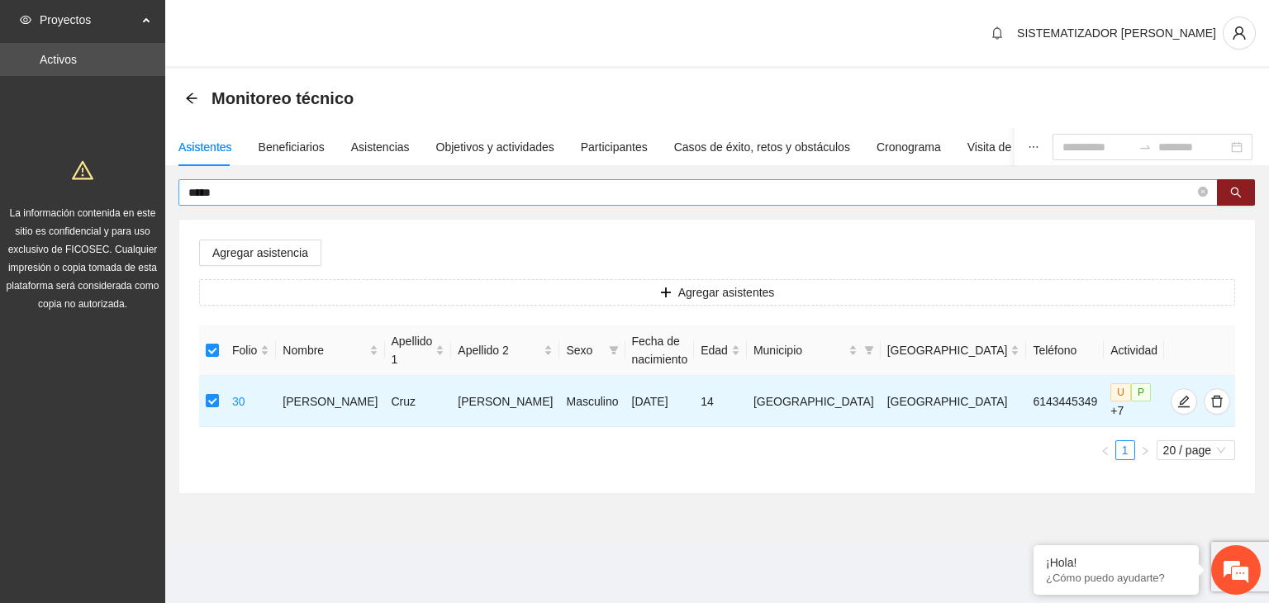
click at [258, 193] on input "*****" at bounding box center [691, 192] width 1007 height 18
type input "*"
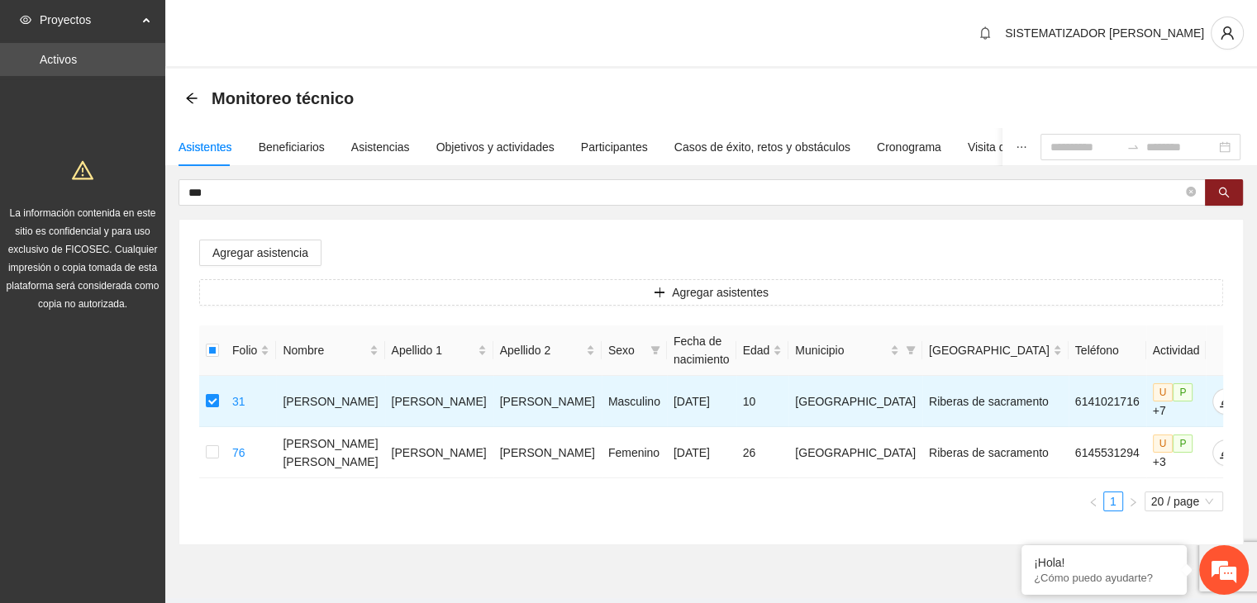
click at [231, 173] on div "Asistentes Beneficiarios Asistencias Objetivos y actividades Participantes Caso…" at bounding box center [711, 336] width 1092 height 417
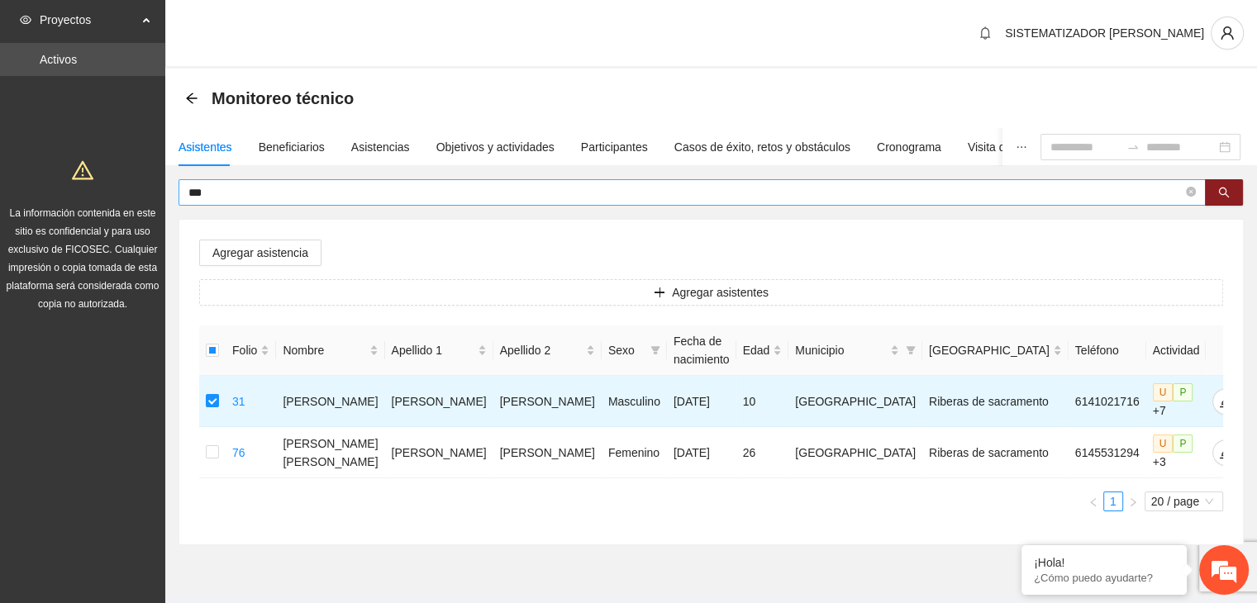
click at [228, 184] on input "***" at bounding box center [685, 192] width 994 height 18
type input "*"
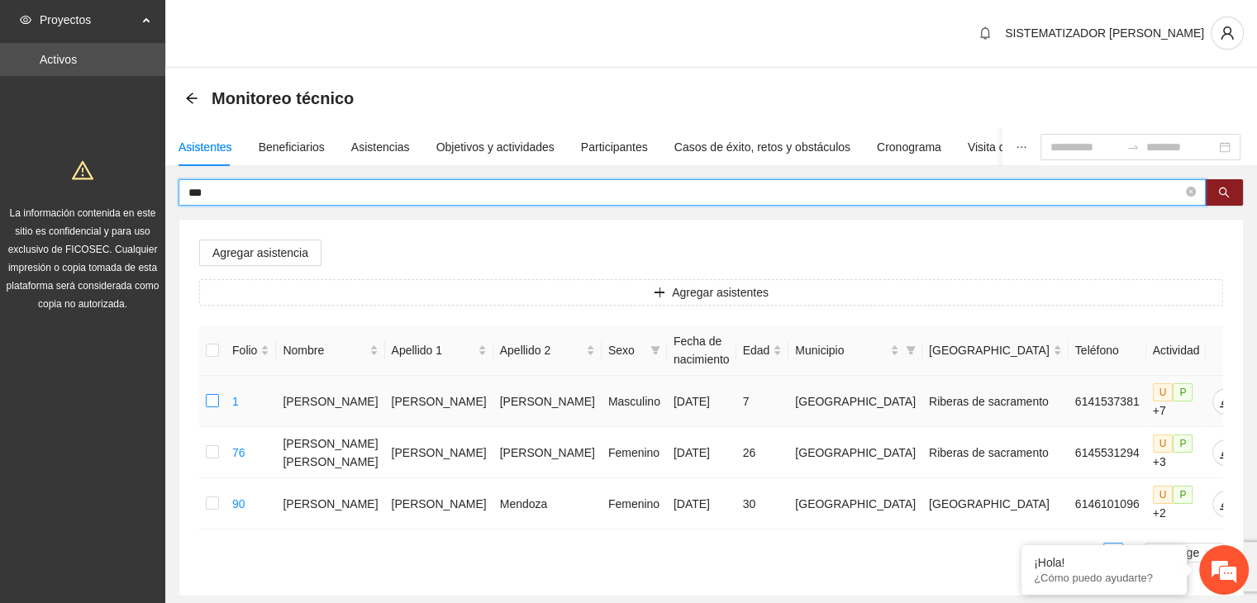
click at [215, 408] on label at bounding box center [212, 402] width 13 height 18
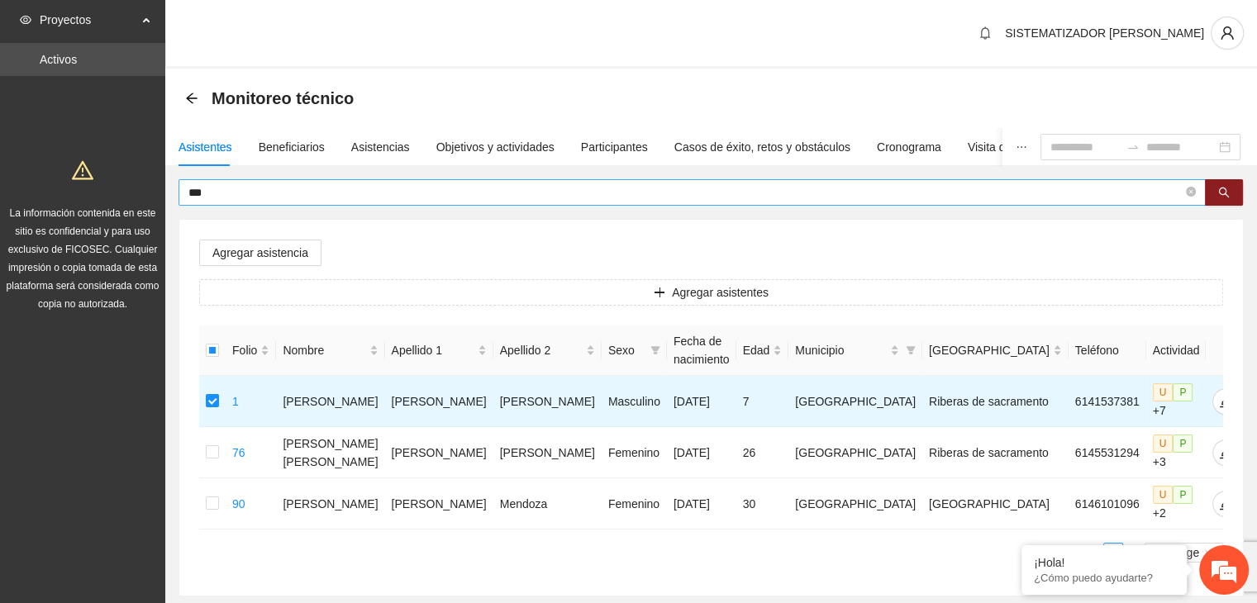
click at [251, 193] on input "***" at bounding box center [685, 192] width 994 height 18
type input "*"
click at [223, 202] on span "***" at bounding box center [692, 192] width 1027 height 26
type input "*"
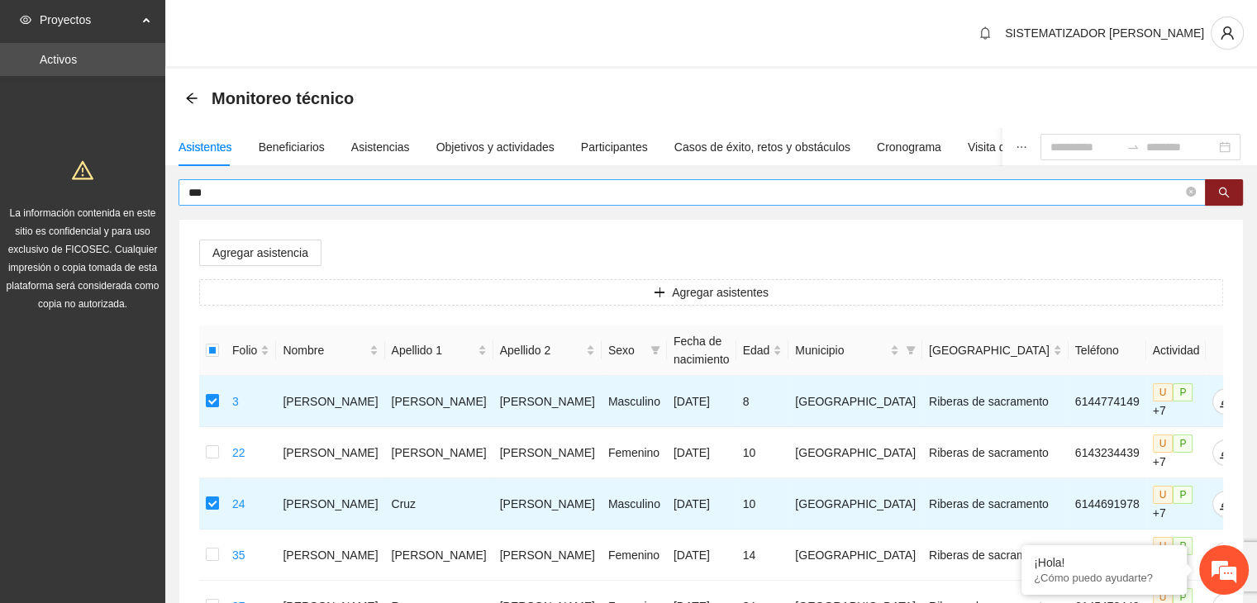
click at [241, 193] on input "***" at bounding box center [685, 192] width 994 height 18
type input "*"
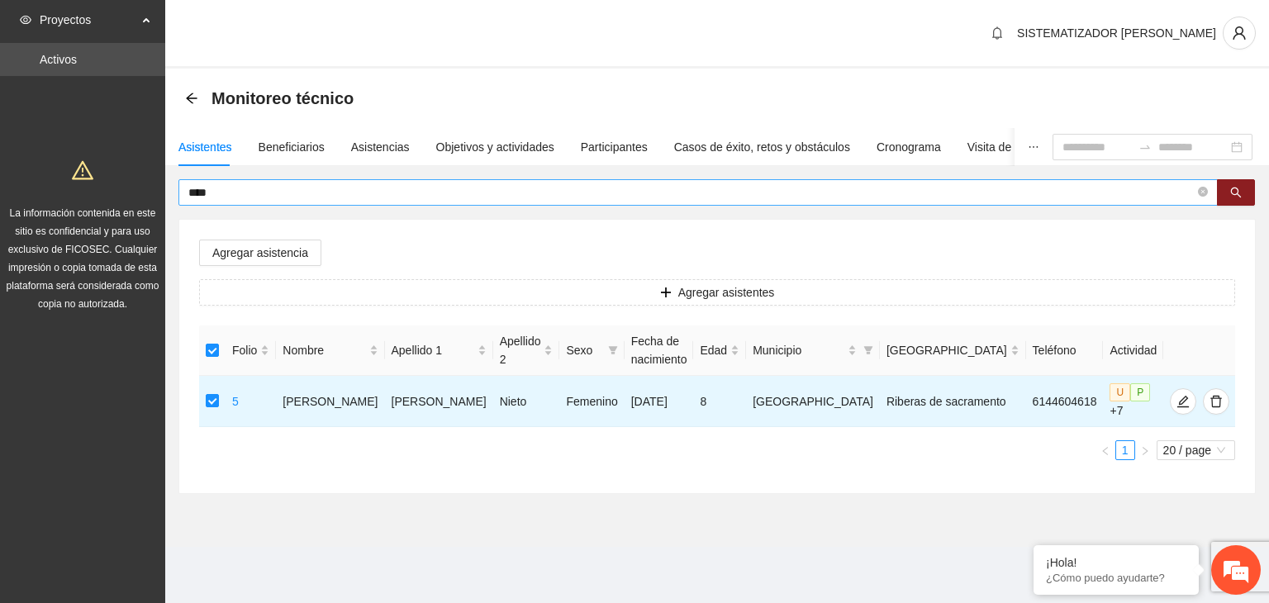
click at [231, 200] on input "****" at bounding box center [691, 192] width 1007 height 18
type input "*"
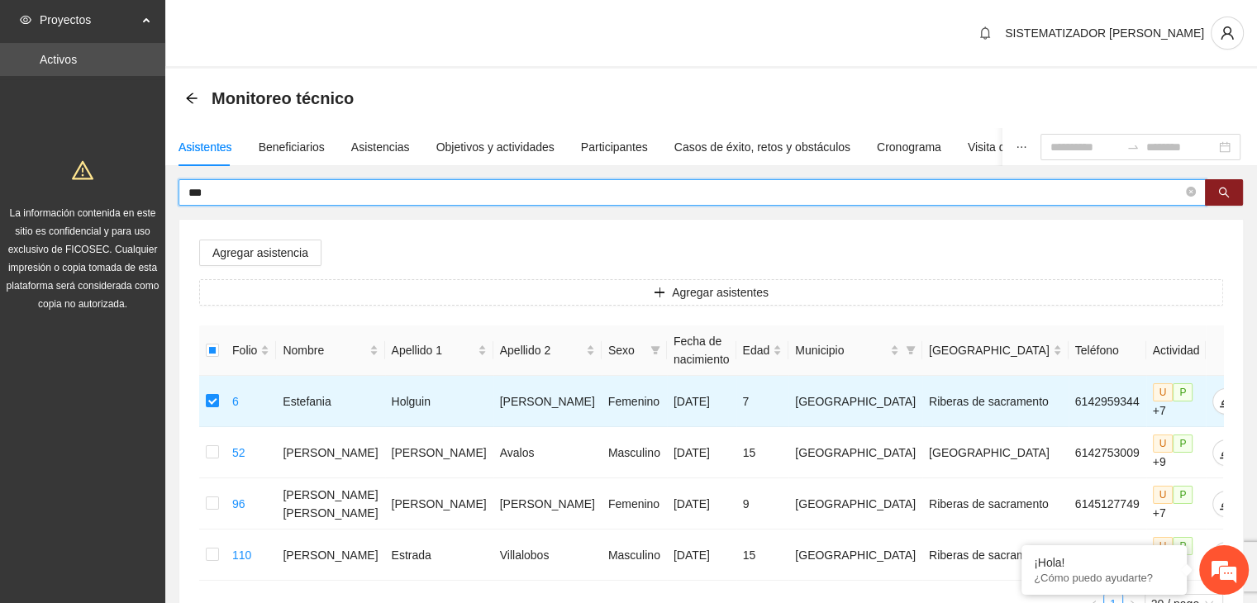
click at [232, 186] on input "***" at bounding box center [685, 192] width 994 height 18
type input "*"
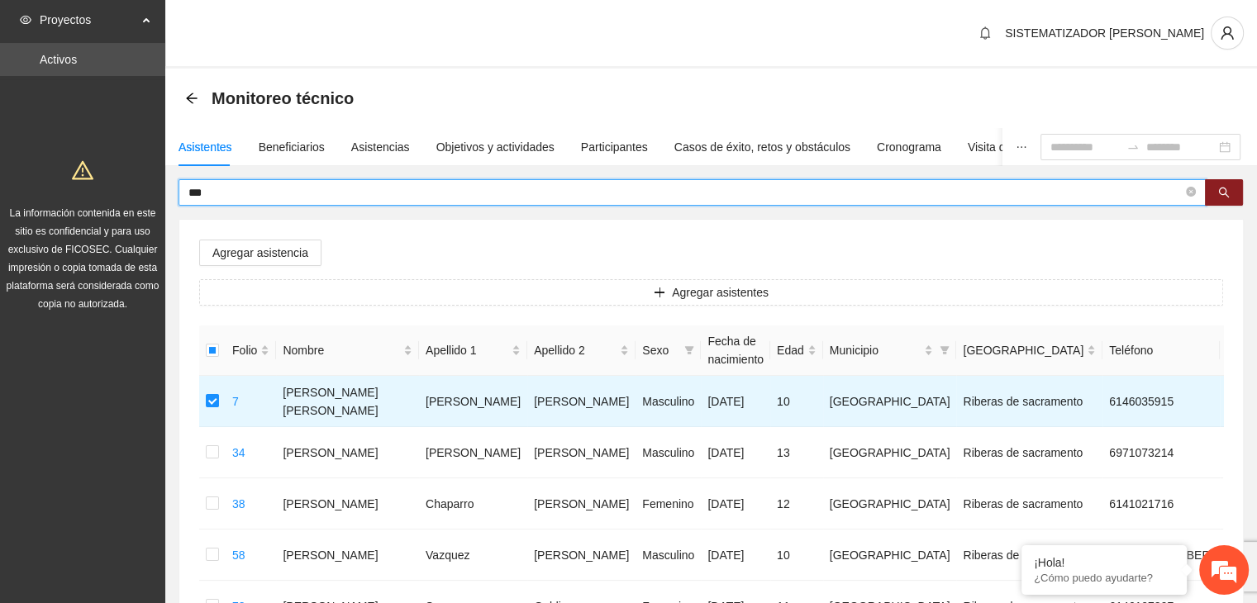
click at [240, 189] on input "***" at bounding box center [685, 192] width 994 height 18
type input "*"
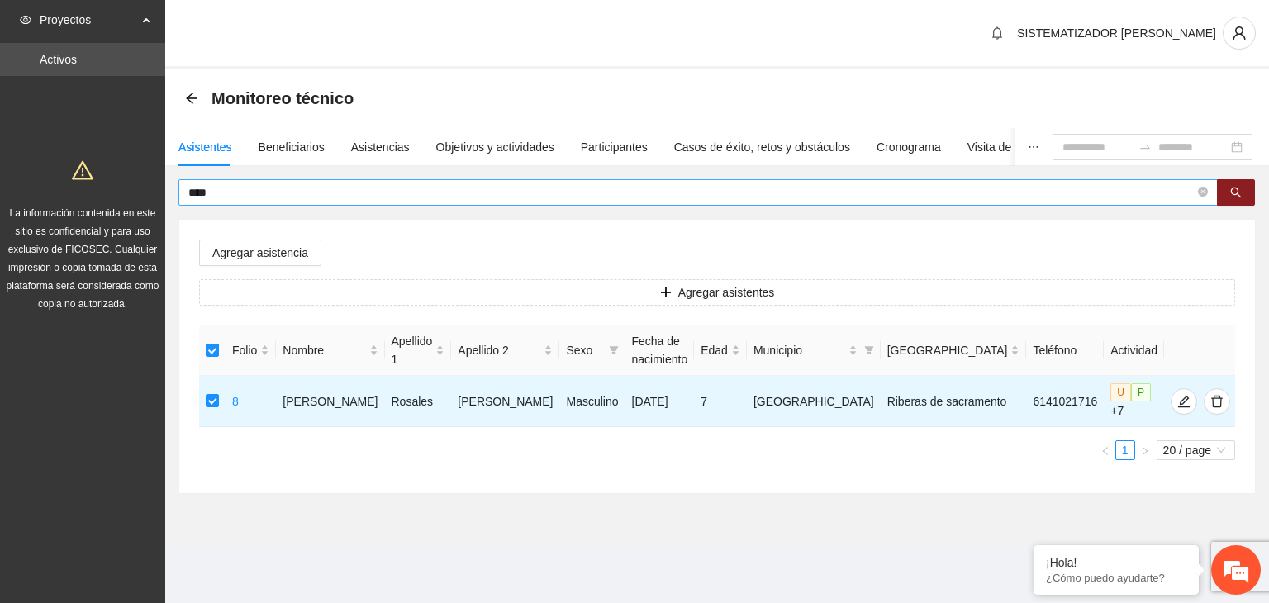
click at [235, 183] on input "****" at bounding box center [691, 192] width 1007 height 18
type input "*"
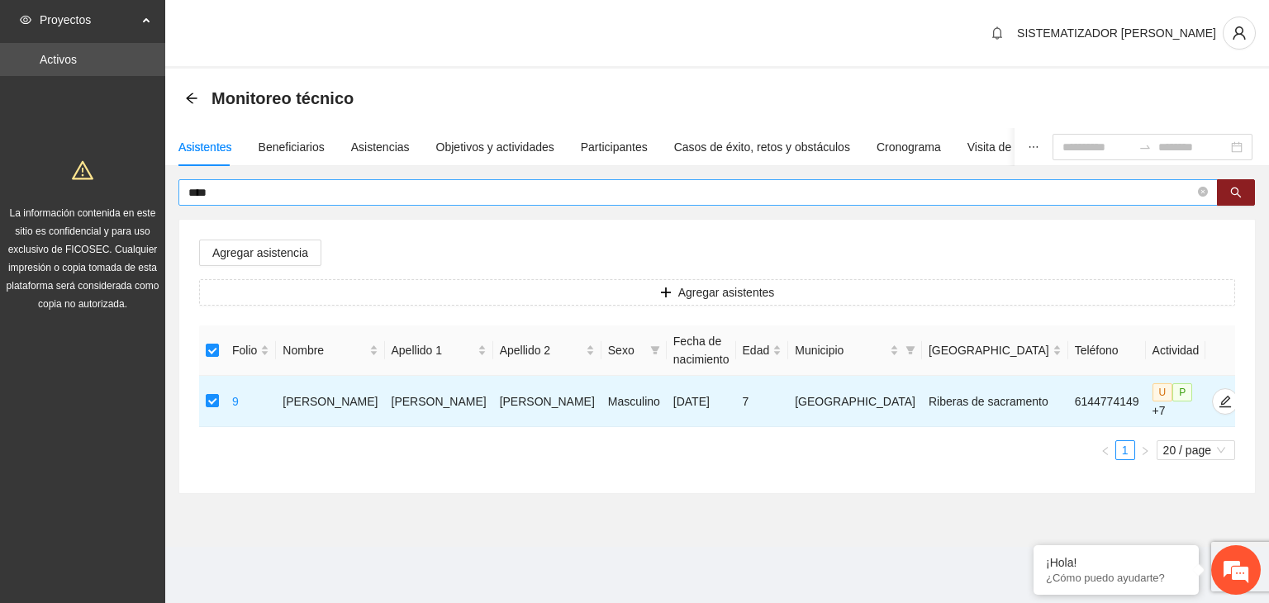
click at [228, 187] on input "****" at bounding box center [691, 192] width 1007 height 18
type input "*"
click at [261, 188] on input "****" at bounding box center [691, 192] width 1007 height 18
type input "*"
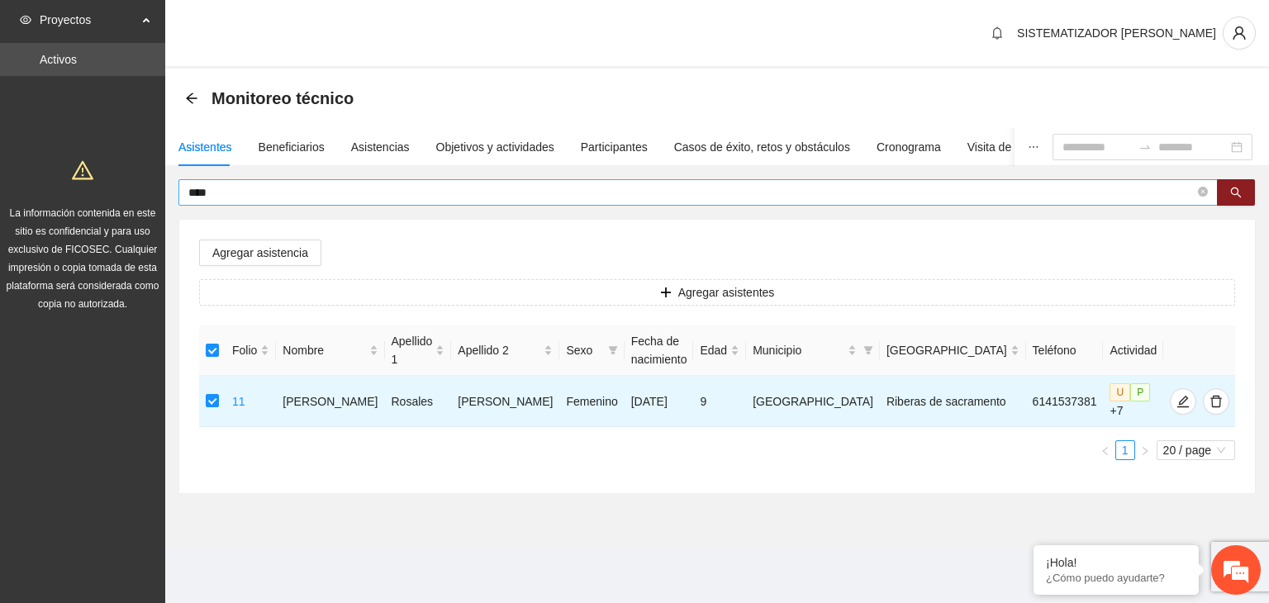
click at [240, 196] on input "****" at bounding box center [691, 192] width 1007 height 18
type input "*"
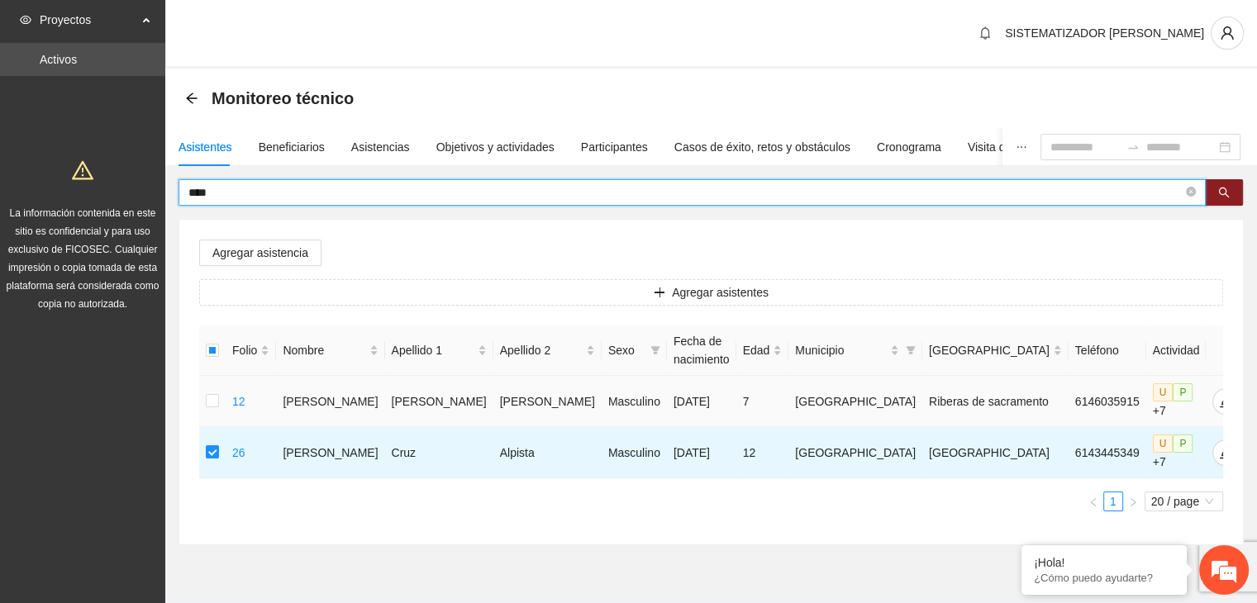
click at [207, 402] on td at bounding box center [212, 401] width 26 height 51
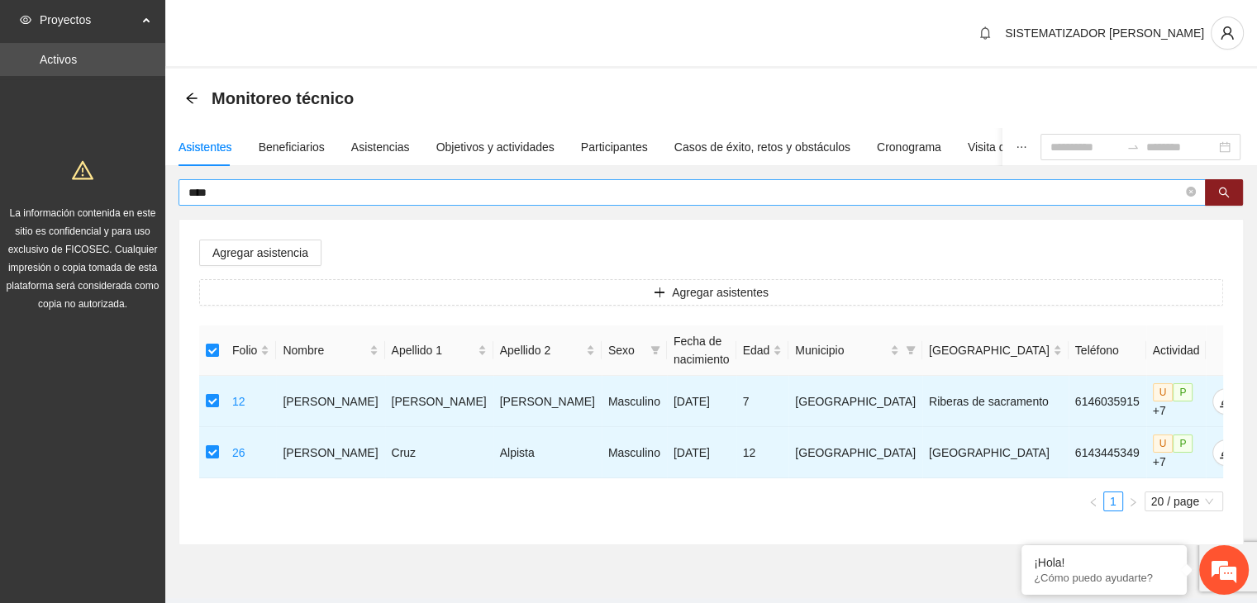
click at [240, 192] on input "****" at bounding box center [685, 192] width 994 height 18
type input "*"
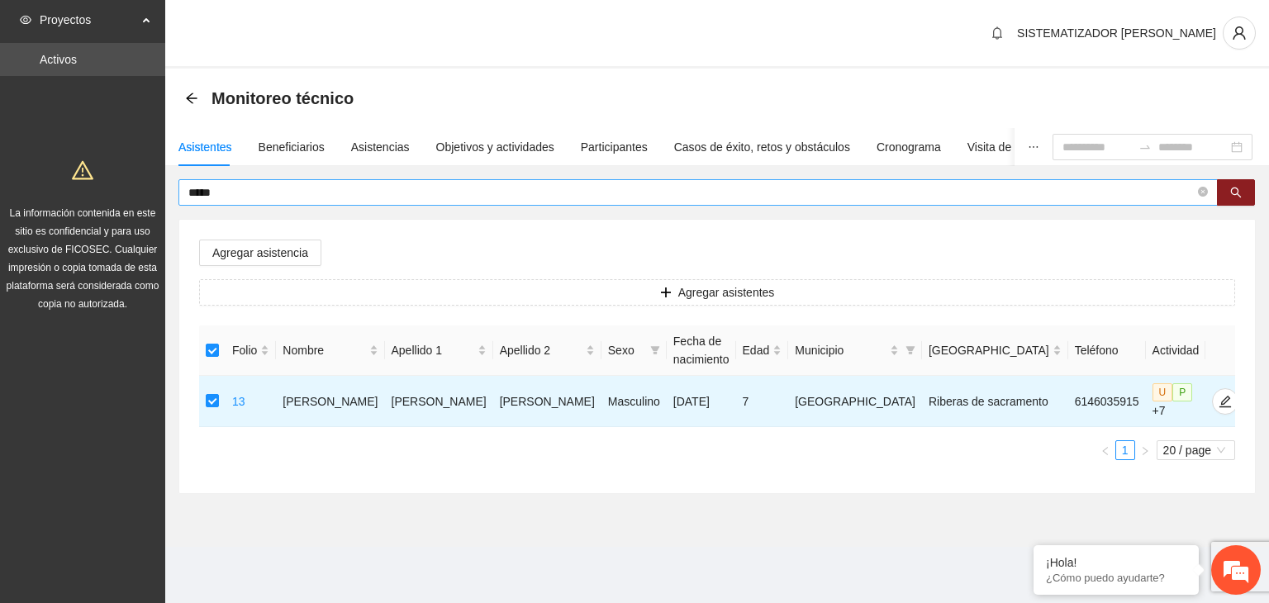
click at [226, 194] on input "*****" at bounding box center [691, 192] width 1007 height 18
type input "*"
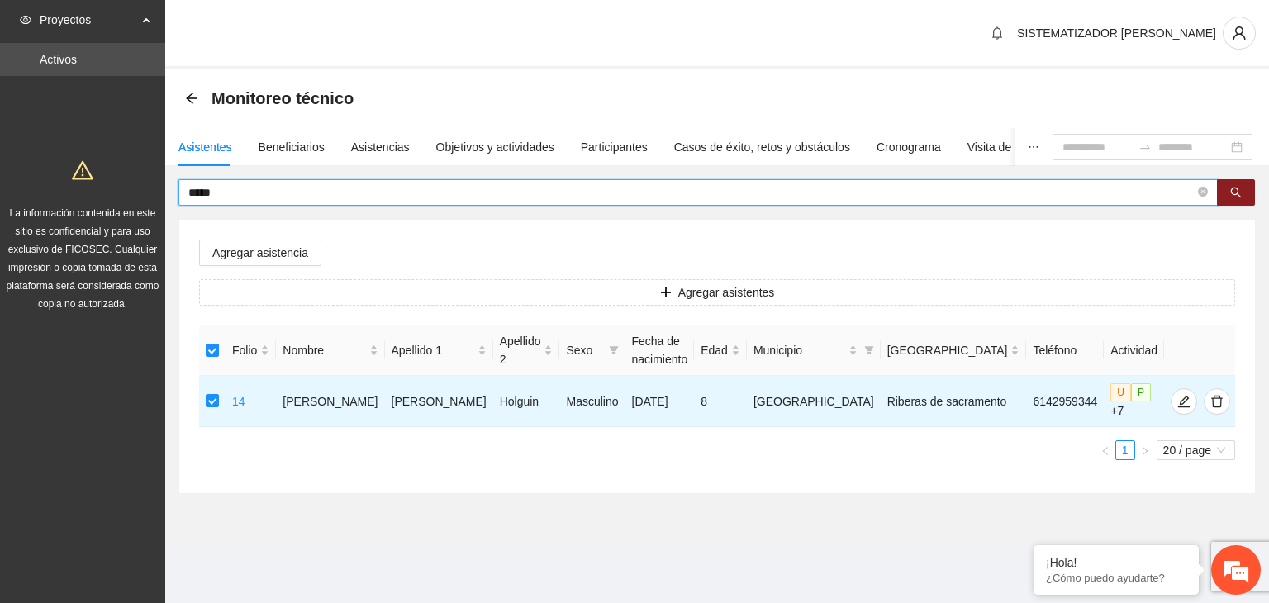
click at [258, 189] on input "*****" at bounding box center [691, 192] width 1007 height 18
type input "*"
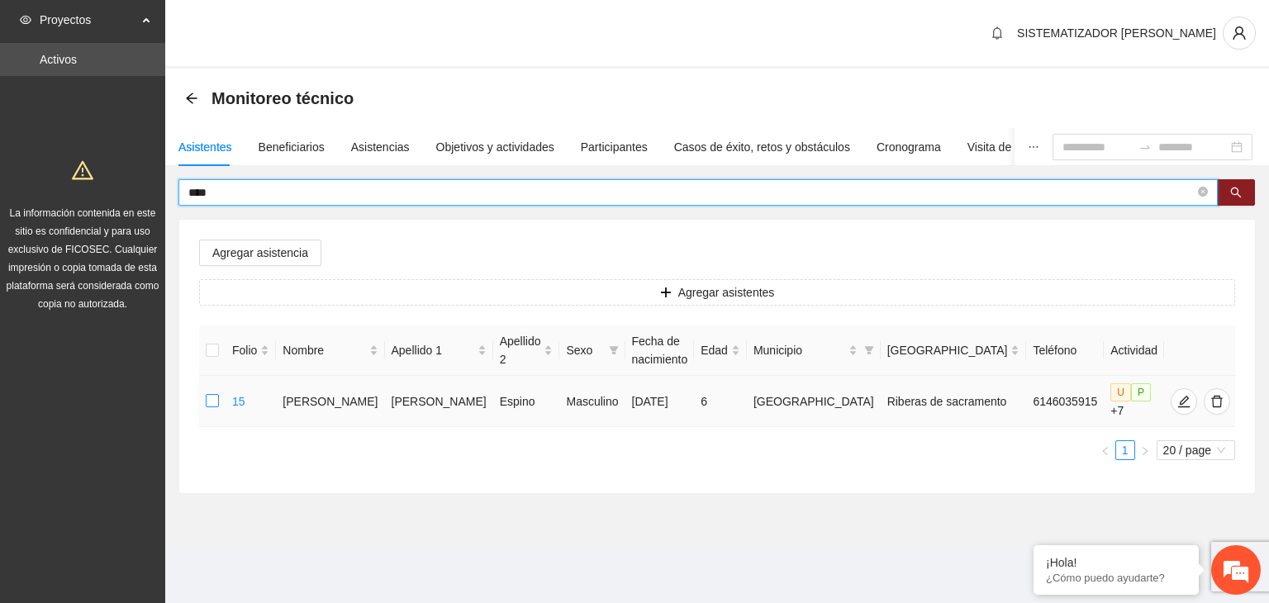
click at [216, 407] on label at bounding box center [212, 402] width 13 height 18
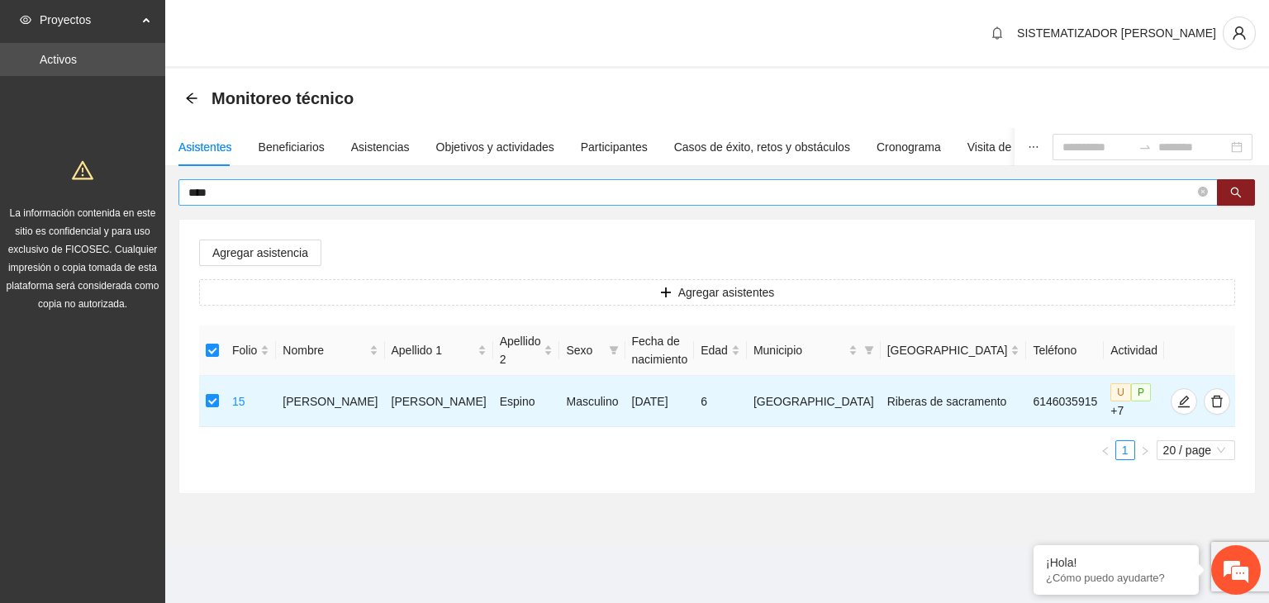
click at [224, 202] on span "****" at bounding box center [699, 192] width 1040 height 26
type input "*"
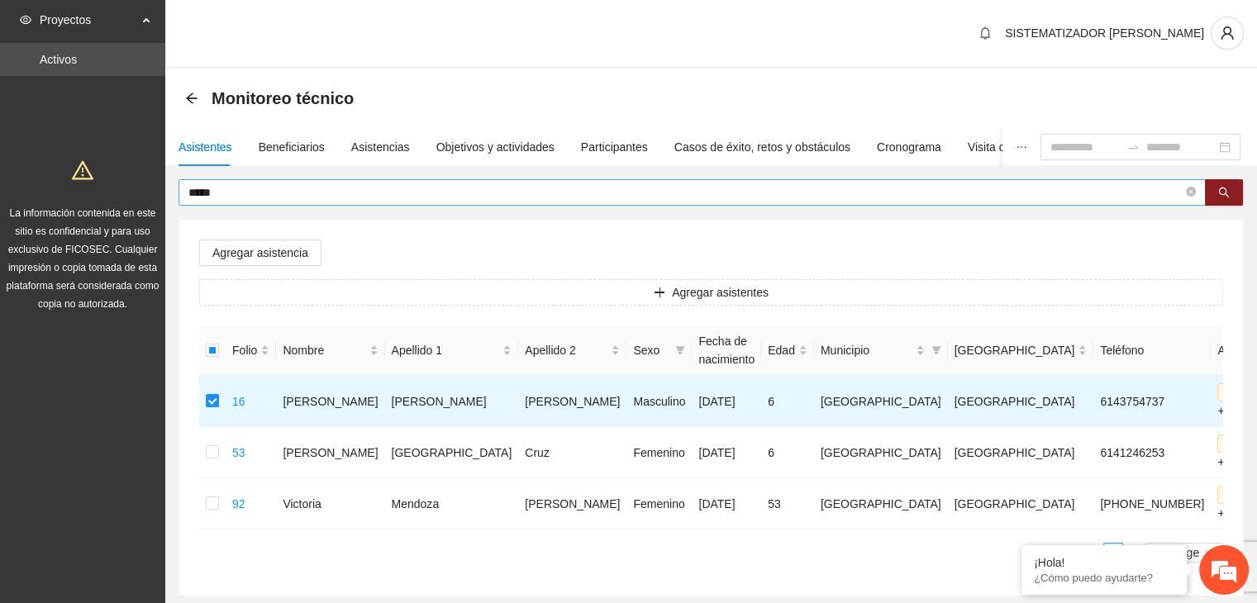
click at [226, 194] on input "*****" at bounding box center [685, 192] width 994 height 18
type input "*"
type input "*****"
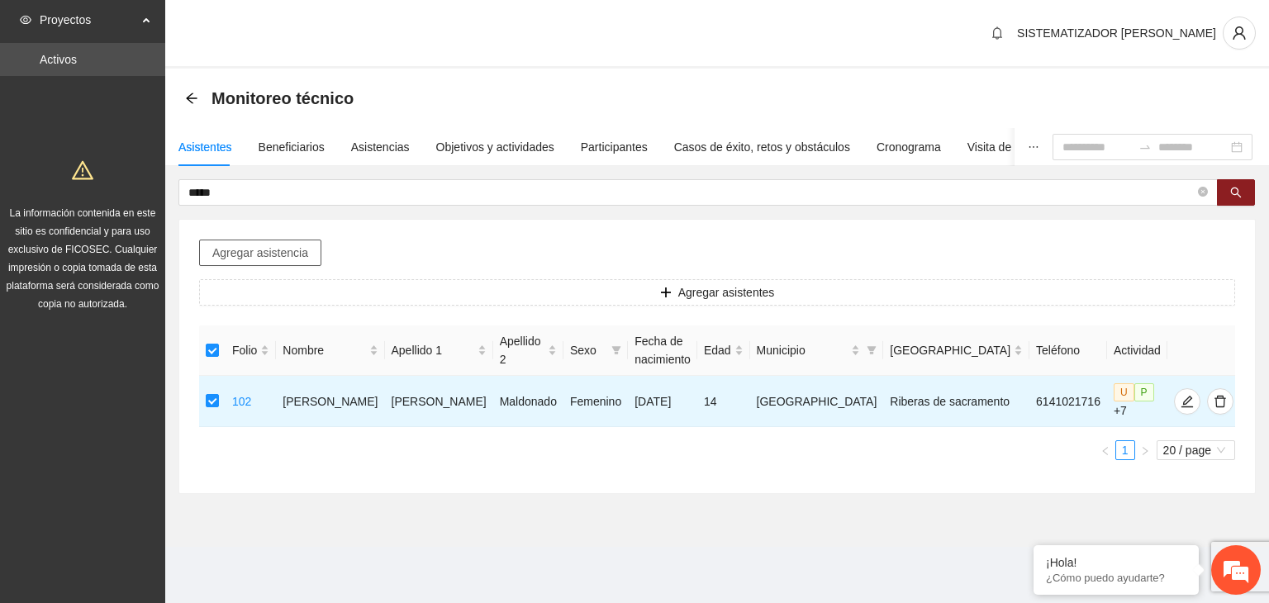
click at [274, 254] on span "Agregar asistencia" at bounding box center [260, 253] width 96 height 18
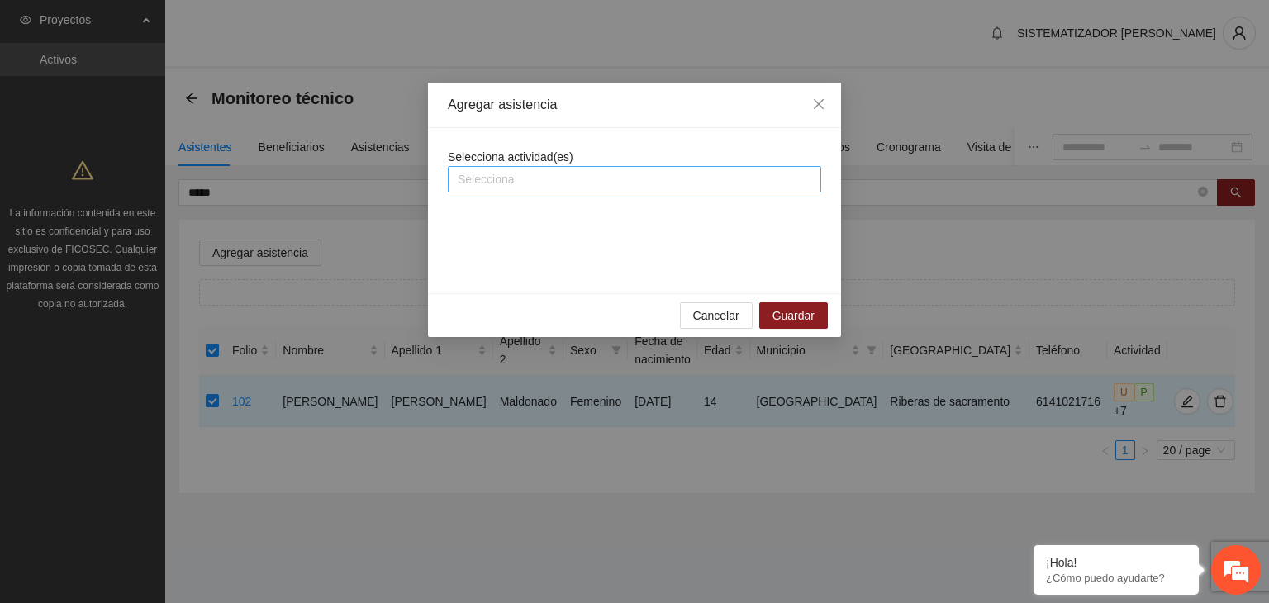
click at [527, 181] on div at bounding box center [634, 179] width 365 height 20
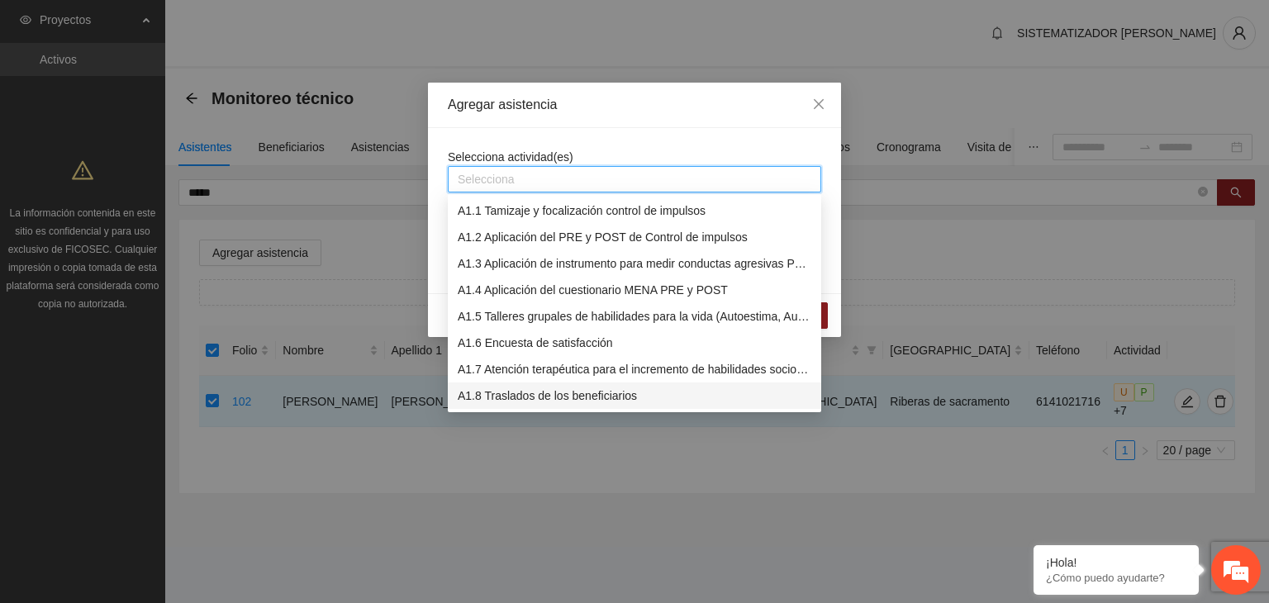
click at [506, 401] on div "A1.8 Traslados de los beneficiarios" at bounding box center [635, 396] width 354 height 18
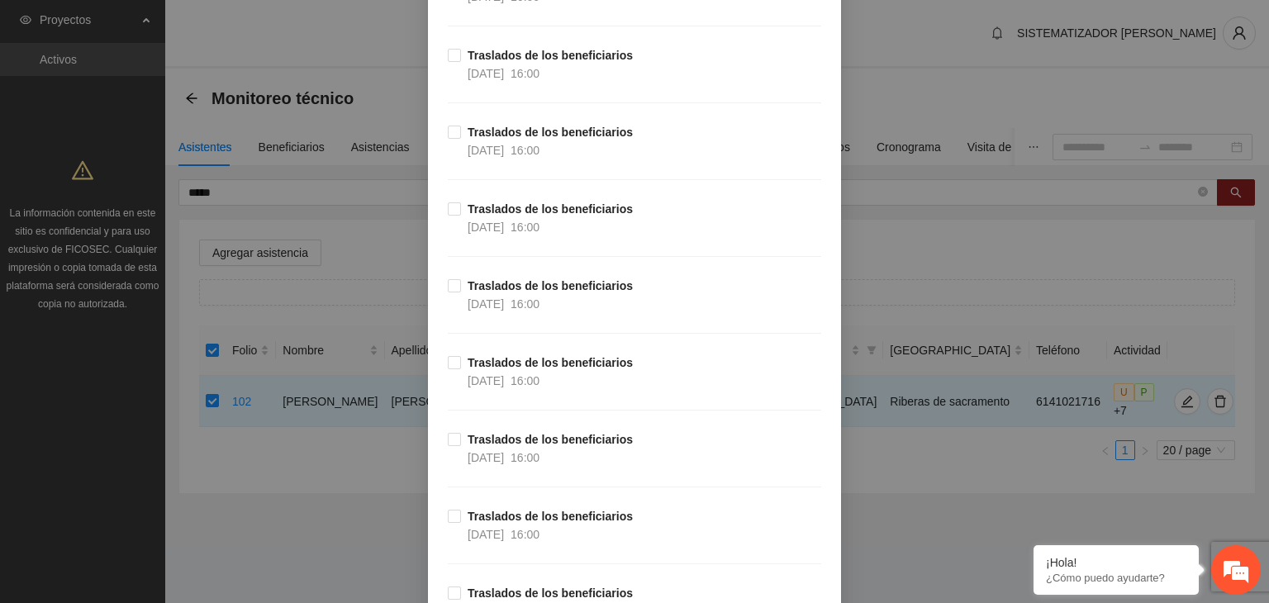
scroll to position [30046, 0]
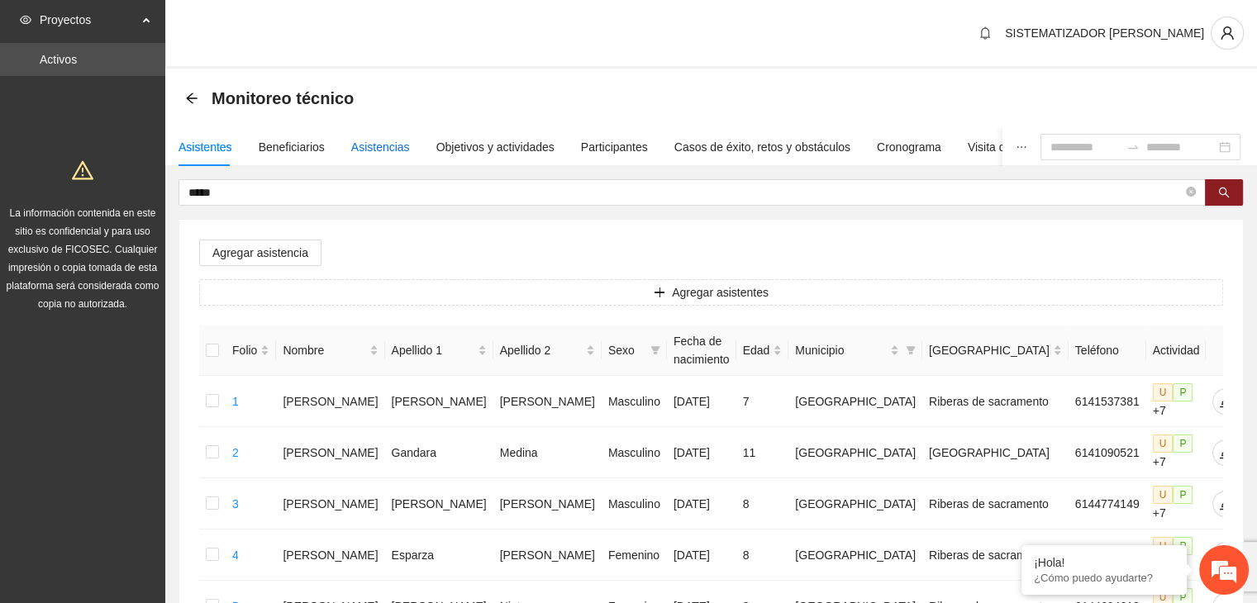
click at [383, 149] on div "Asistencias" at bounding box center [380, 147] width 59 height 18
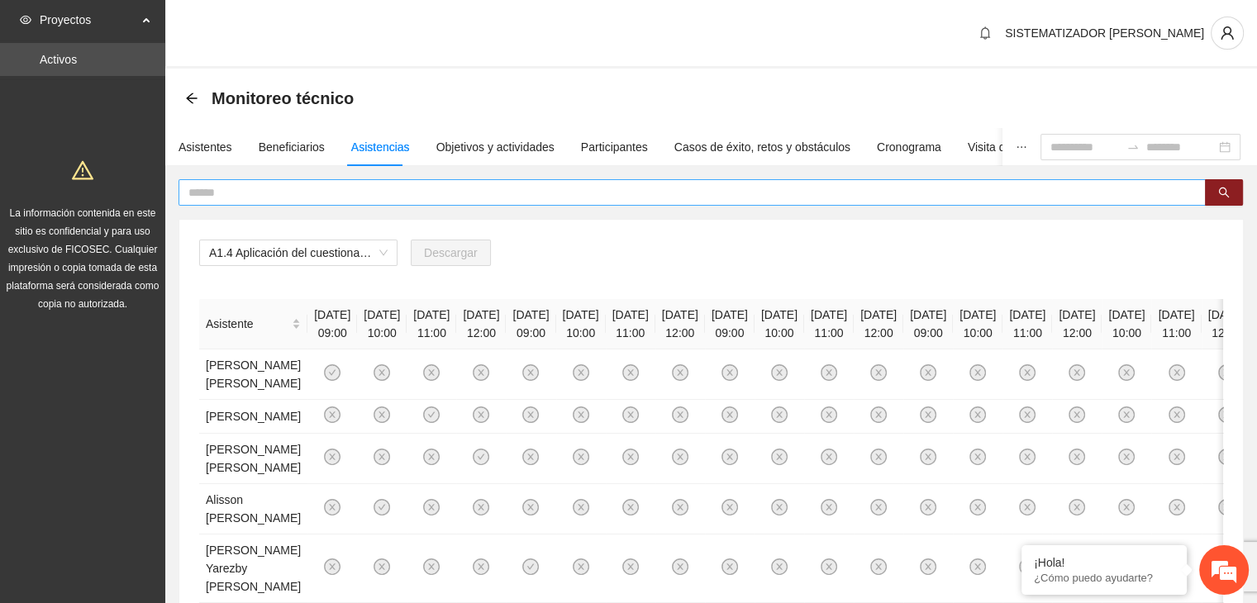
click at [357, 184] on input "text" at bounding box center [685, 192] width 994 height 18
click at [380, 249] on span "A1.4 Aplicación del cuestionario MENA PRE y POST" at bounding box center [298, 252] width 179 height 25
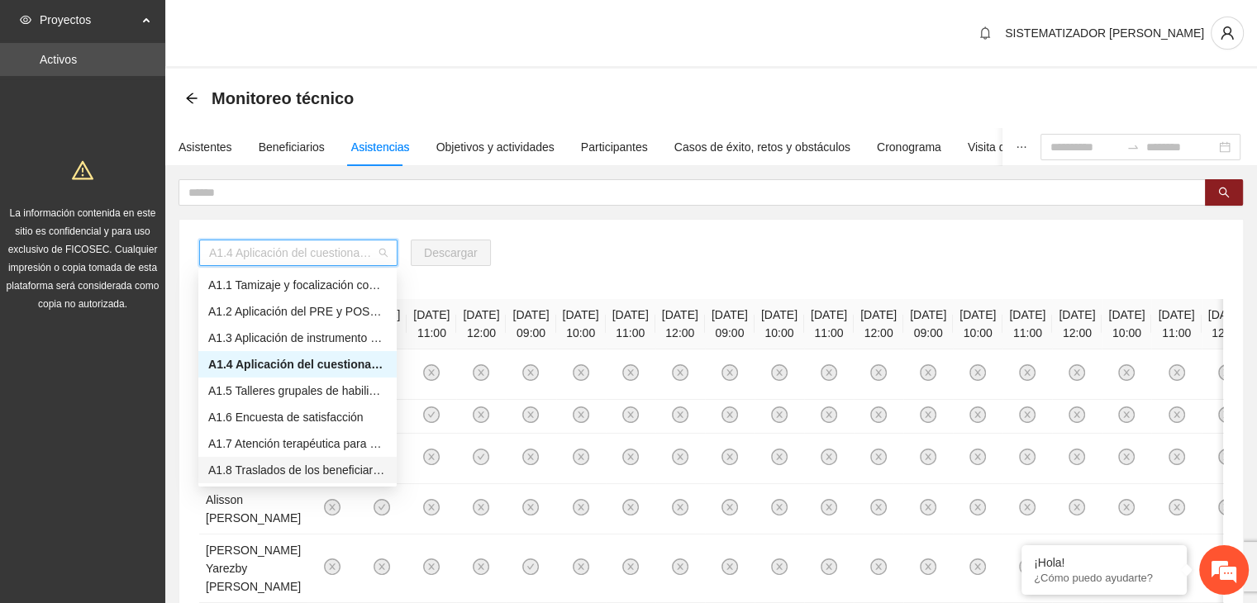
click at [293, 464] on div "A1.8 Traslados de los beneficiarios" at bounding box center [297, 470] width 179 height 18
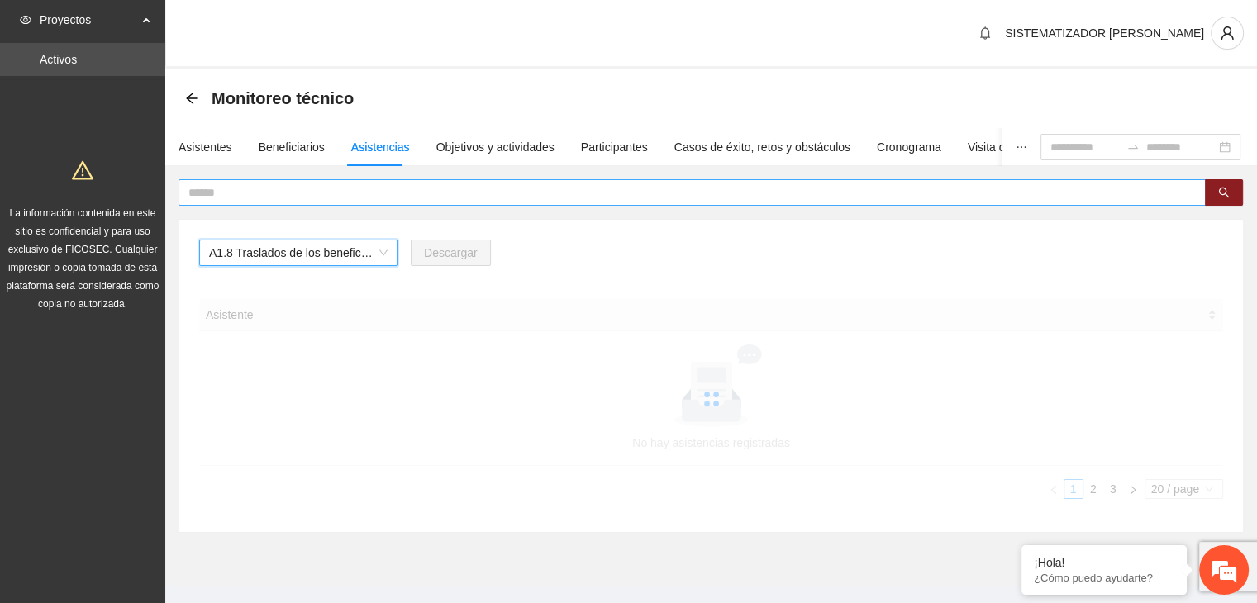
click at [255, 195] on input "text" at bounding box center [685, 192] width 994 height 18
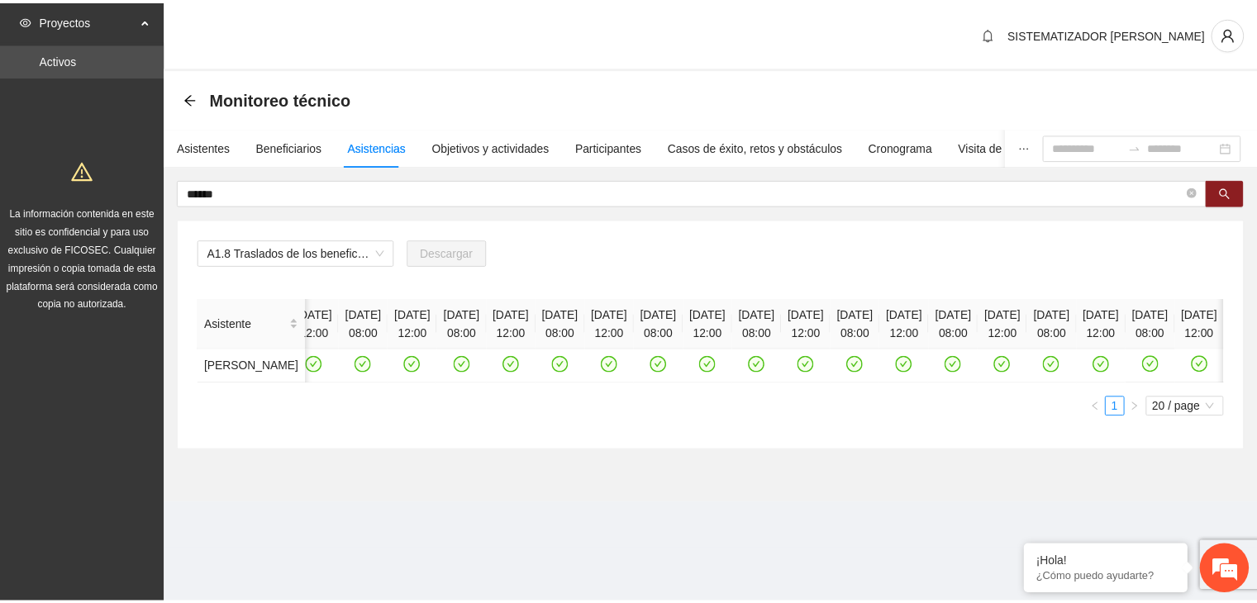
scroll to position [0, 1812]
click at [473, 372] on icon "check-circle" at bounding box center [466, 365] width 14 height 14
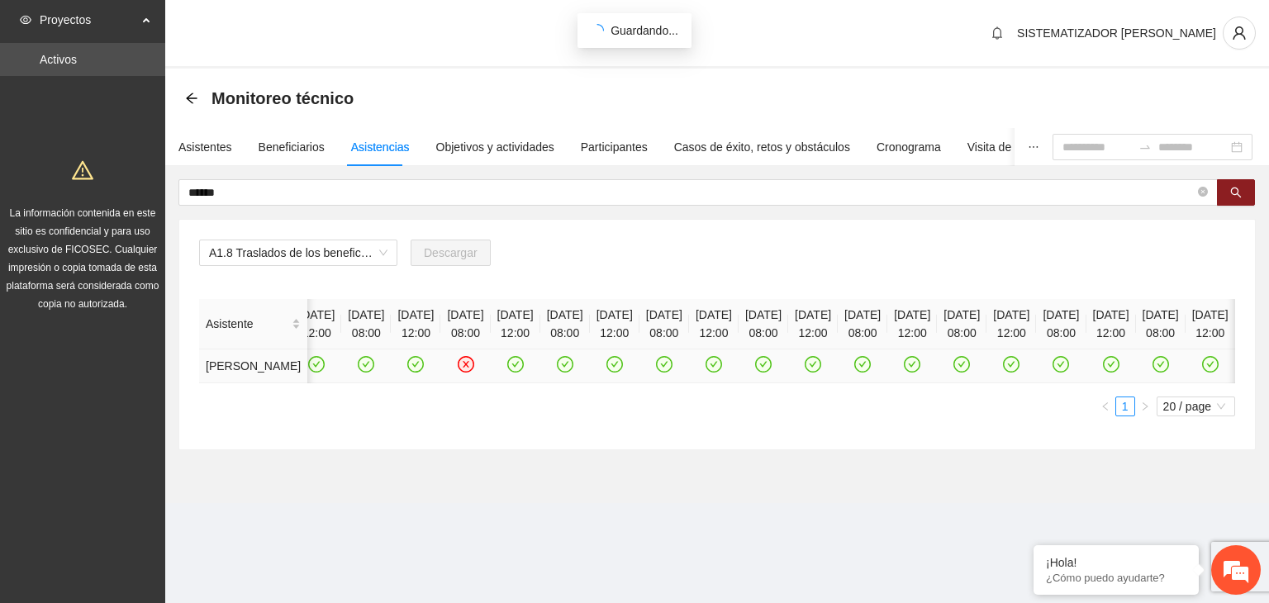
click at [522, 372] on icon "check-circle" at bounding box center [515, 365] width 14 height 14
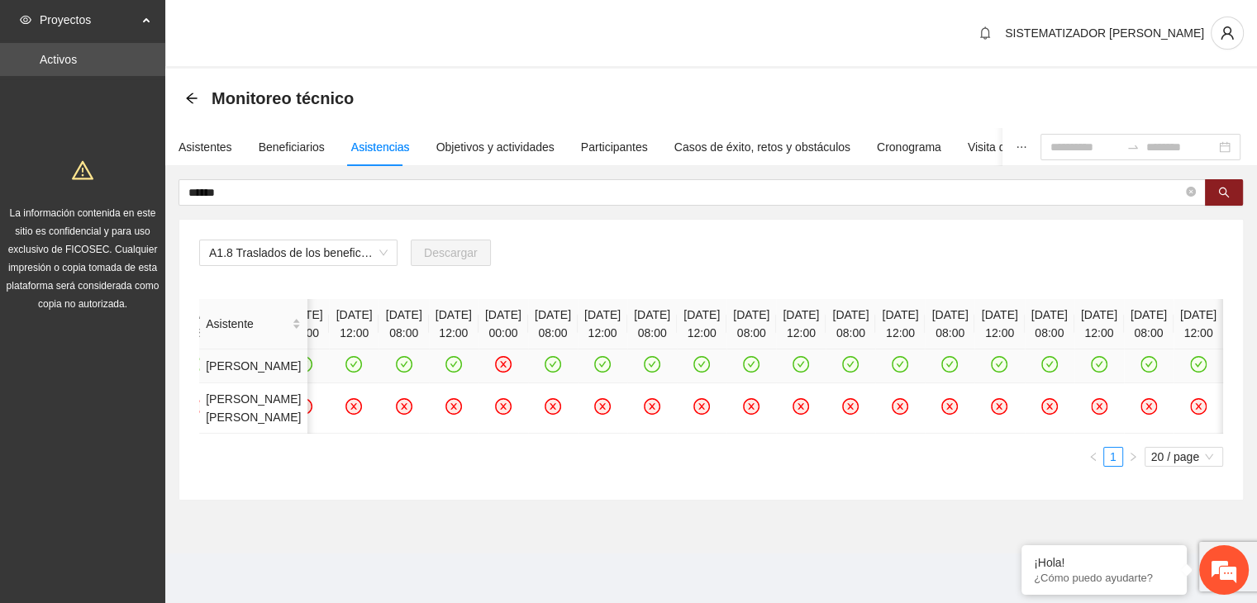
click at [560, 372] on icon "check-circle" at bounding box center [552, 365] width 14 height 14
click at [610, 372] on icon "check-circle" at bounding box center [603, 365] width 14 height 14
click at [354, 206] on div "***** A1.8 Traslados de los beneficiarios Descargar Asistente [DATE] 08:00 [DAT…" at bounding box center [711, 339] width 1065 height 321
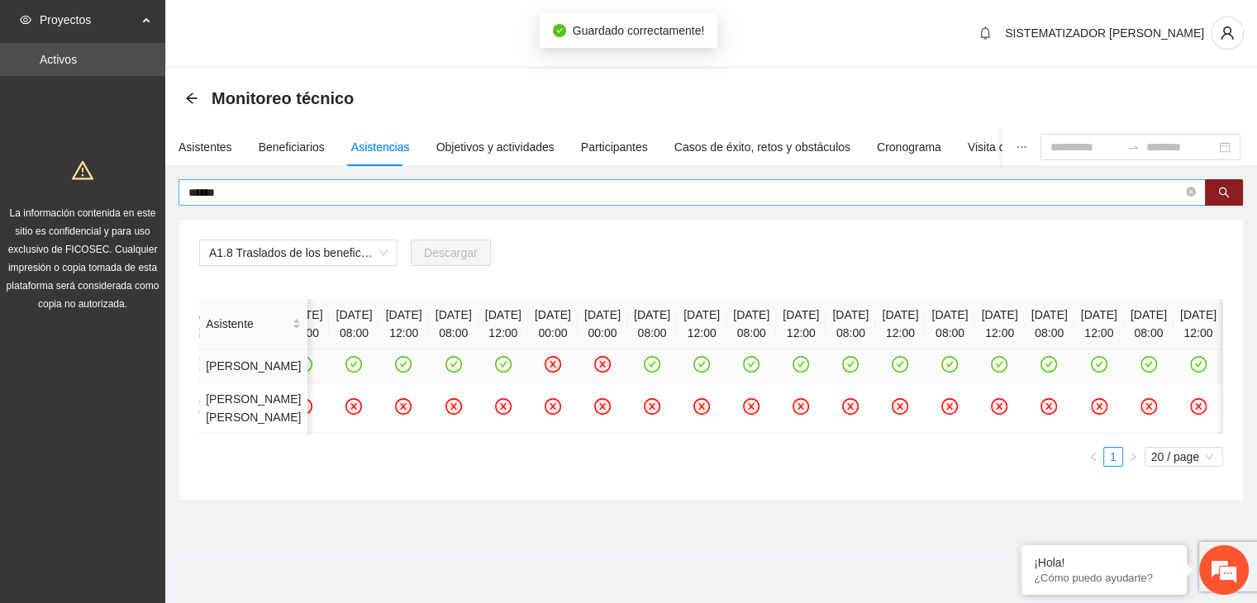
click at [328, 197] on input "*****" at bounding box center [685, 192] width 994 height 18
type input "*"
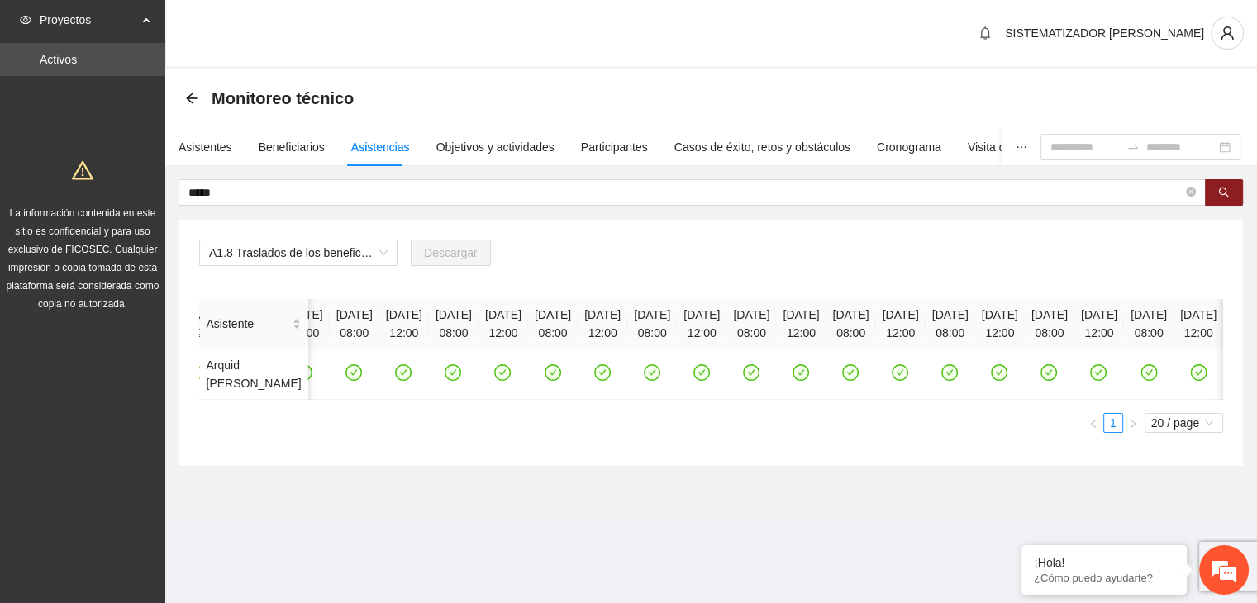
scroll to position [0, 4473]
click at [457, 376] on icon "check-circle" at bounding box center [453, 373] width 7 height 6
click at [511, 381] on icon "check-circle" at bounding box center [502, 372] width 17 height 17
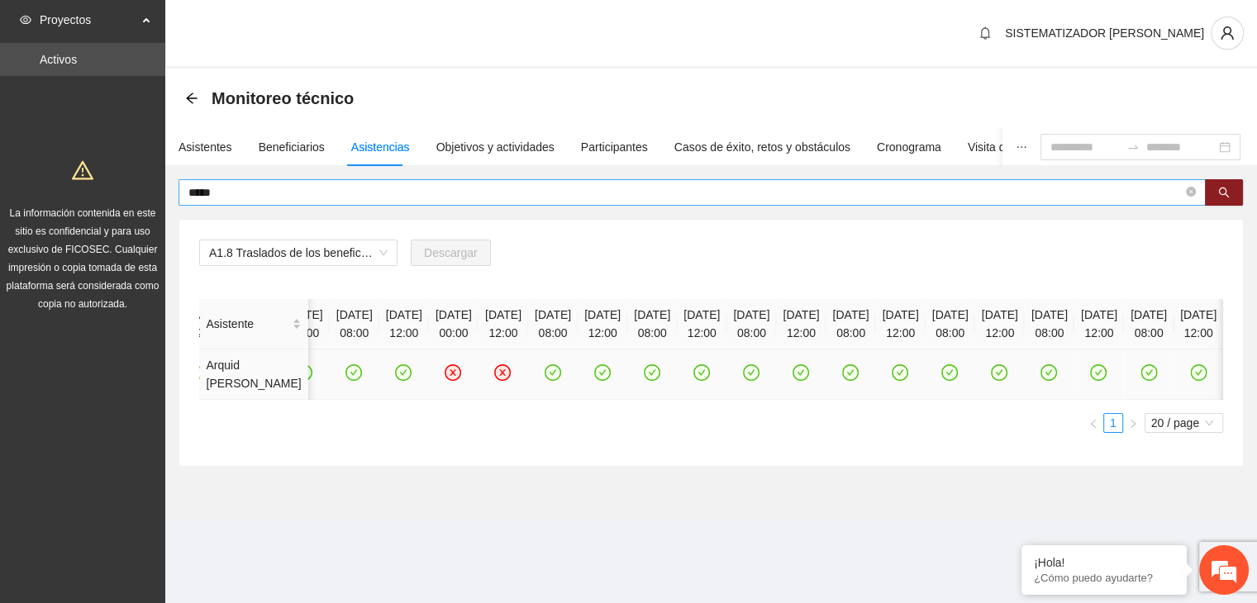
click at [438, 185] on input "*****" at bounding box center [685, 192] width 994 height 18
type input "*"
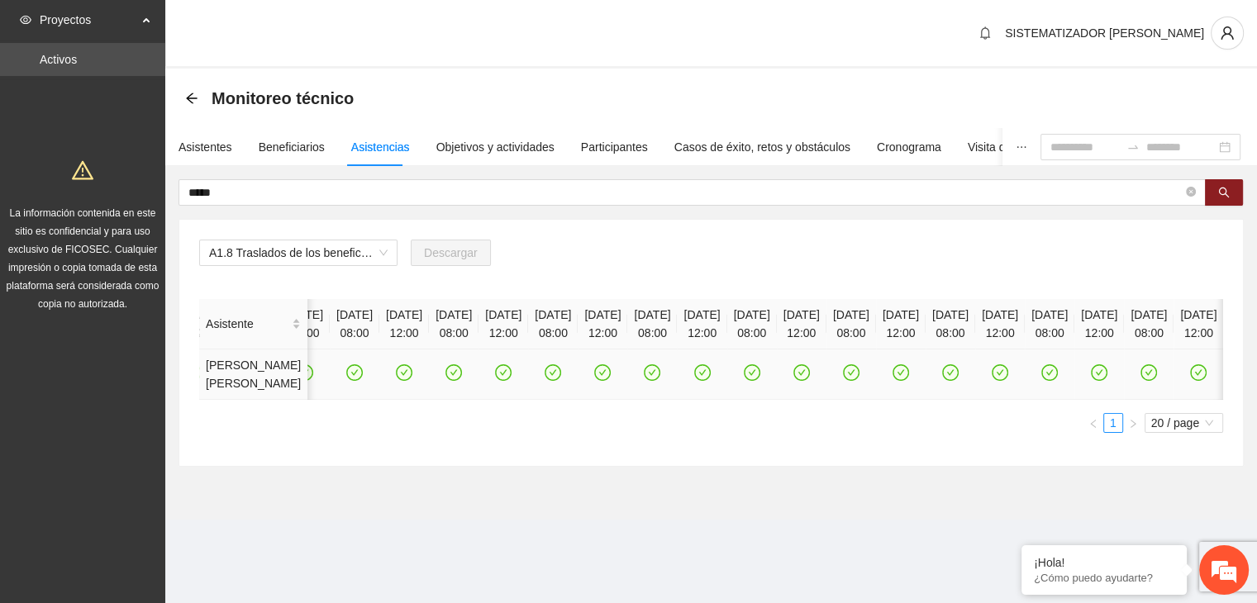
click at [876, 400] on td at bounding box center [901, 375] width 50 height 50
click at [362, 380] on icon "check-circle" at bounding box center [355, 373] width 14 height 14
click at [412, 380] on icon "check-circle" at bounding box center [405, 373] width 14 height 14
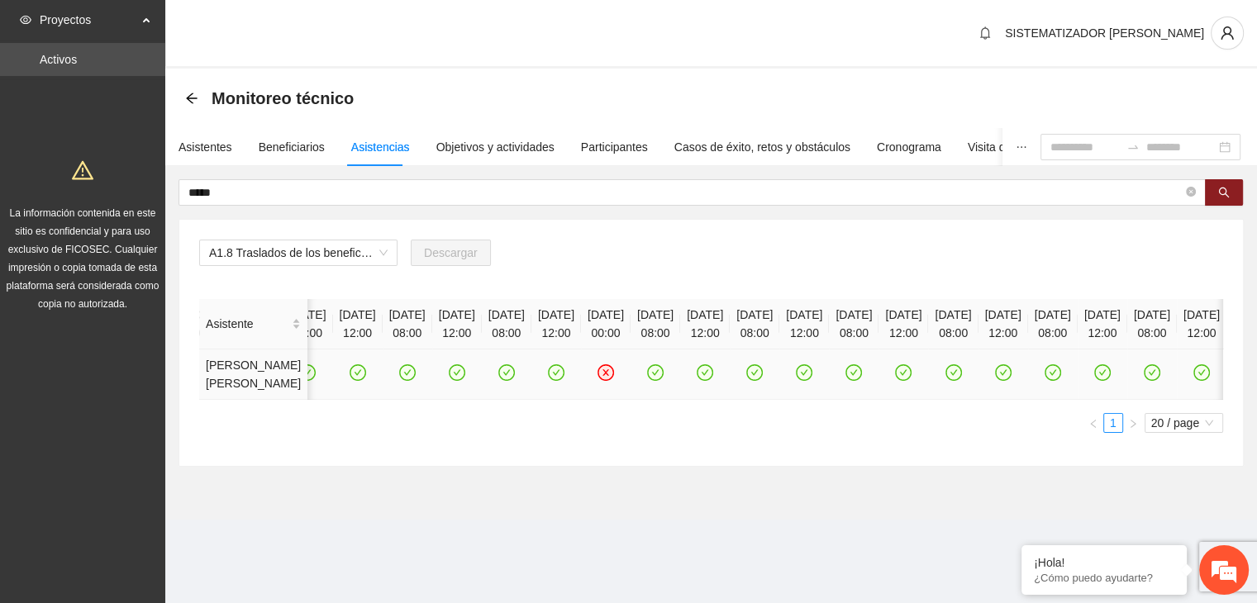
click at [364, 380] on icon "check-circle" at bounding box center [357, 373] width 14 height 14
click at [315, 380] on icon "check-circle" at bounding box center [308, 373] width 14 height 14
click at [627, 400] on td at bounding box center [603, 375] width 50 height 50
click at [611, 381] on icon "check-circle" at bounding box center [602, 372] width 17 height 17
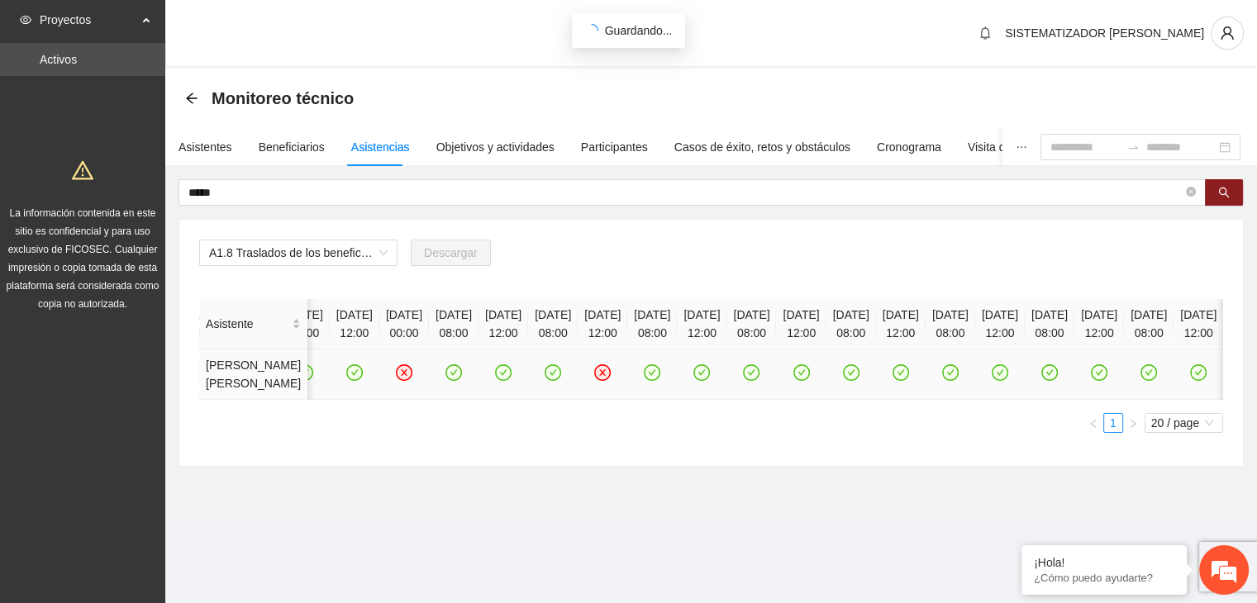
click at [560, 380] on icon "check-circle" at bounding box center [553, 373] width 14 height 14
click at [759, 380] on icon "check-circle" at bounding box center [752, 373] width 14 height 14
click at [808, 380] on icon "check-circle" at bounding box center [801, 373] width 14 height 14
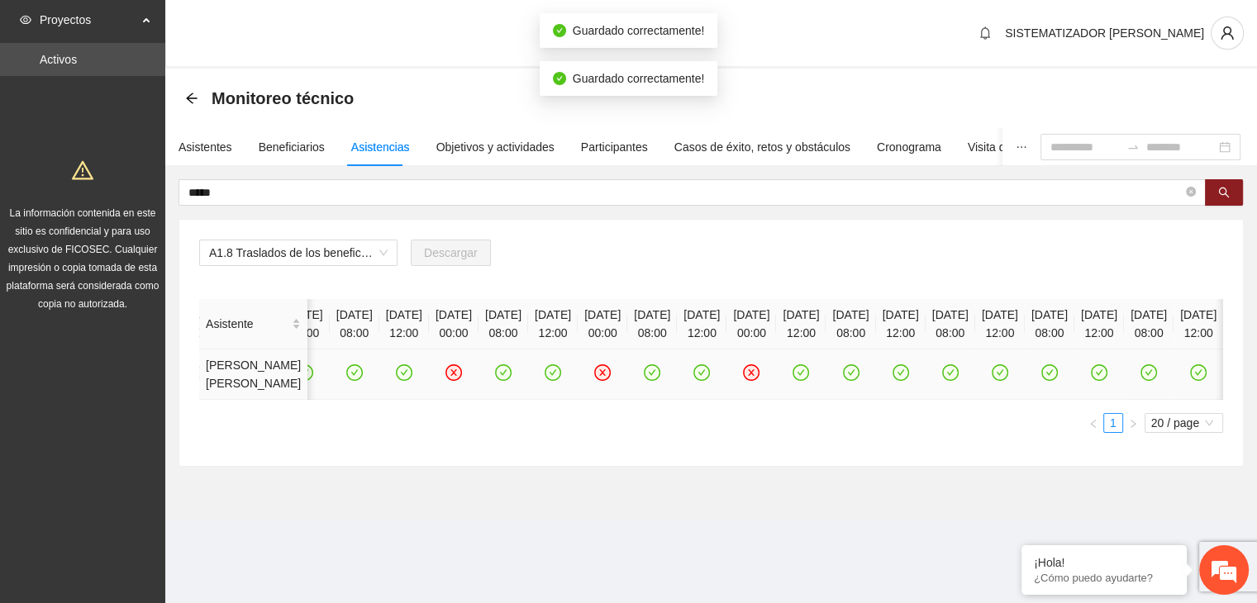
click at [660, 380] on icon "check-circle" at bounding box center [652, 373] width 14 height 14
click at [709, 380] on icon "check-circle" at bounding box center [702, 373] width 14 height 14
click at [893, 380] on icon "check-circle" at bounding box center [900, 373] width 14 height 14
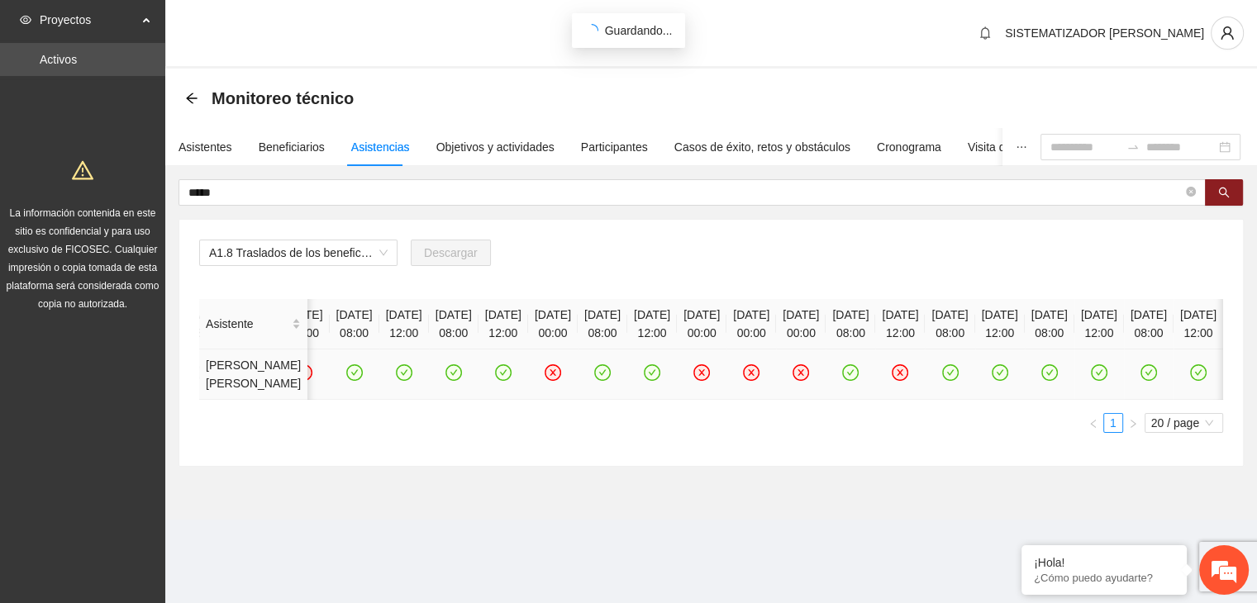
click at [847, 376] on icon "check-circle" at bounding box center [850, 373] width 7 height 6
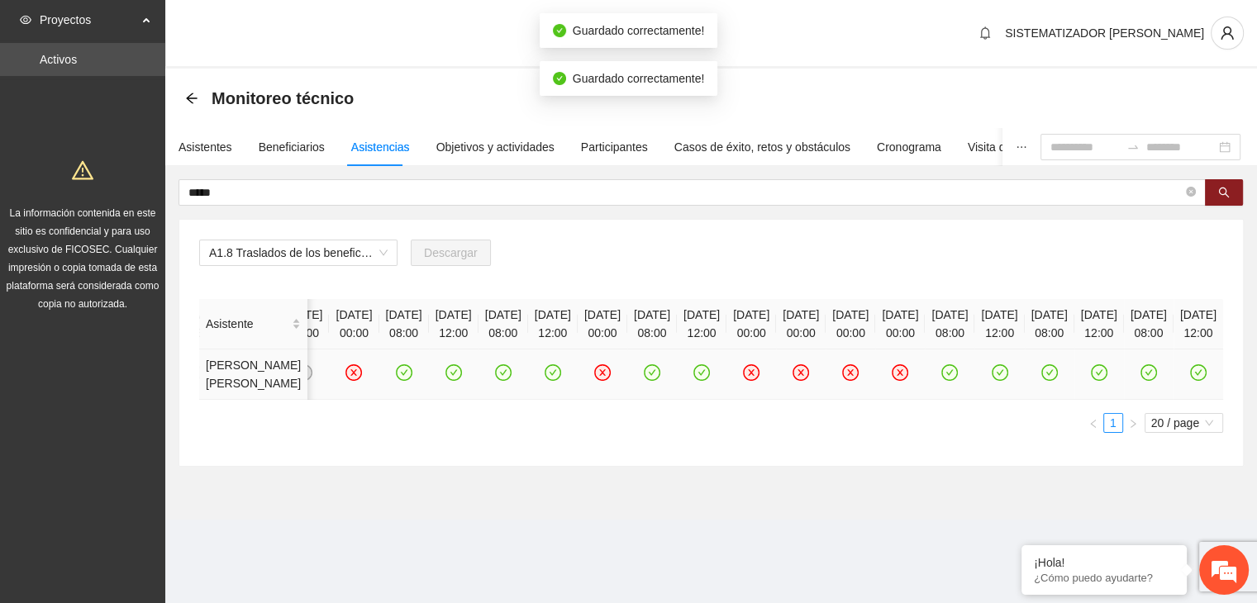
scroll to position [0, 681]
click at [1042, 380] on icon "check-circle" at bounding box center [1049, 373] width 14 height 14
click at [1092, 380] on icon "check-circle" at bounding box center [1099, 373] width 14 height 14
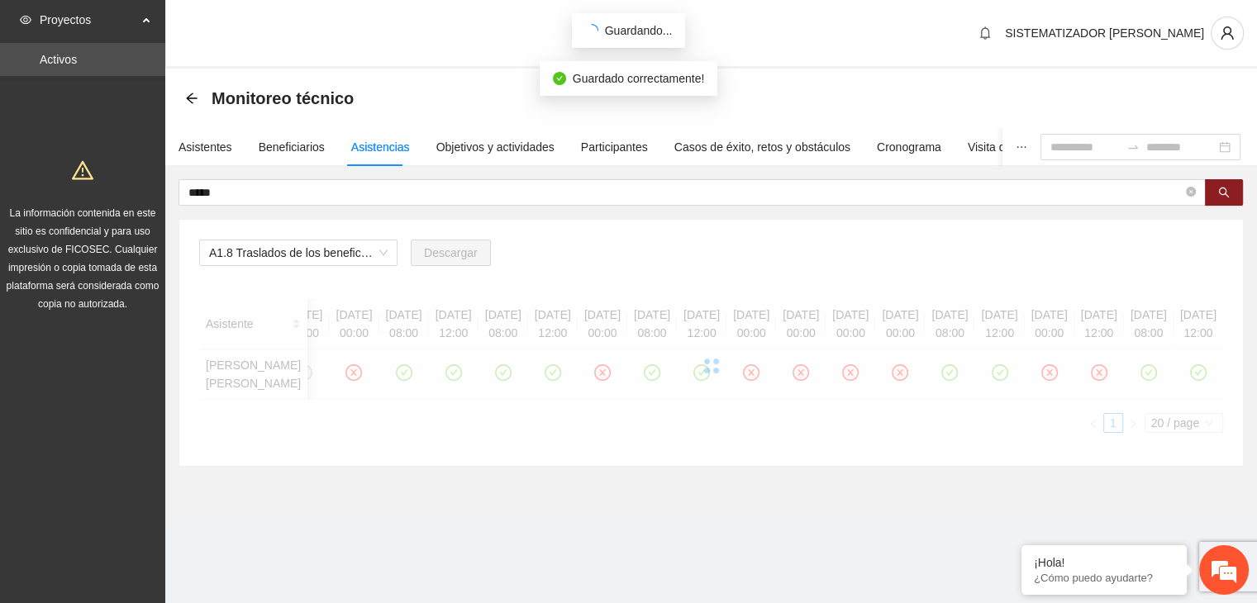
scroll to position [0, 607]
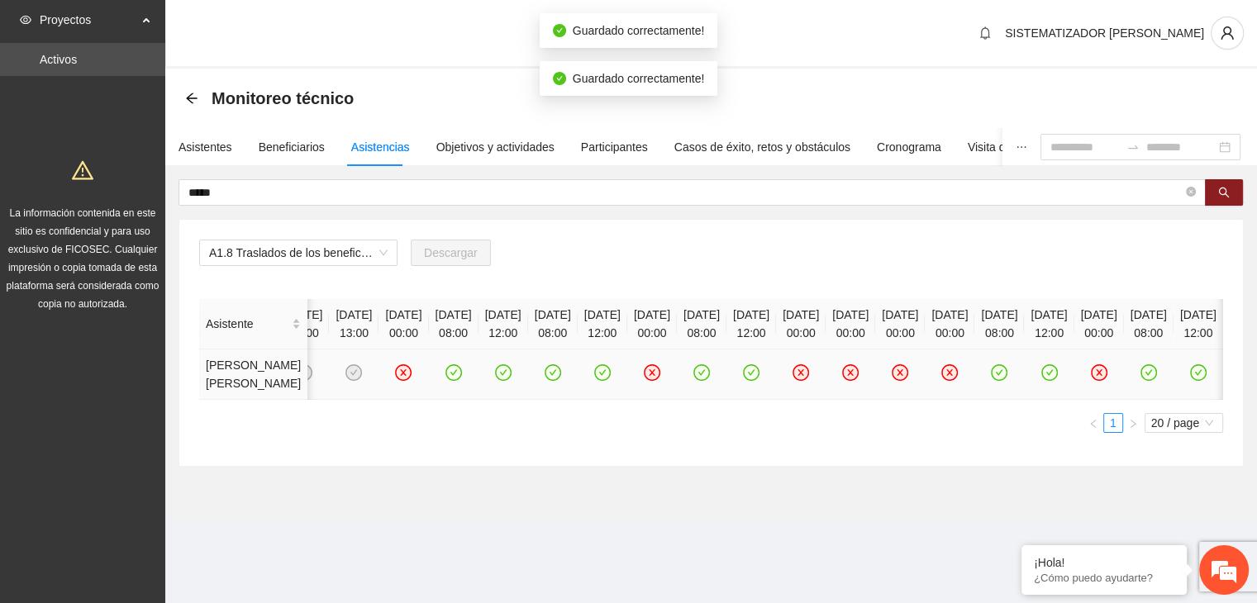
click at [1145, 376] on icon "check-circle" at bounding box center [1148, 373] width 7 height 6
click at [1194, 376] on icon "check-circle" at bounding box center [1197, 373] width 7 height 6
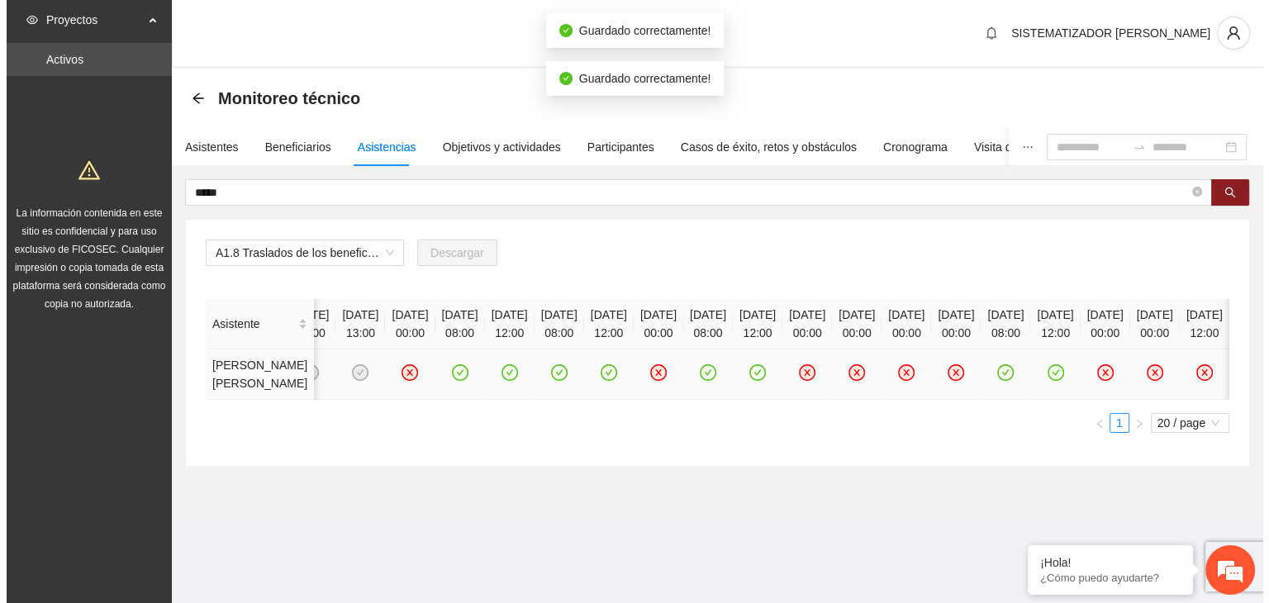
scroll to position [0, 0]
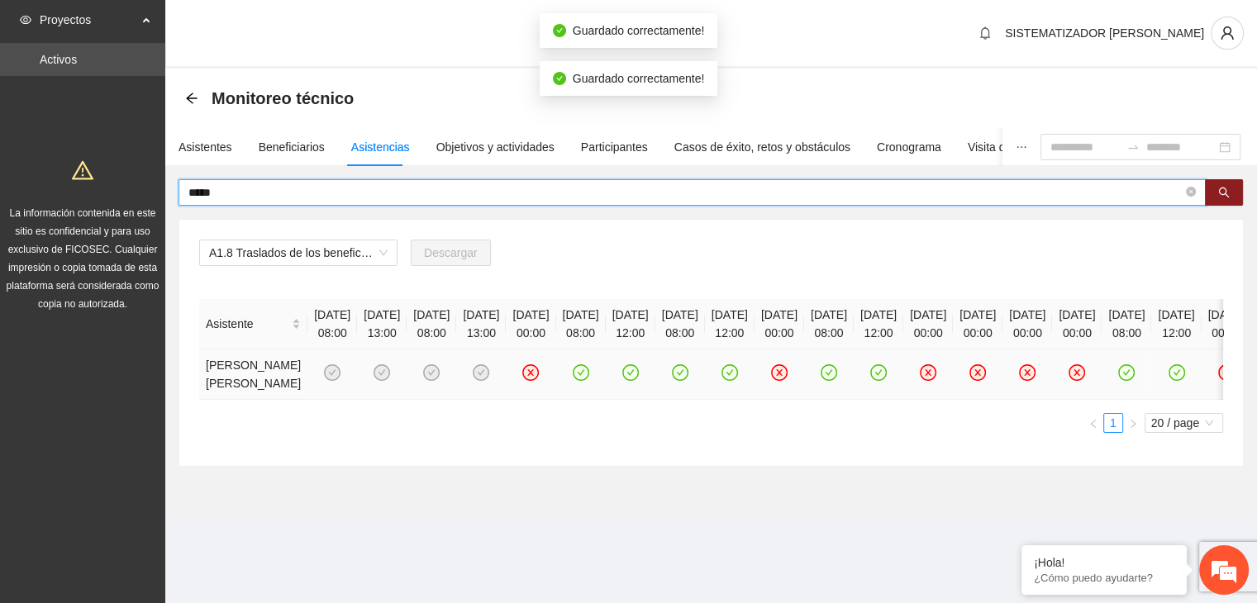
click at [278, 198] on input "*****" at bounding box center [685, 192] width 994 height 18
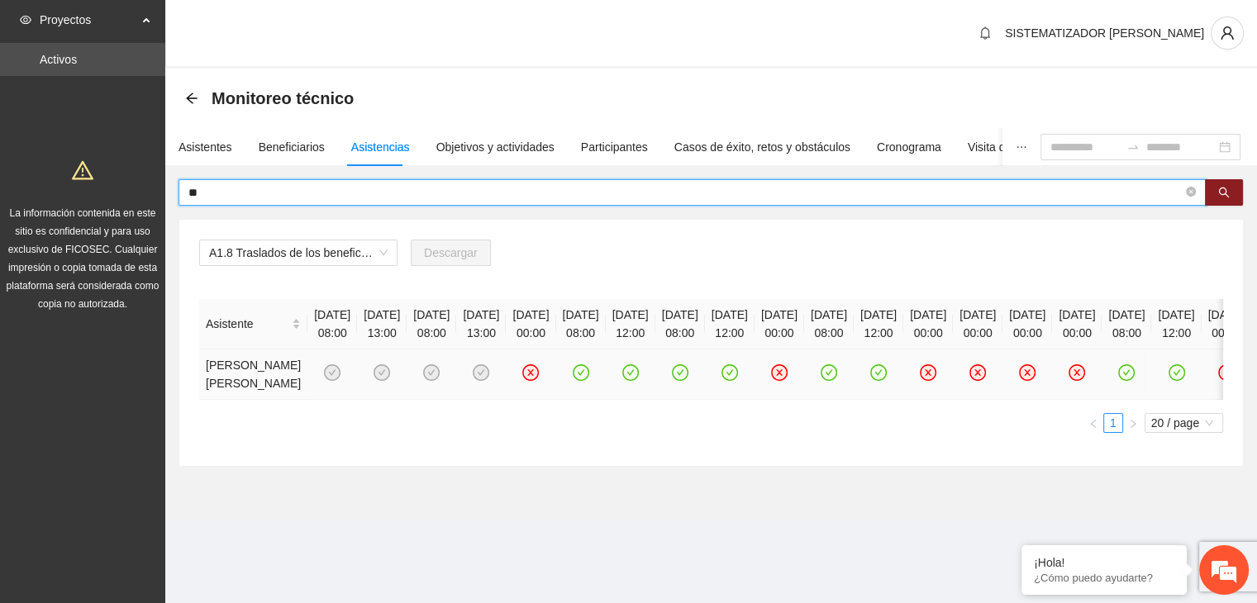
type input "*"
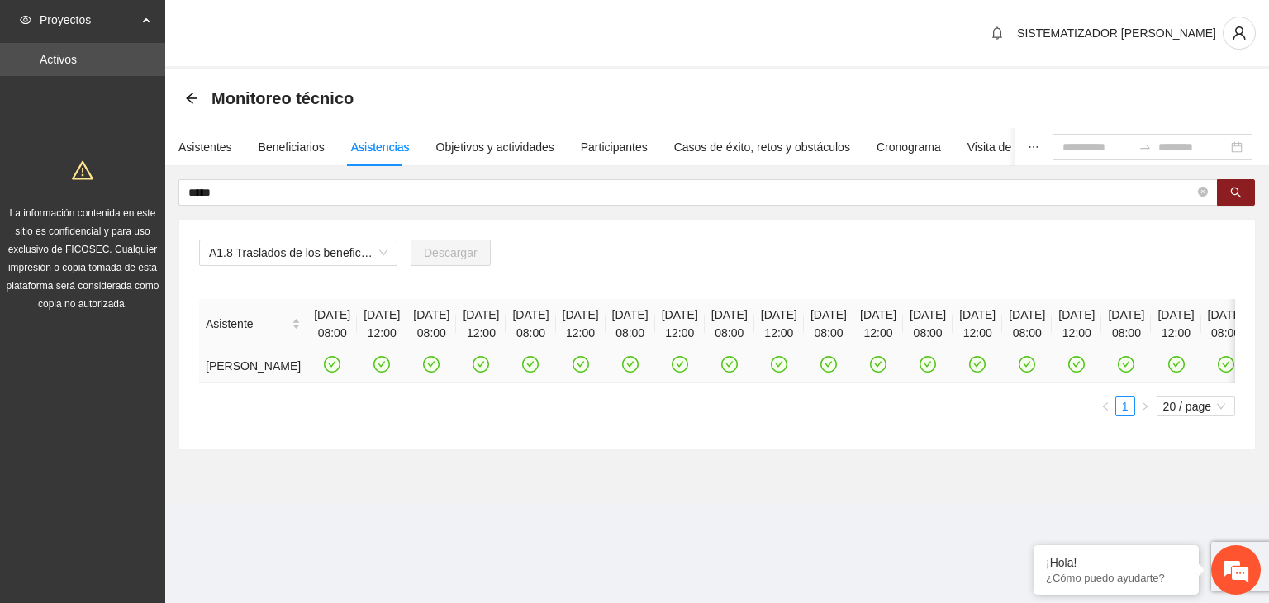
click at [329, 367] on icon "check-circle" at bounding box center [332, 364] width 7 height 6
click at [386, 367] on icon "check-circle" at bounding box center [382, 364] width 7 height 6
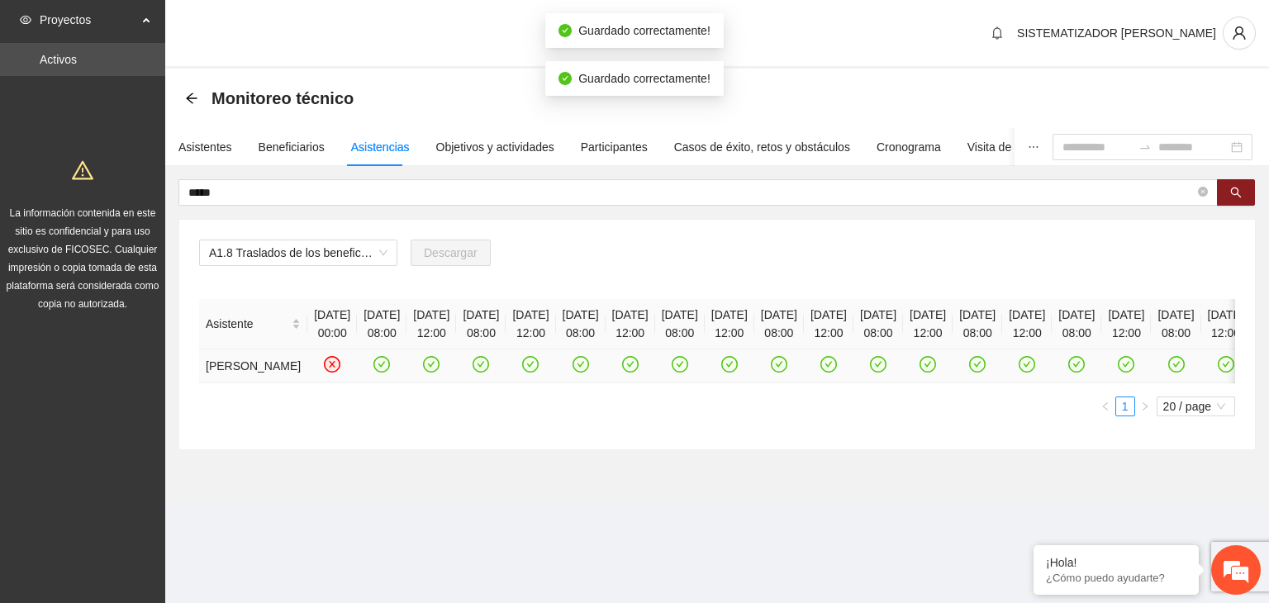
click at [439, 372] on icon "check-circle" at bounding box center [432, 365] width 14 height 14
click at [385, 372] on icon "check-circle" at bounding box center [382, 365] width 14 height 14
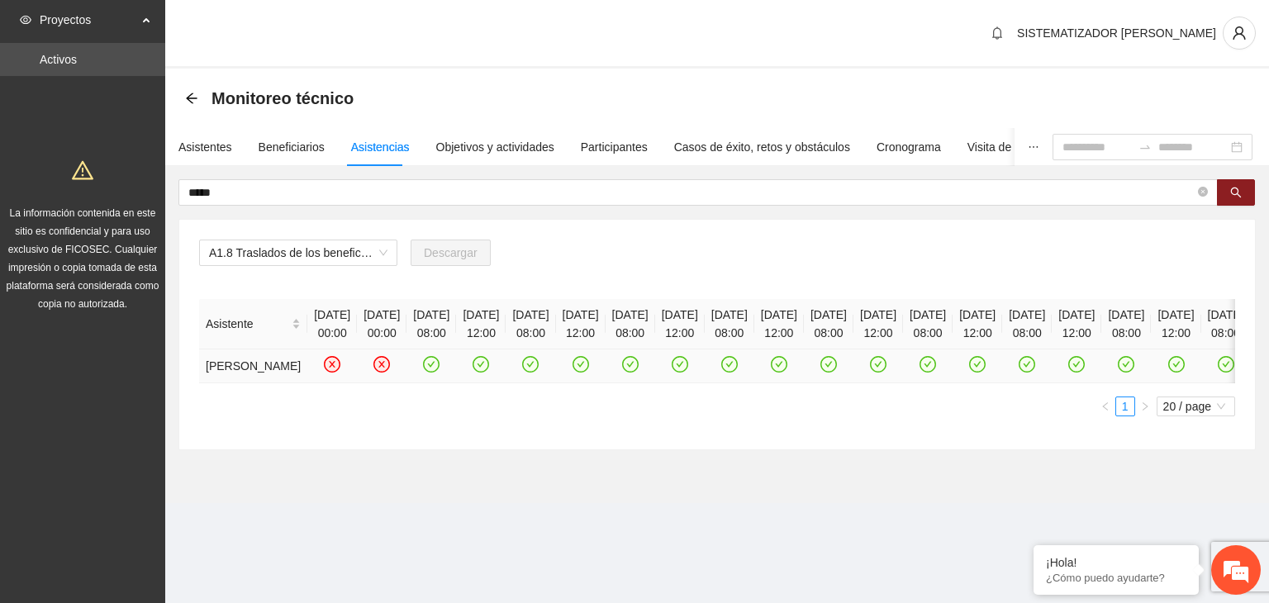
click at [588, 372] on icon "check-circle" at bounding box center [581, 365] width 14 height 14
click at [639, 373] on icon "check-circle" at bounding box center [630, 364] width 17 height 17
click at [687, 372] on icon "check-circle" at bounding box center [680, 365] width 14 height 14
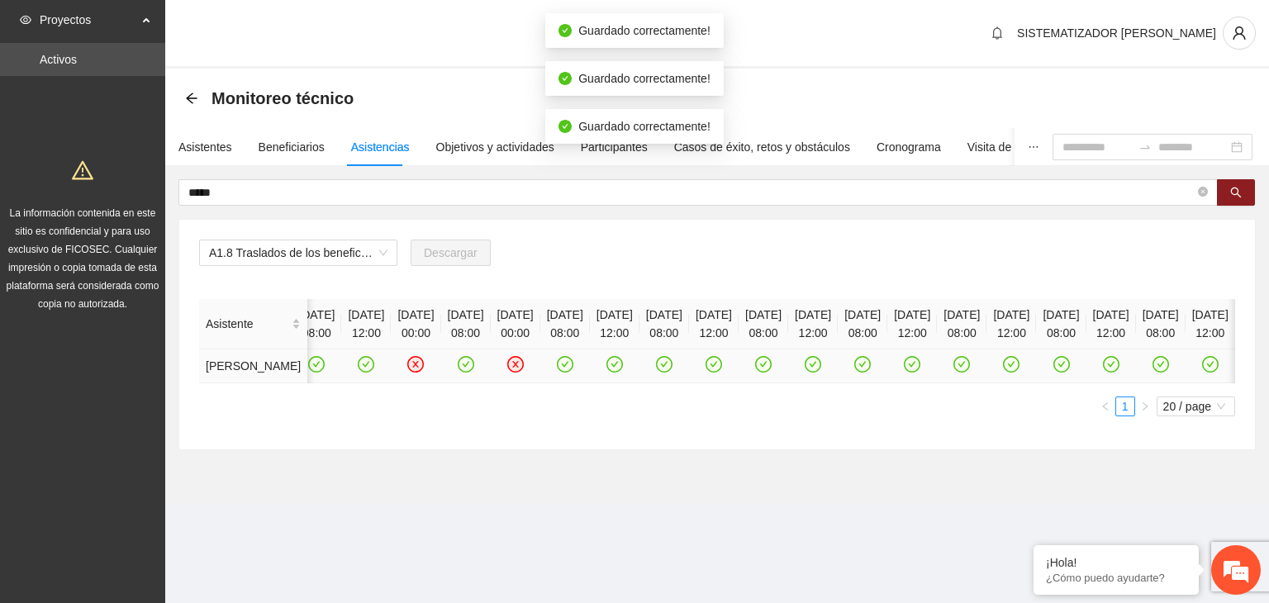
scroll to position [0, 364]
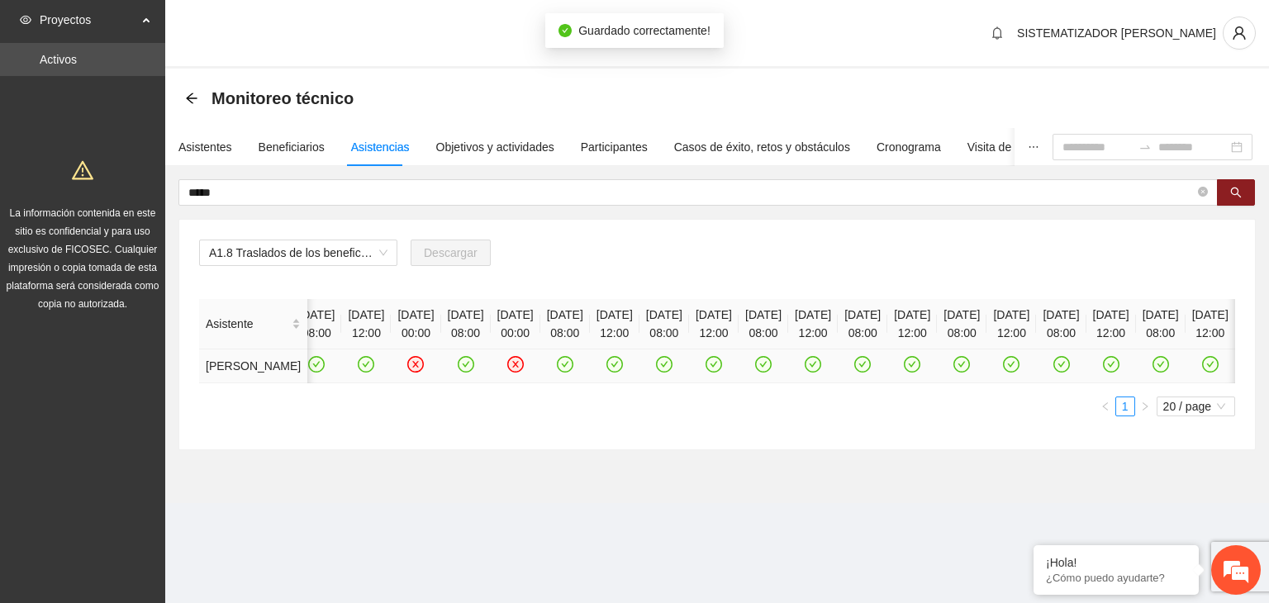
click at [557, 373] on icon "check-circle" at bounding box center [565, 364] width 17 height 17
click at [607, 372] on icon "check-circle" at bounding box center [614, 365] width 14 height 14
click at [658, 372] on icon "check-circle" at bounding box center [665, 365] width 14 height 14
click at [707, 372] on icon "check-circle" at bounding box center [714, 365] width 14 height 14
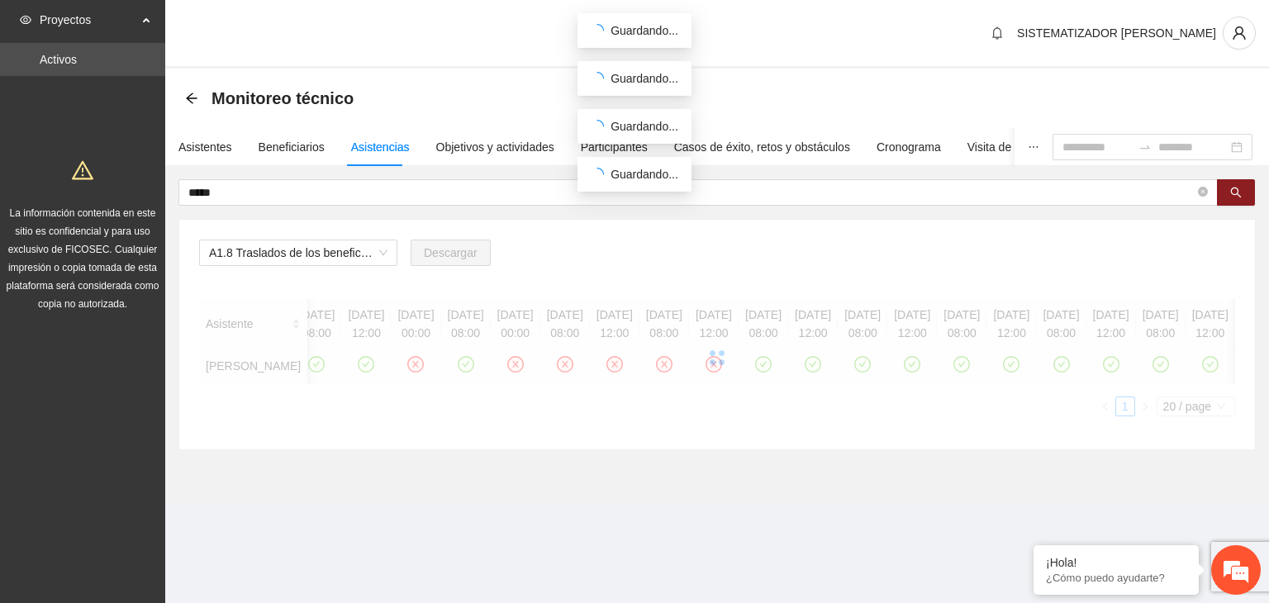
click at [757, 381] on div at bounding box center [717, 357] width 1036 height 117
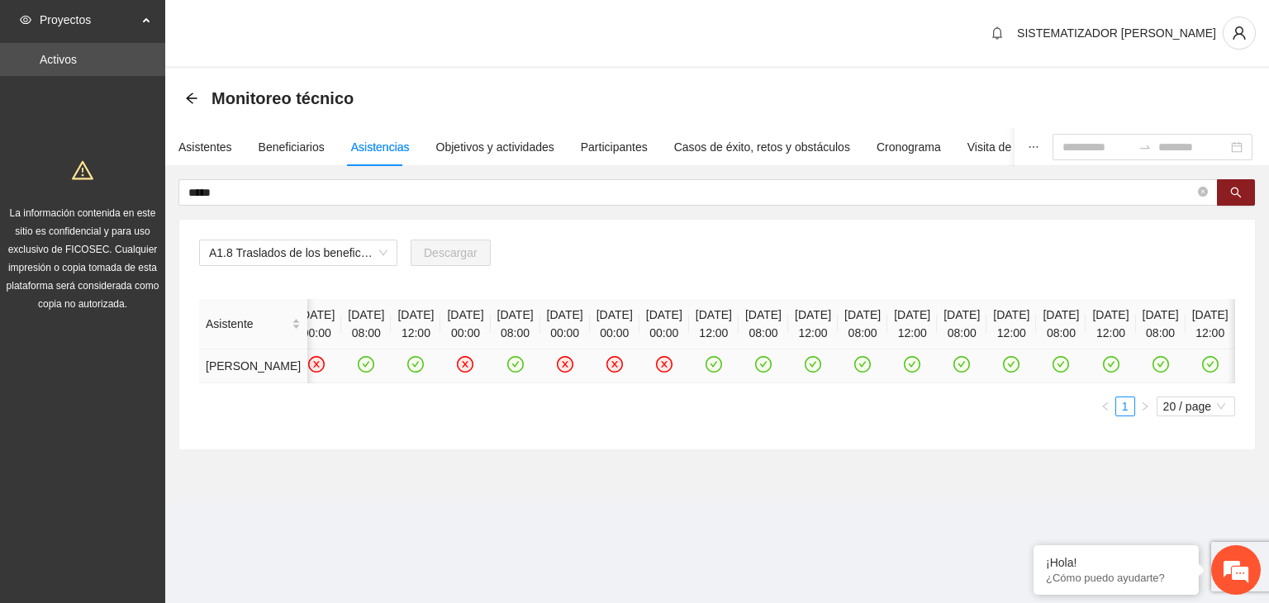
click at [707, 372] on icon "check-circle" at bounding box center [714, 365] width 14 height 14
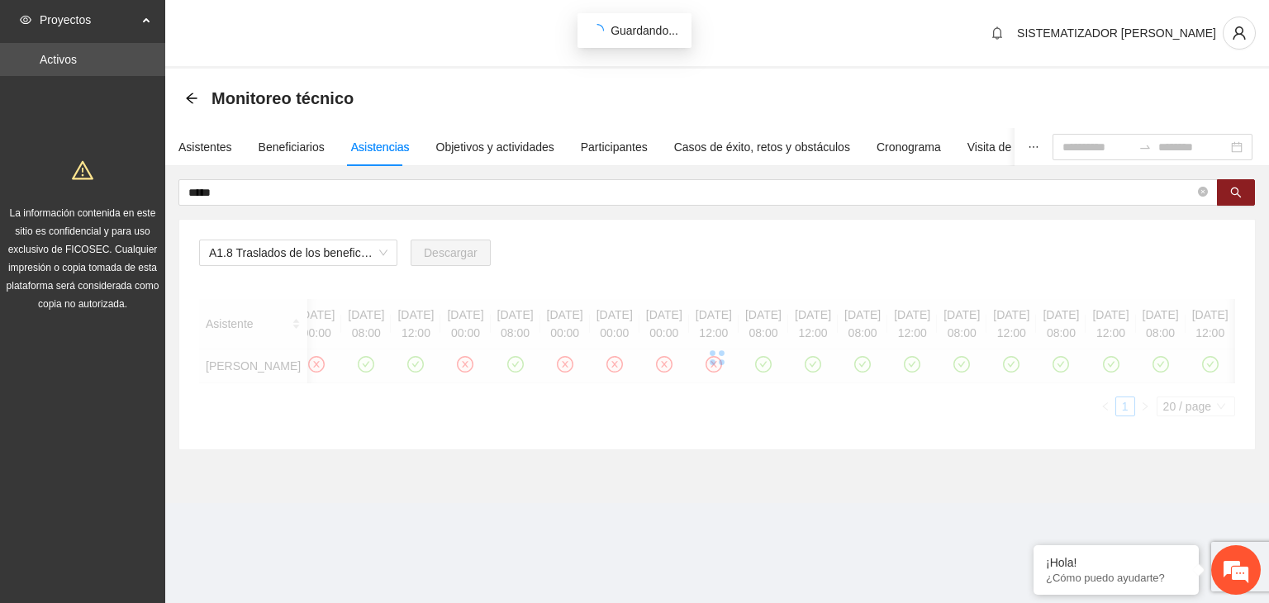
click at [685, 382] on div at bounding box center [717, 357] width 1036 height 117
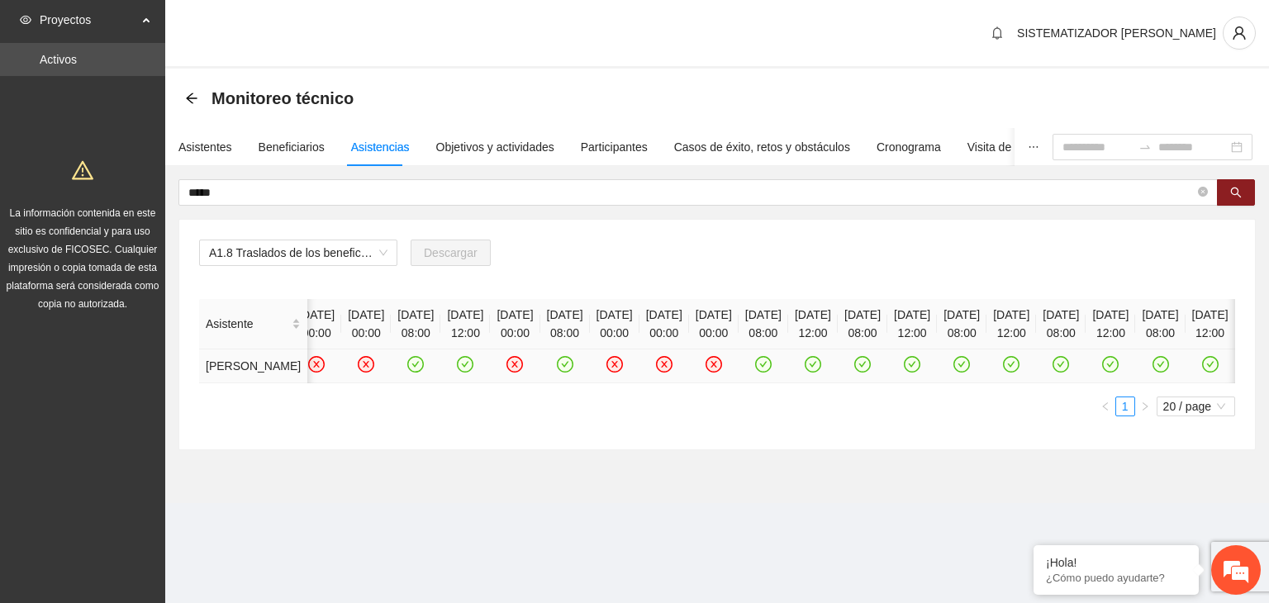
click at [757, 372] on icon "check-circle" at bounding box center [764, 365] width 14 height 14
click at [807, 372] on icon "check-circle" at bounding box center [814, 365] width 14 height 14
click at [855, 373] on icon "check-circle" at bounding box center [863, 364] width 17 height 17
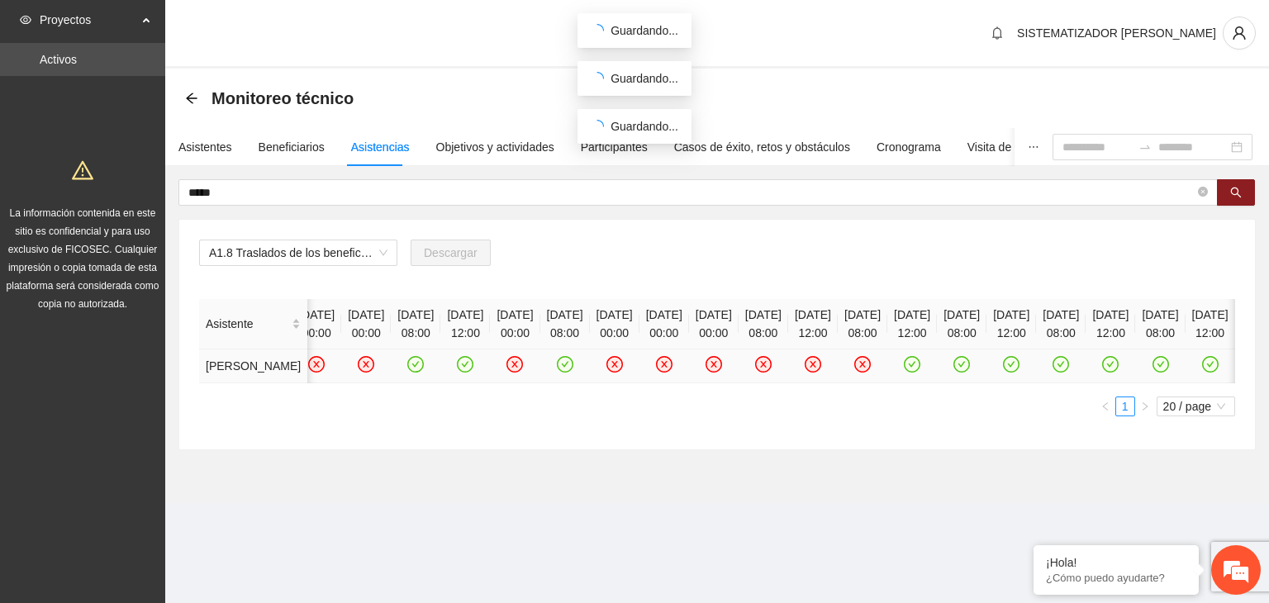
click at [904, 373] on icon "check-circle" at bounding box center [912, 364] width 17 height 17
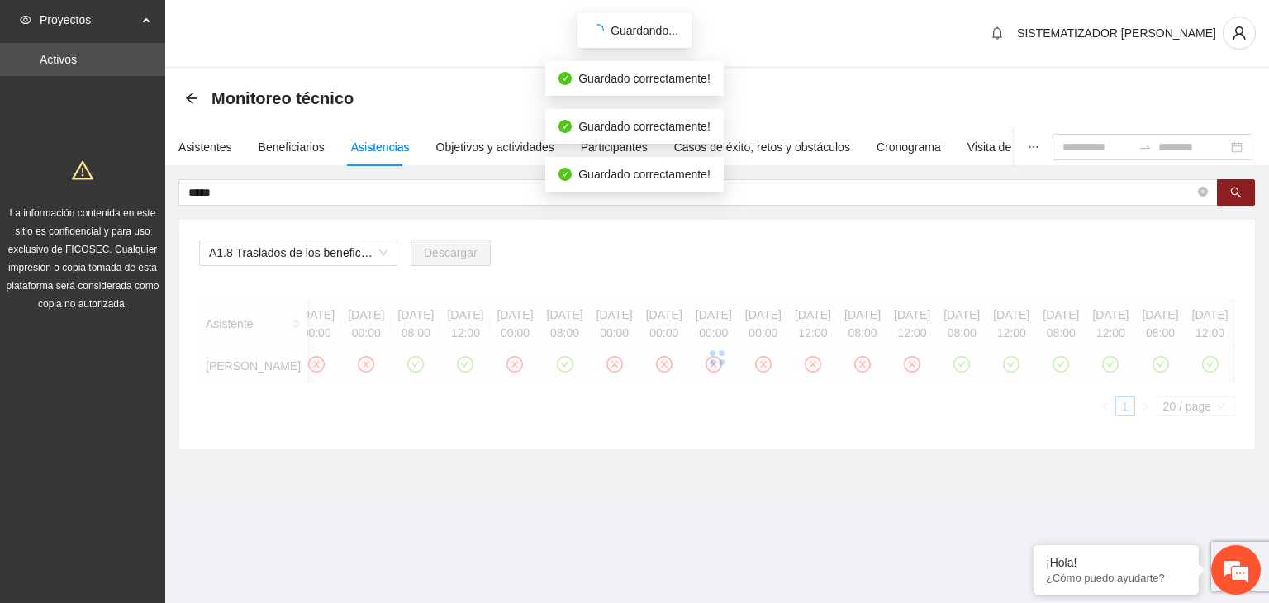
scroll to position [0, 298]
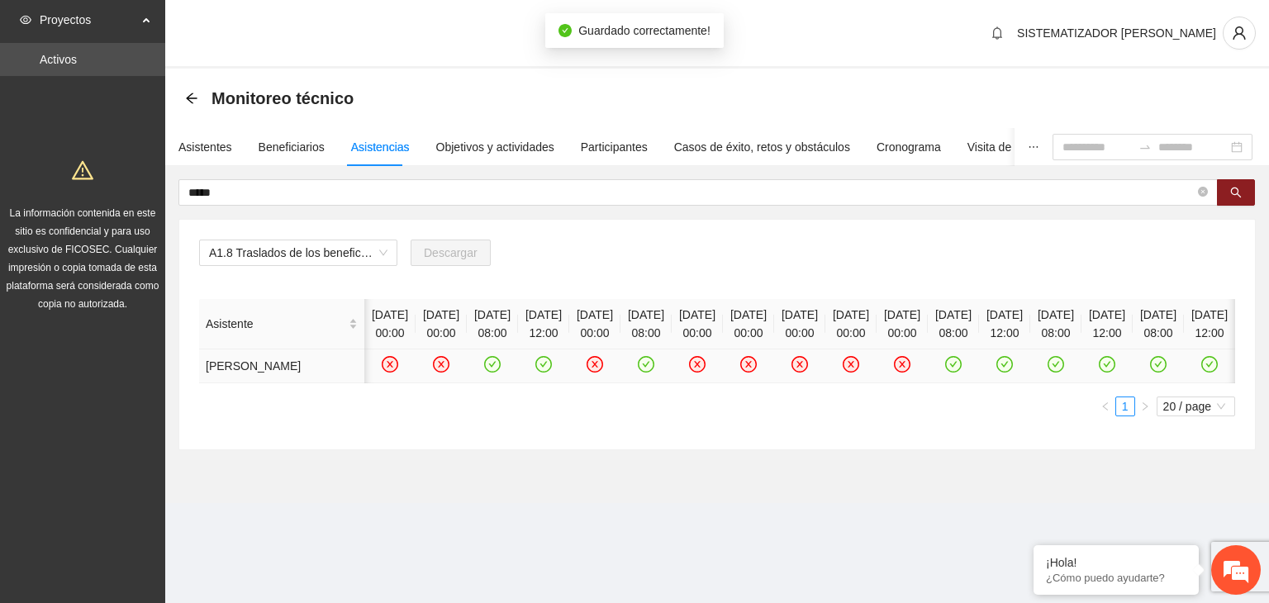
click at [947, 372] on icon "check-circle" at bounding box center [954, 365] width 14 height 14
click at [997, 373] on icon "check-circle" at bounding box center [1005, 364] width 17 height 17
click at [1053, 367] on icon "check-circle" at bounding box center [1056, 364] width 7 height 6
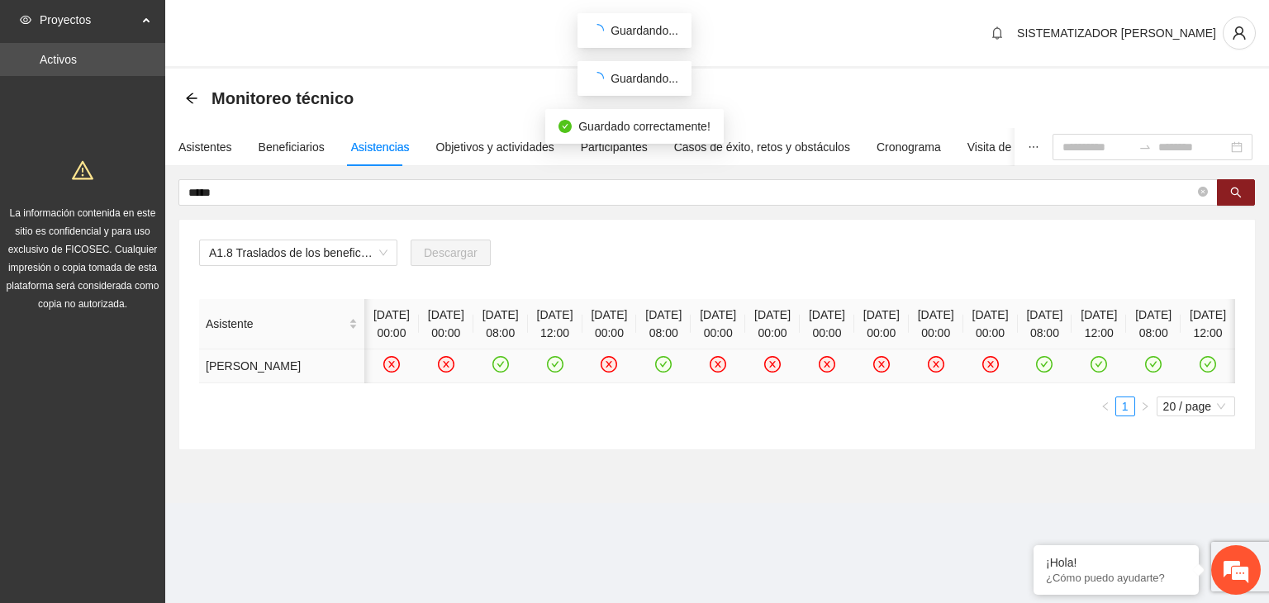
scroll to position [0, 223]
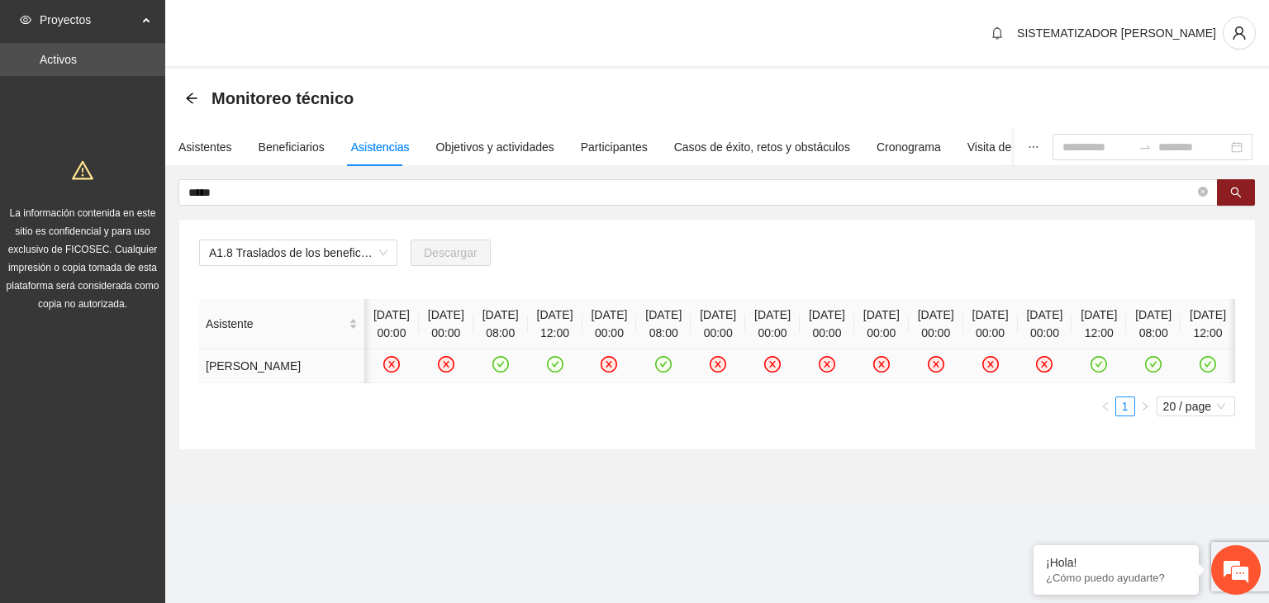
click at [1093, 372] on icon "check-circle" at bounding box center [1100, 365] width 14 height 14
click at [1147, 372] on icon "check-circle" at bounding box center [1154, 365] width 14 height 14
click at [1202, 372] on icon "check-circle" at bounding box center [1209, 365] width 14 height 14
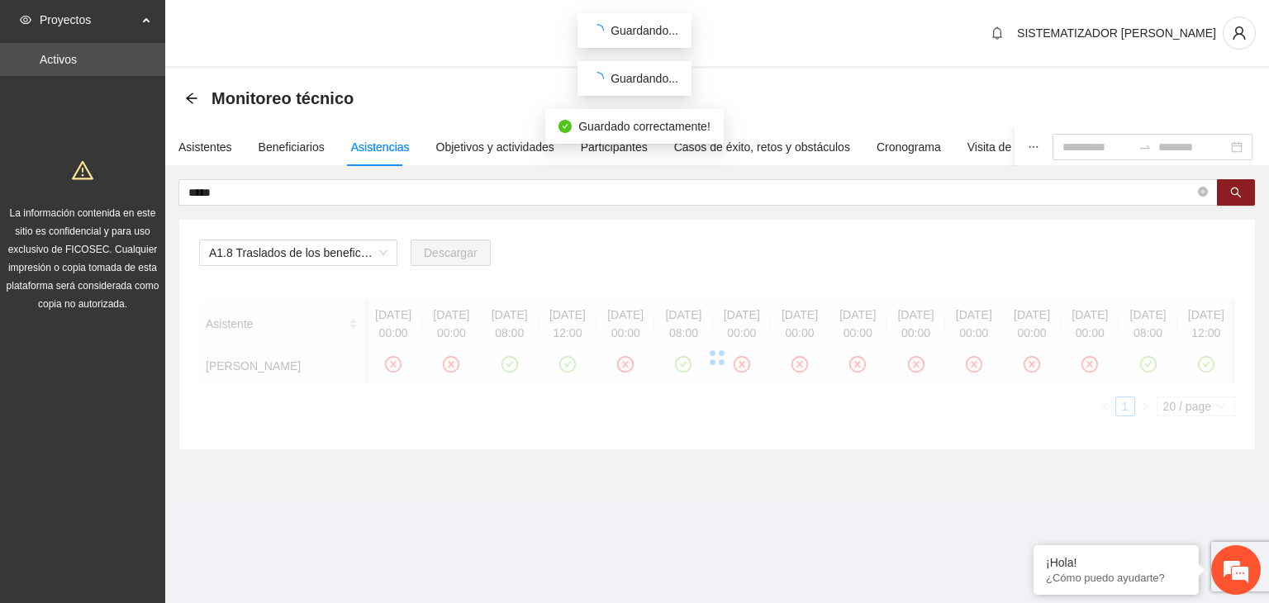
scroll to position [0, 75]
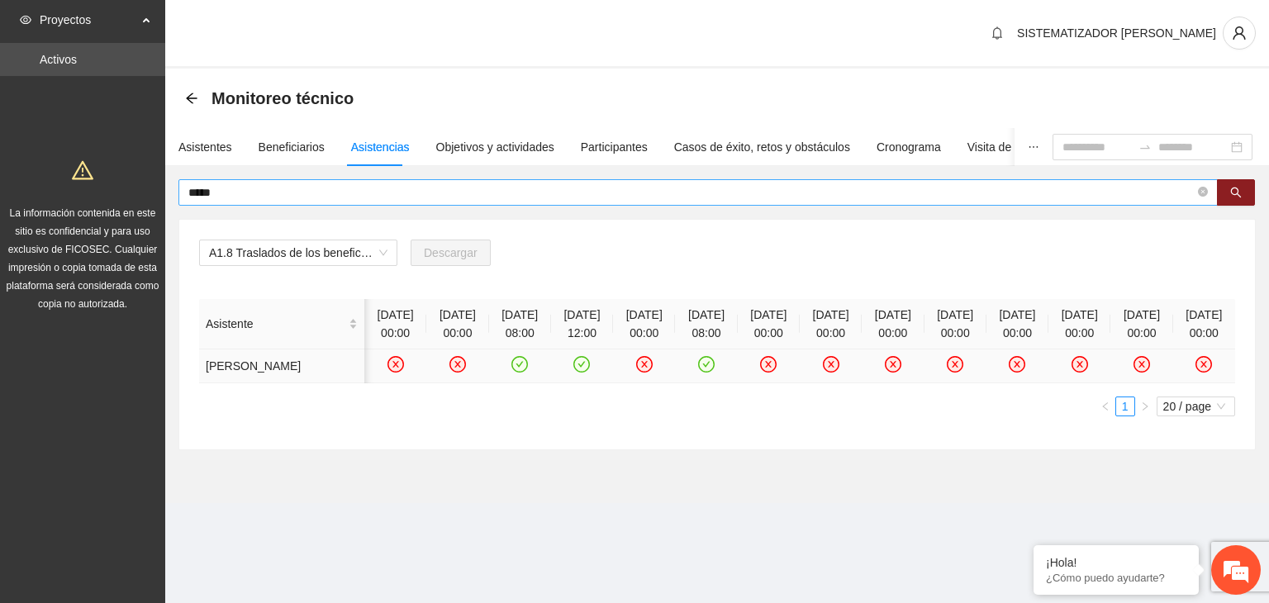
click at [209, 188] on input "*****" at bounding box center [691, 192] width 1007 height 18
type input "*"
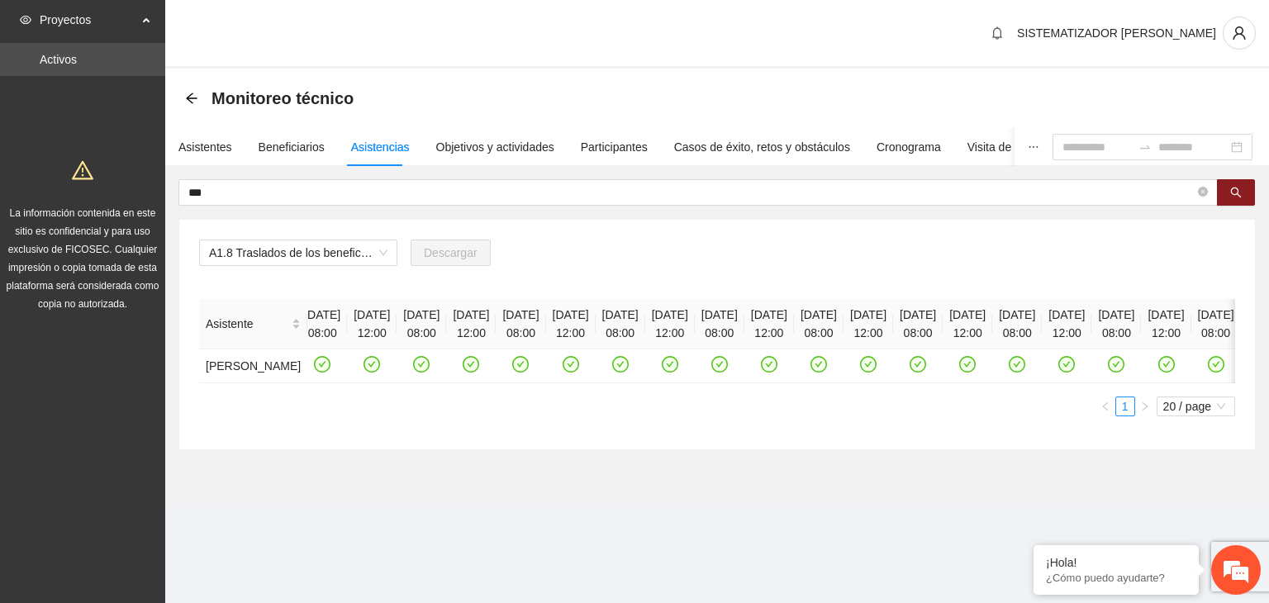
scroll to position [0, 0]
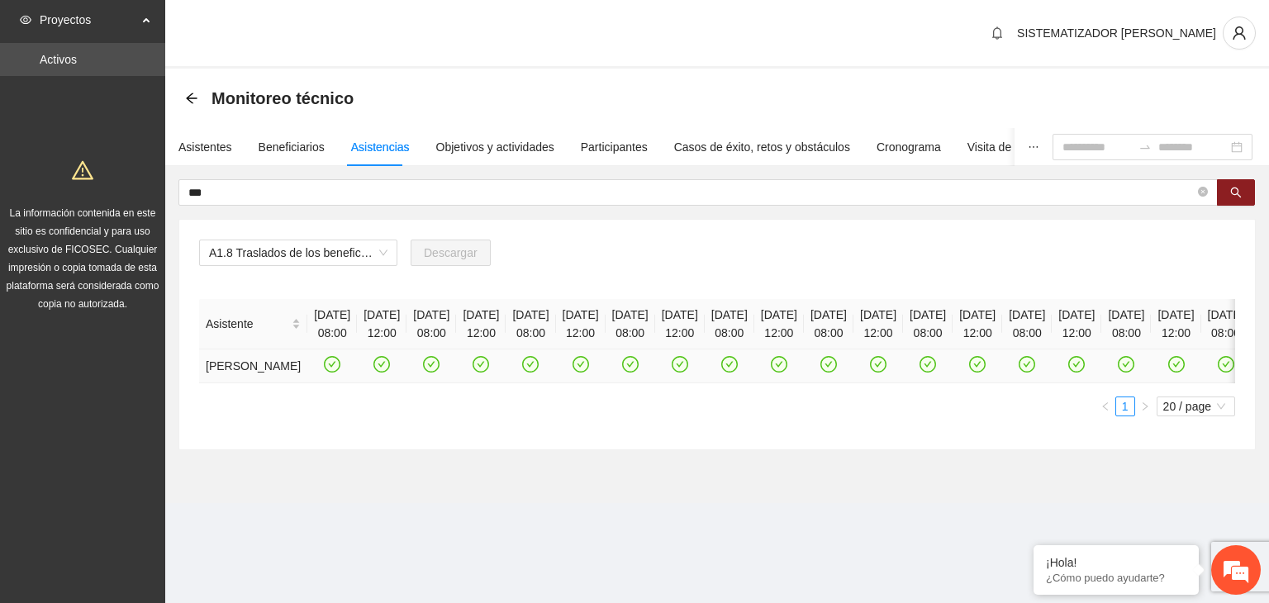
click at [324, 373] on icon "check-circle" at bounding box center [332, 364] width 17 height 17
click at [380, 373] on icon "check-circle" at bounding box center [382, 364] width 17 height 17
click at [439, 372] on icon "check-circle" at bounding box center [432, 365] width 14 height 14
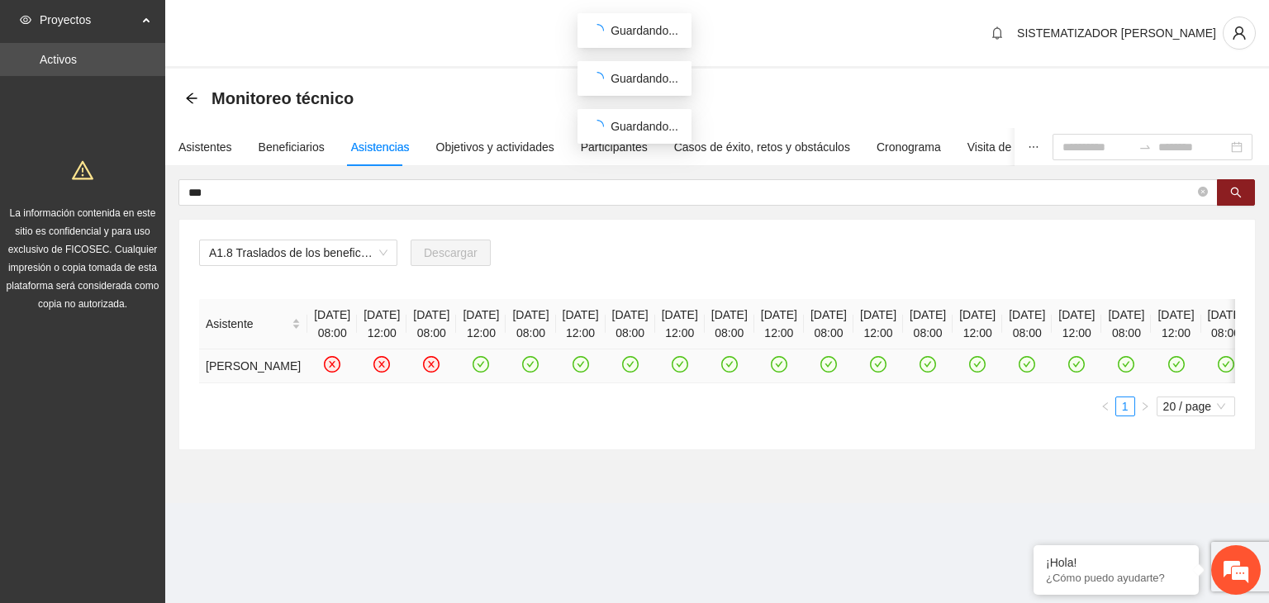
click at [485, 367] on icon "check-circle" at bounding box center [481, 364] width 7 height 6
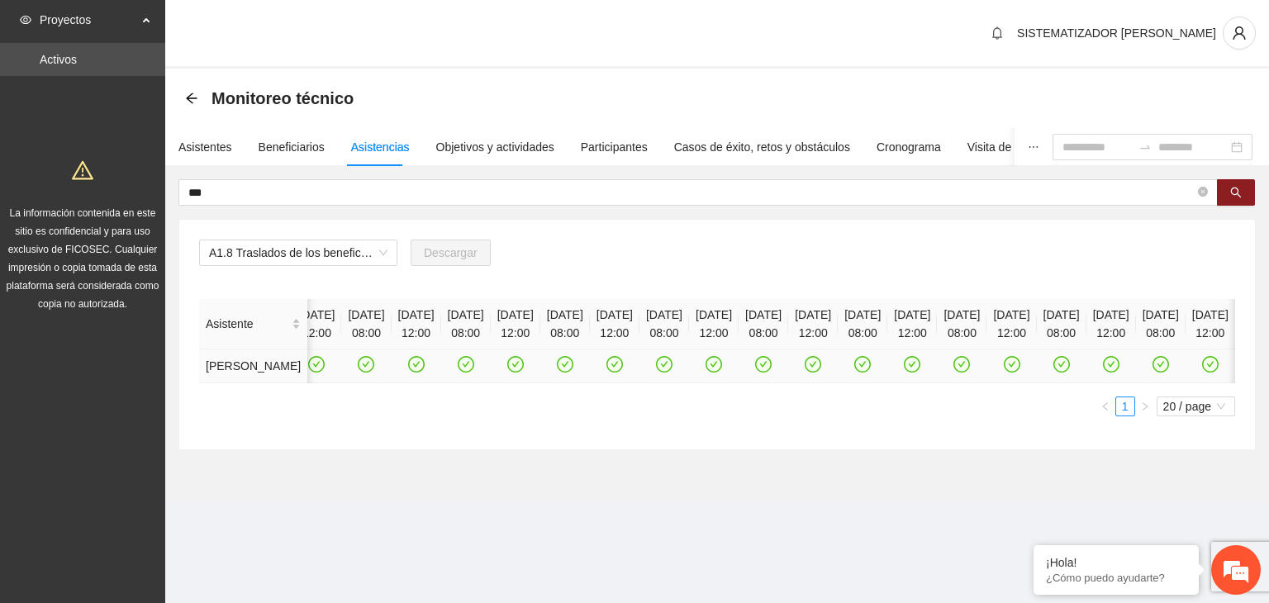
scroll to position [0, 664]
click at [955, 372] on icon "check-circle" at bounding box center [962, 365] width 14 height 14
click at [1005, 372] on icon "check-circle" at bounding box center [1012, 365] width 14 height 14
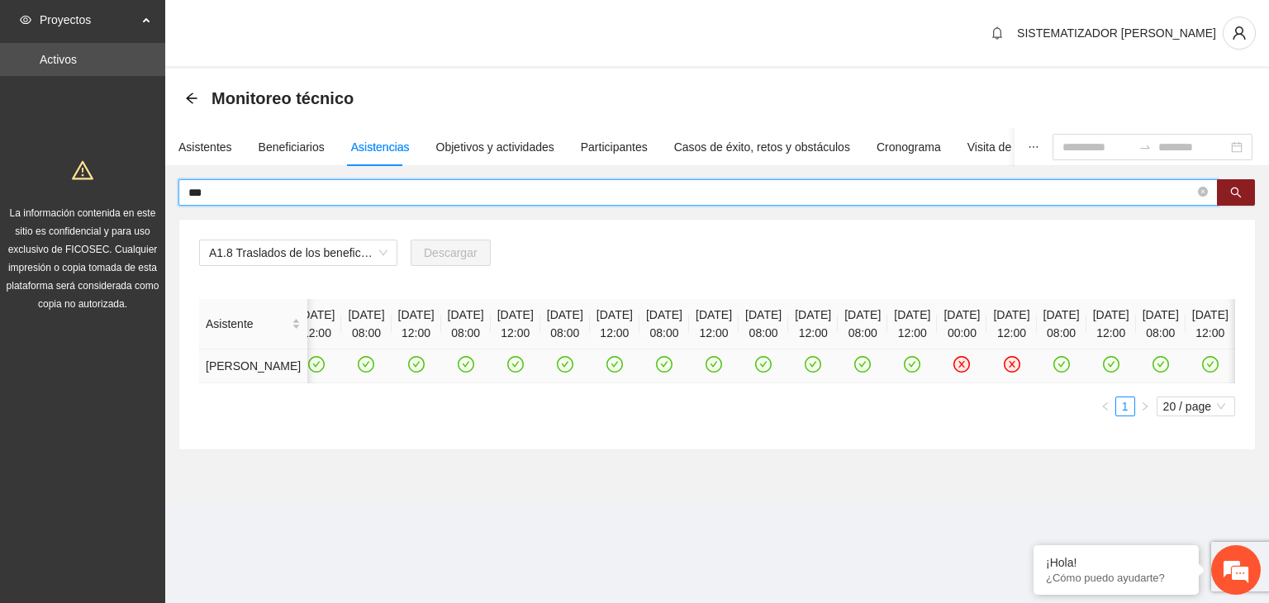
click at [309, 188] on input "***" at bounding box center [691, 192] width 1007 height 18
type input "*"
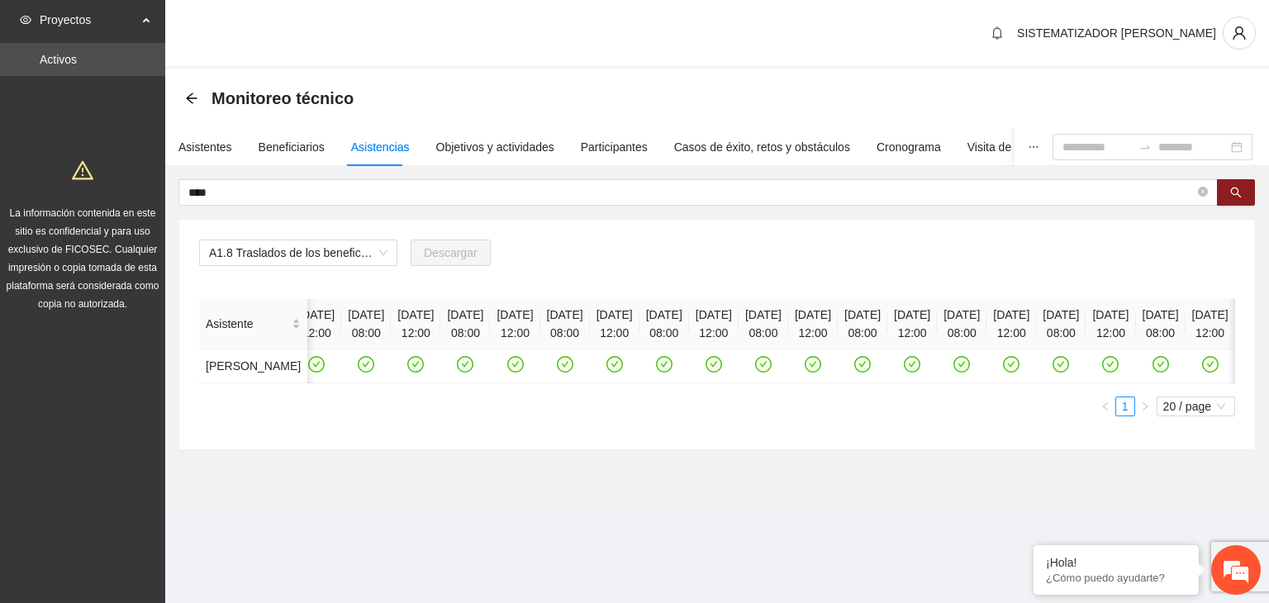
scroll to position [0, 1355]
click at [175, 372] on icon "check-circle" at bounding box center [168, 365] width 14 height 14
click at [225, 372] on icon "check-circle" at bounding box center [218, 365] width 14 height 14
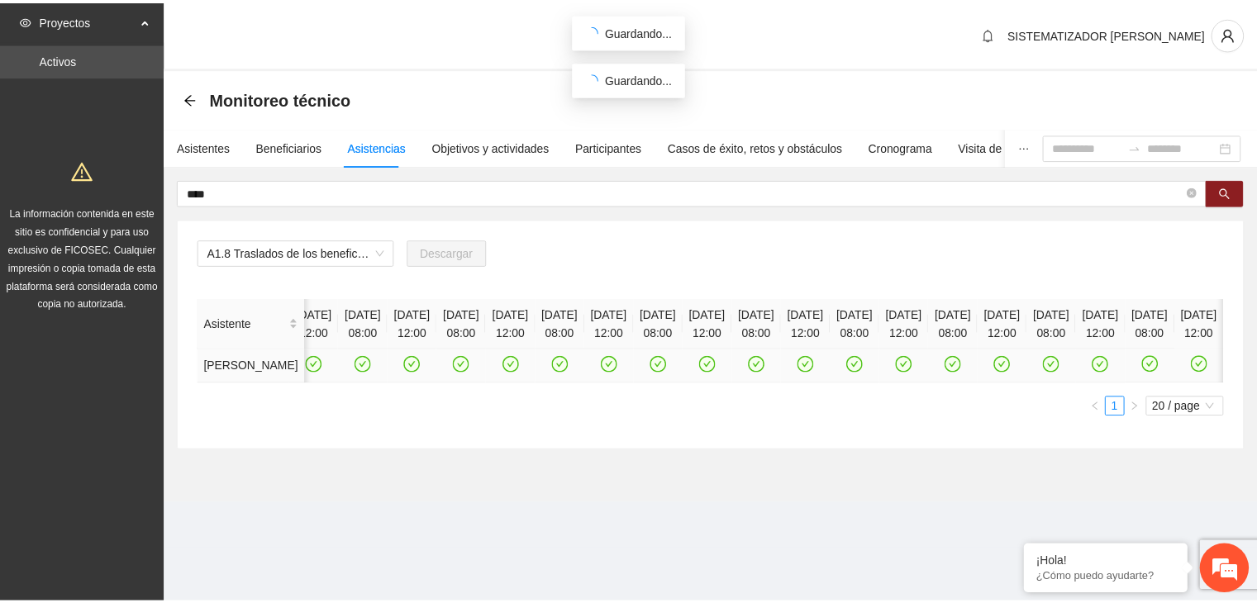
scroll to position [0, 1776]
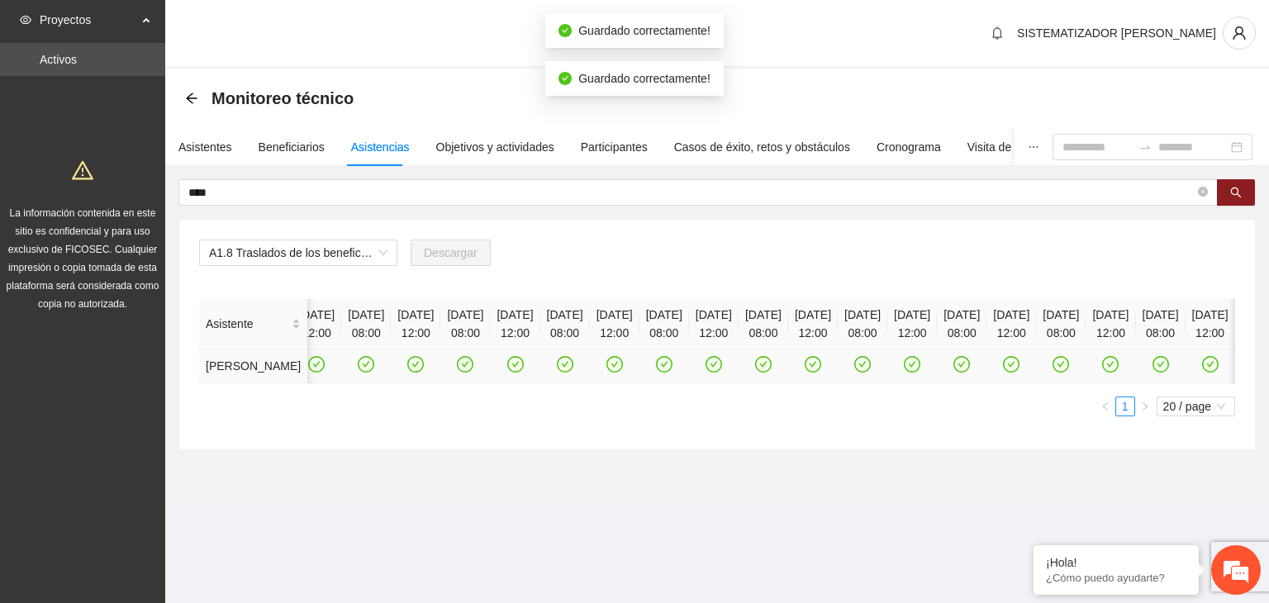
click at [572, 372] on icon "check-circle" at bounding box center [565, 365] width 14 height 14
click at [621, 372] on icon "check-circle" at bounding box center [614, 365] width 14 height 14
click at [671, 371] on icon "check-circle" at bounding box center [664, 365] width 14 height 14
click at [671, 369] on icon "check-circle" at bounding box center [664, 365] width 14 height 14
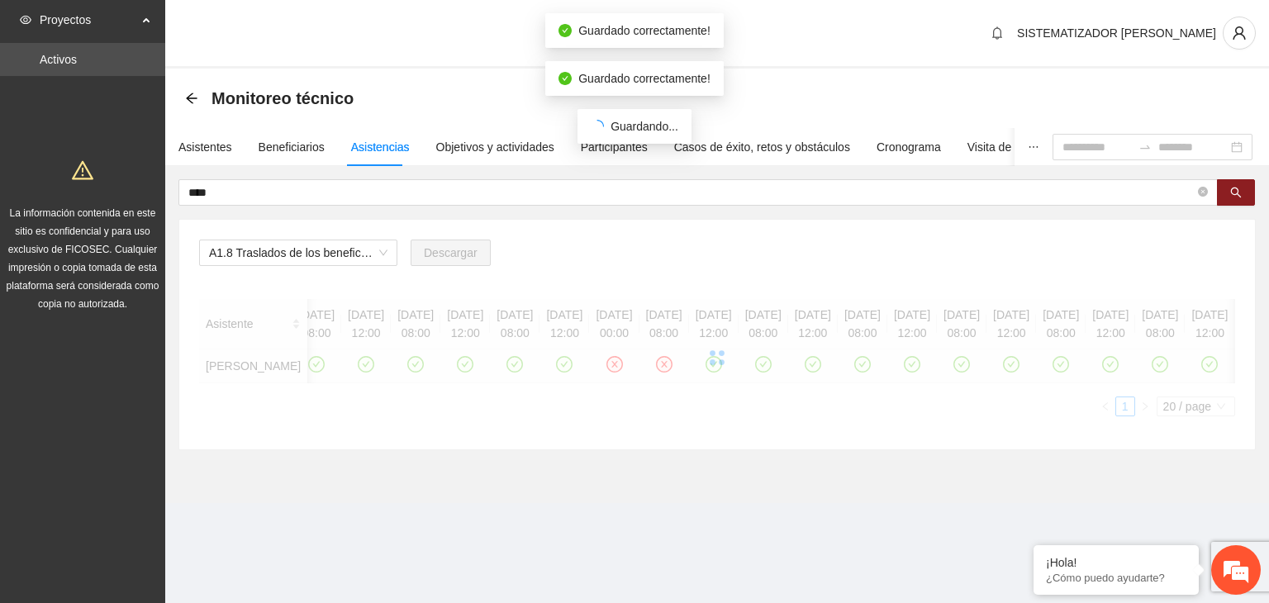
click at [906, 364] on div at bounding box center [717, 357] width 1036 height 117
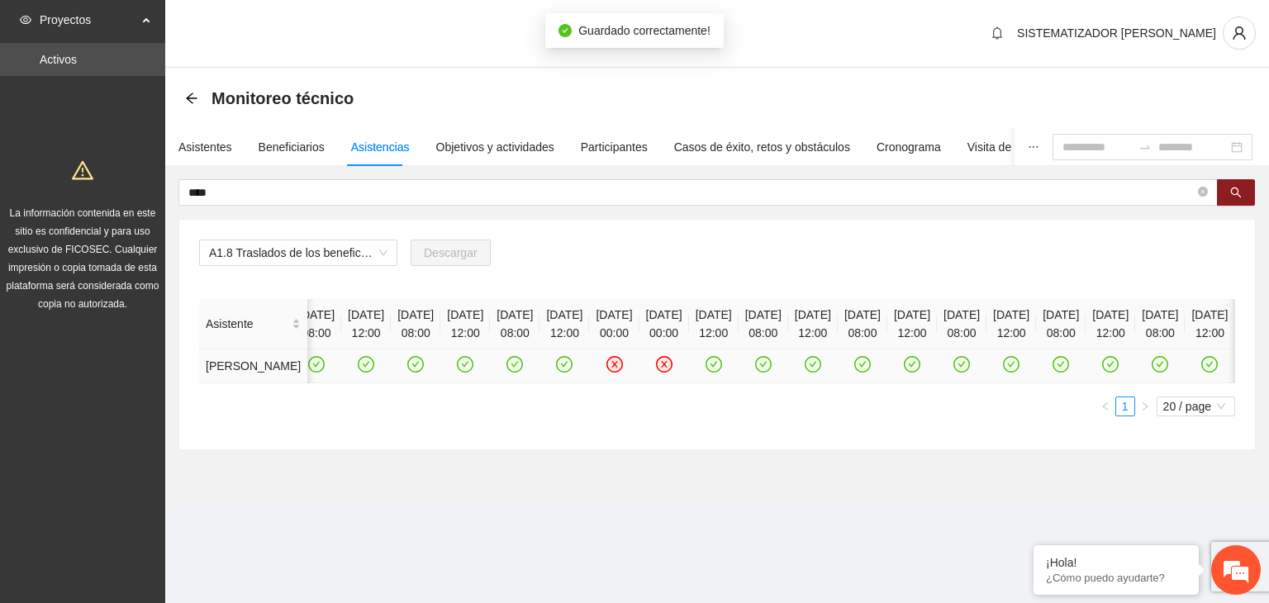
click at [717, 367] on icon "check-circle" at bounding box center [713, 364] width 7 height 6
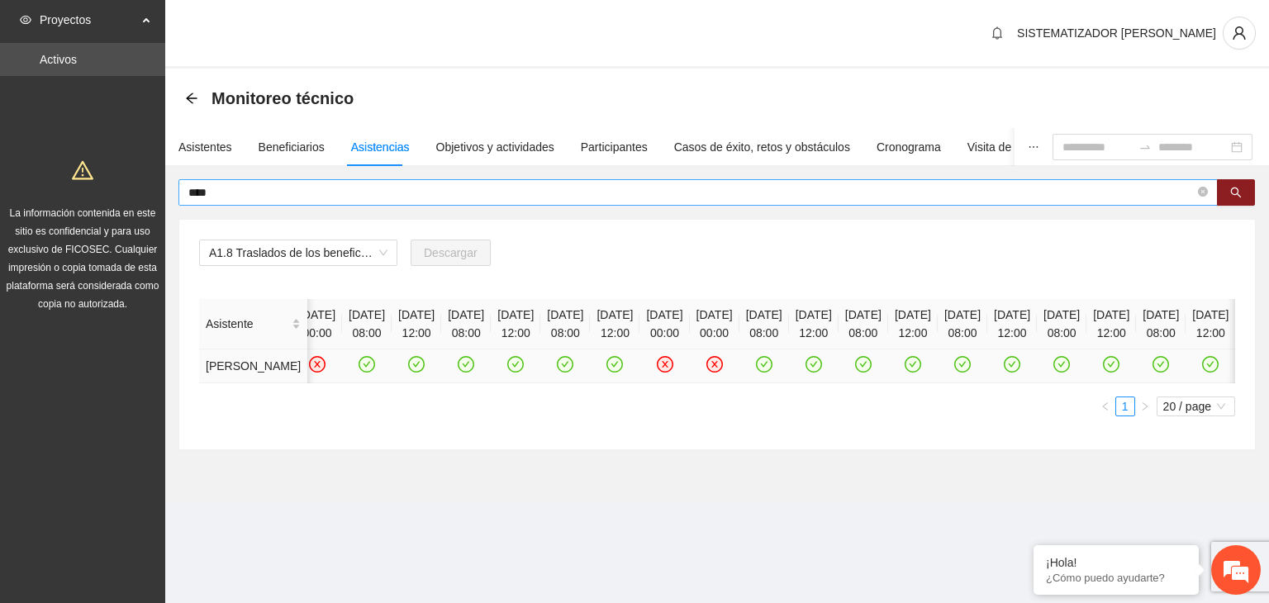
click at [456, 188] on input "****" at bounding box center [691, 192] width 1007 height 18
type input "*"
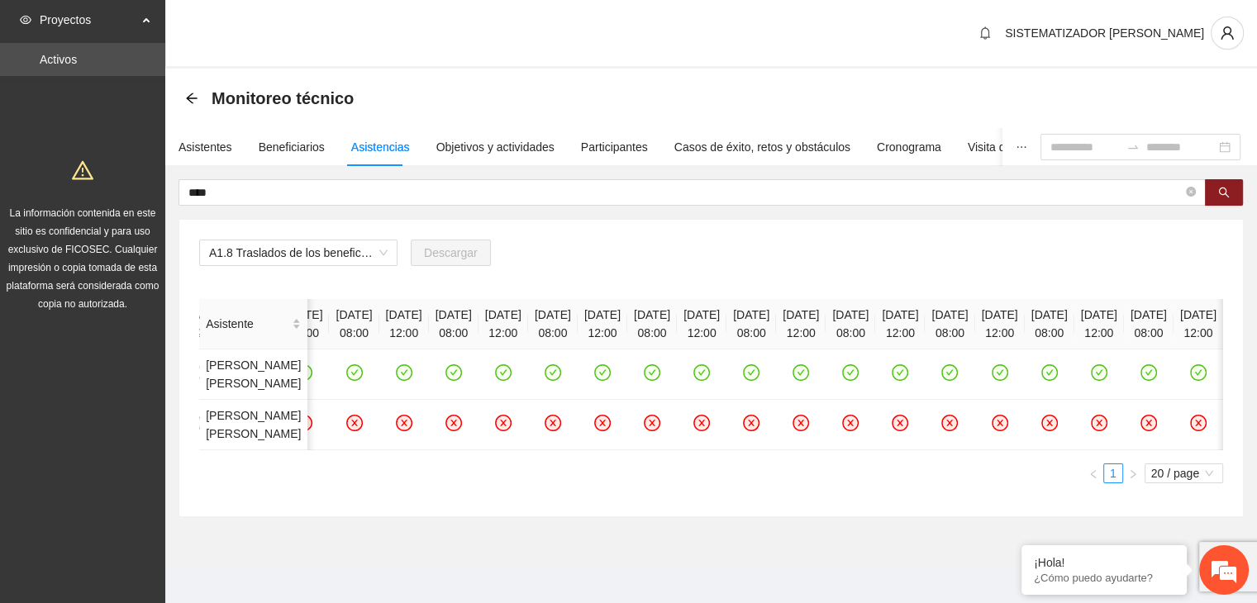
scroll to position [0, 2257]
click at [560, 380] on icon "check-circle" at bounding box center [553, 373] width 14 height 14
click at [610, 380] on icon "check-circle" at bounding box center [603, 373] width 14 height 14
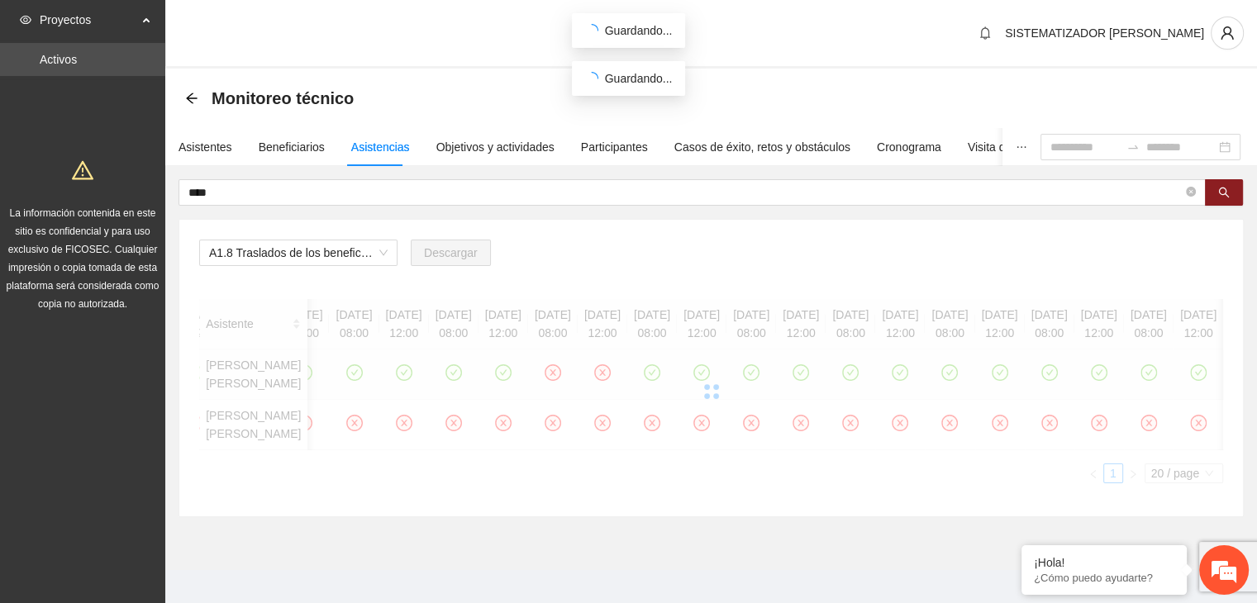
click at [716, 389] on div at bounding box center [711, 391] width 1024 height 184
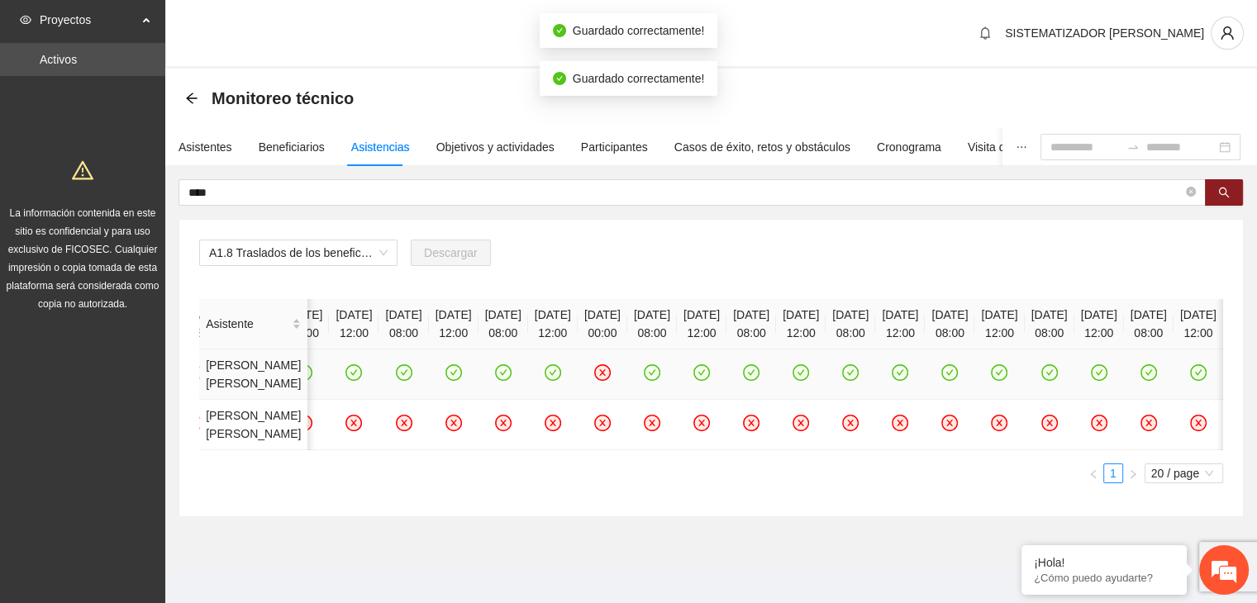
click at [709, 380] on icon "check-circle" at bounding box center [702, 373] width 14 height 14
click at [651, 381] on icon "check-circle" at bounding box center [652, 372] width 17 height 17
click at [759, 380] on icon "check-circle" at bounding box center [752, 373] width 14 height 14
click at [797, 380] on icon "check-circle" at bounding box center [801, 373] width 14 height 14
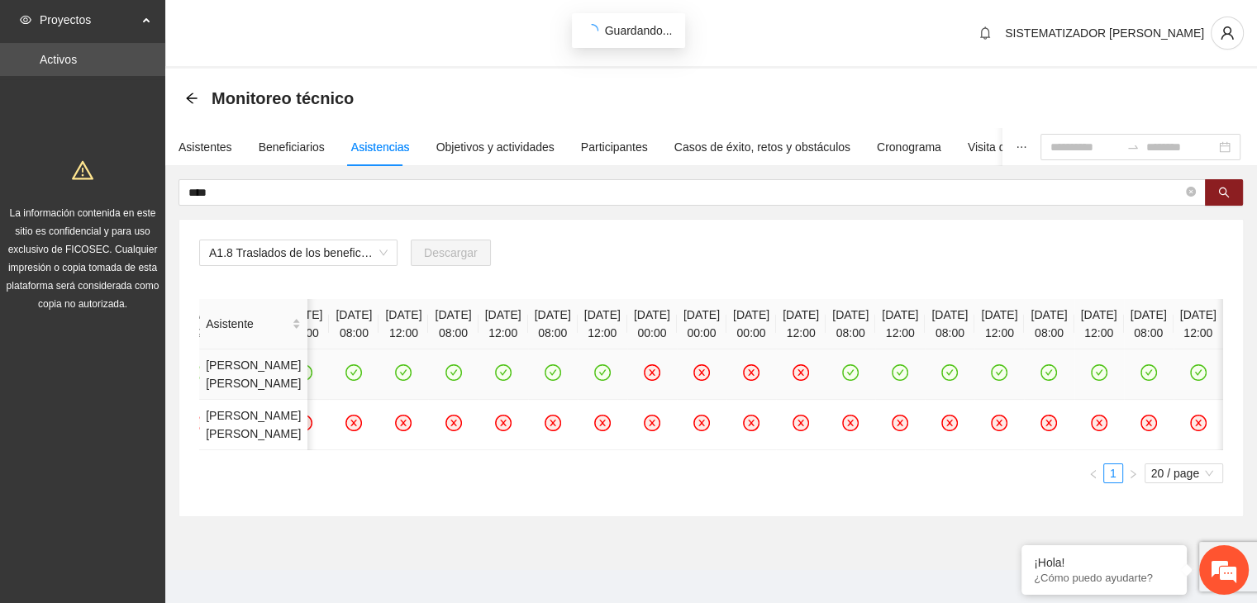
click at [855, 376] on icon "check-circle" at bounding box center [850, 373] width 7 height 6
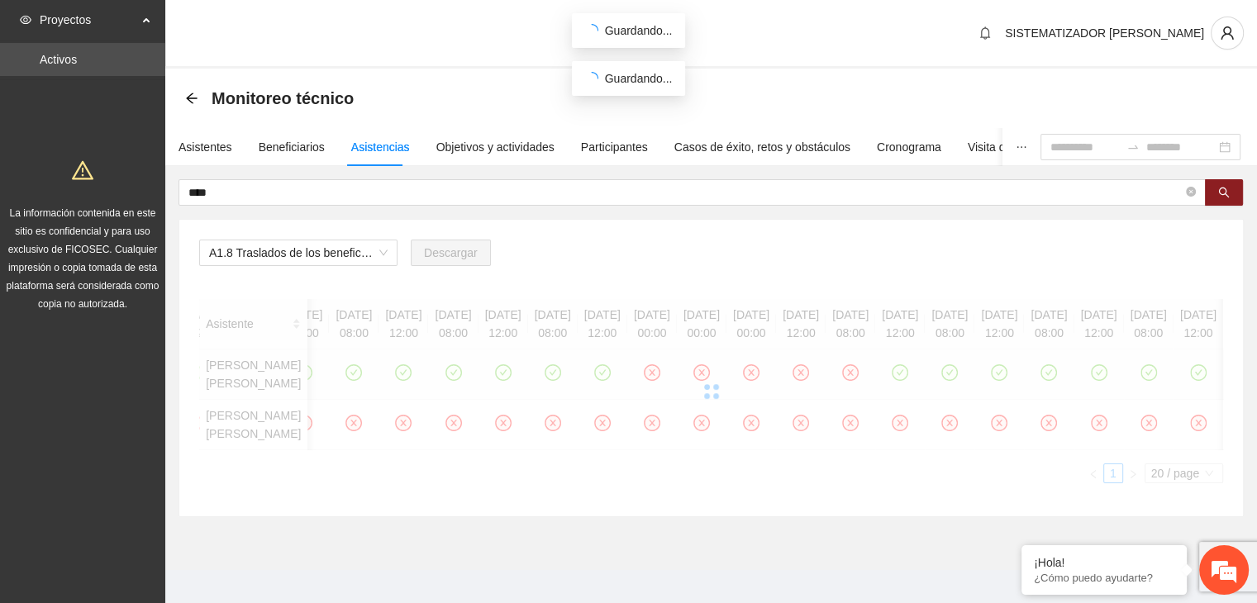
click at [940, 391] on div "Asistente [DATE] 08:00 [DATE] 13:00 [DATE] 08:00 [DATE] 13:00 [DATE] 08:00 [DAT…" at bounding box center [711, 391] width 1024 height 184
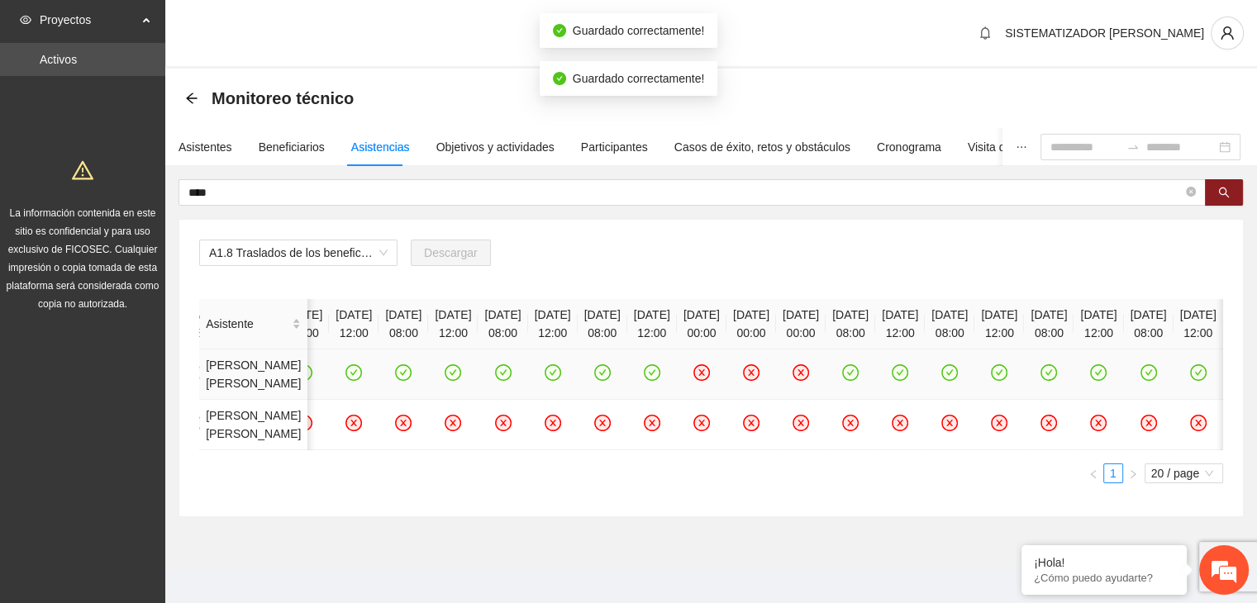
click at [842, 381] on icon "check-circle" at bounding box center [850, 372] width 17 height 17
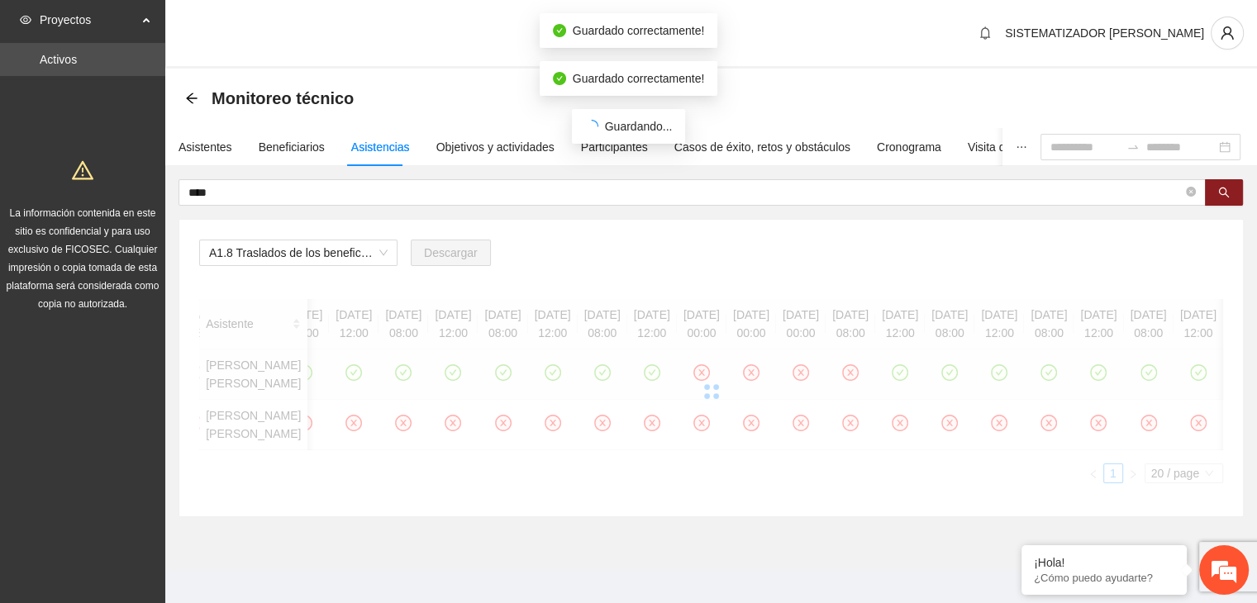
click at [864, 392] on div at bounding box center [711, 391] width 1024 height 184
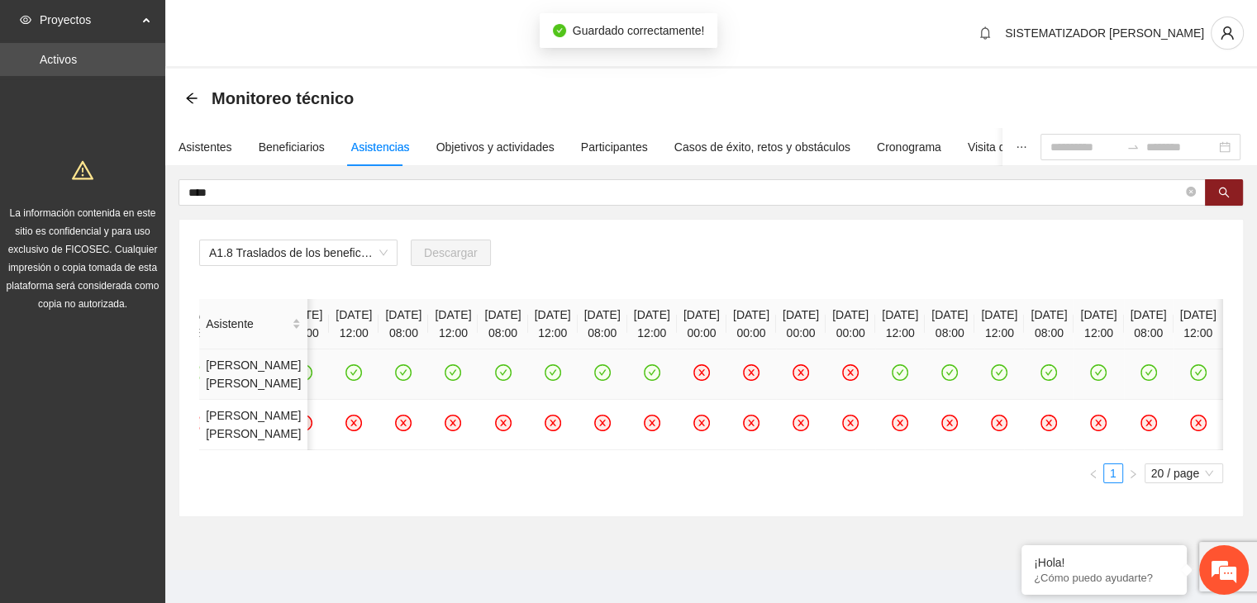
click at [892, 381] on icon "check-circle" at bounding box center [900, 372] width 17 height 17
click at [943, 380] on icon "check-circle" at bounding box center [950, 373] width 14 height 14
click at [1015, 388] on div "Asistente [DATE] 08:00 [DATE] 13:00 [DATE] 08:00 [DATE] 13:00 [DATE] 08:00 [DAT…" at bounding box center [711, 391] width 1024 height 184
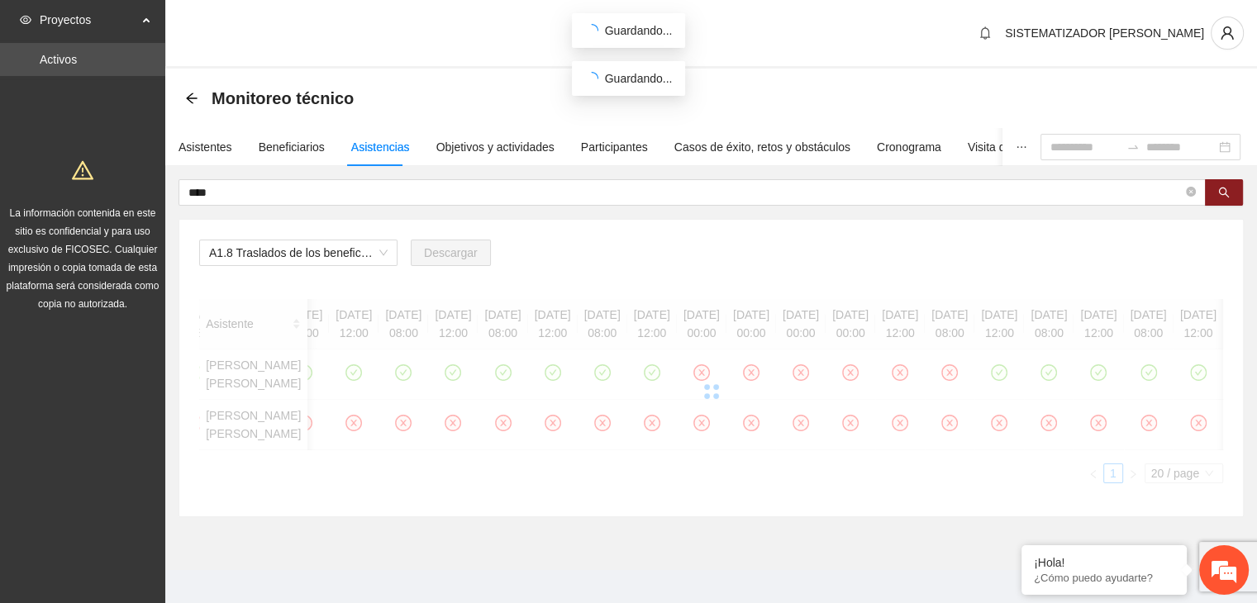
click at [932, 483] on div at bounding box center [711, 391] width 1024 height 184
drag, startPoint x: 932, startPoint y: 530, endPoint x: 959, endPoint y: 526, distance: 26.7
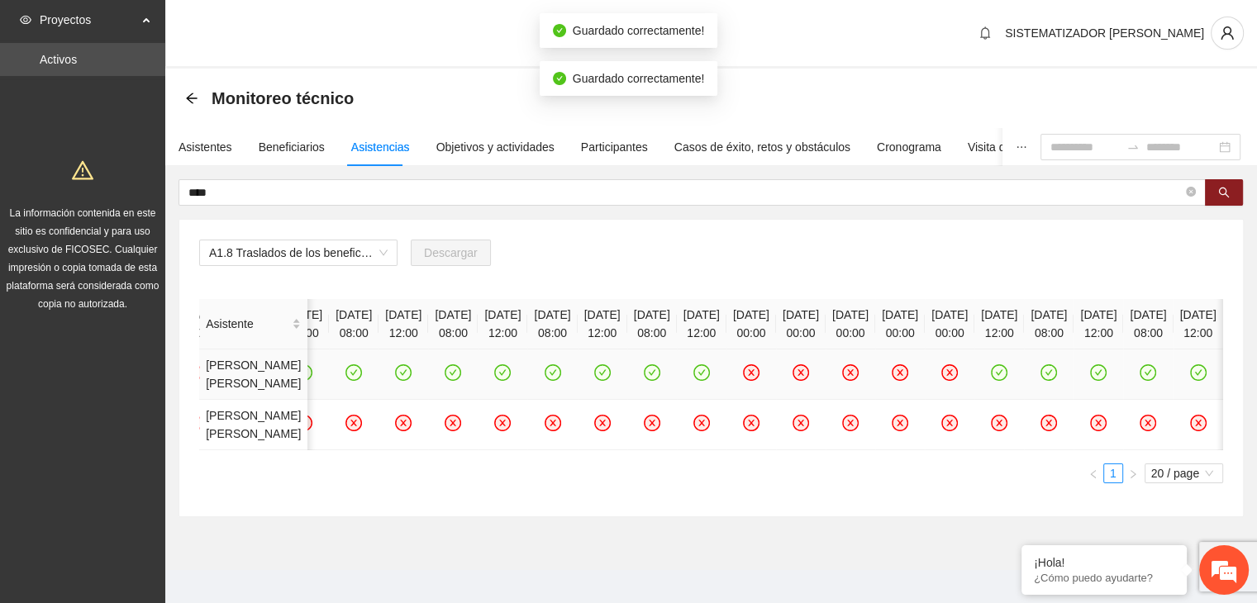
click at [993, 380] on icon "check-circle" at bounding box center [1000, 373] width 14 height 14
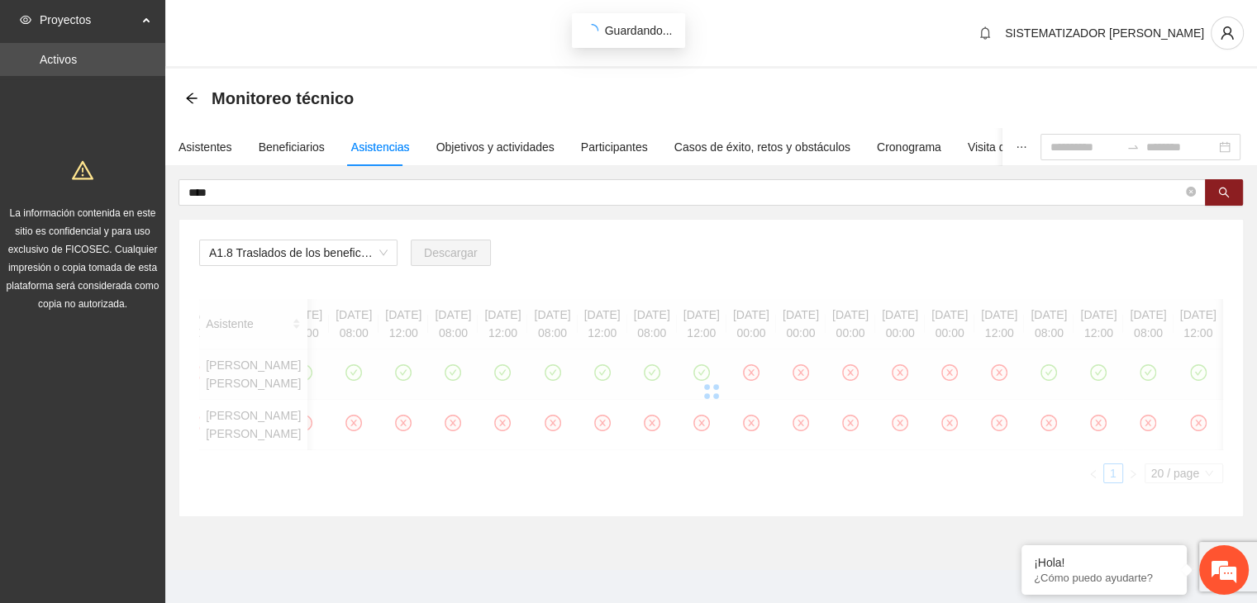
click at [1018, 391] on div at bounding box center [711, 391] width 1024 height 184
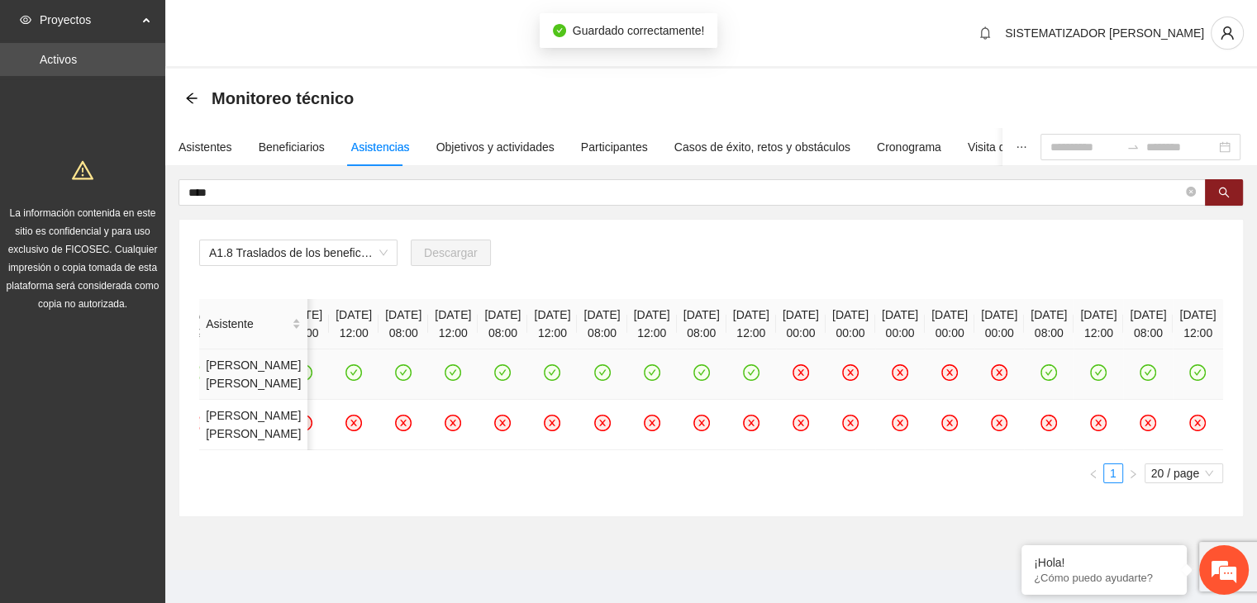
scroll to position [0, 2236]
click at [1042, 380] on icon "check-circle" at bounding box center [1049, 373] width 14 height 14
click at [1092, 380] on icon "check-circle" at bounding box center [1099, 373] width 14 height 14
click at [1140, 381] on icon "check-circle" at bounding box center [1148, 372] width 17 height 17
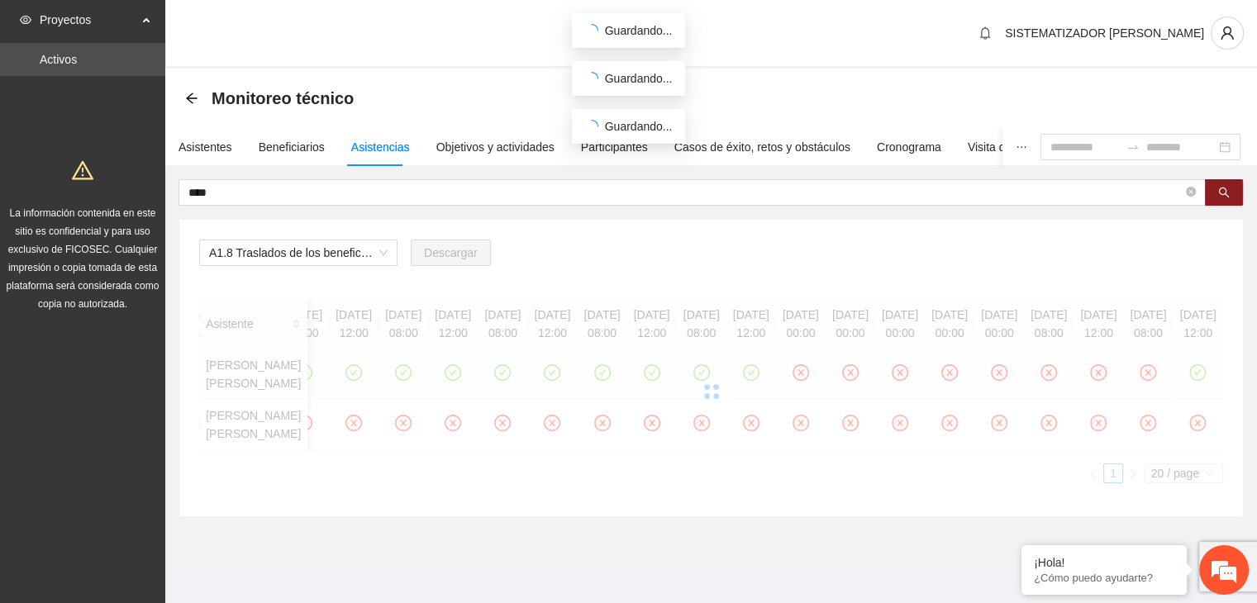
click at [1188, 393] on div at bounding box center [711, 391] width 1024 height 184
click at [1180, 390] on div at bounding box center [711, 391] width 1024 height 184
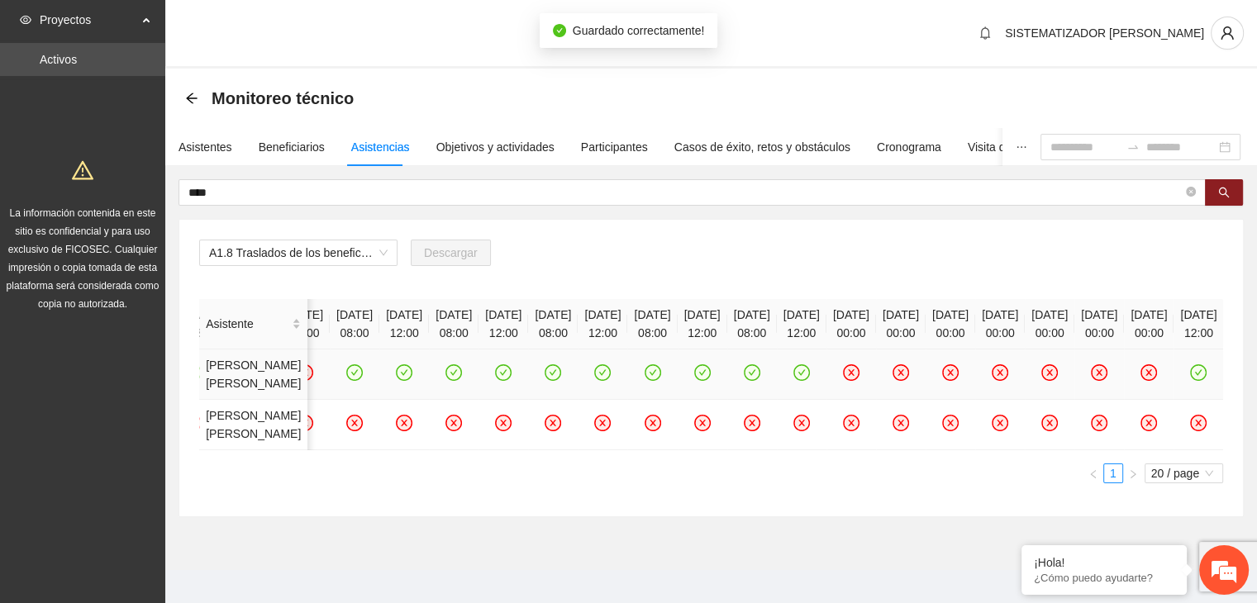
click at [1192, 380] on icon "check-circle" at bounding box center [1199, 373] width 14 height 14
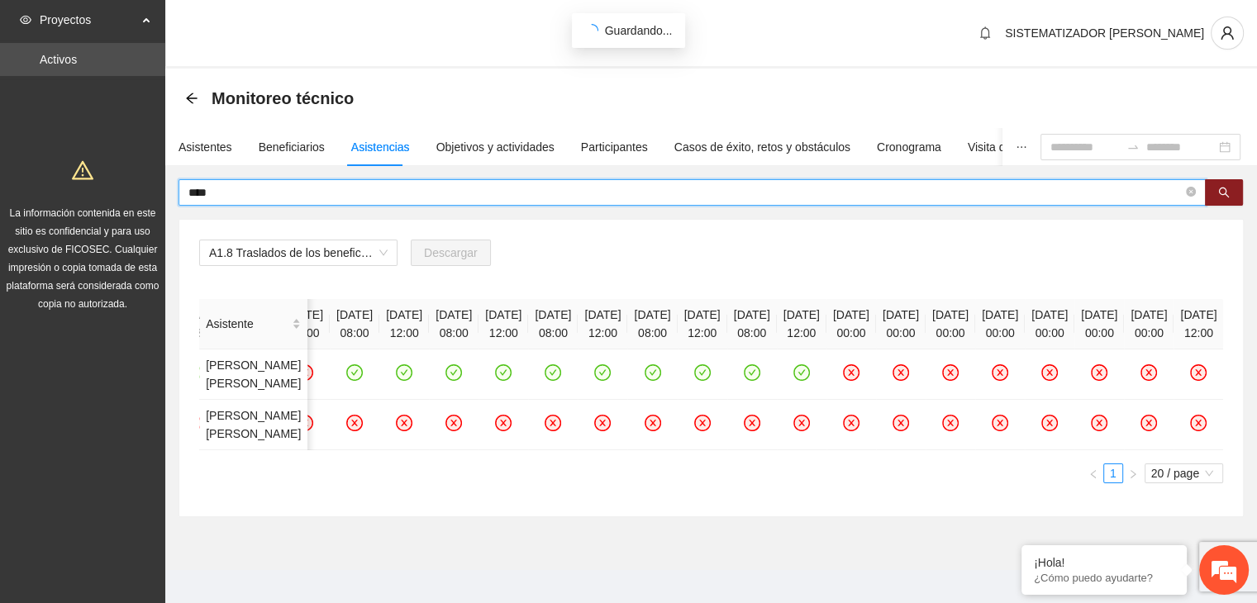
click at [441, 194] on input "****" at bounding box center [685, 192] width 994 height 18
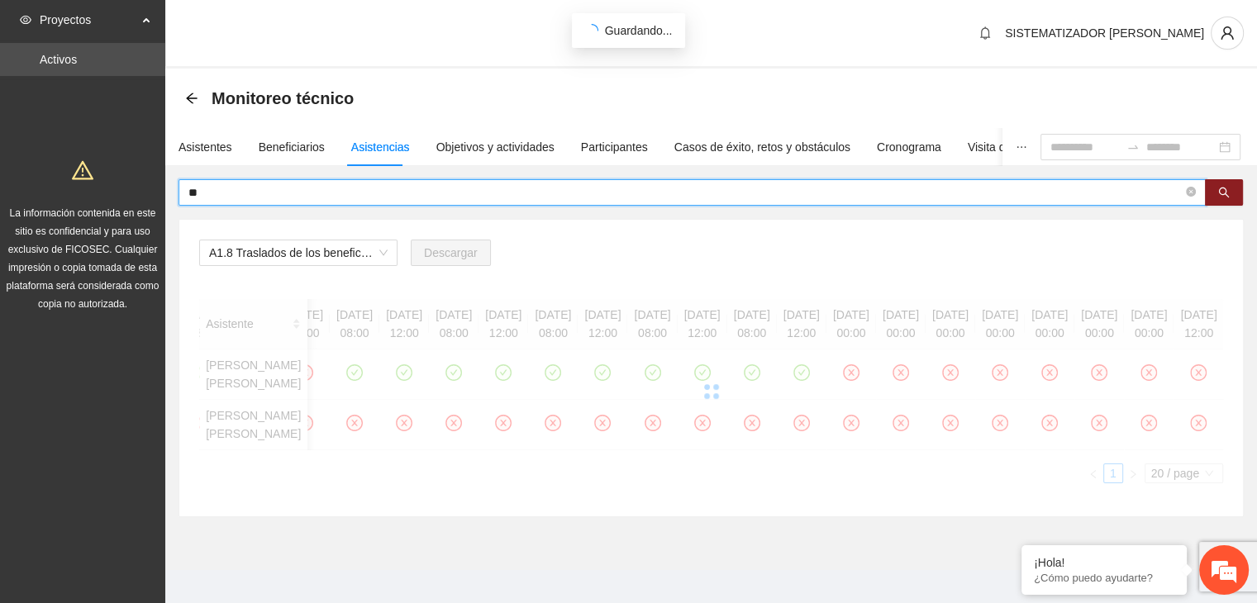
type input "*"
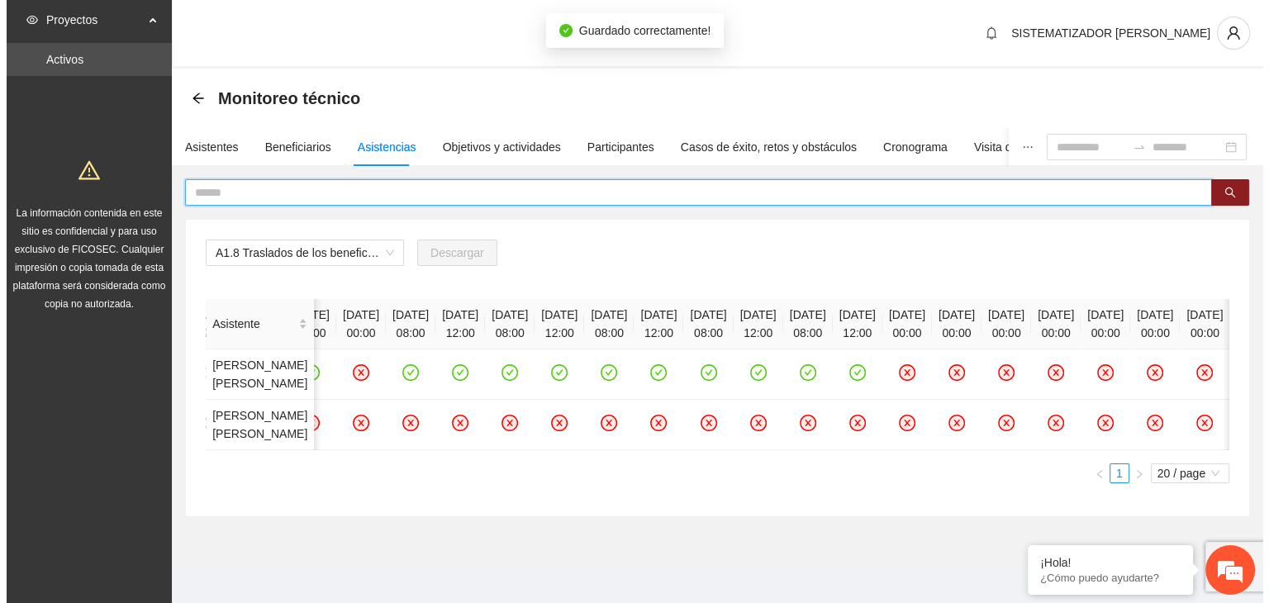
scroll to position [0, 2088]
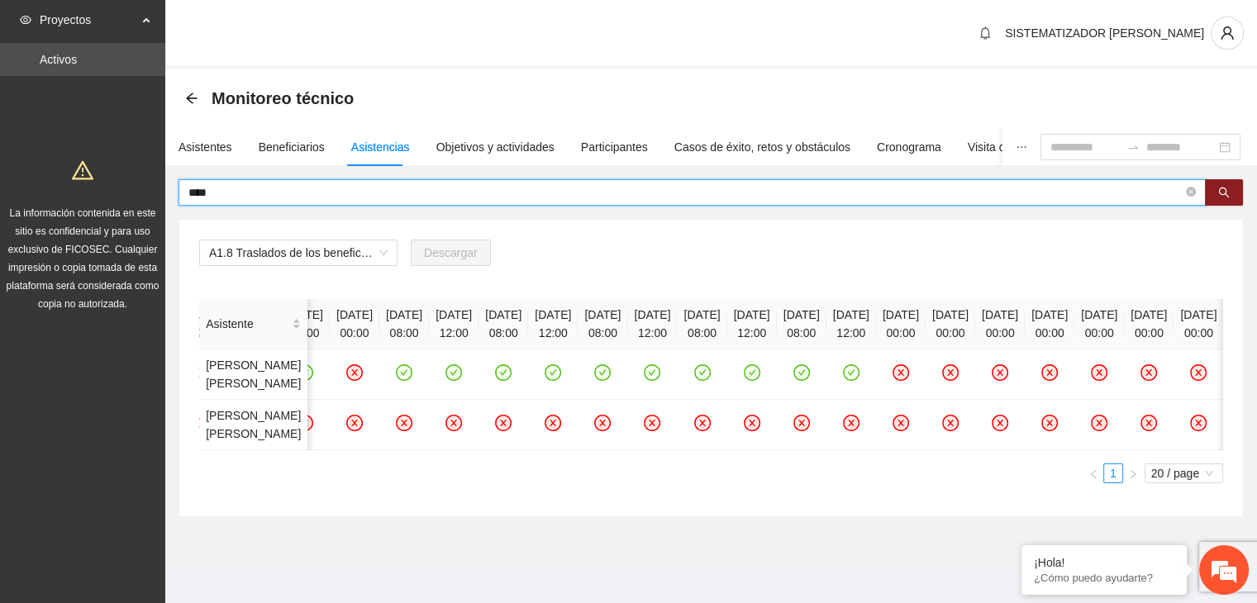
type input "****"
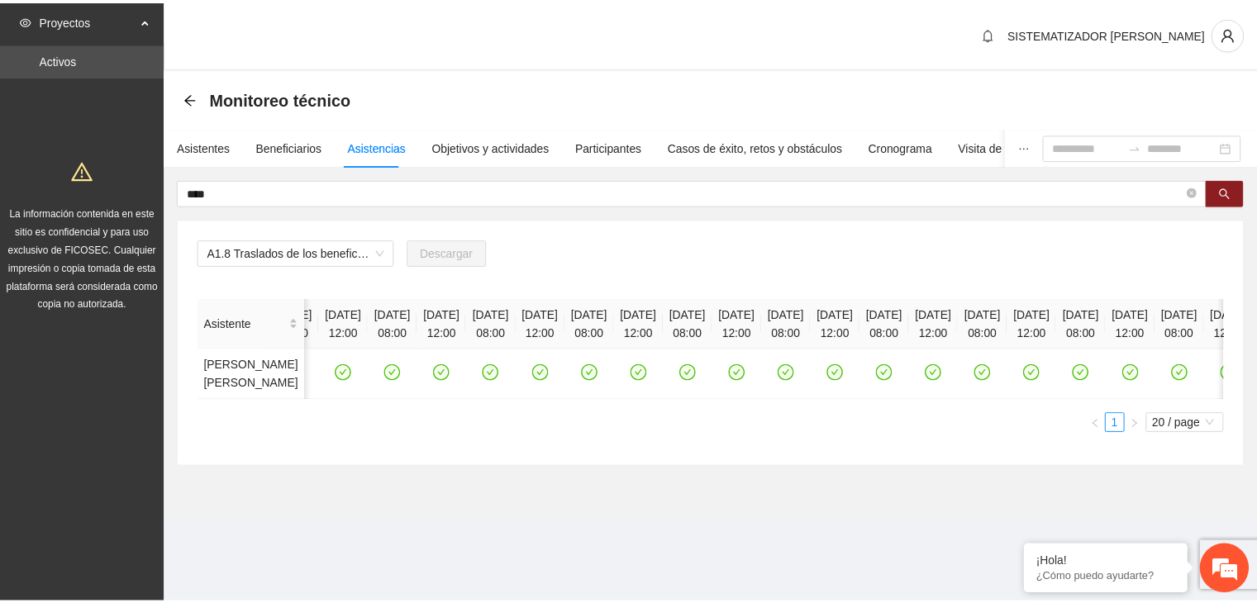
scroll to position [0, 14]
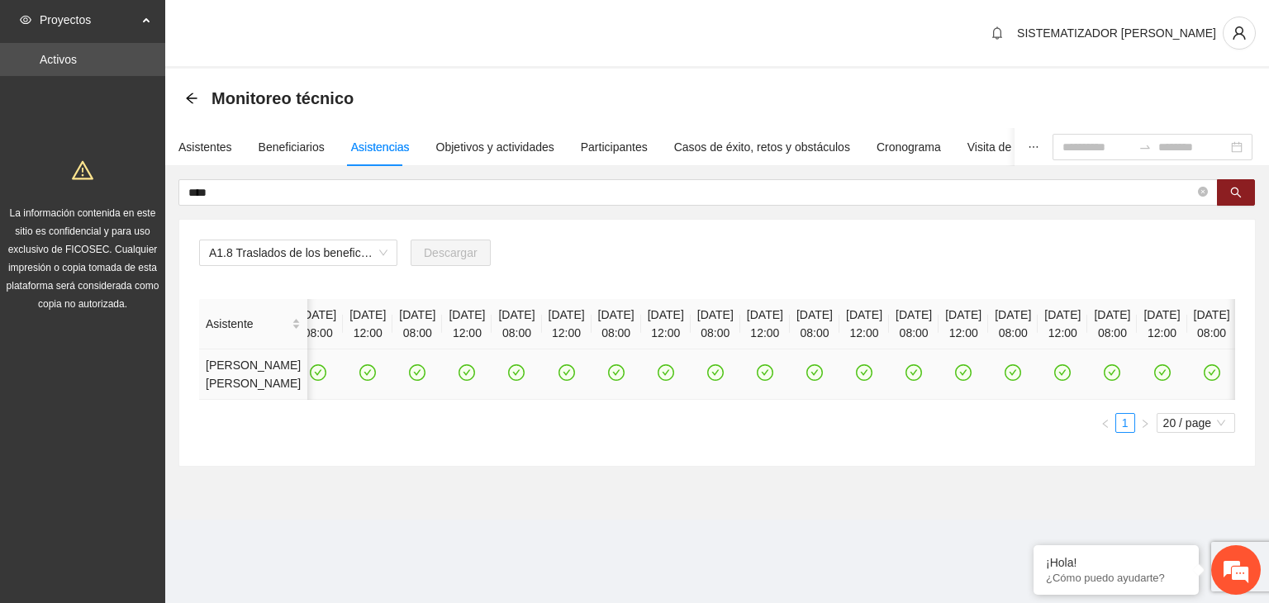
click at [312, 380] on icon "check-circle" at bounding box center [319, 373] width 14 height 14
click at [364, 379] on icon "check-circle" at bounding box center [368, 373] width 14 height 14
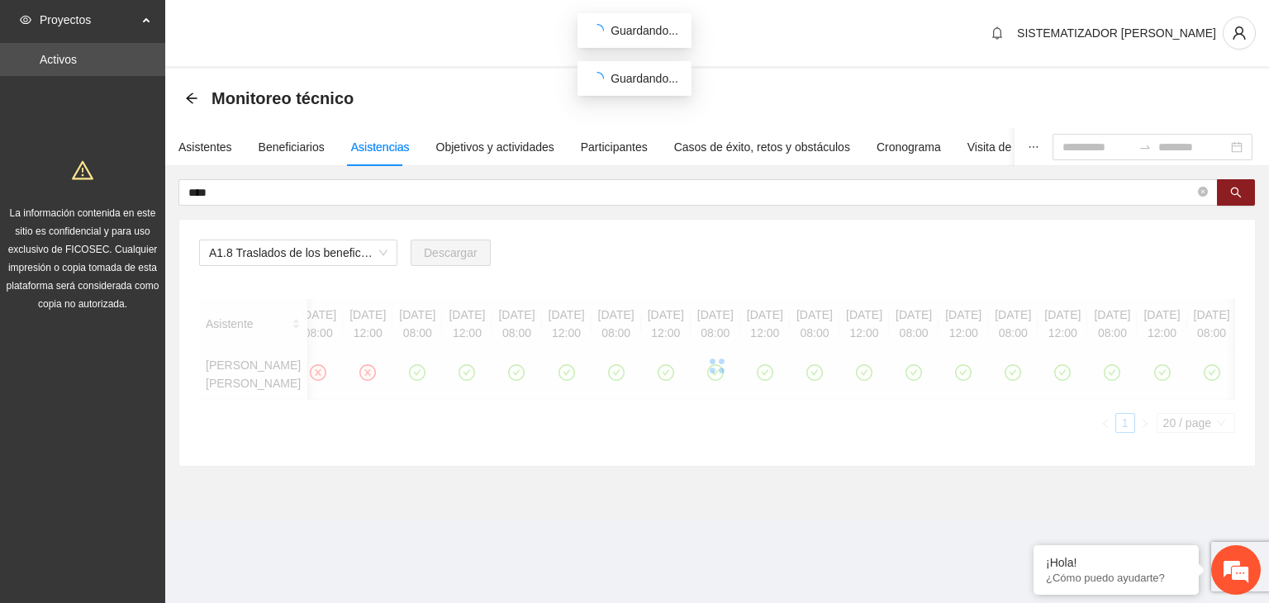
click at [441, 383] on div at bounding box center [717, 366] width 1036 height 134
click at [513, 384] on div at bounding box center [717, 366] width 1036 height 134
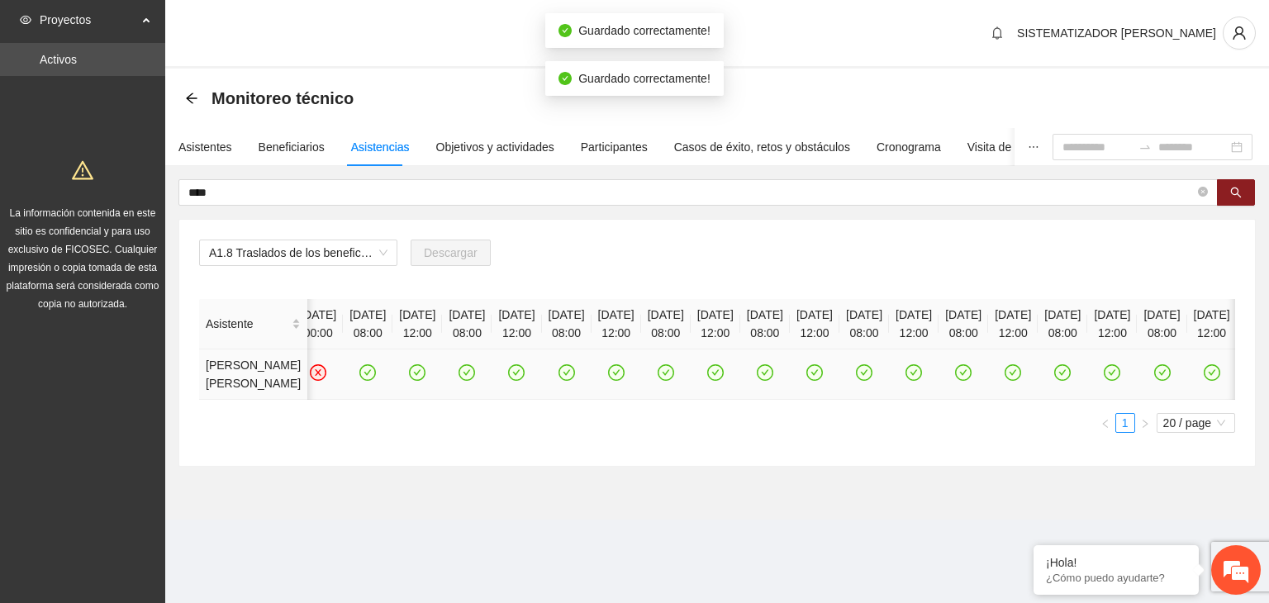
click at [474, 380] on icon "check-circle" at bounding box center [467, 373] width 14 height 14
click at [474, 380] on icon "close-circle" at bounding box center [467, 373] width 14 height 14
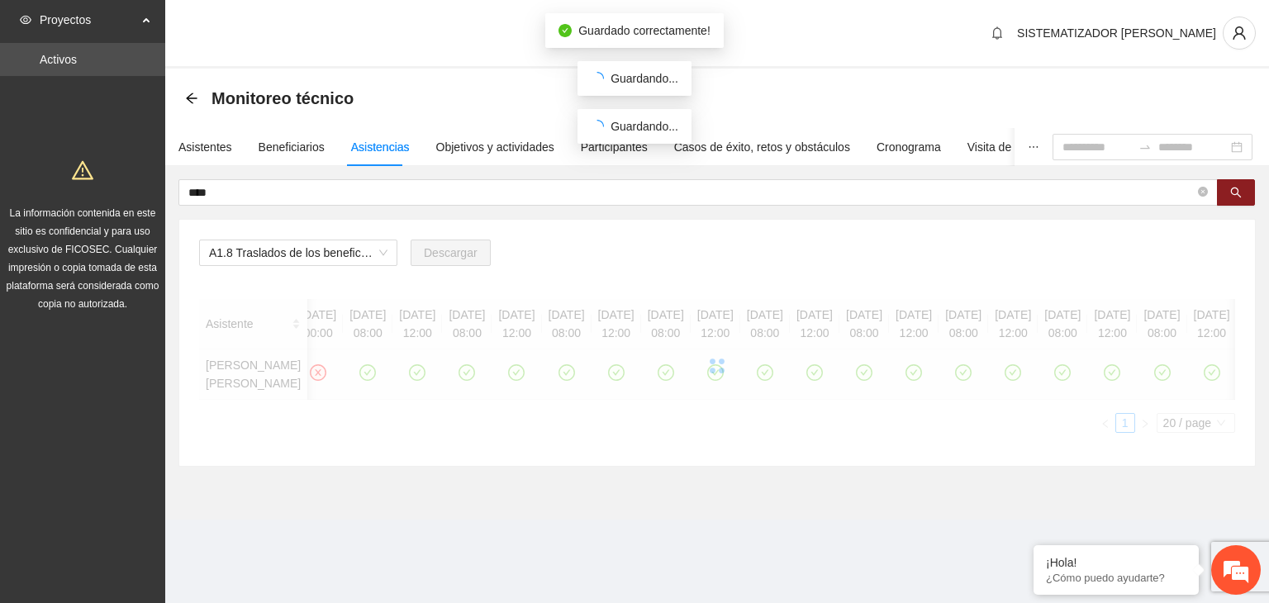
click at [445, 383] on div at bounding box center [717, 366] width 1036 height 134
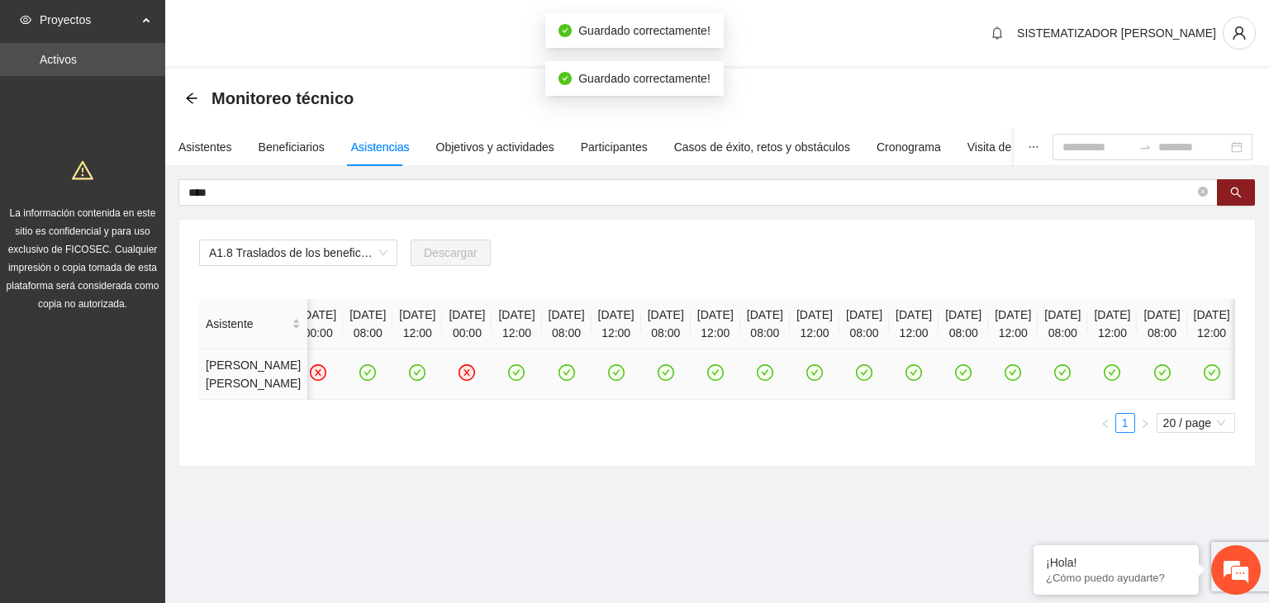
click at [425, 380] on icon "check-circle" at bounding box center [418, 373] width 14 height 14
click at [364, 380] on icon "check-circle" at bounding box center [368, 373] width 14 height 14
click at [203, 147] on div "Asistentes" at bounding box center [206, 147] width 54 height 18
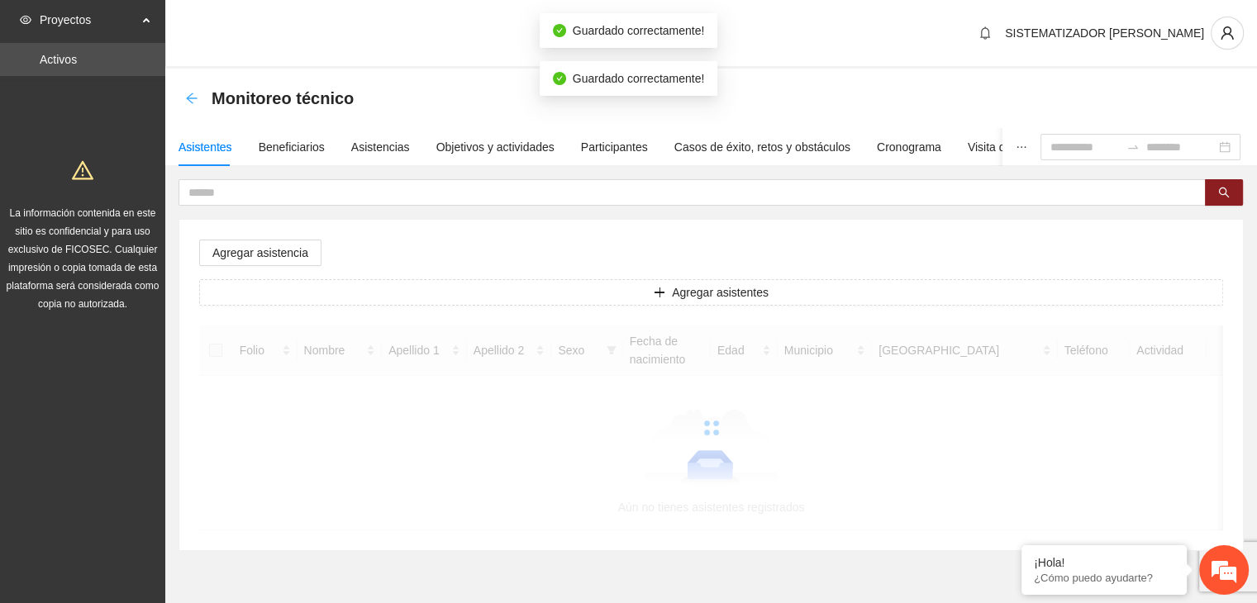
click at [192, 101] on icon "arrow-left" at bounding box center [191, 98] width 13 height 13
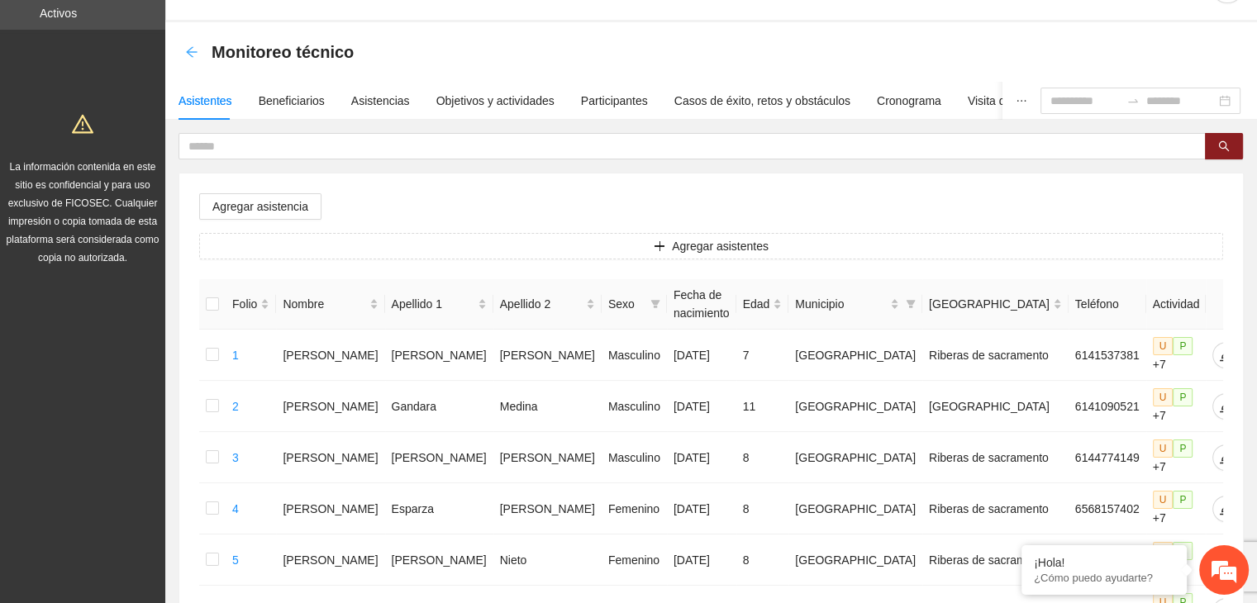
click at [192, 101] on div "Asistentes" at bounding box center [206, 101] width 54 height 18
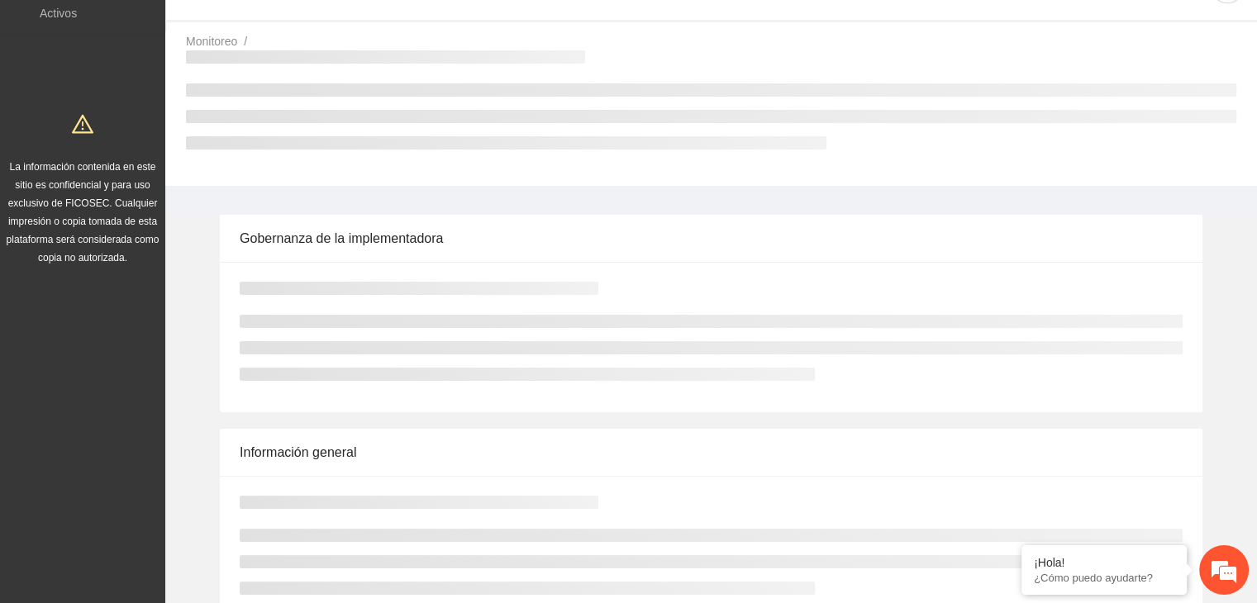
scroll to position [0, 0]
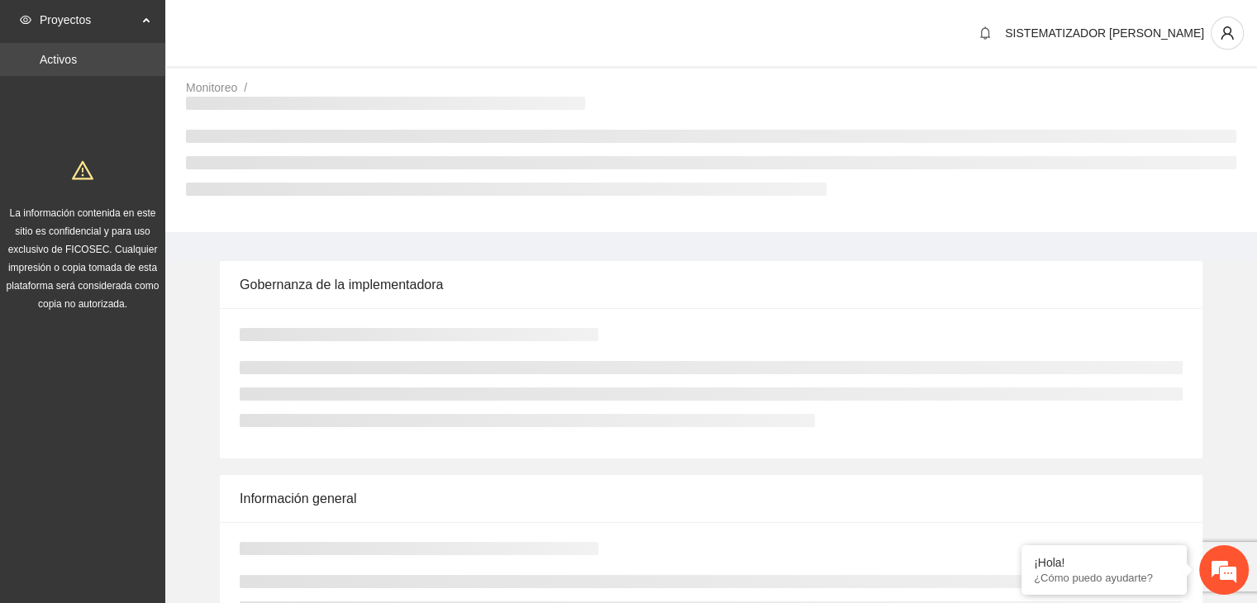
click at [65, 54] on link "Activos" at bounding box center [58, 59] width 37 height 13
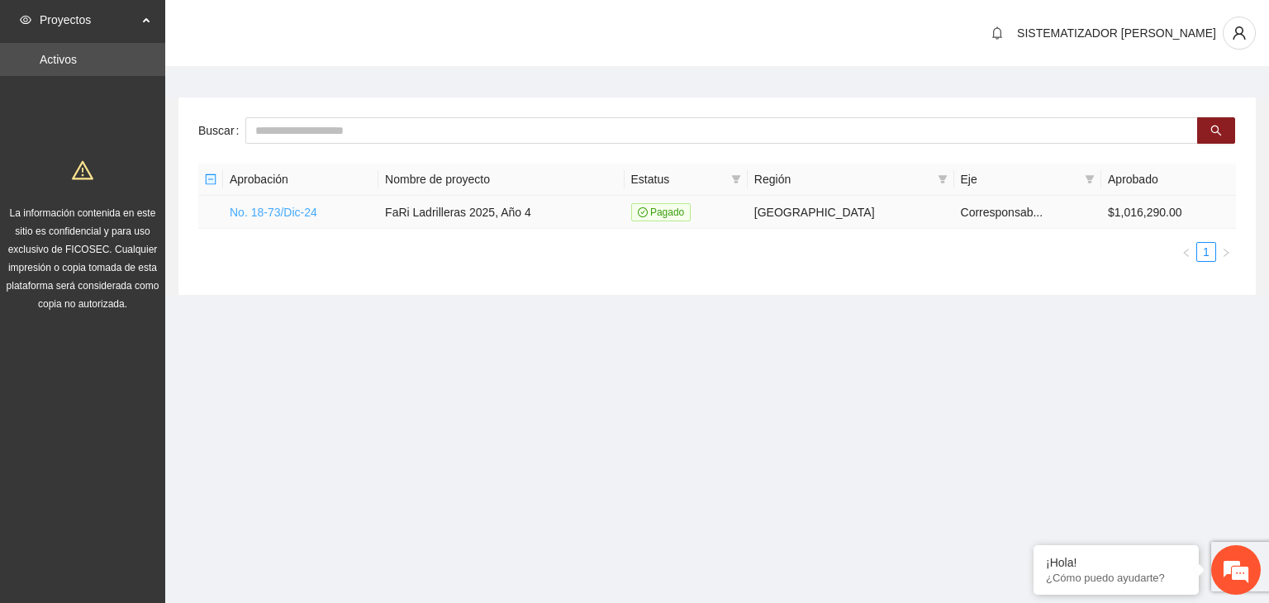
click at [288, 215] on link "No. 18-73/Dic-24" at bounding box center [274, 212] width 88 height 13
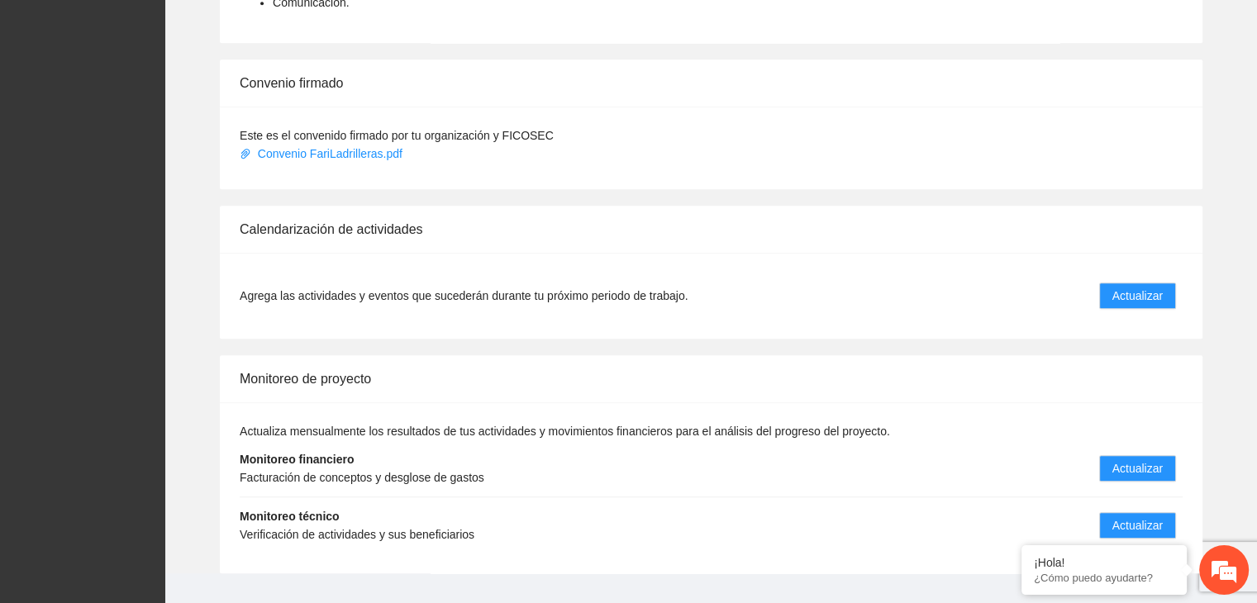
scroll to position [1250, 0]
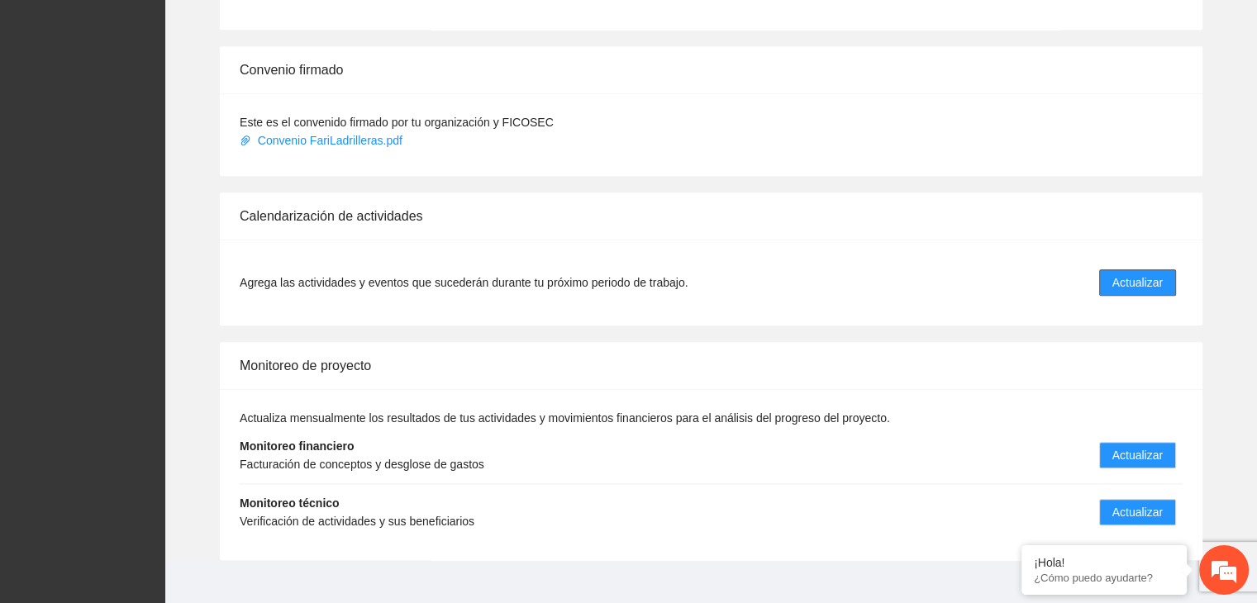
click at [1126, 274] on span "Actualizar" at bounding box center [1137, 283] width 50 height 18
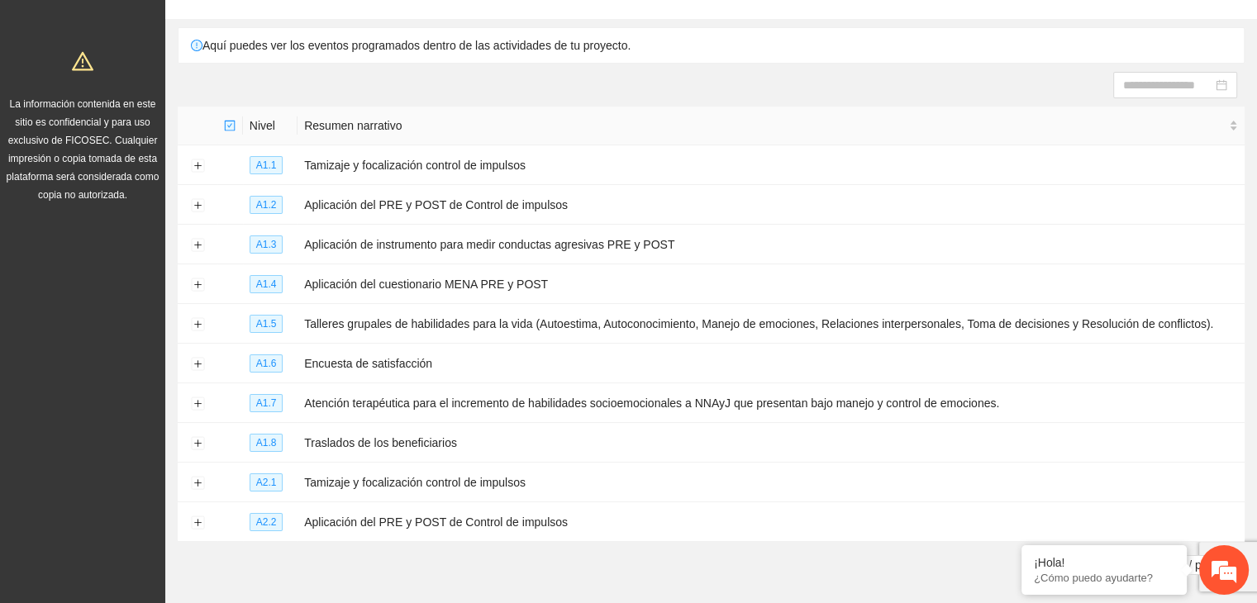
scroll to position [119, 0]
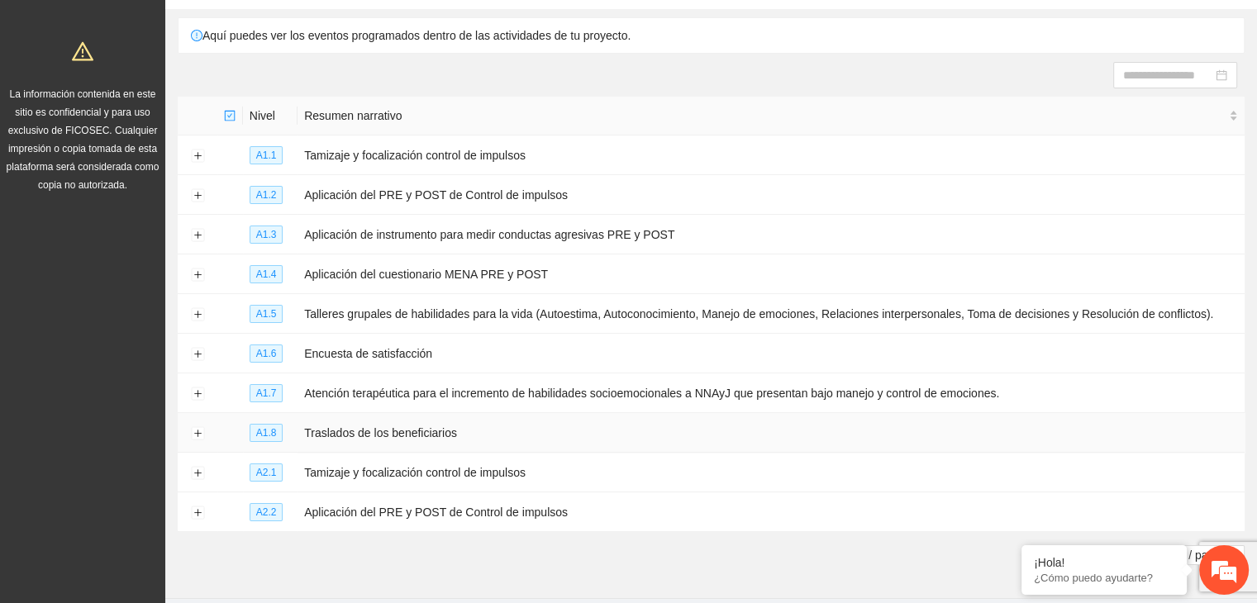
click at [341, 427] on td "Traslados de los beneficiarios" at bounding box center [771, 433] width 947 height 40
click at [189, 432] on td at bounding box center [198, 433] width 40 height 40
click at [198, 433] on button "Expand row" at bounding box center [197, 433] width 13 height 13
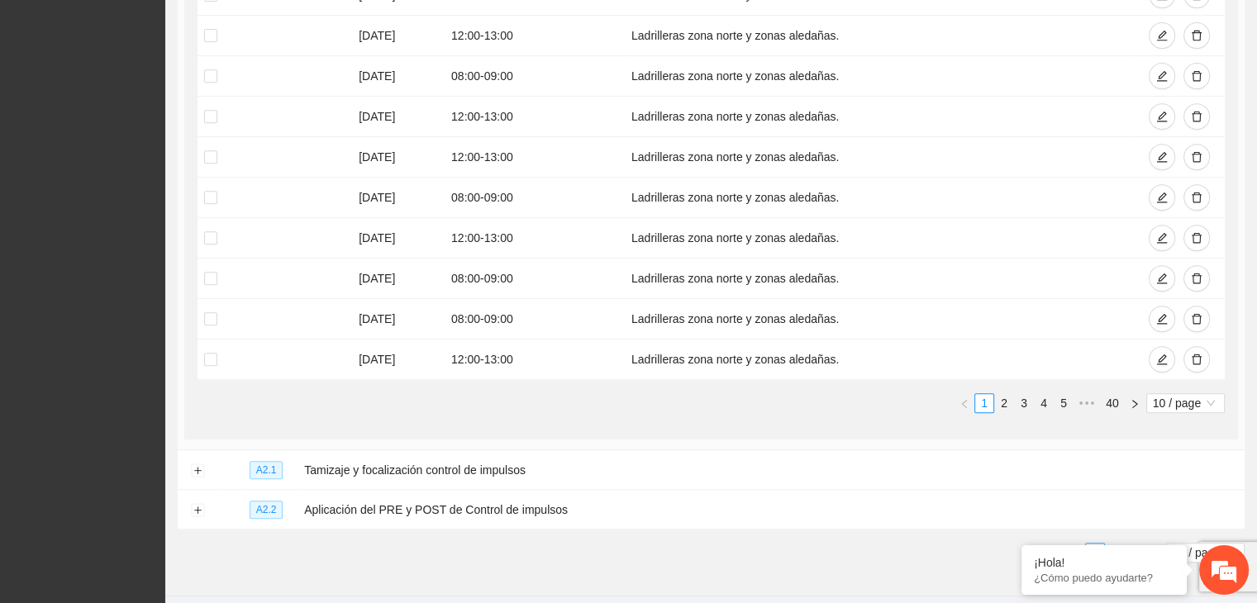
scroll to position [774, 0]
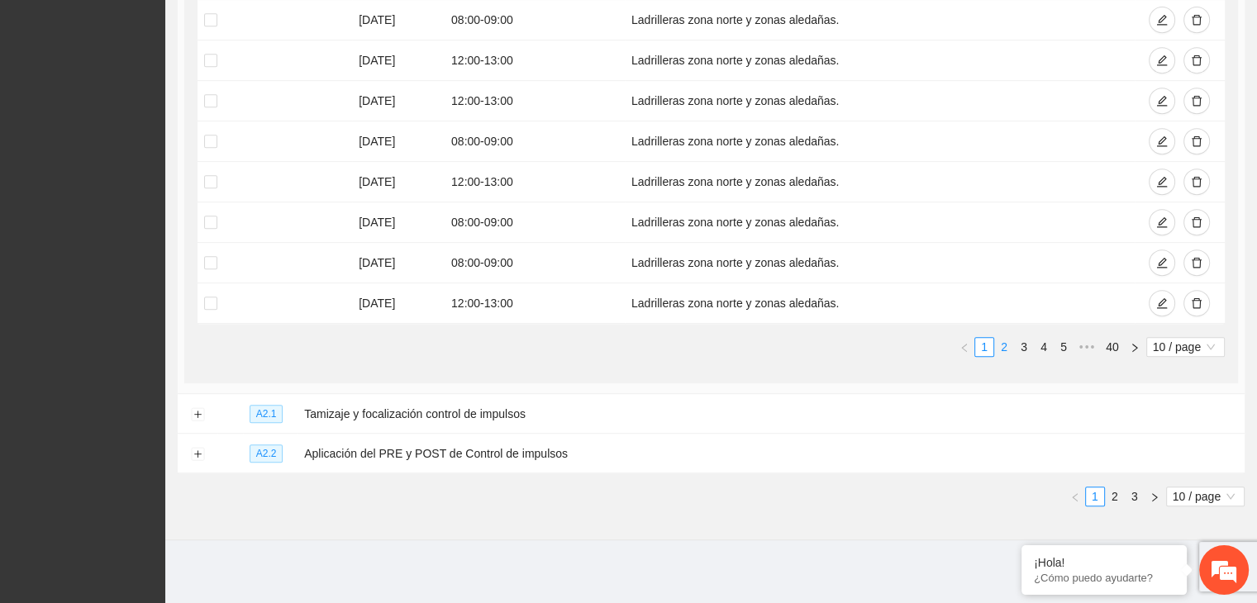
click at [1012, 347] on link "2" at bounding box center [1004, 347] width 18 height 18
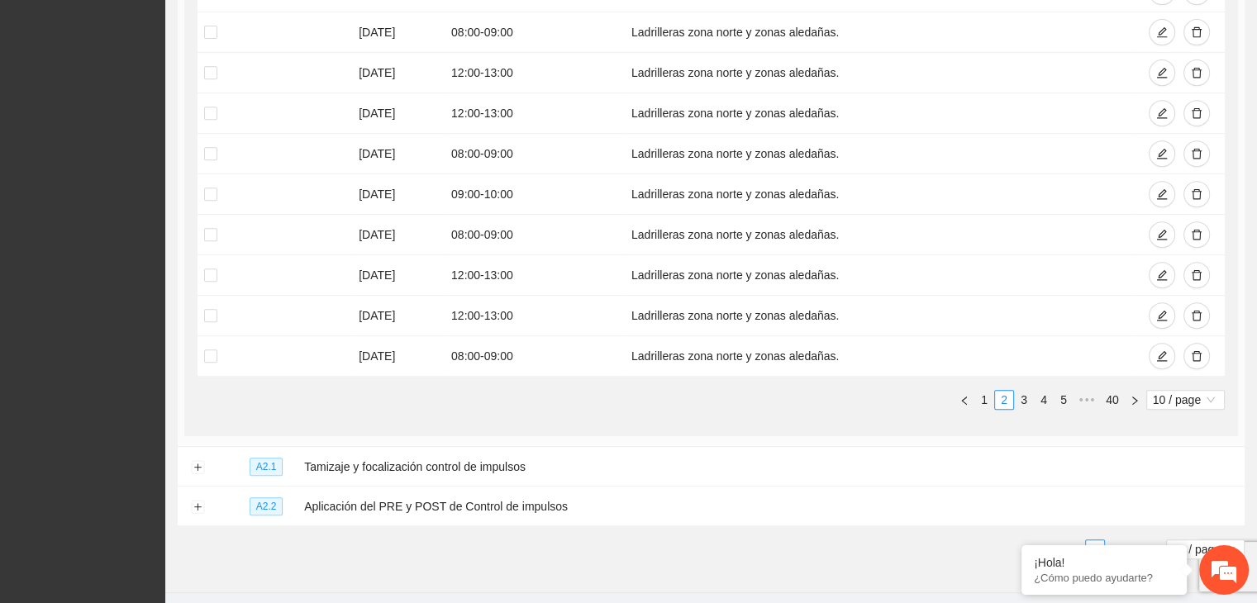
scroll to position [731, 0]
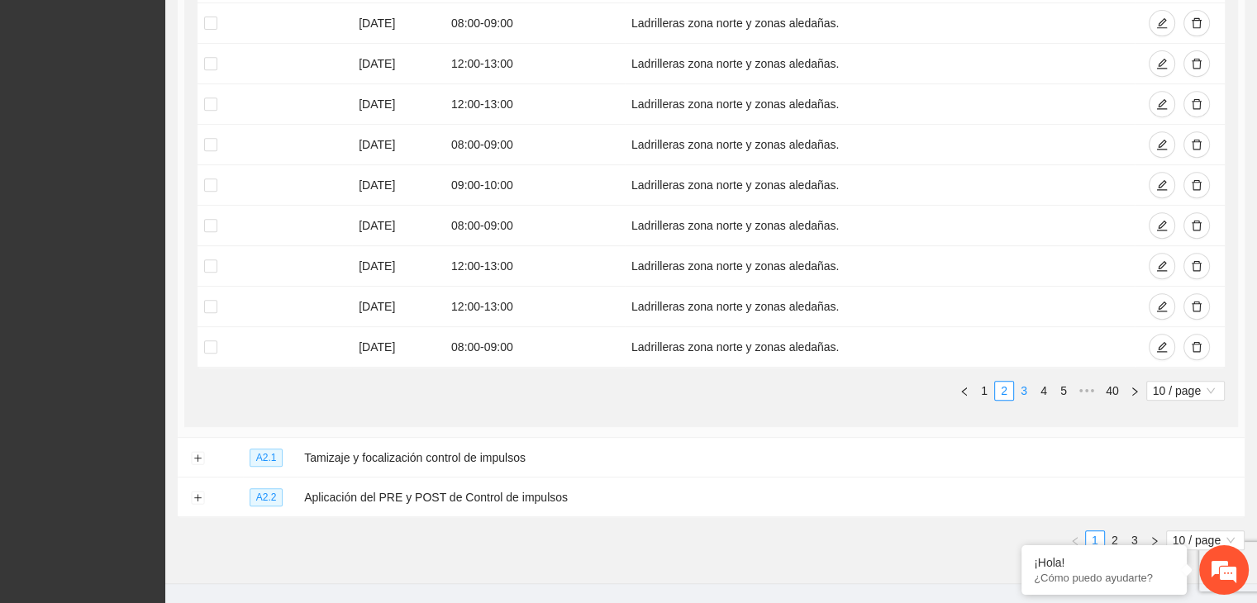
click at [1027, 383] on link "3" at bounding box center [1024, 391] width 18 height 18
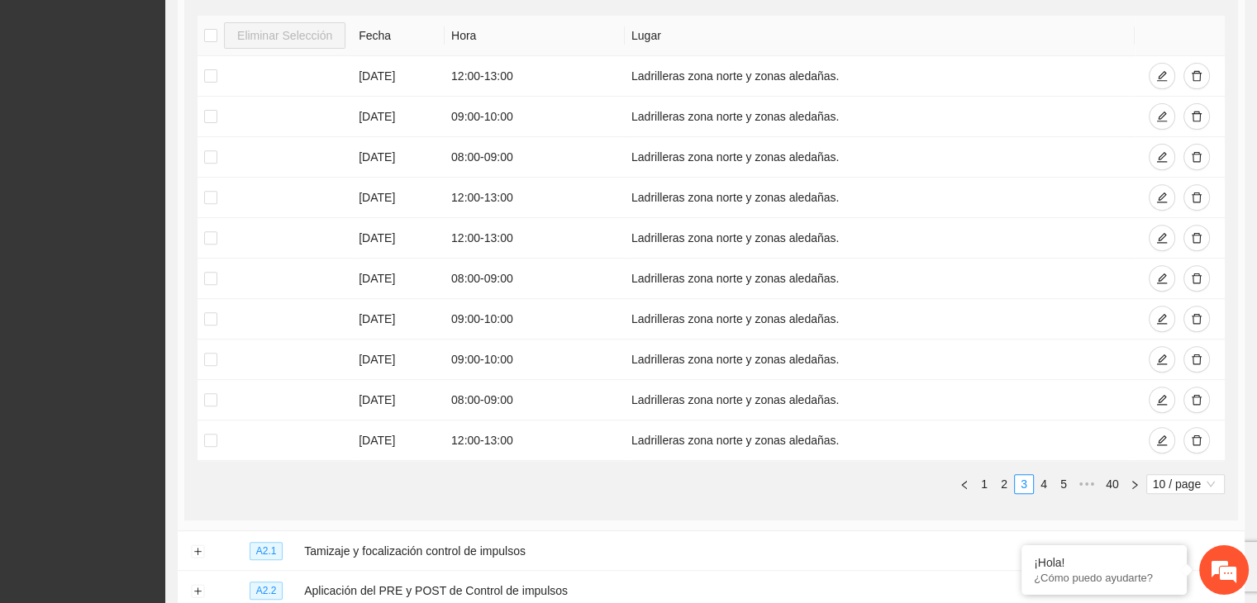
scroll to position [617, 0]
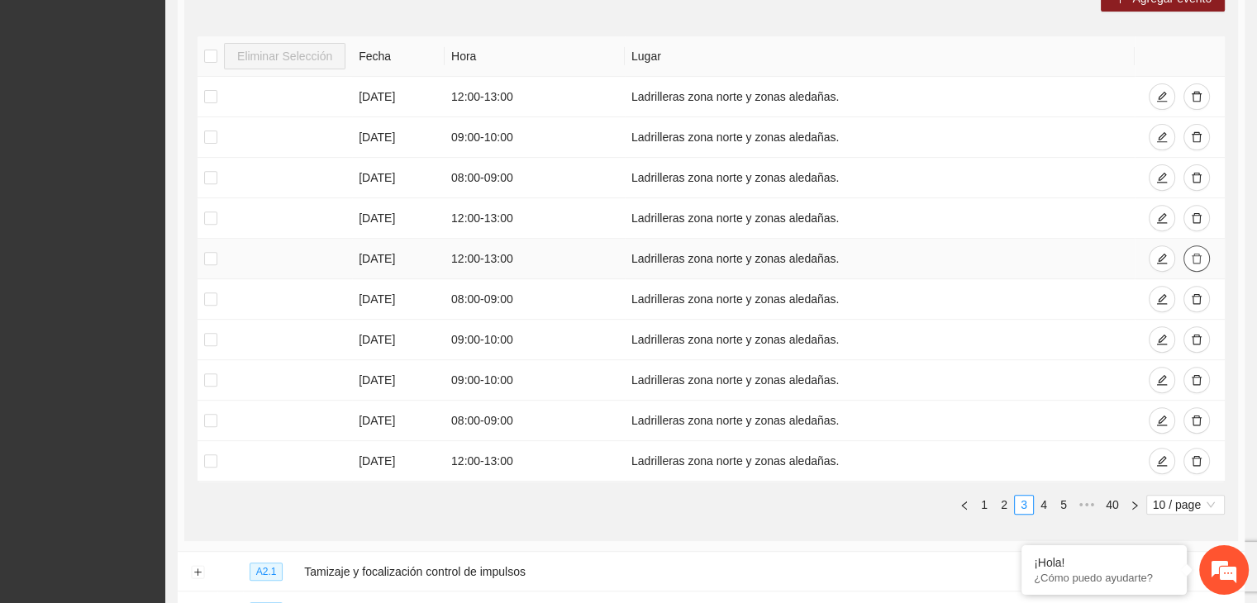
click at [1198, 254] on icon "delete" at bounding box center [1197, 259] width 10 height 11
click at [1202, 295] on button "button" at bounding box center [1196, 299] width 26 height 26
click at [1199, 335] on icon "delete" at bounding box center [1197, 340] width 10 height 11
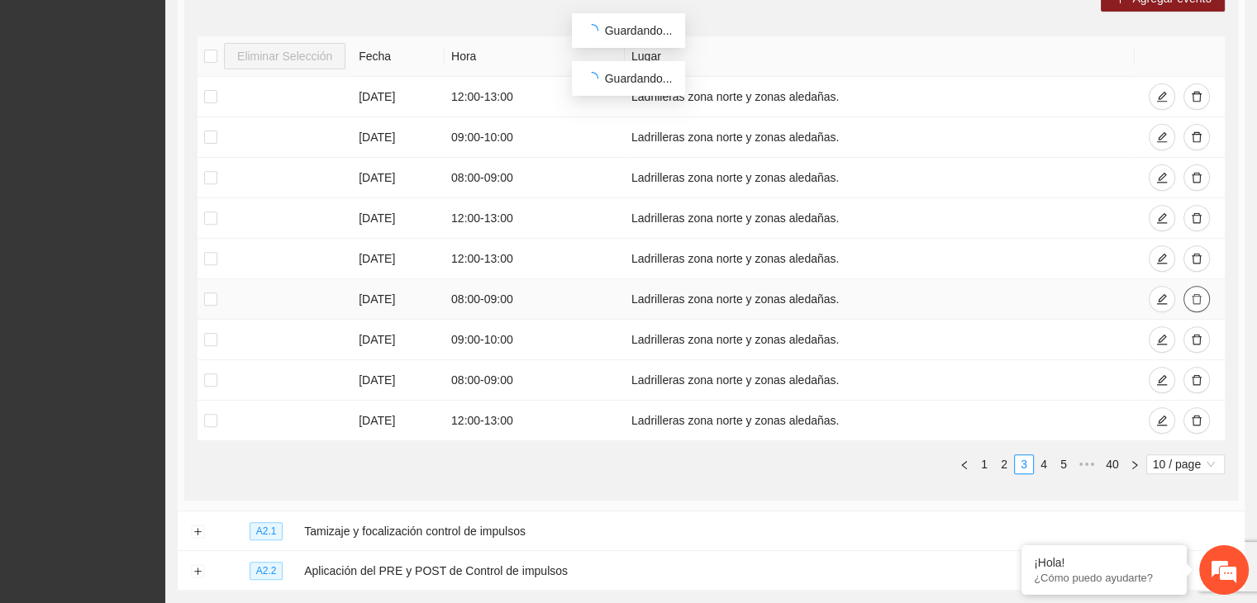
click at [1196, 298] on icon "delete" at bounding box center [1197, 299] width 12 height 12
click at [1191, 253] on icon "delete" at bounding box center [1197, 259] width 12 height 12
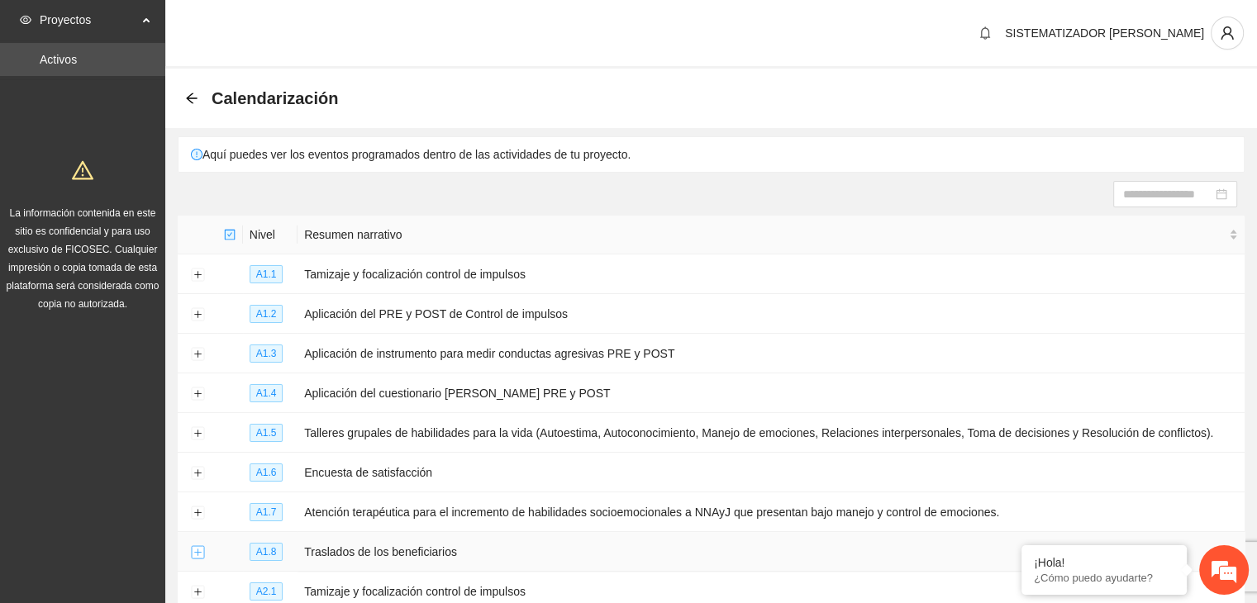
click at [200, 551] on button "Expand row" at bounding box center [197, 552] width 13 height 13
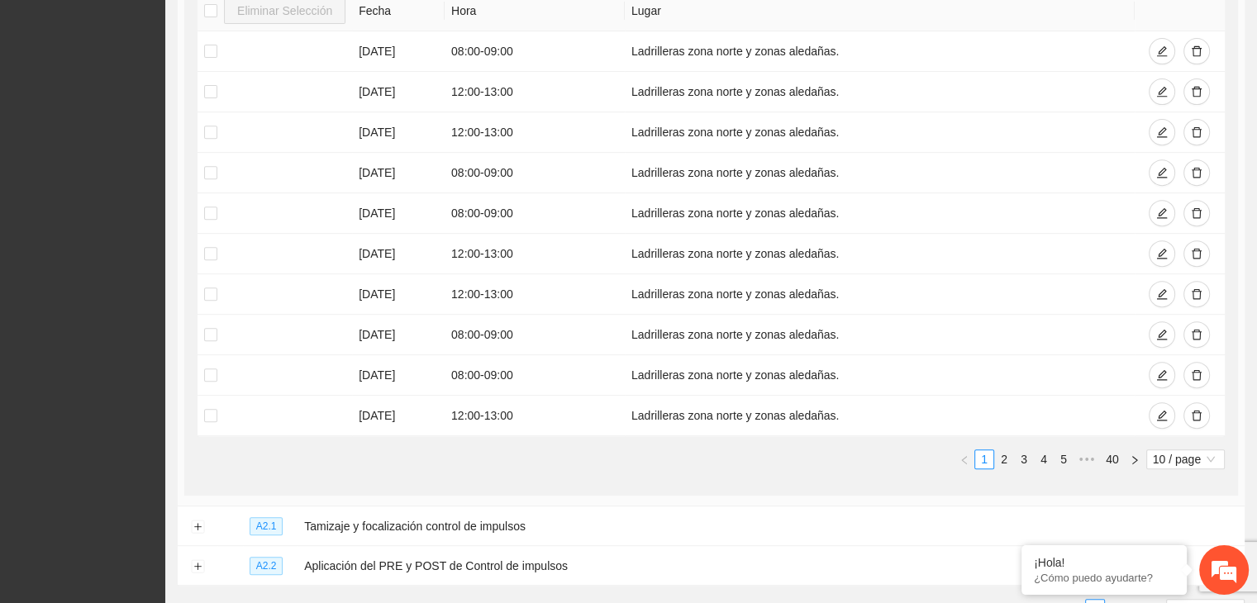
scroll to position [715, 0]
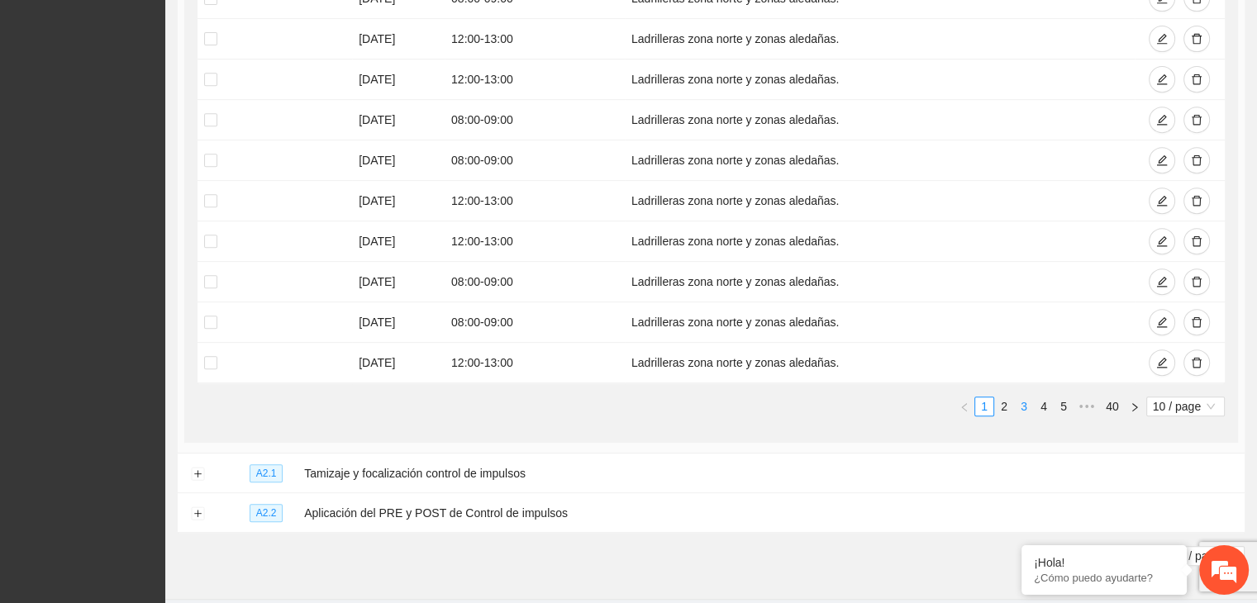
click at [1025, 406] on link "3" at bounding box center [1024, 407] width 18 height 18
click at [1188, 199] on button "button" at bounding box center [1196, 201] width 26 height 26
click at [1197, 243] on icon "delete" at bounding box center [1197, 241] width 10 height 11
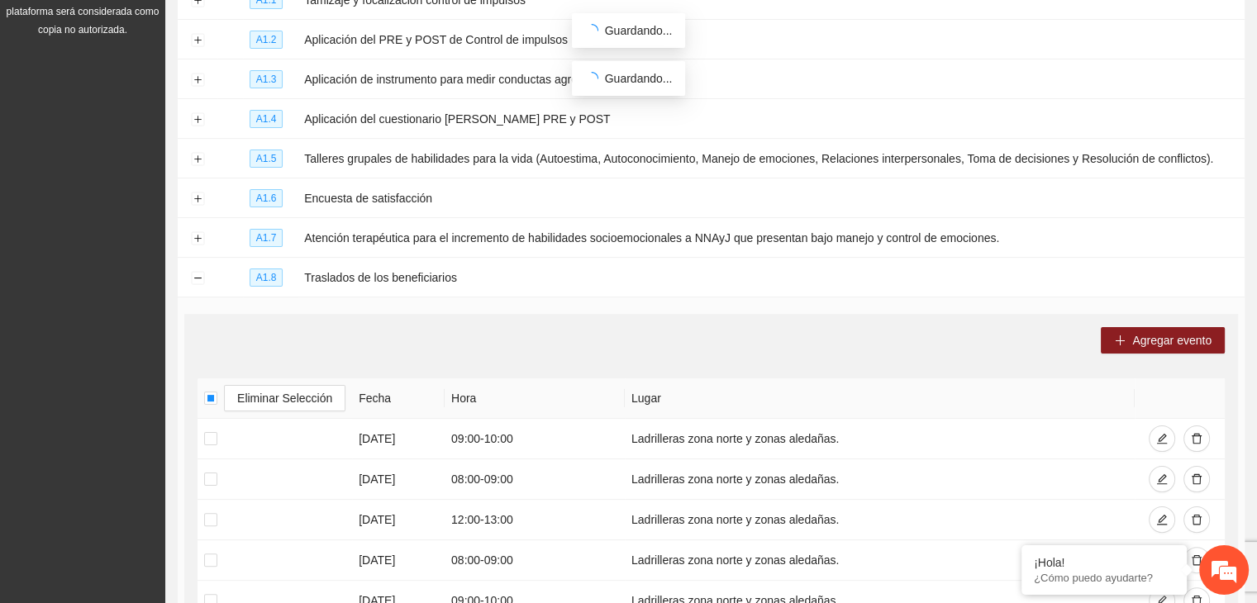
scroll to position [345, 0]
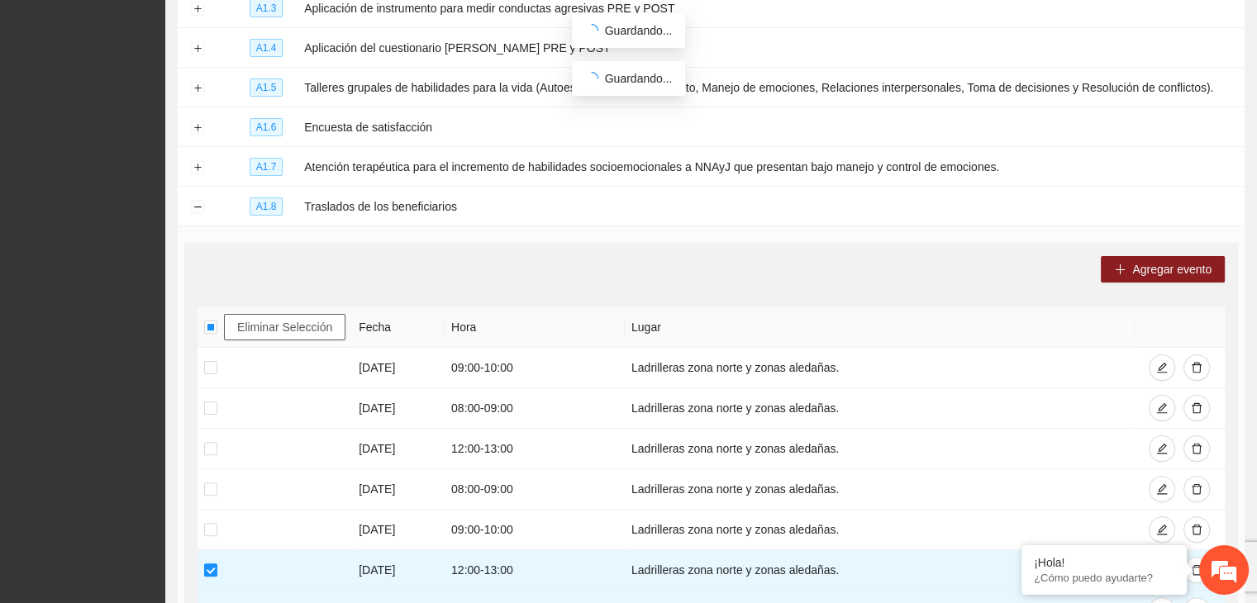
click at [279, 325] on span "Eliminar Selección" at bounding box center [284, 327] width 95 height 18
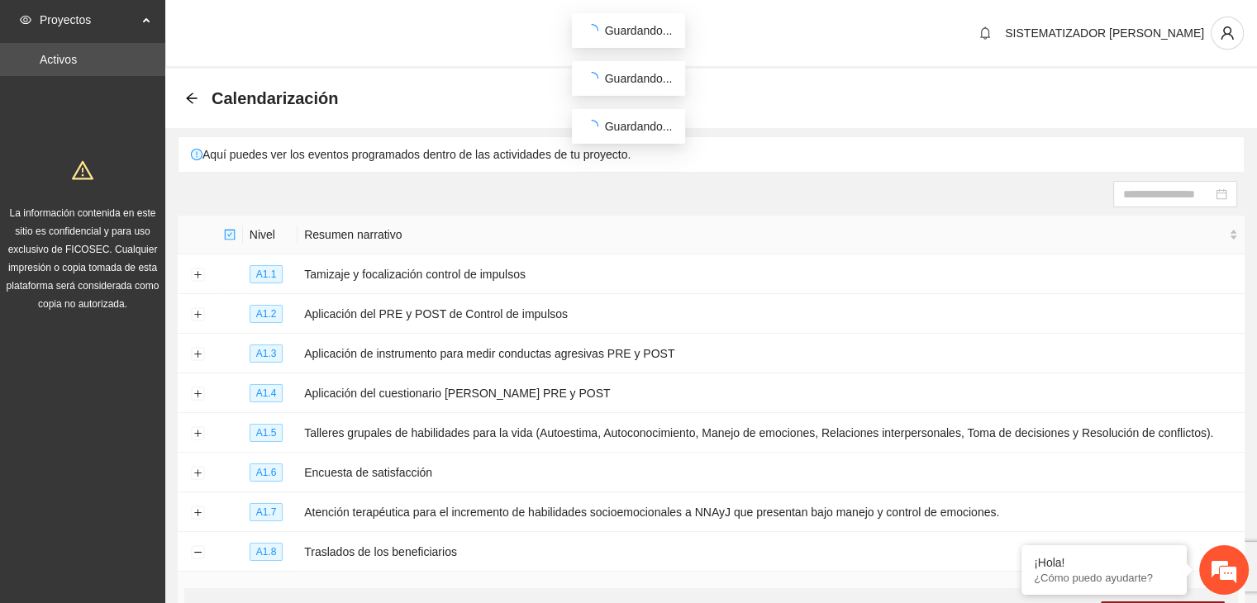
click at [205, 94] on div "Calendarización" at bounding box center [266, 98] width 163 height 26
click at [192, 94] on icon "arrow-left" at bounding box center [191, 98] width 13 height 13
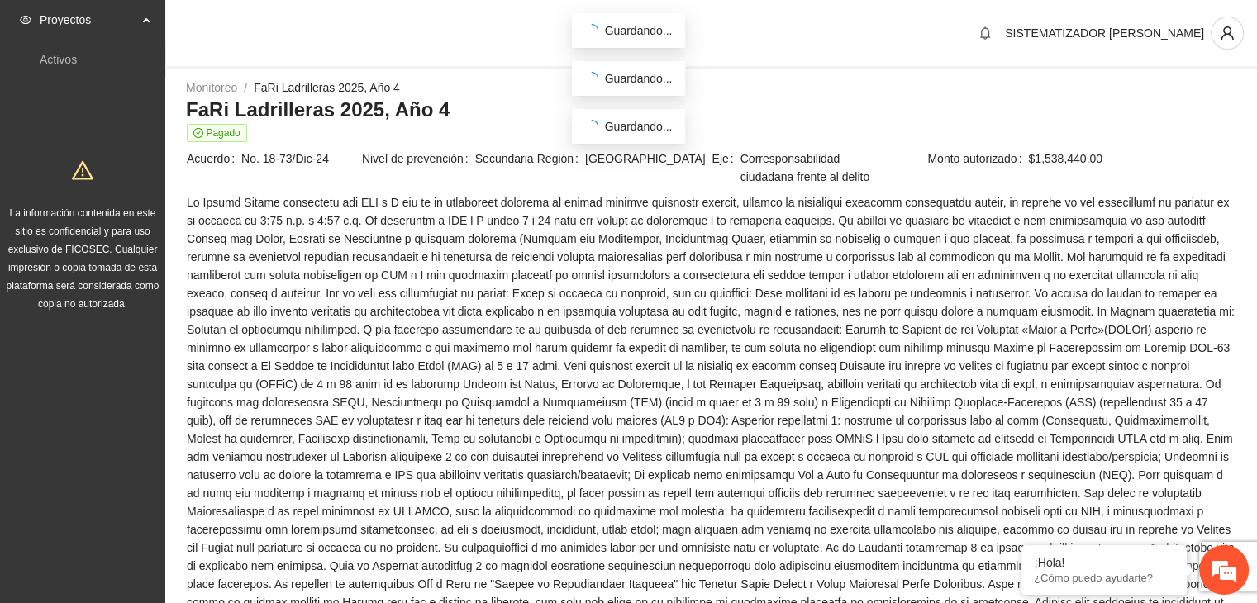
click at [1254, 176] on div "Monitoreo / FaRi Ladrilleras 2025, Año 4 / FaRi Ladrilleras 2025, Año 4 Pagado …" at bounding box center [711, 401] width 1092 height 645
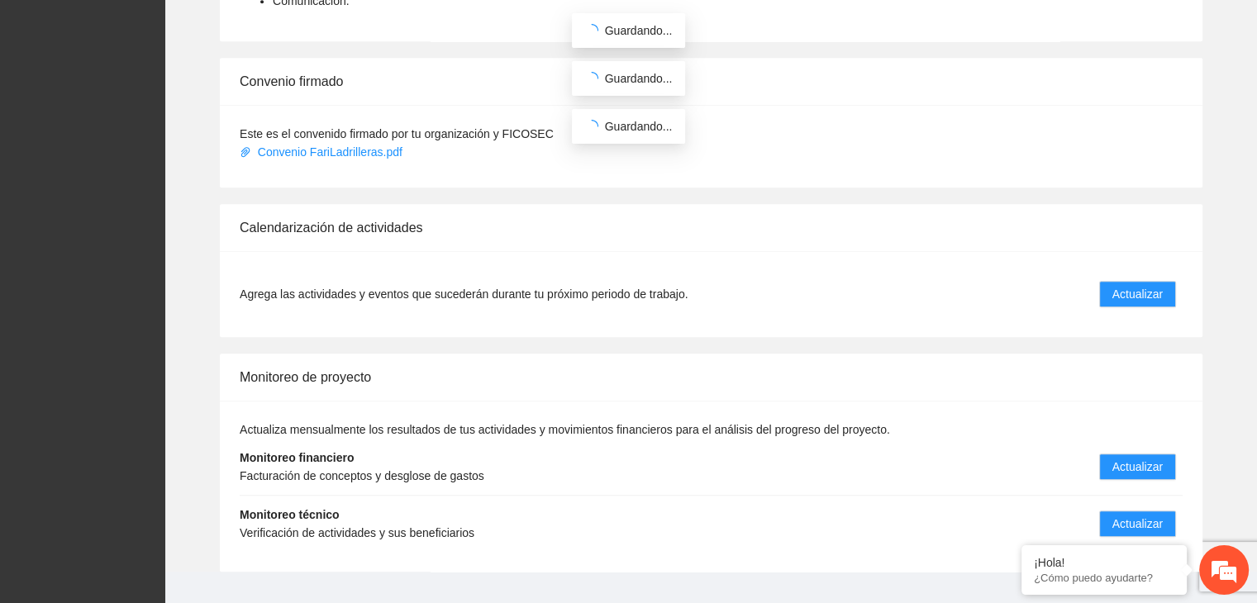
scroll to position [1250, 0]
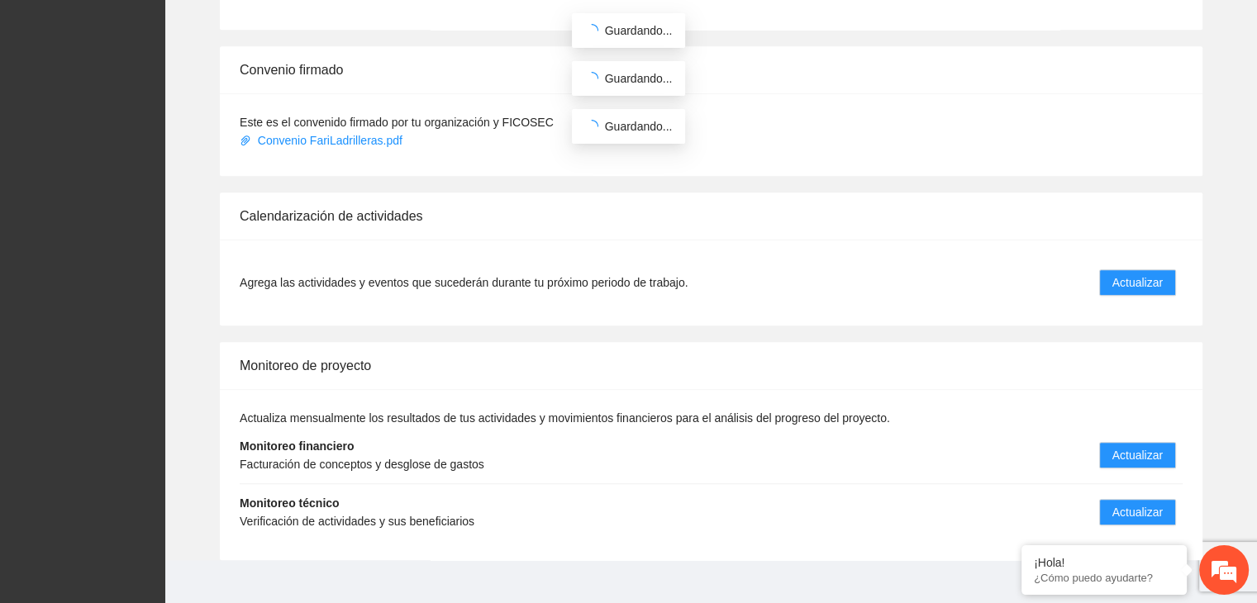
click at [1132, 506] on li "Monitoreo técnico Verificación de actividades y sus beneficiarios Actualizar" at bounding box center [711, 512] width 943 height 56
click at [1125, 503] on span "Actualizar" at bounding box center [1137, 512] width 50 height 18
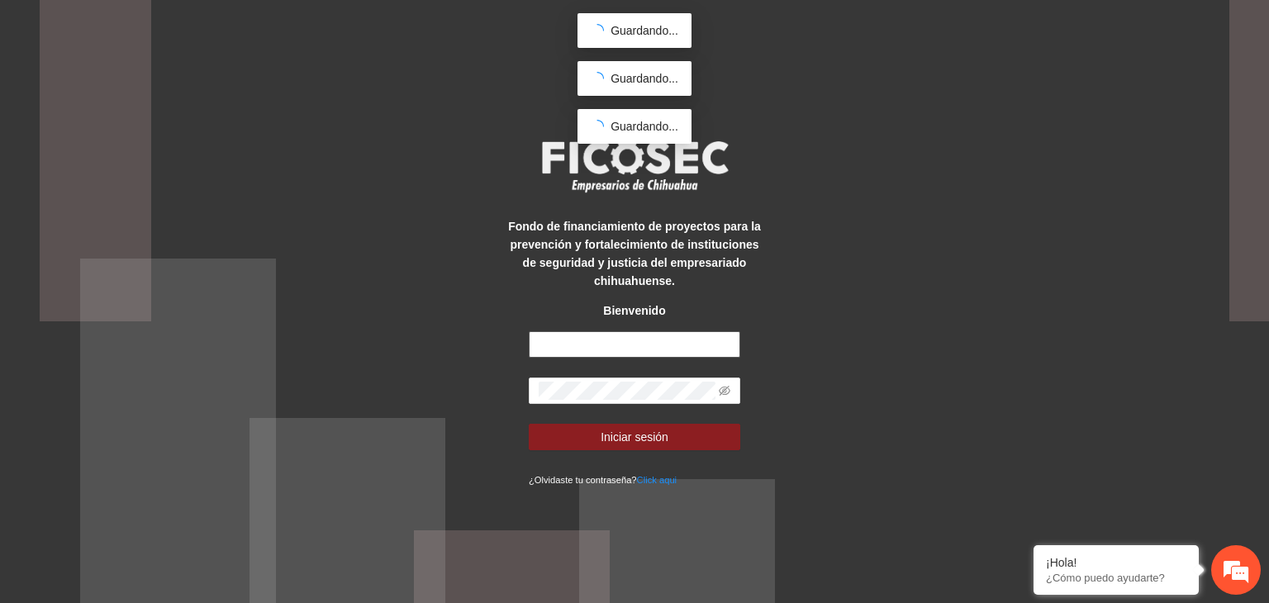
type input "**********"
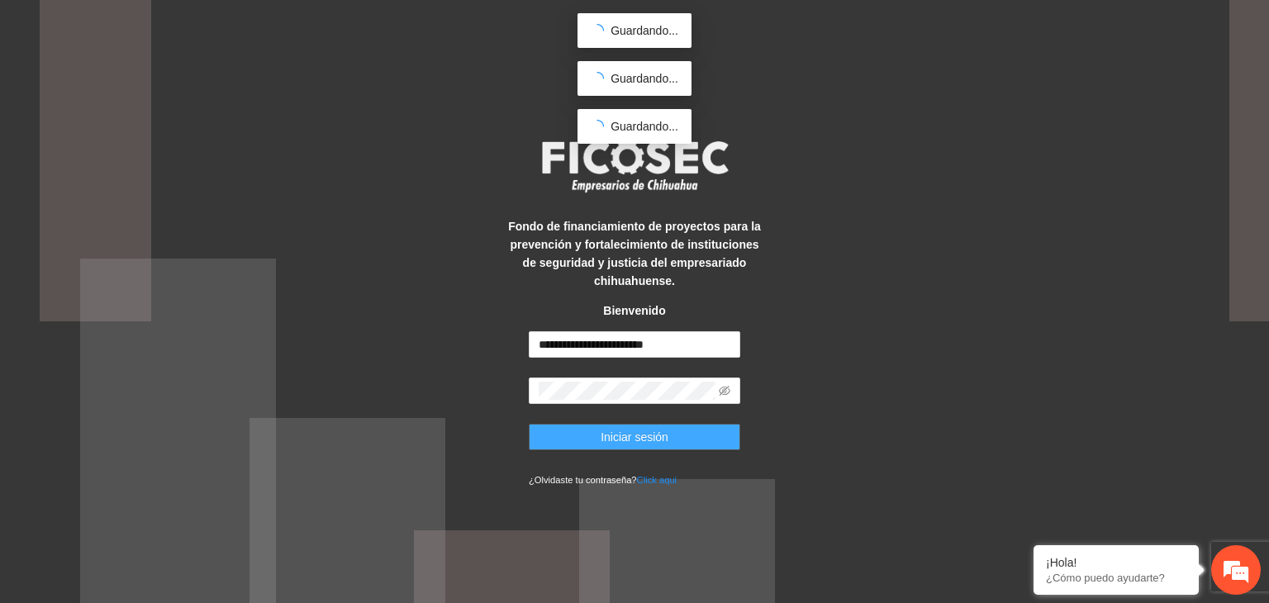
click at [668, 426] on button "Iniciar sesión" at bounding box center [635, 437] width 212 height 26
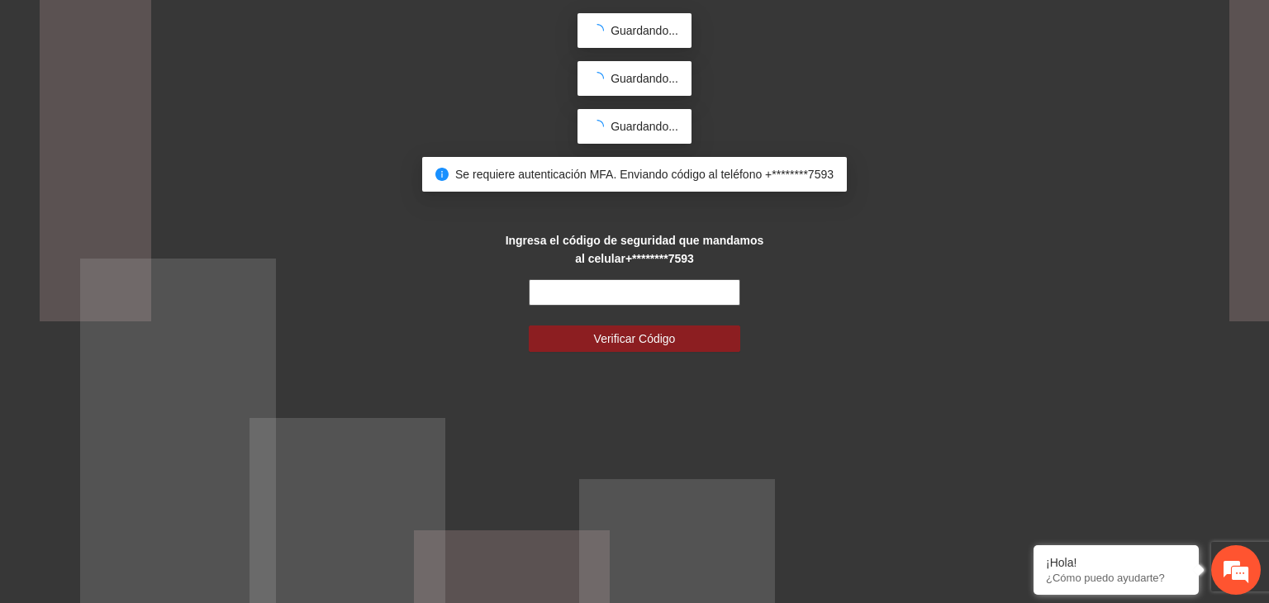
click at [588, 286] on input "text" at bounding box center [635, 292] width 212 height 26
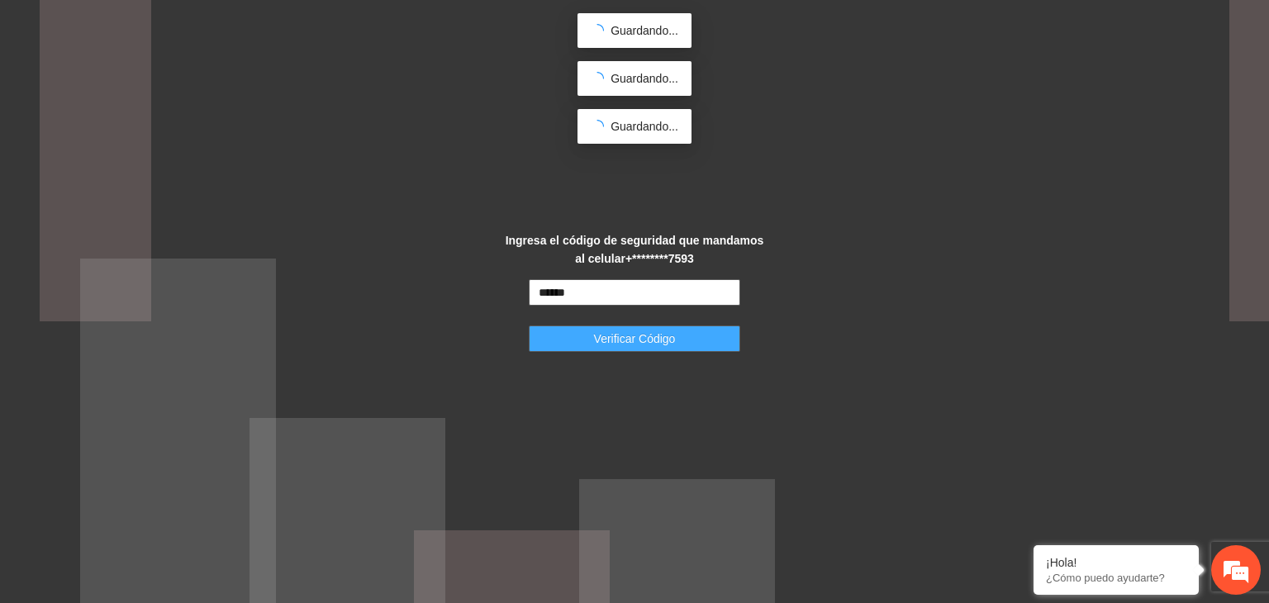
type input "******"
click at [589, 344] on button "Verificar Código" at bounding box center [635, 339] width 212 height 26
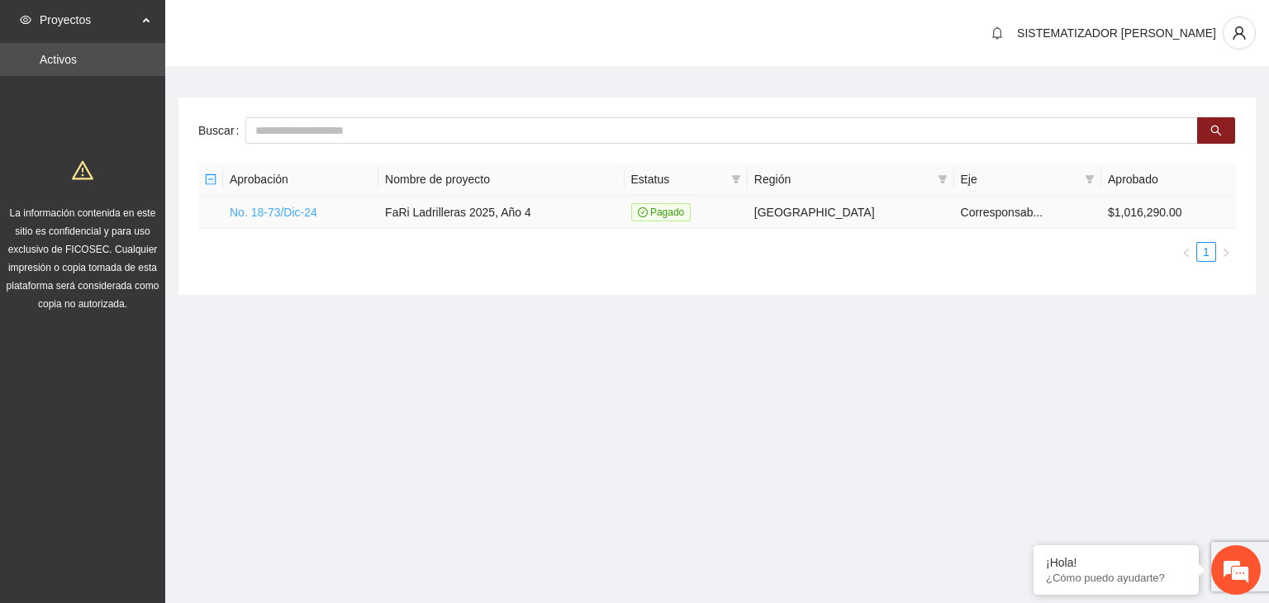
click at [288, 215] on link "No. 18-73/Dic-24" at bounding box center [274, 212] width 88 height 13
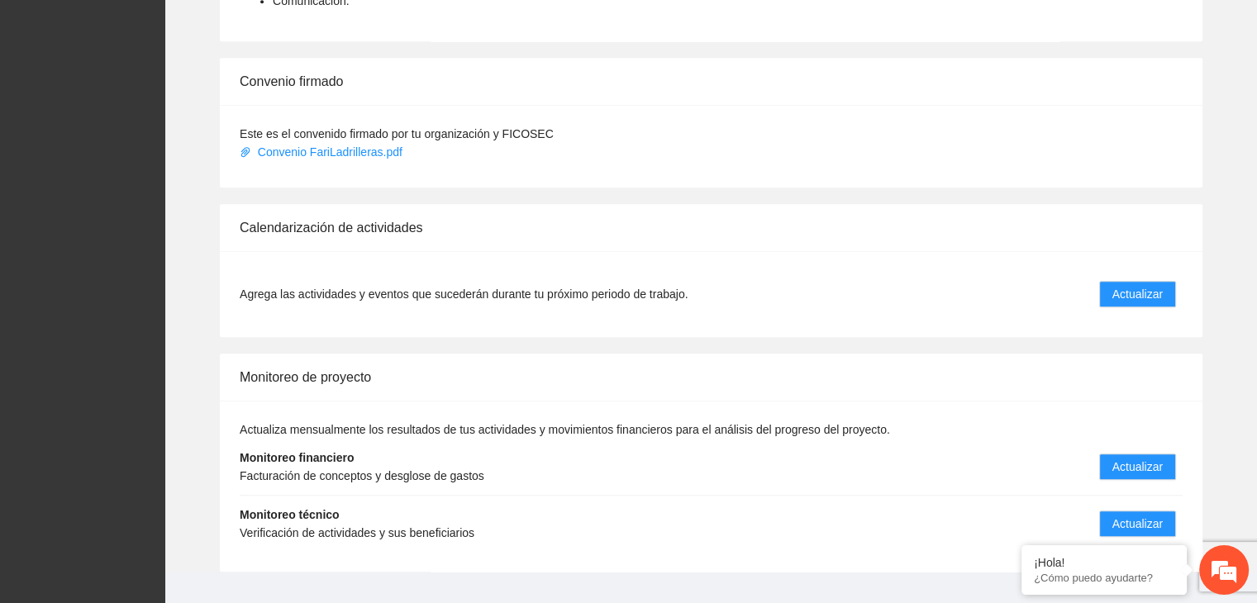
scroll to position [1250, 0]
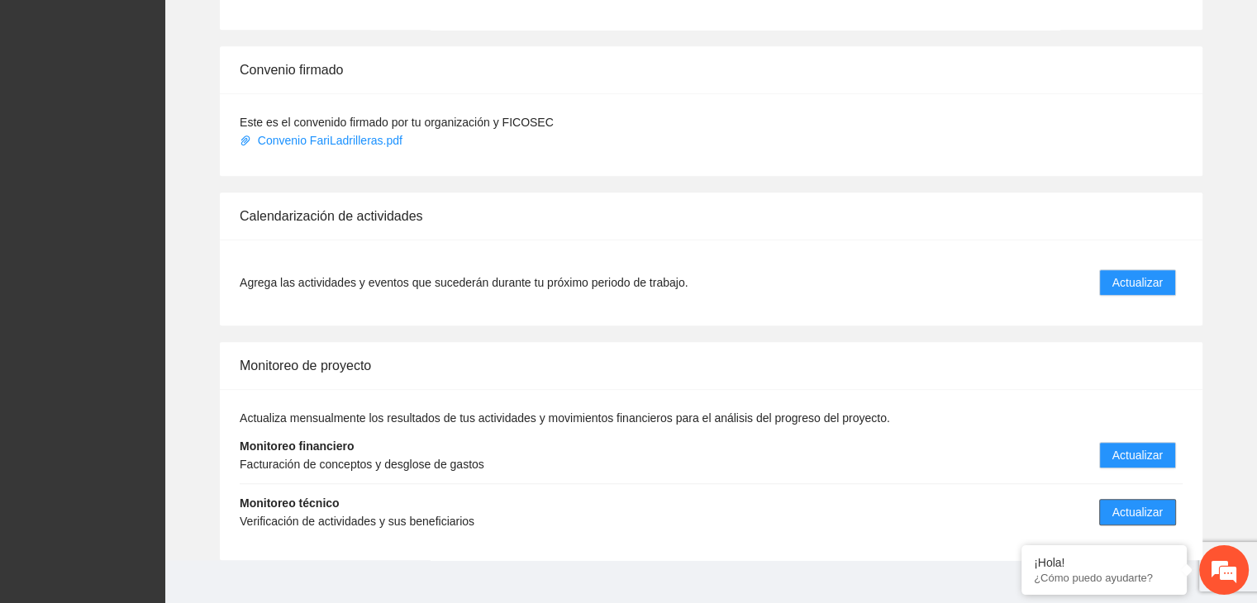
click at [1157, 503] on span "Actualizar" at bounding box center [1137, 512] width 50 height 18
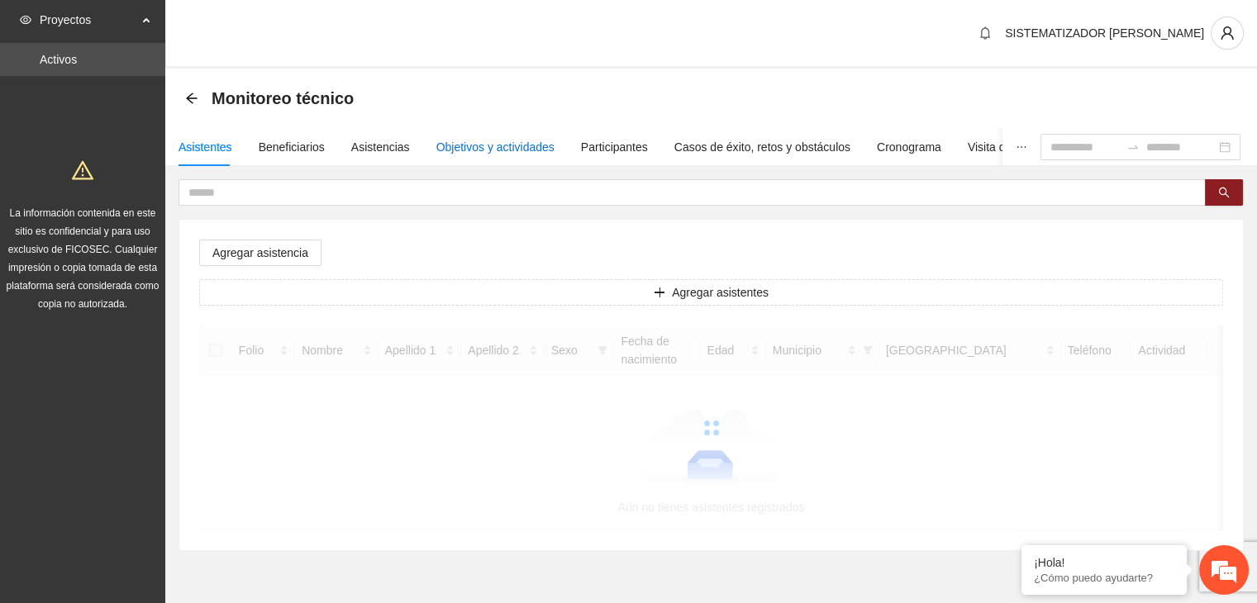
click at [519, 149] on div "Objetivos y actividades" at bounding box center [495, 147] width 118 height 18
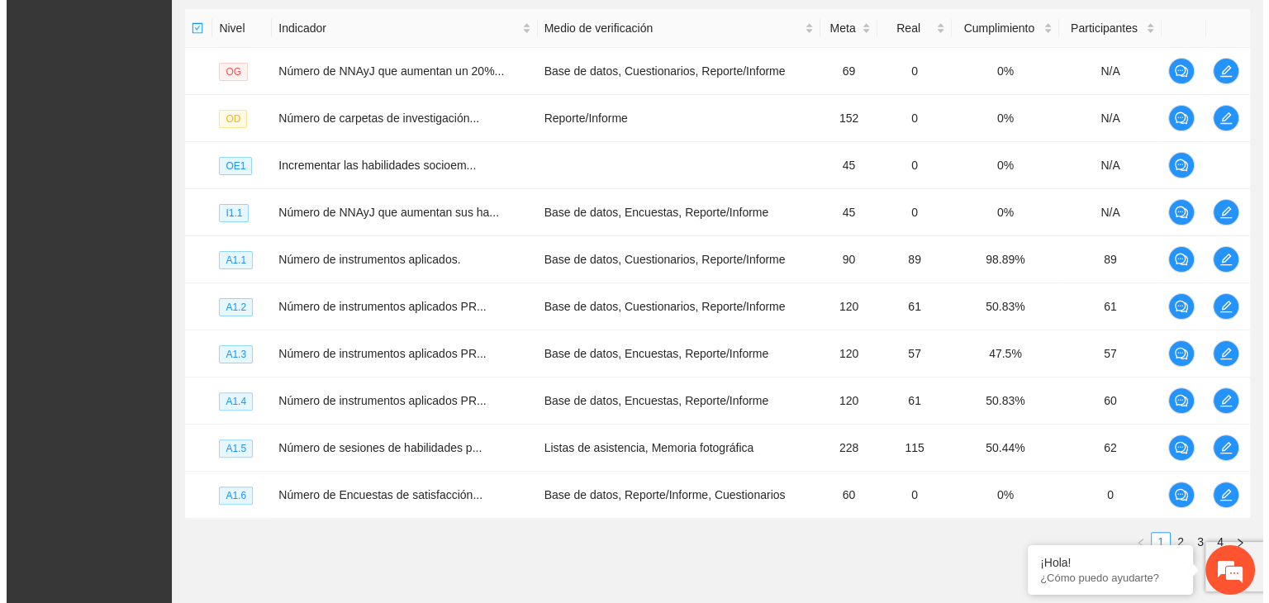
scroll to position [413, 0]
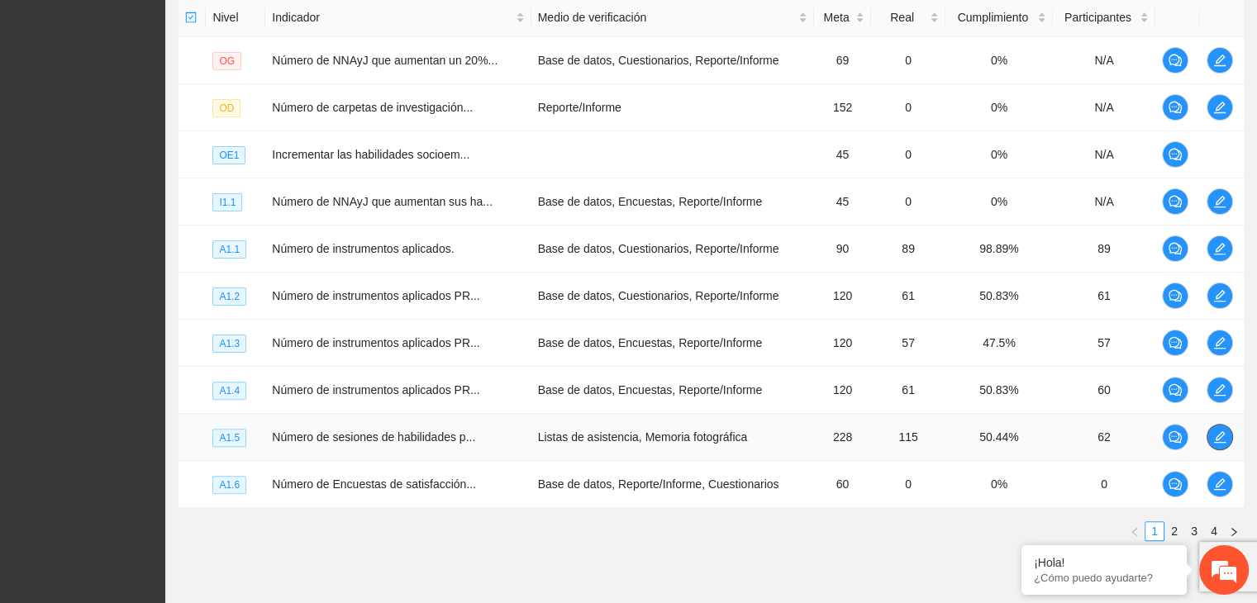
click at [1213, 437] on icon "edit" at bounding box center [1219, 437] width 13 height 13
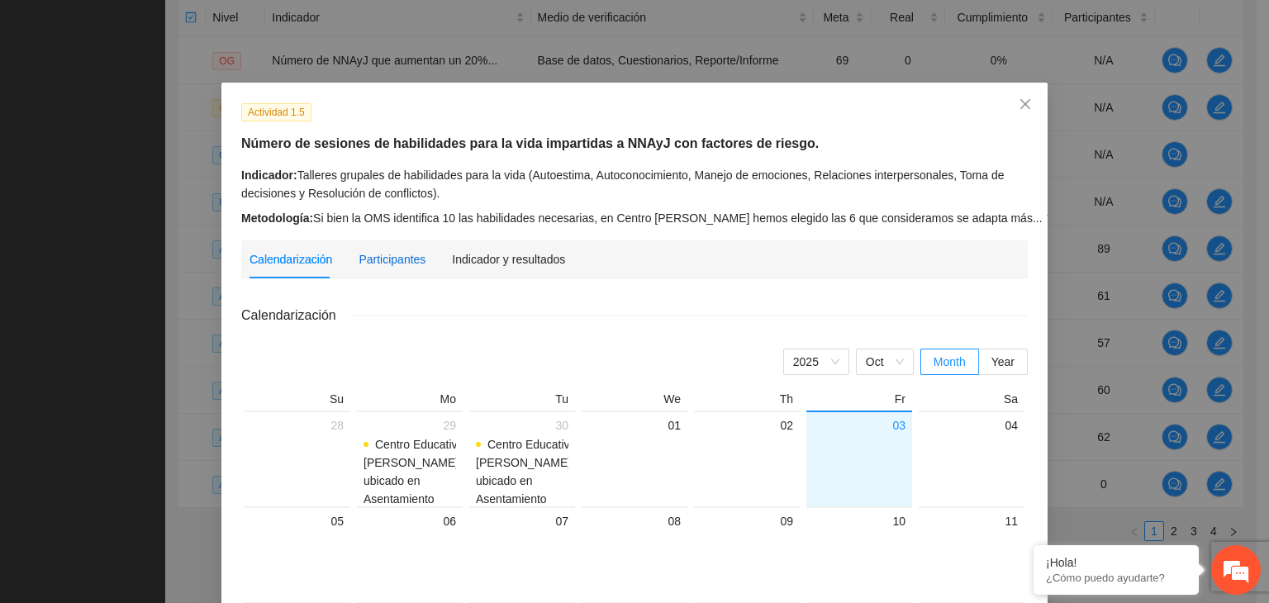
click at [397, 259] on div "Participantes" at bounding box center [392, 259] width 67 height 18
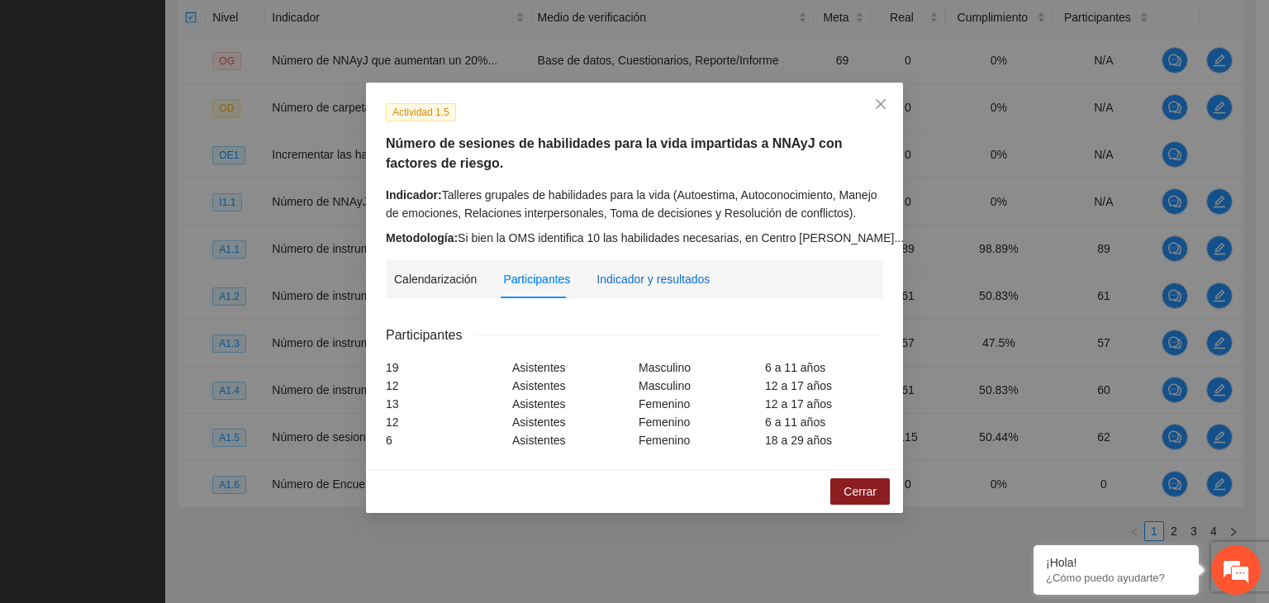
click at [654, 278] on div "Indicador y resultados" at bounding box center [653, 279] width 113 height 18
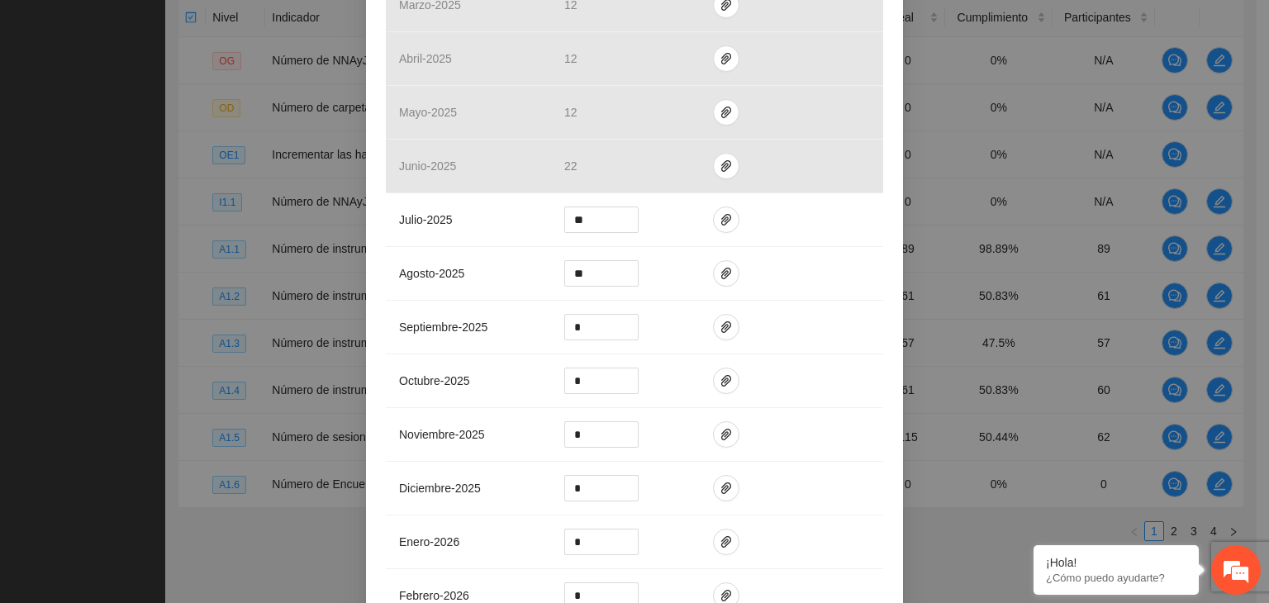
scroll to position [546, 0]
click at [717, 335] on button "button" at bounding box center [726, 325] width 26 height 26
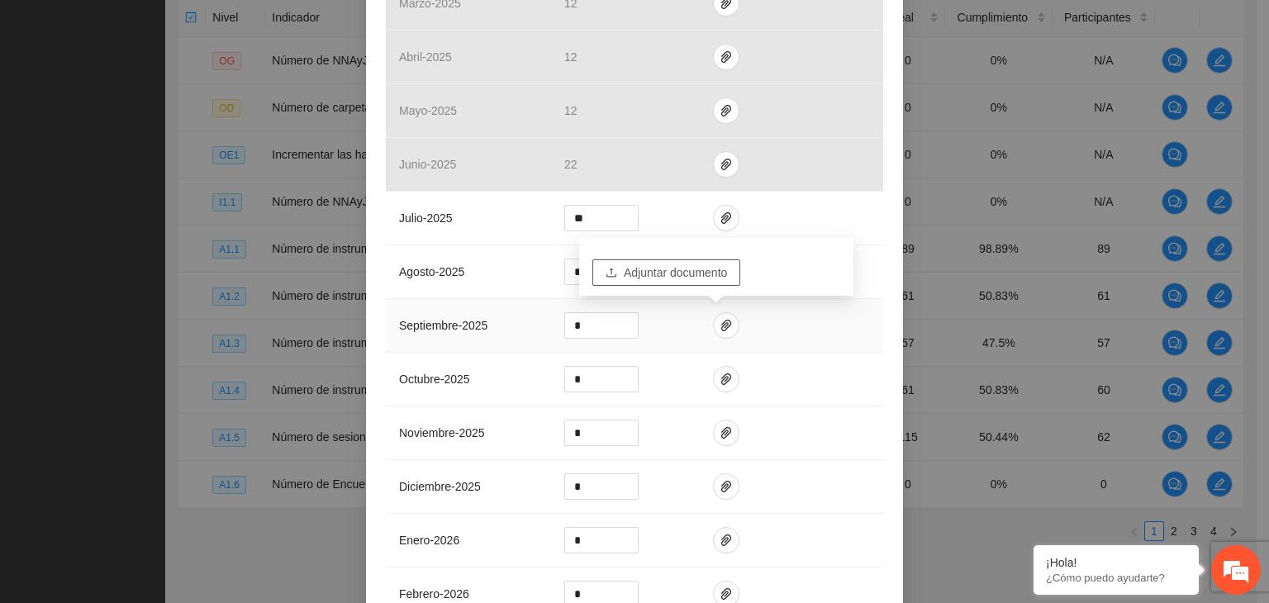
click at [638, 268] on span "Adjuntar documento" at bounding box center [675, 273] width 103 height 18
click at [587, 327] on input "*" at bounding box center [601, 325] width 73 height 25
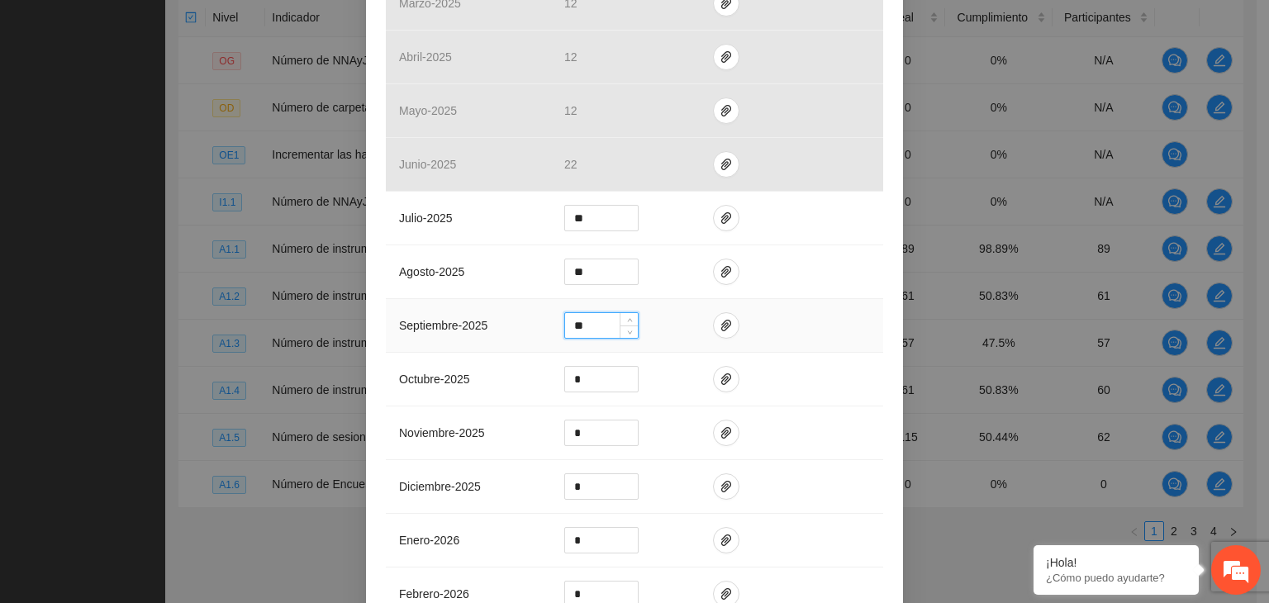
type input "**"
click at [728, 331] on td at bounding box center [791, 326] width 183 height 54
click at [720, 326] on icon "paper-clip" at bounding box center [726, 325] width 13 height 13
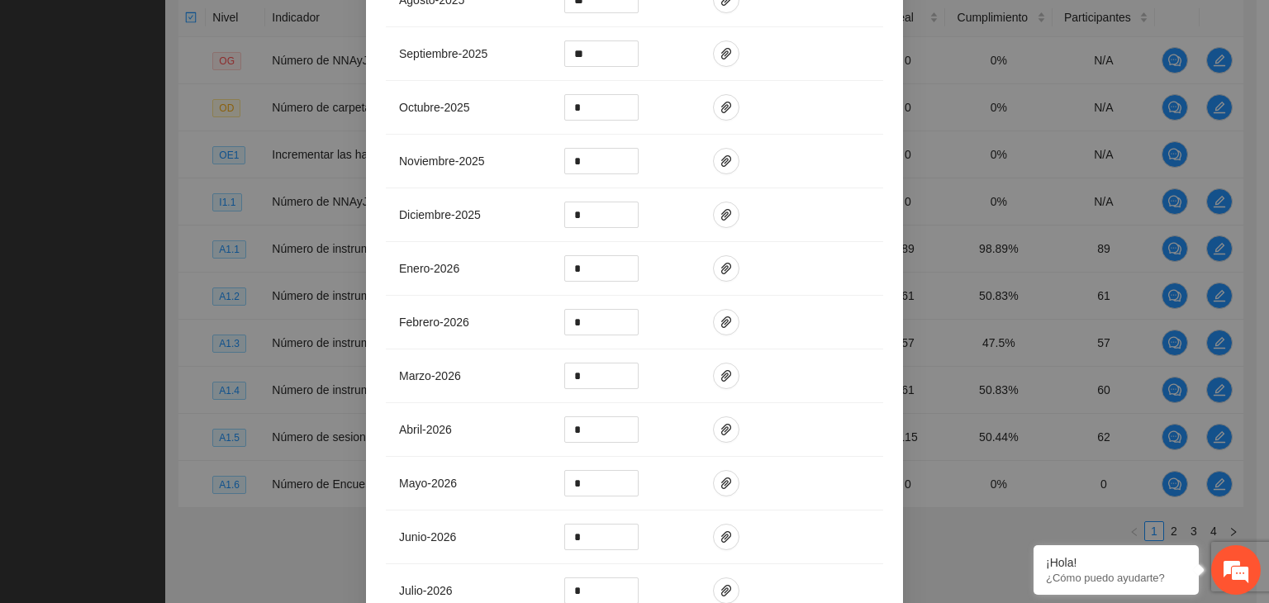
scroll to position [991, 0]
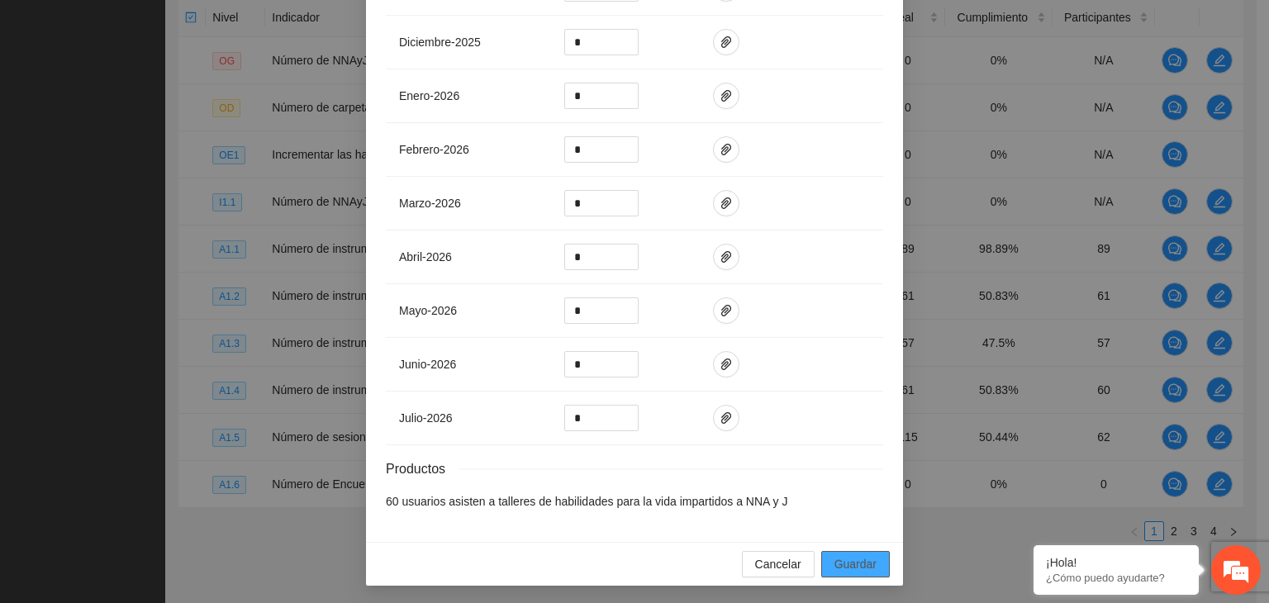
click at [850, 560] on span "Guardar" at bounding box center [856, 564] width 42 height 18
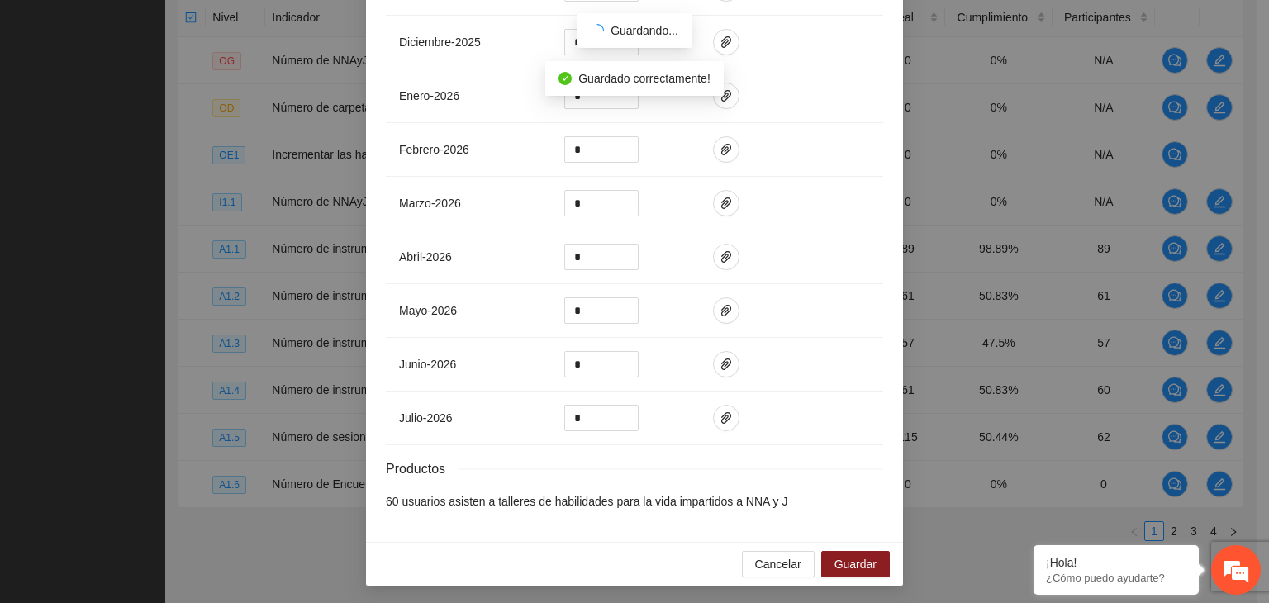
scroll to position [908, 0]
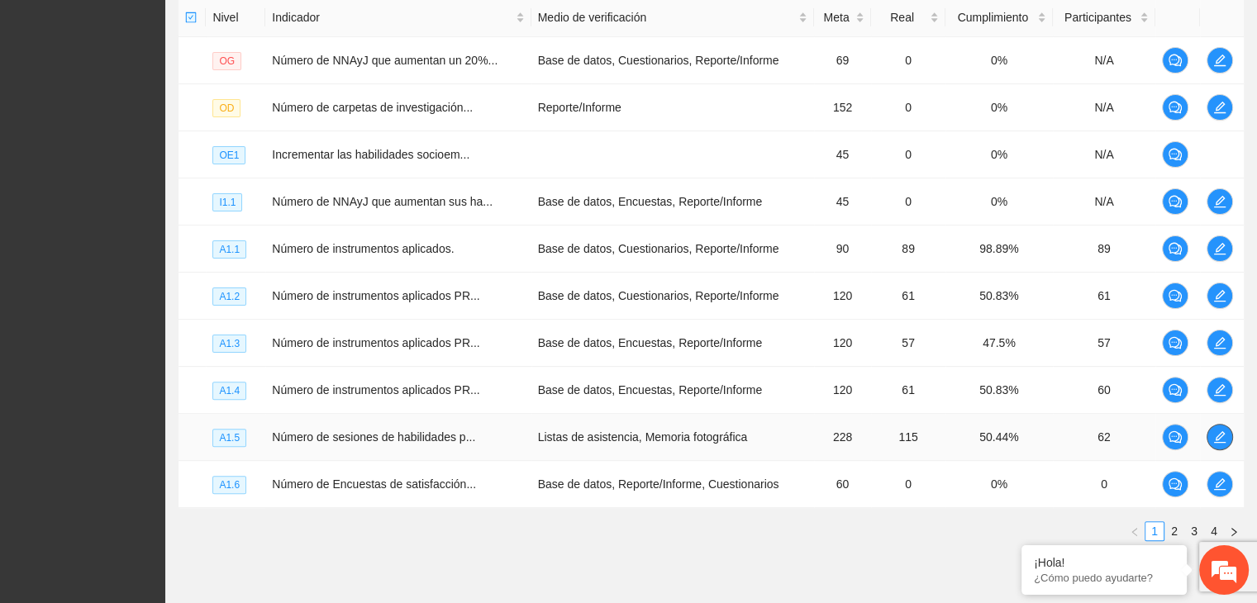
click at [1217, 438] on icon "edit" at bounding box center [1219, 437] width 13 height 13
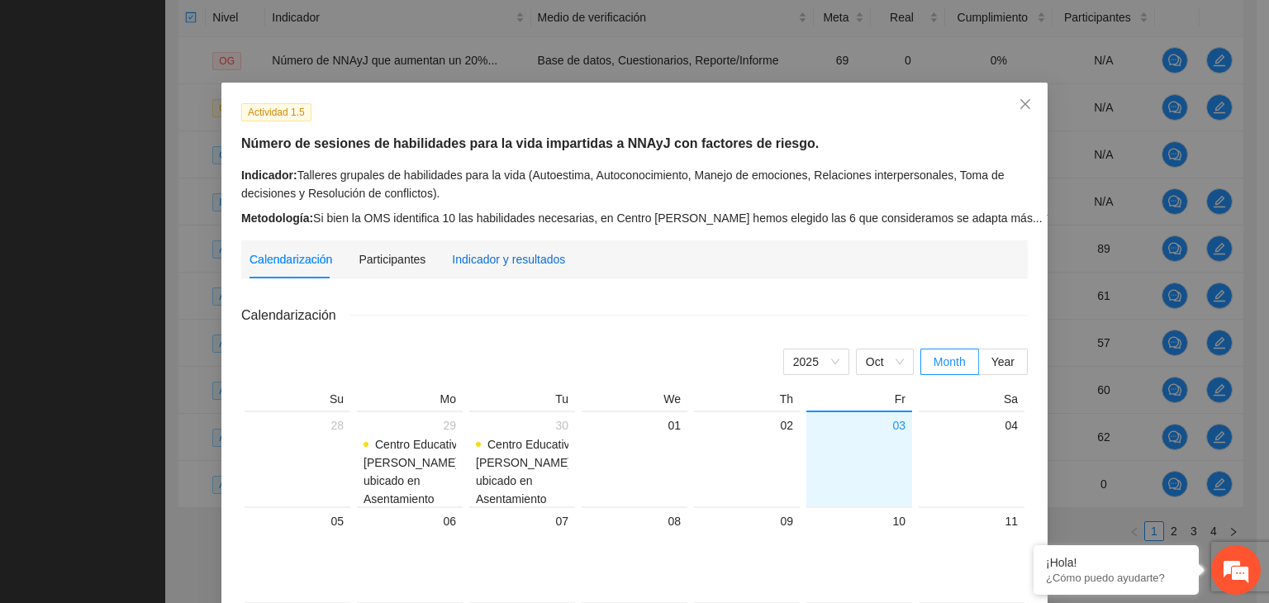
click at [498, 260] on div "Indicador y resultados" at bounding box center [508, 259] width 113 height 18
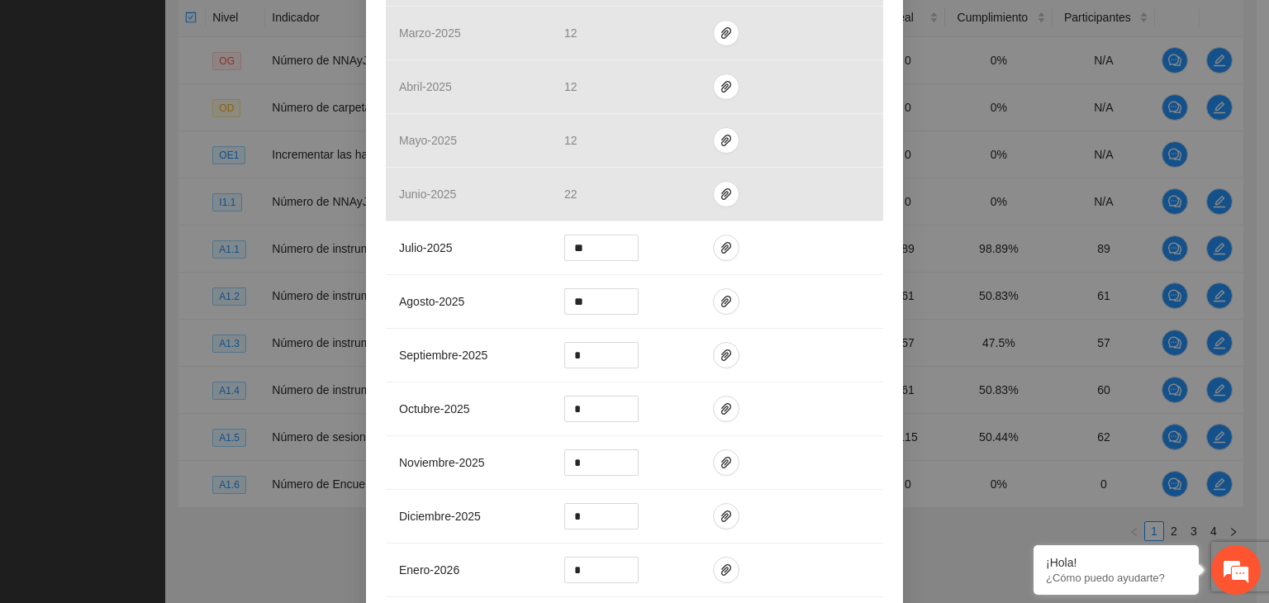
scroll to position [519, 0]
click at [578, 358] on input "*" at bounding box center [601, 352] width 73 height 25
type input "**"
click at [721, 351] on icon "paper-clip" at bounding box center [726, 353] width 10 height 12
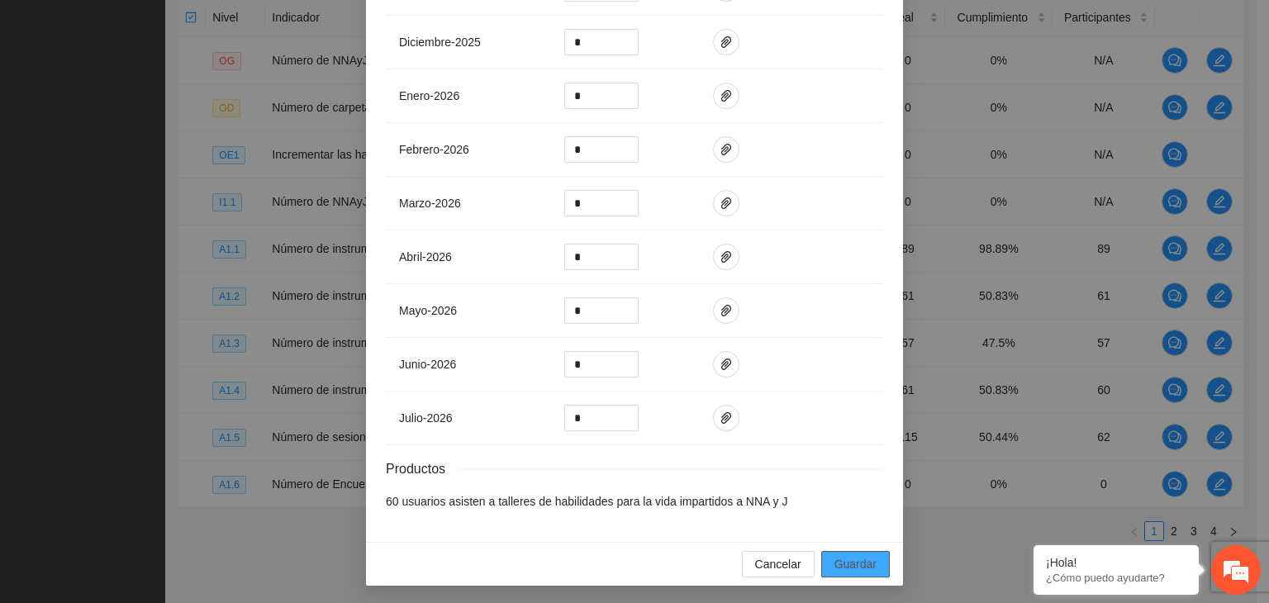
click at [855, 558] on span "Guardar" at bounding box center [856, 564] width 42 height 18
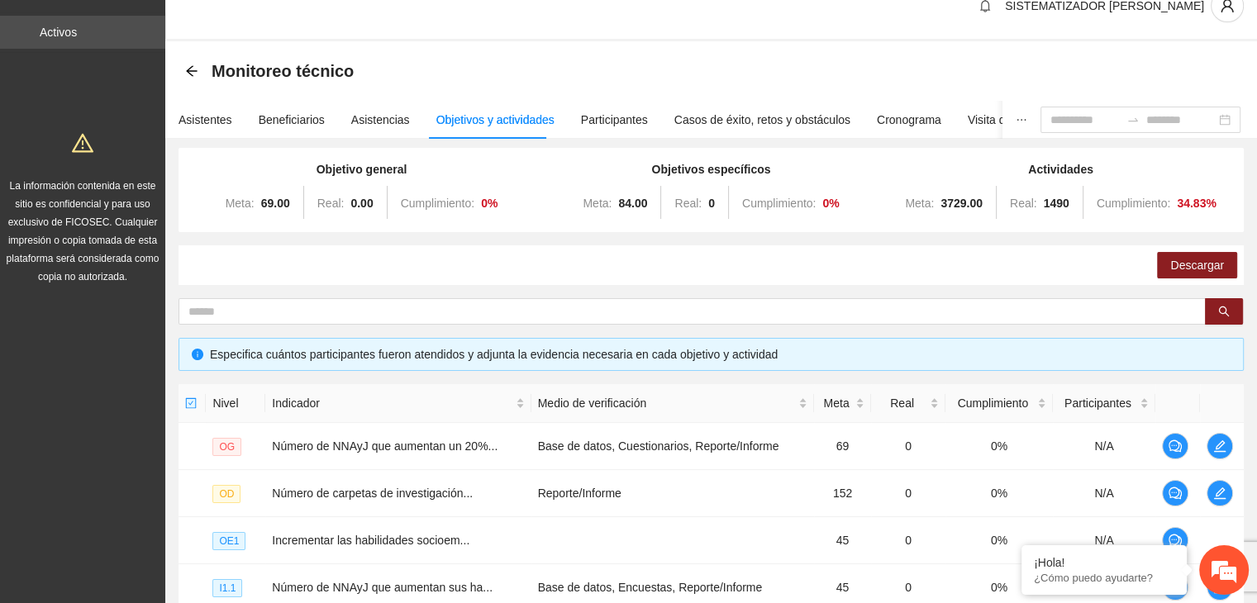
scroll to position [0, 0]
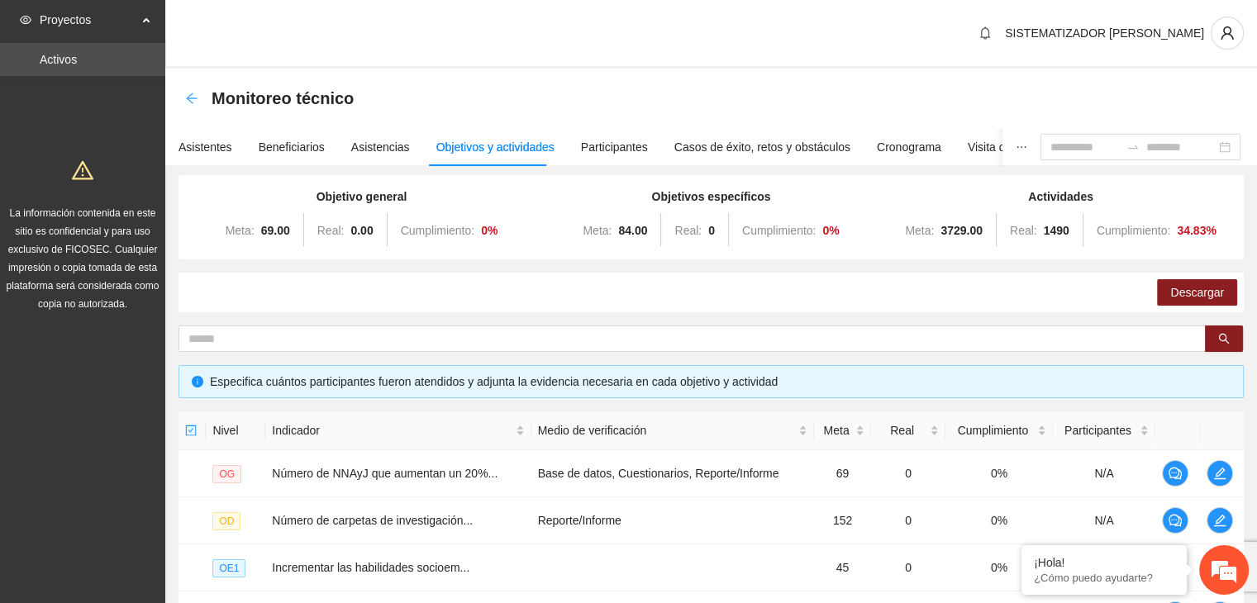
click at [192, 101] on icon "arrow-left" at bounding box center [191, 98] width 13 height 13
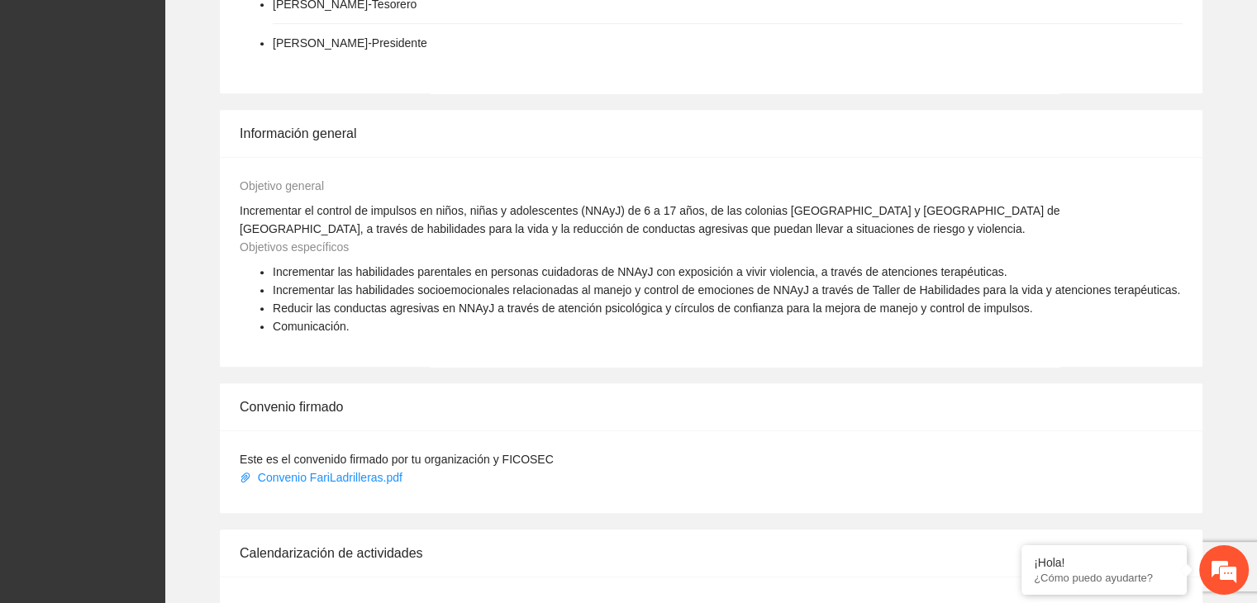
scroll to position [1250, 0]
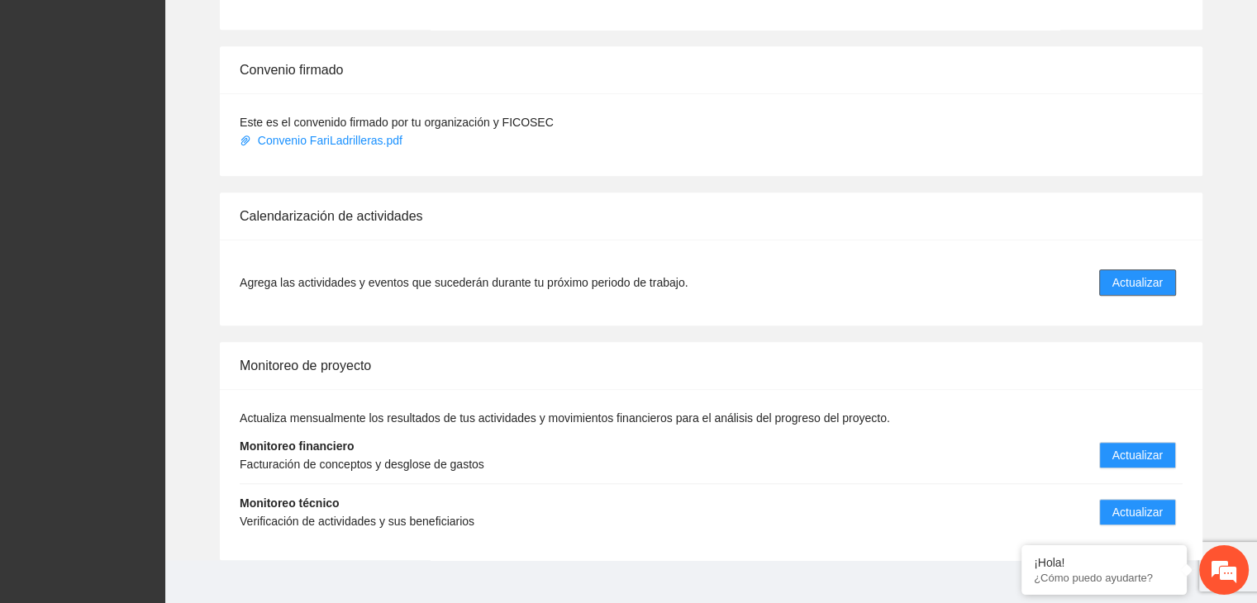
click at [1117, 274] on span "Actualizar" at bounding box center [1137, 283] width 50 height 18
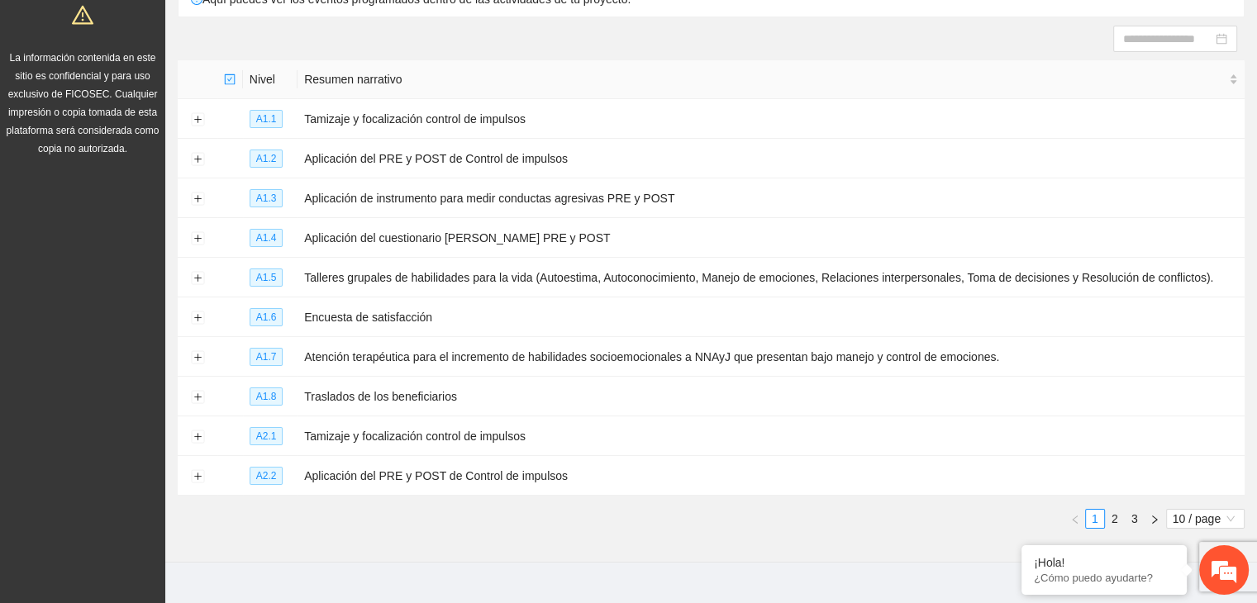
scroll to position [179, 0]
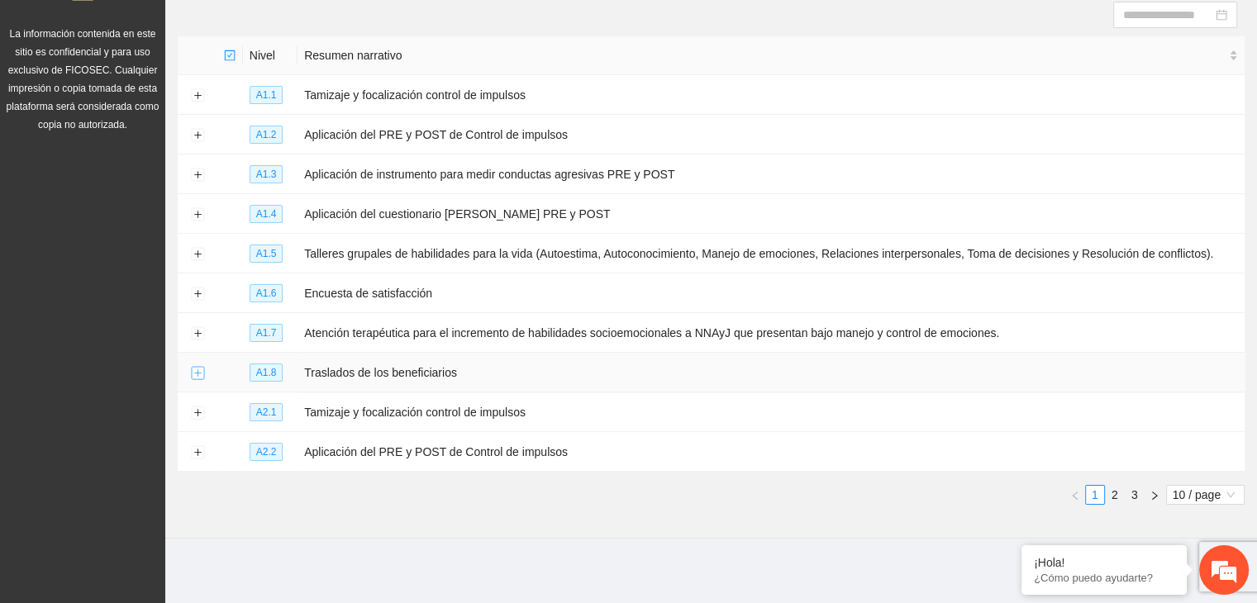
click at [200, 371] on button "Expand row" at bounding box center [197, 373] width 13 height 13
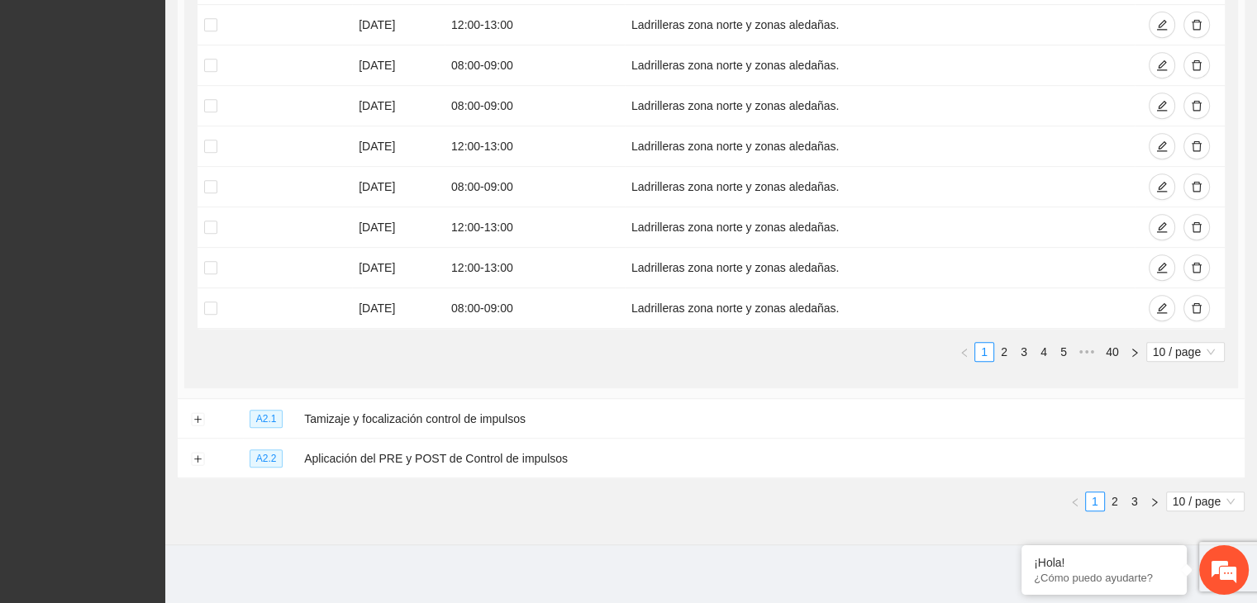
scroll to position [774, 0]
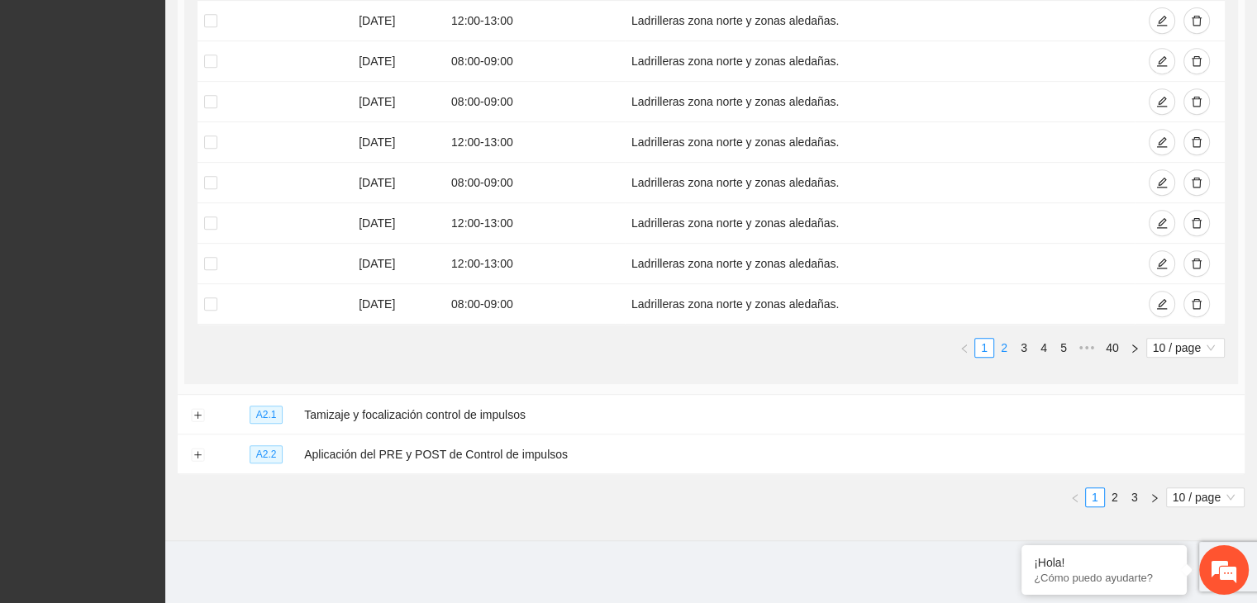
click at [1008, 345] on link "2" at bounding box center [1004, 348] width 18 height 18
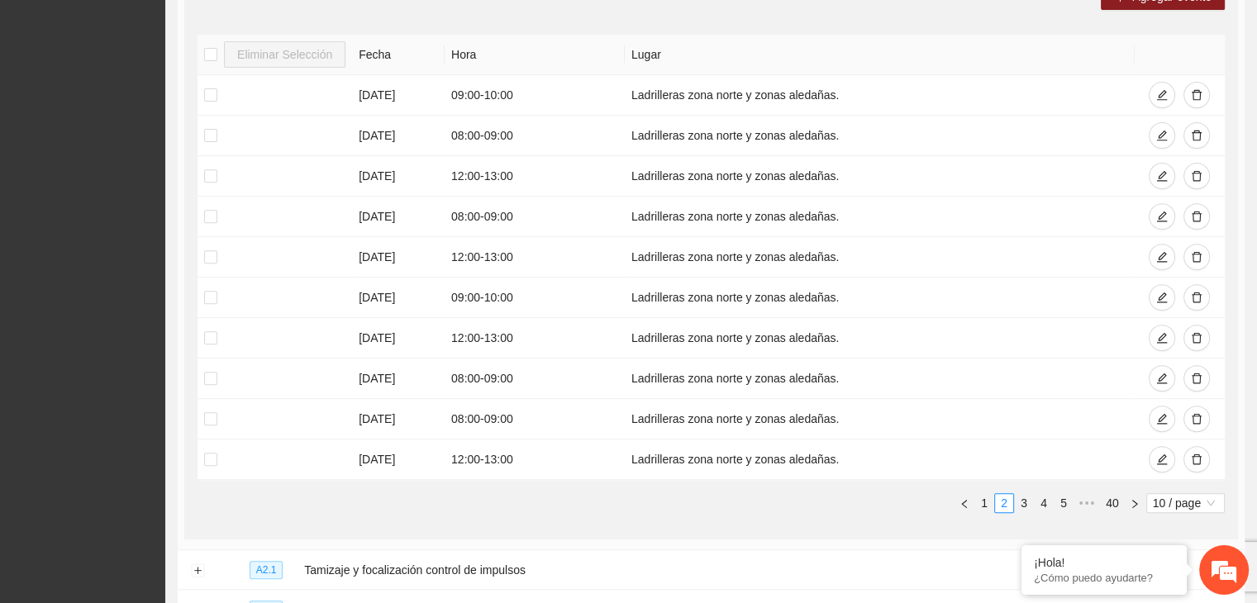
scroll to position [619, 0]
click at [1019, 500] on link "3" at bounding box center [1024, 502] width 18 height 18
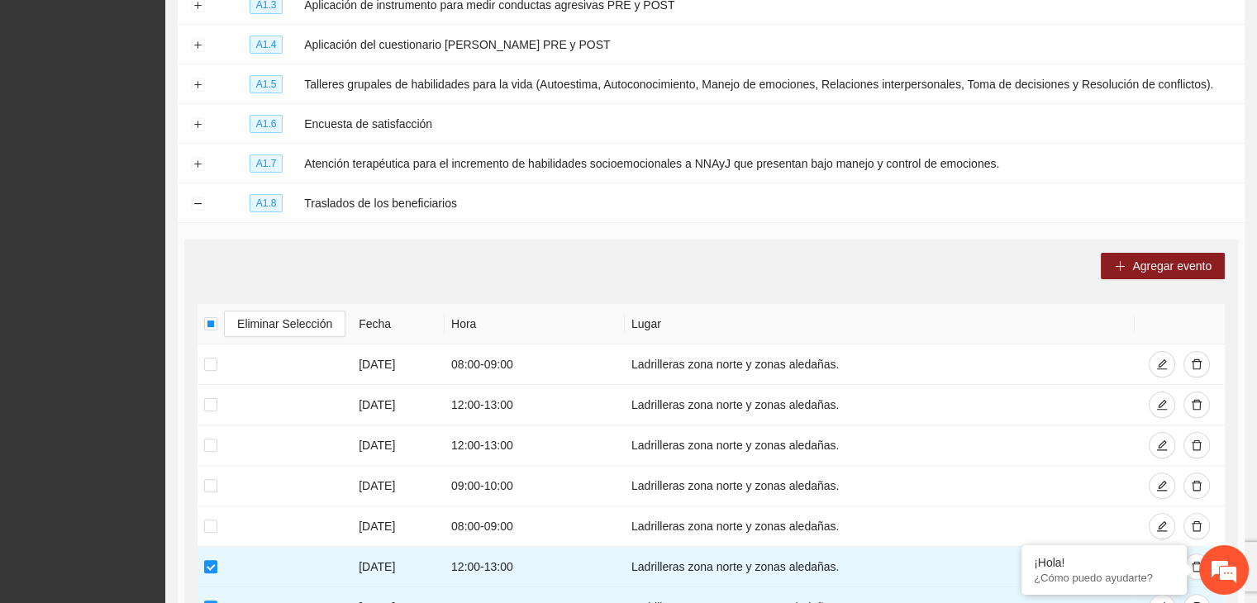
scroll to position [344, 0]
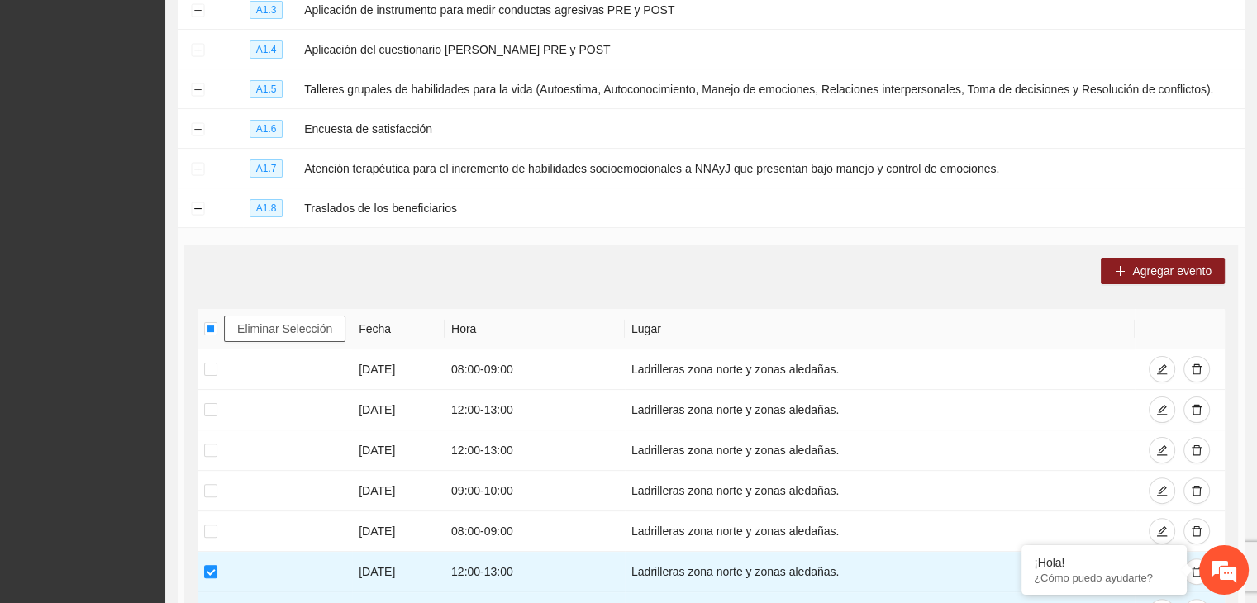
click at [291, 325] on span "Eliminar Selección" at bounding box center [284, 329] width 95 height 18
